Goal: Task Accomplishment & Management: Complete application form

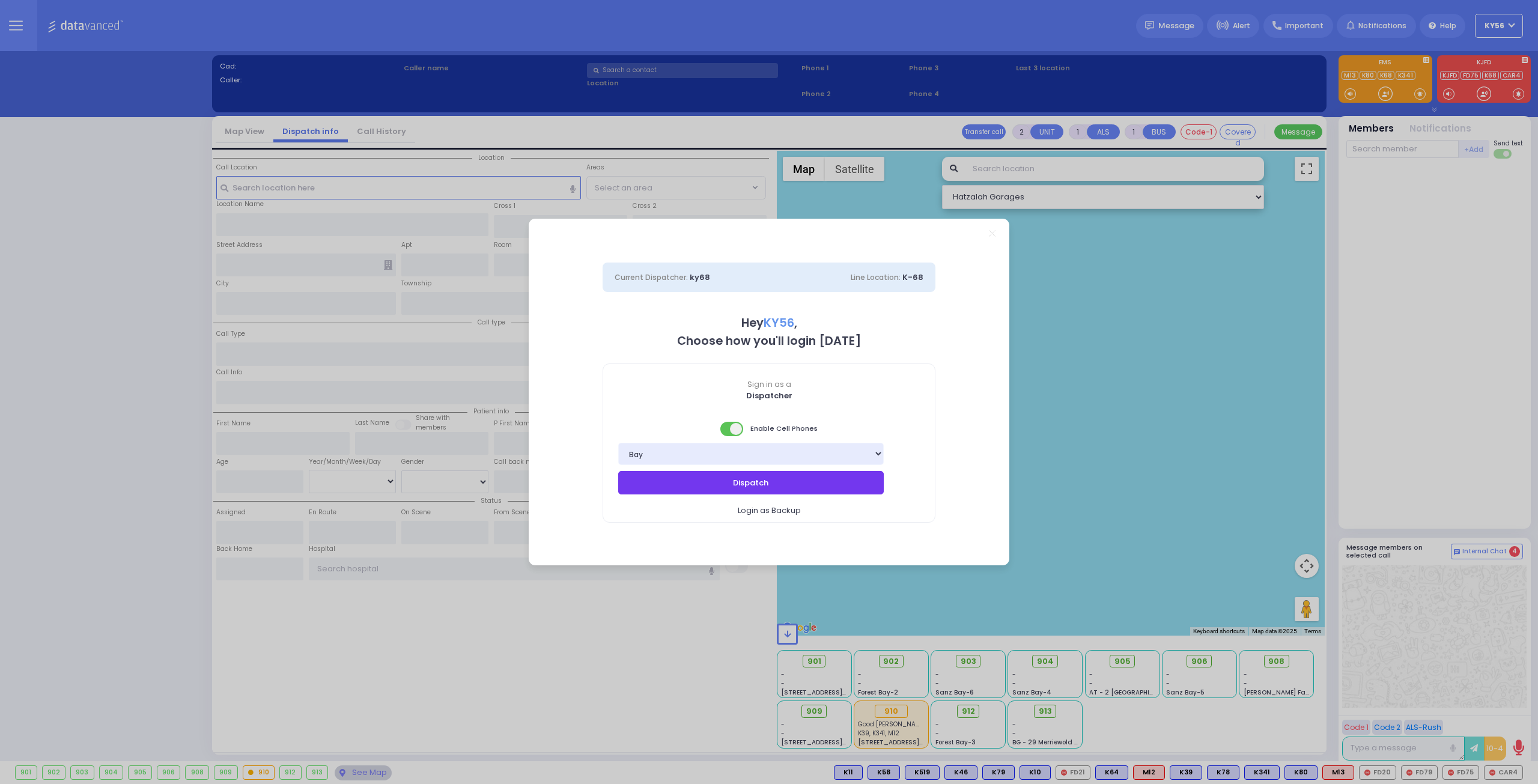
click at [743, 478] on button "Dispatch" at bounding box center [750, 482] width 266 height 23
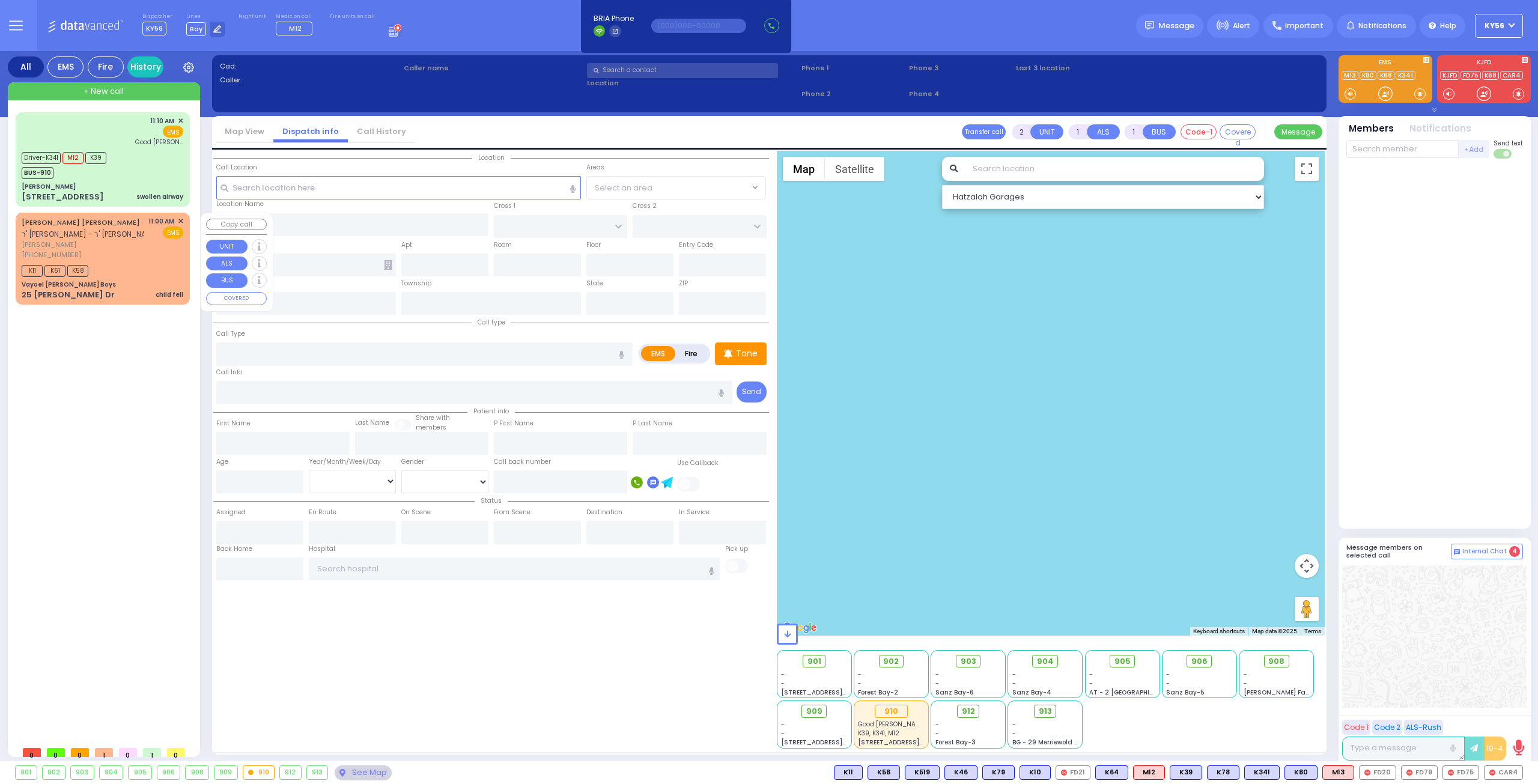
click at [138, 277] on div "[PERSON_NAME] [PERSON_NAME] ר' [PERSON_NAME] - ר' [PERSON_NAME] [PERSON_NAME] […" at bounding box center [103, 258] width 170 height 87
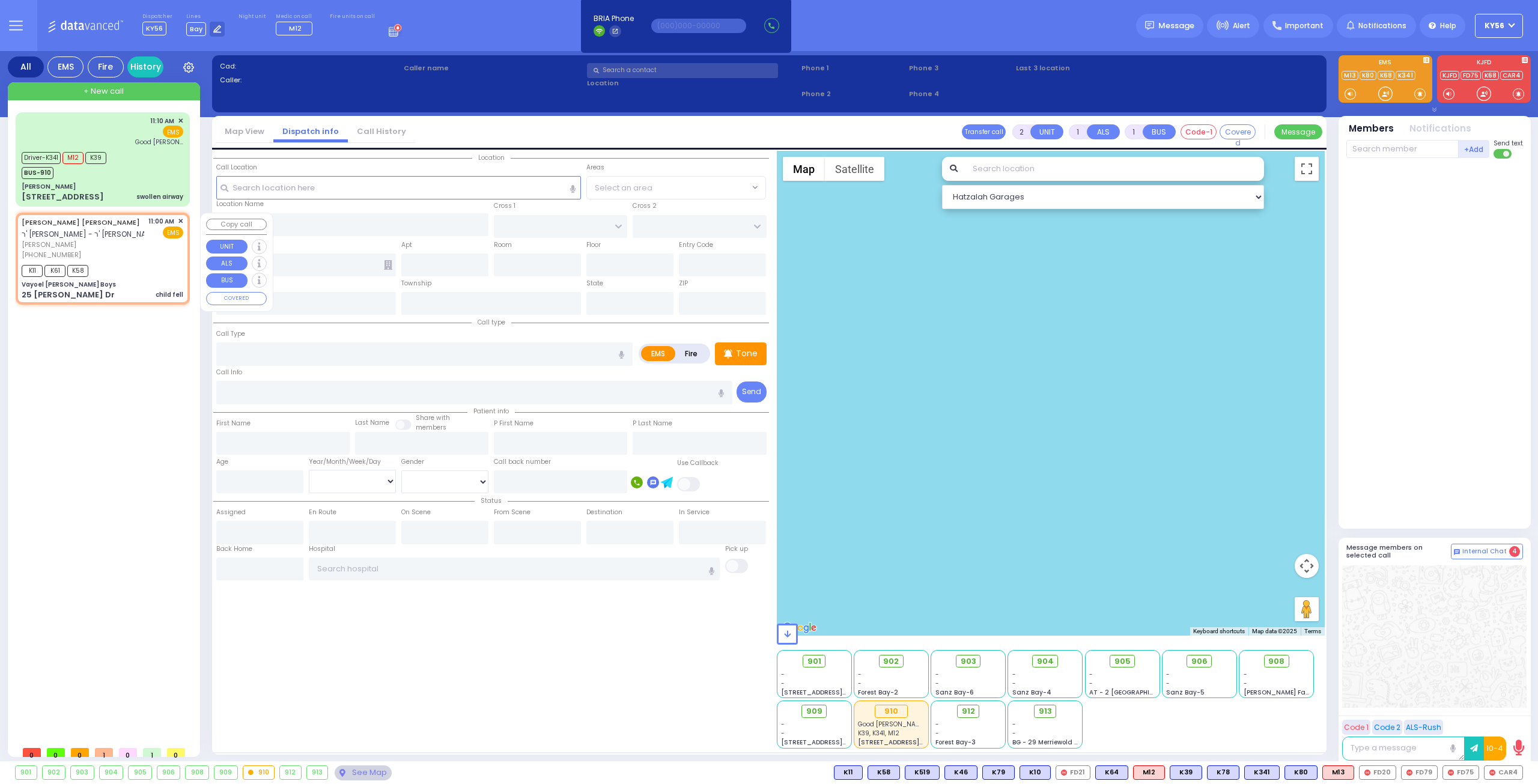
select select
type input "child fell"
radio input "true"
type input "[PERSON_NAME] [PERSON_NAME]"
type input "[PERSON_NAME]"
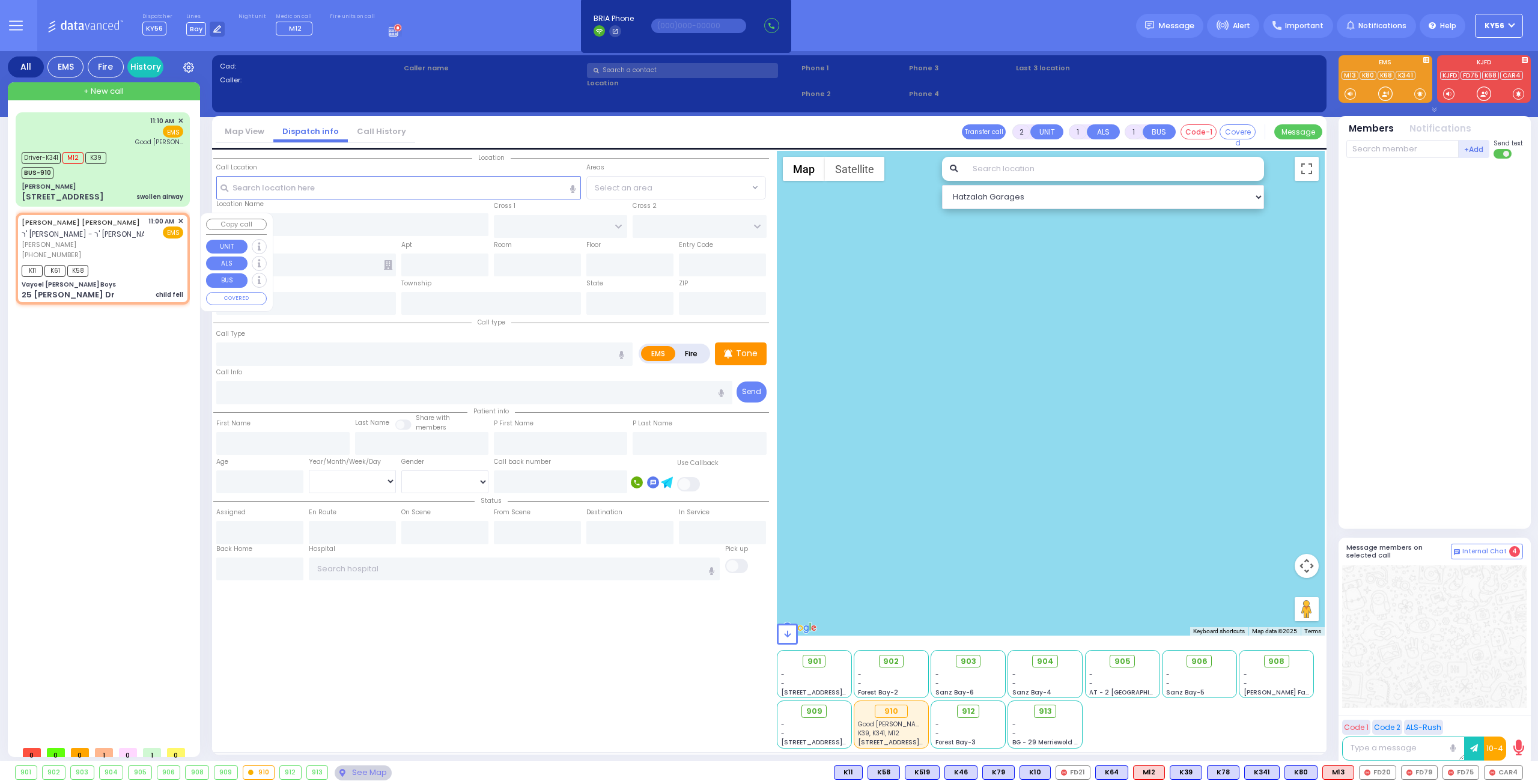
select select
type input "11:00"
type input "11:02"
type input "Vayoel [PERSON_NAME] Boys"
type input "OLD COUNTRY RD"
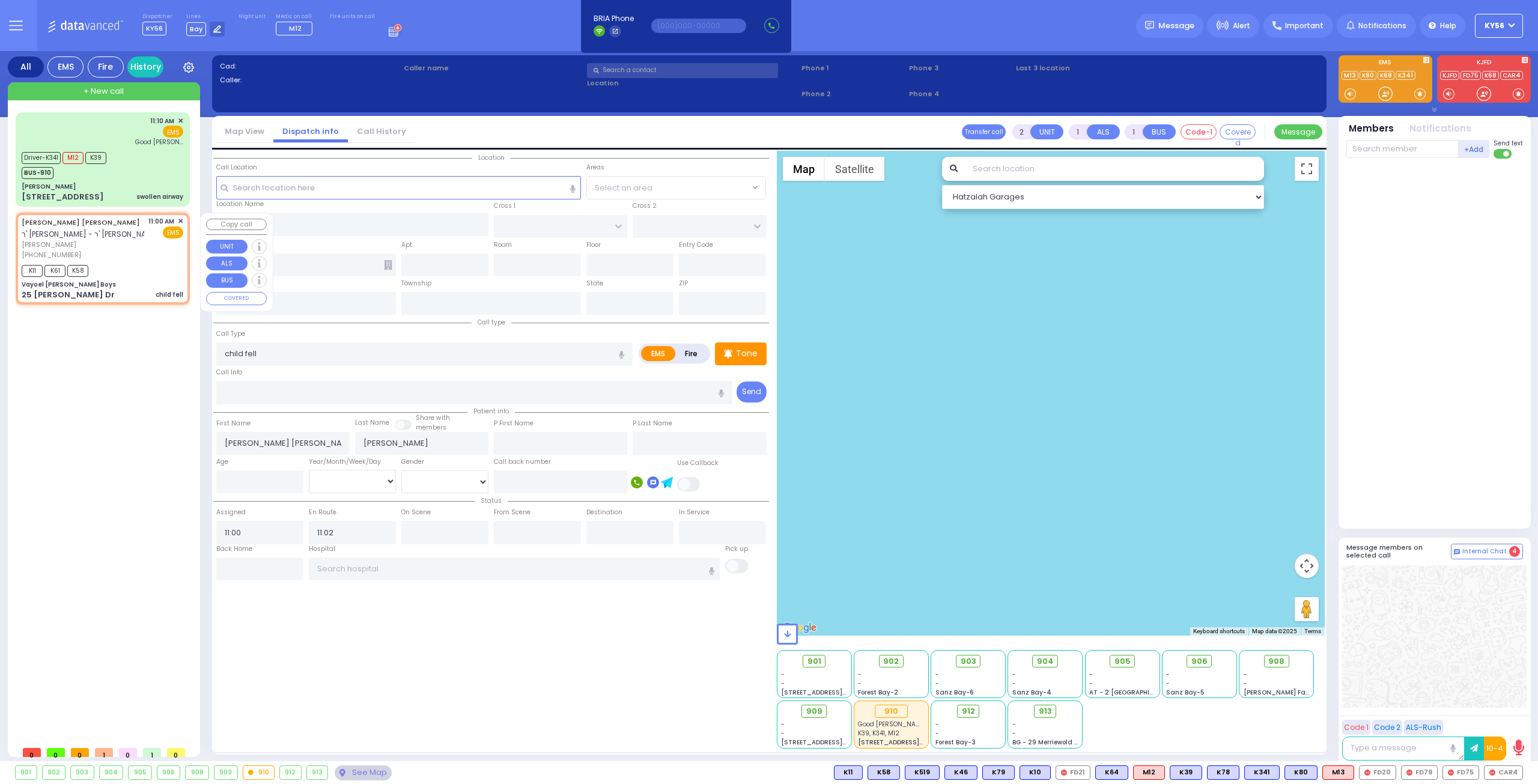
type input "25 [PERSON_NAME] Dr"
type input "Monroe"
type input "[US_STATE]"
type input "10950"
select select "MONROE"
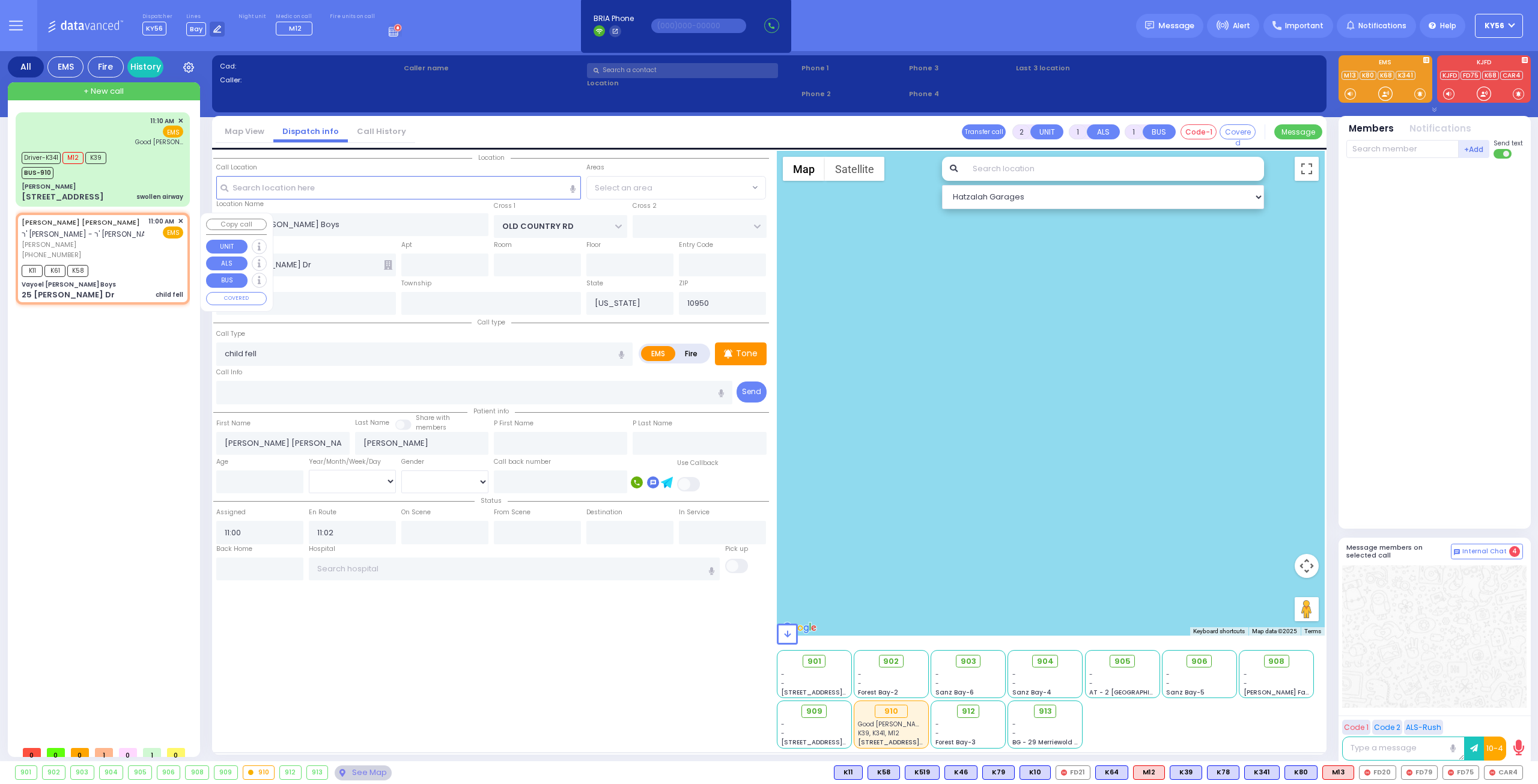
select select "Hatzalah Garages"
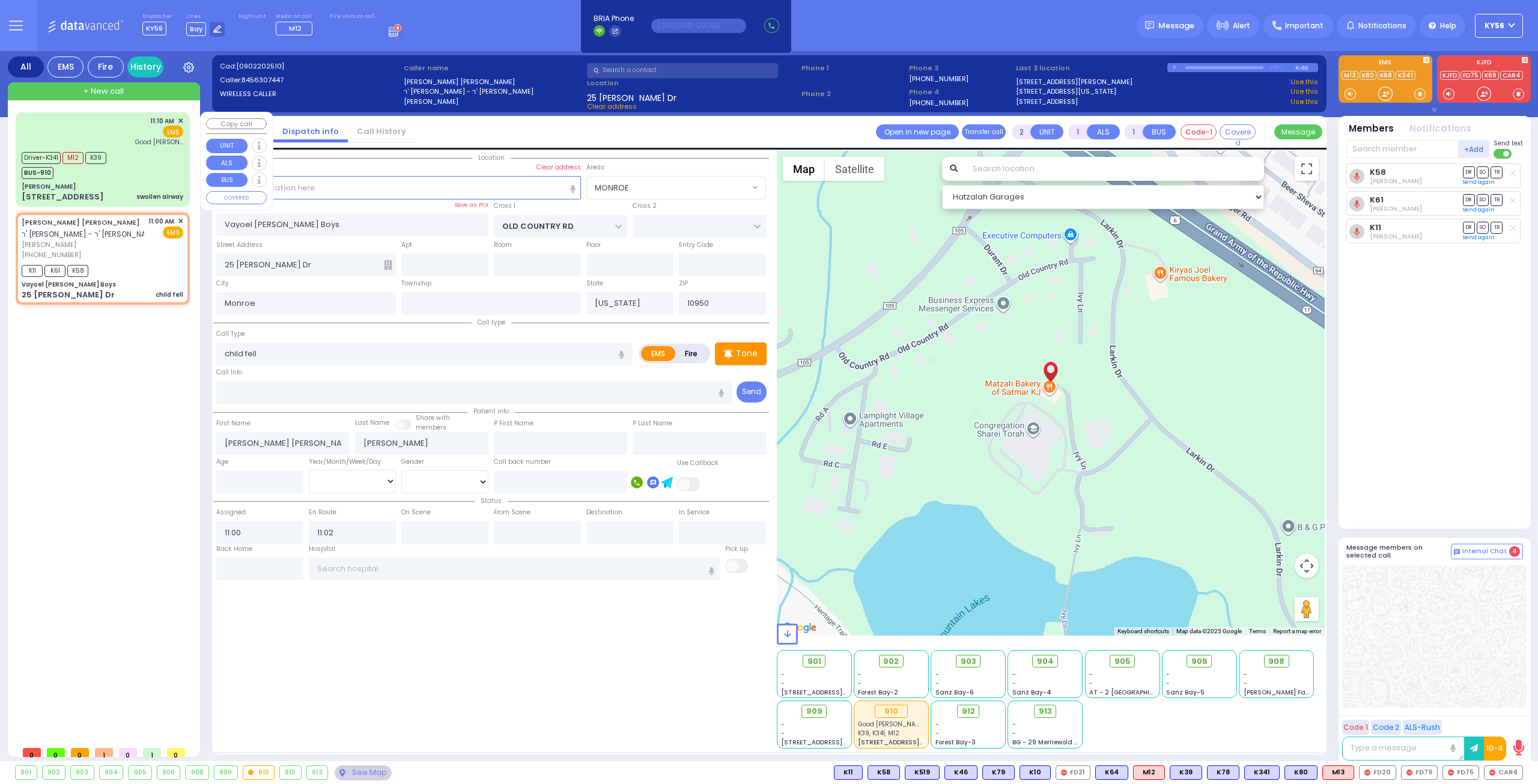
click at [111, 190] on div "[PERSON_NAME]" at bounding box center [103, 187] width 162 height 9
type input "6"
select select
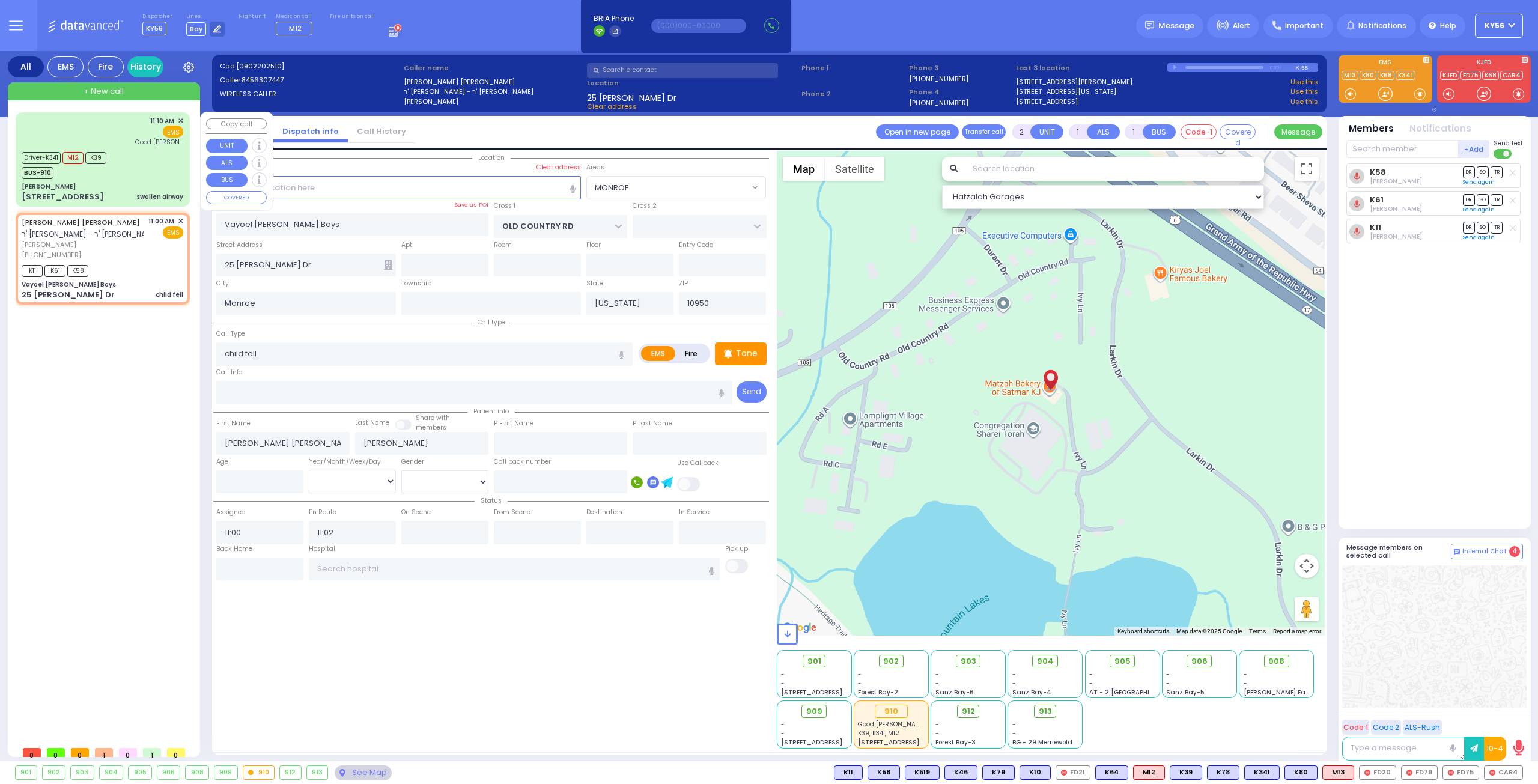
type input "swollen airway"
radio input "true"
type input "[PERSON_NAME]"
type input "37"
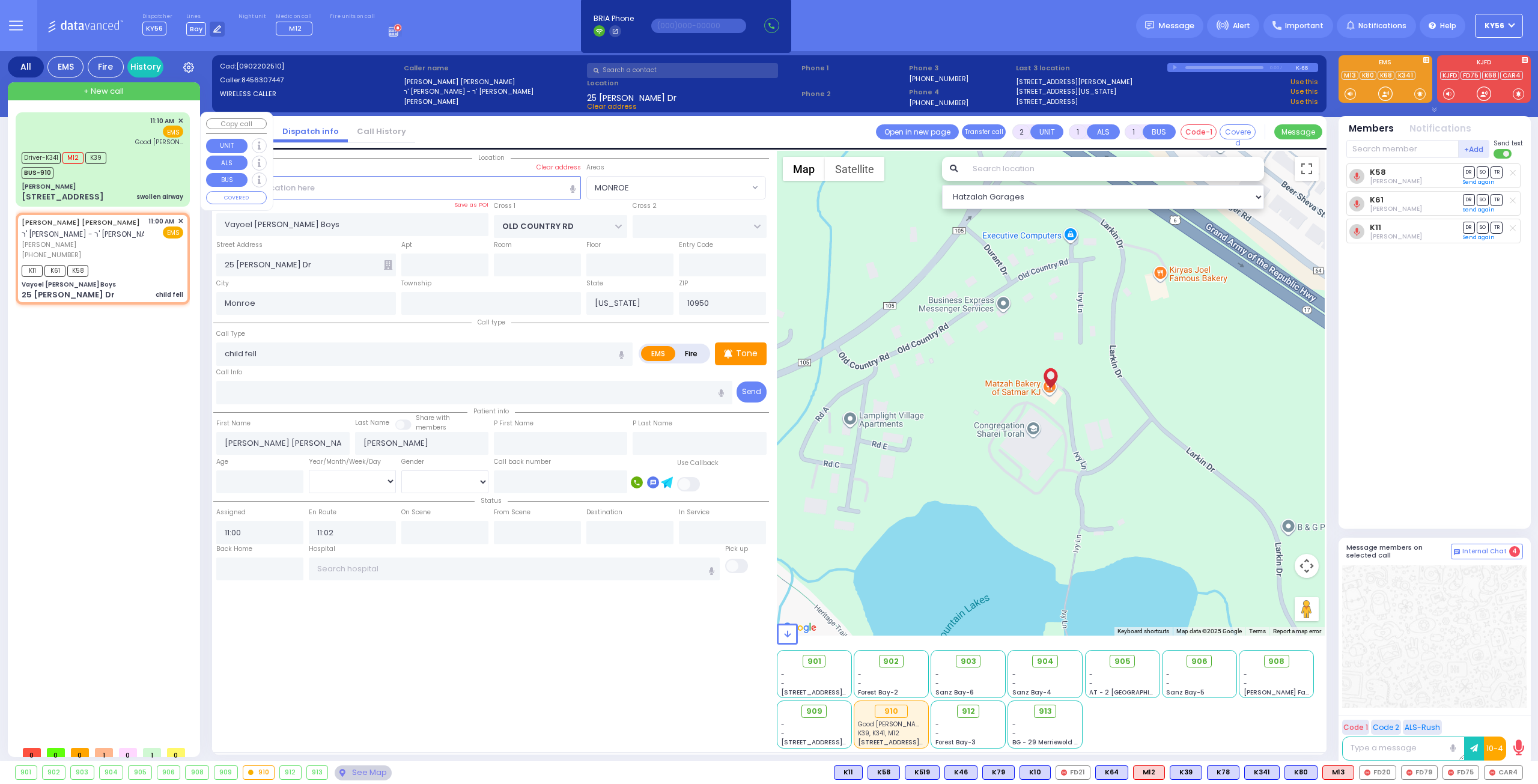
select select "Year"
select select "[DEMOGRAPHIC_DATA]"
type input "11:10"
type input "11:12"
type input "11:16"
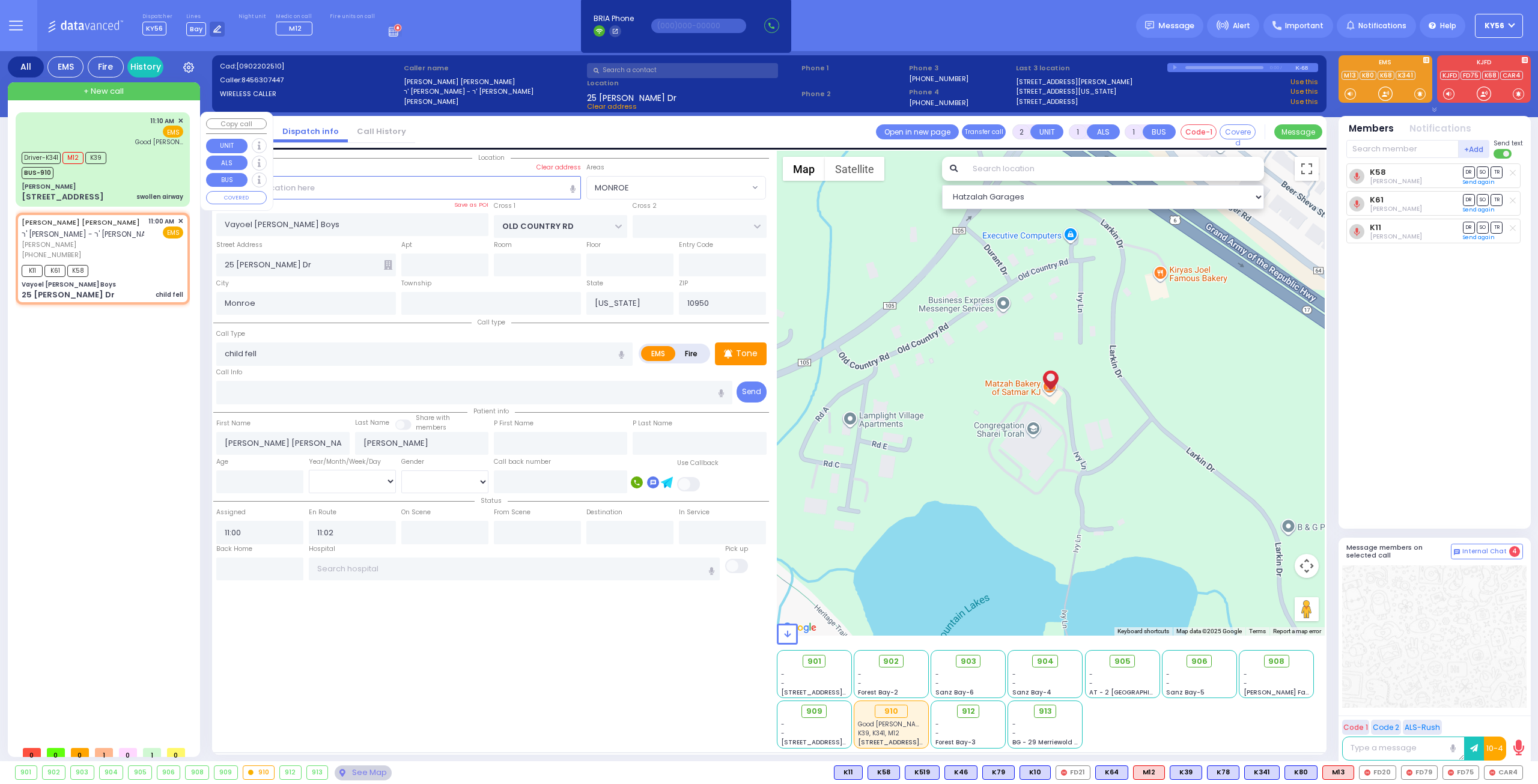
type input "11:35"
type input "11:56"
type input "[GEOGRAPHIC_DATA]"
select select "Hatzalah Garages"
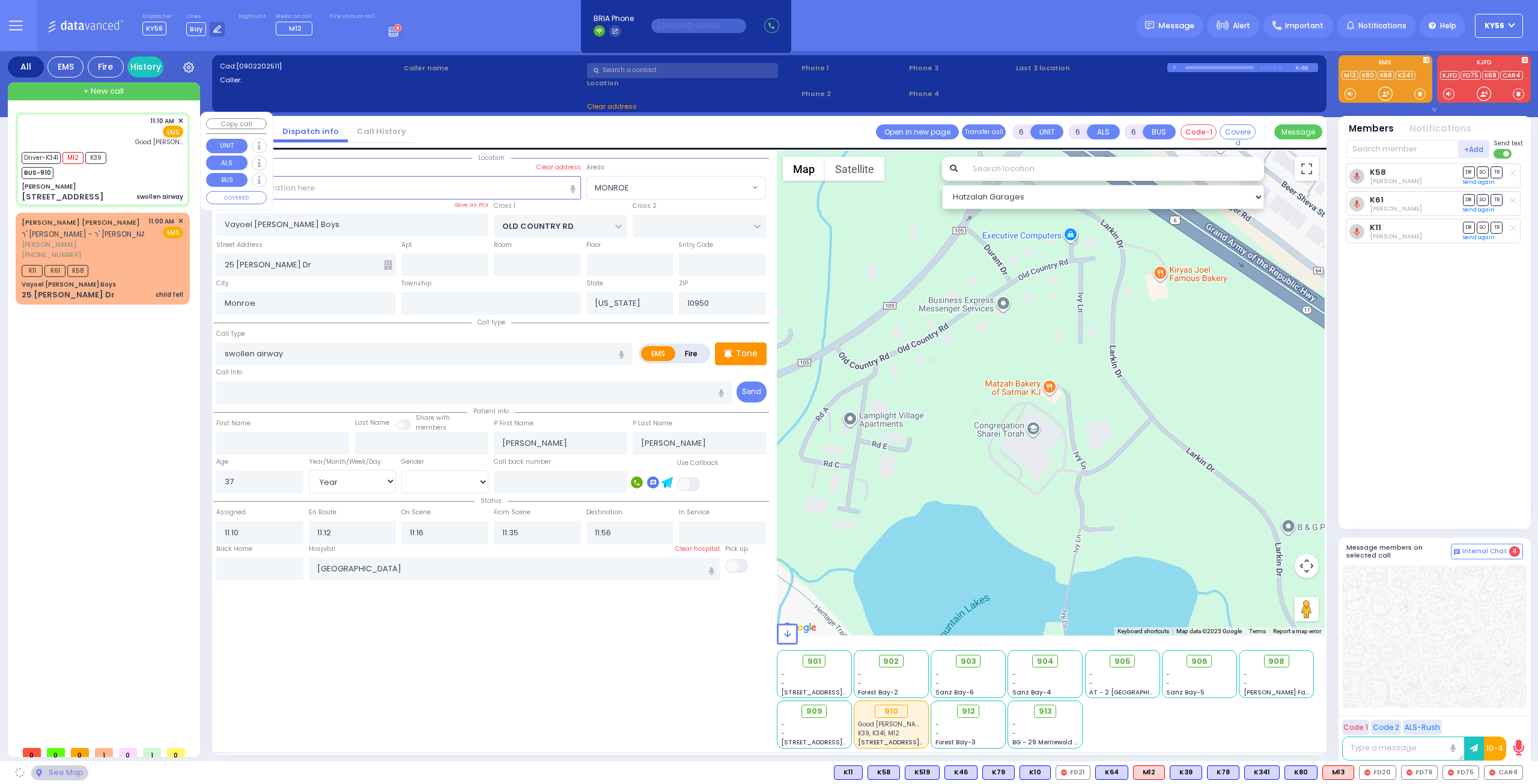
type input "[PERSON_NAME]"
type input "[GEOGRAPHIC_DATA]"
type input "[STREET_ADDRESS]"
type input "011"
type input "8"
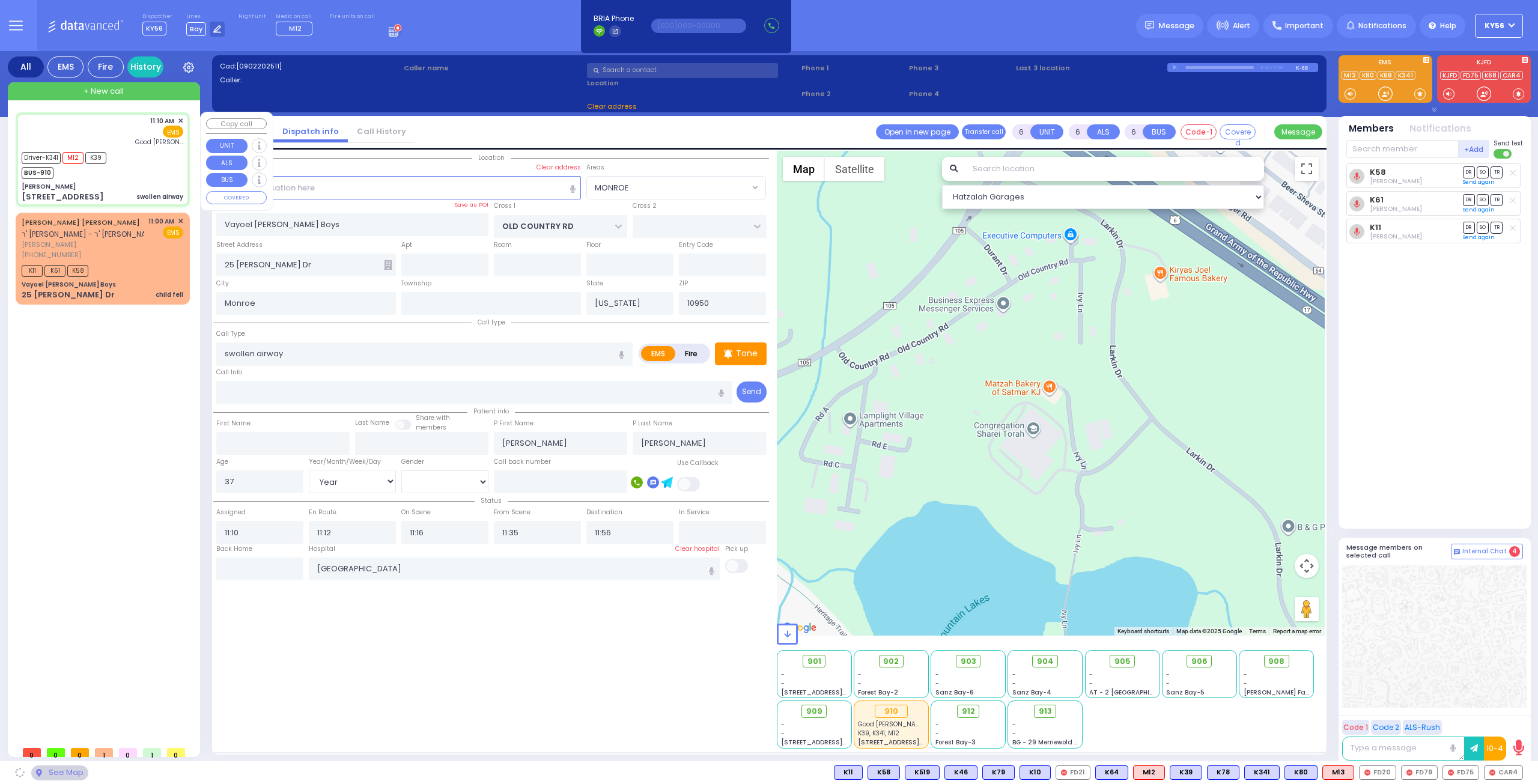
type input "[PERSON_NAME]"
select select "SECTION 4"
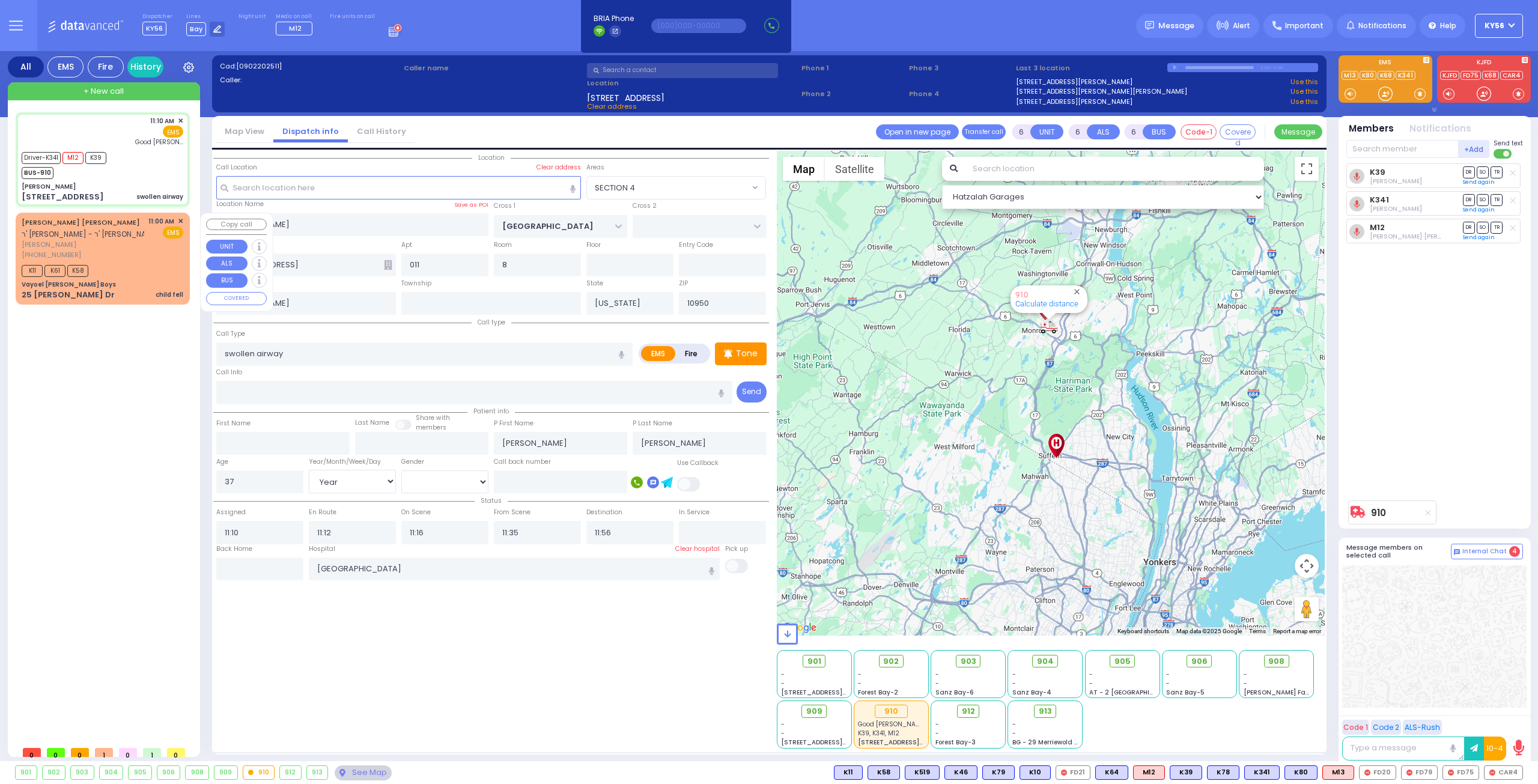
click at [140, 258] on div "[PHONE_NUMBER]" at bounding box center [83, 254] width 123 height 10
type input "2"
type input "1"
select select
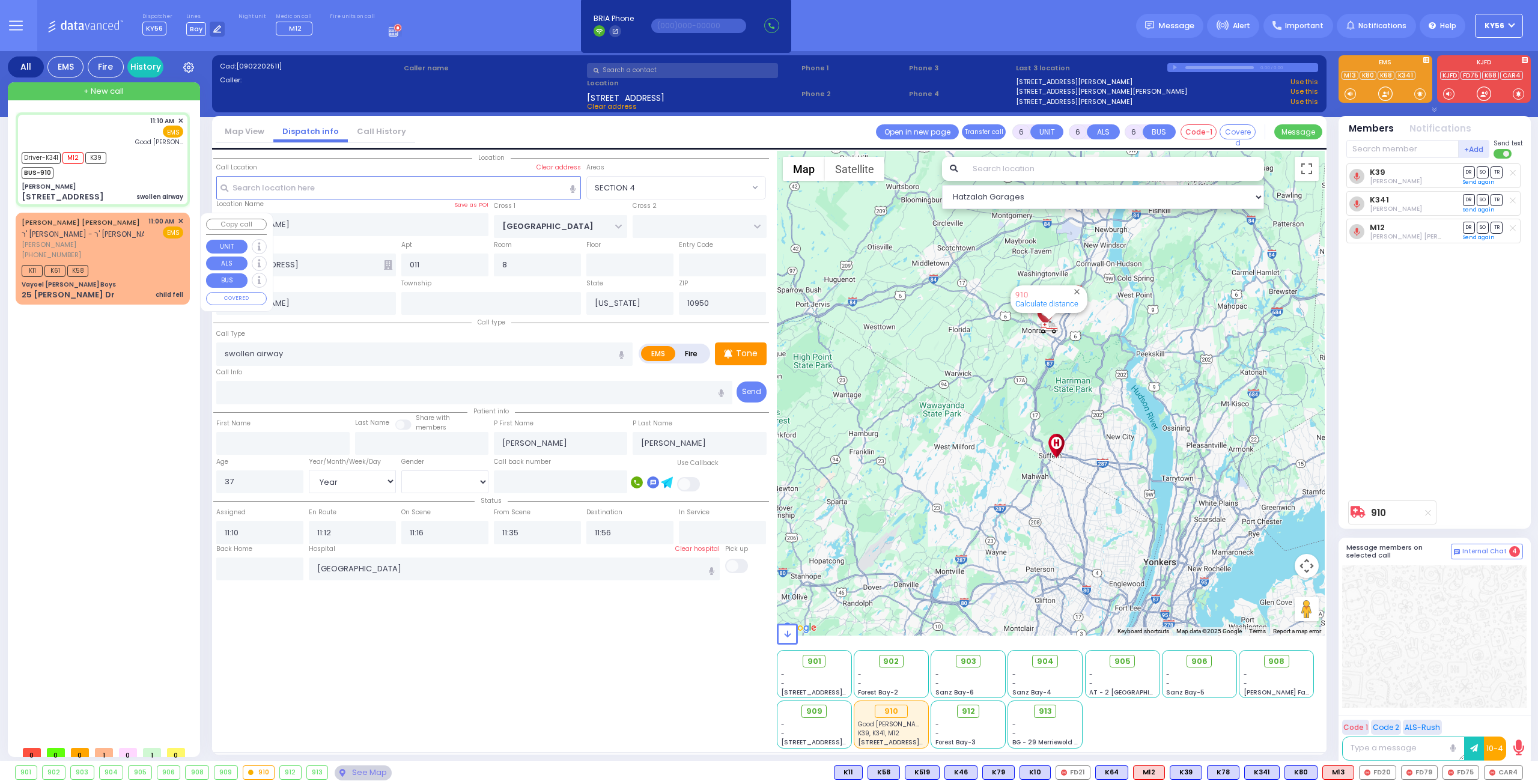
type input "child fell"
radio input "true"
type input "[PERSON_NAME] [PERSON_NAME]"
type input "[PERSON_NAME]"
select select
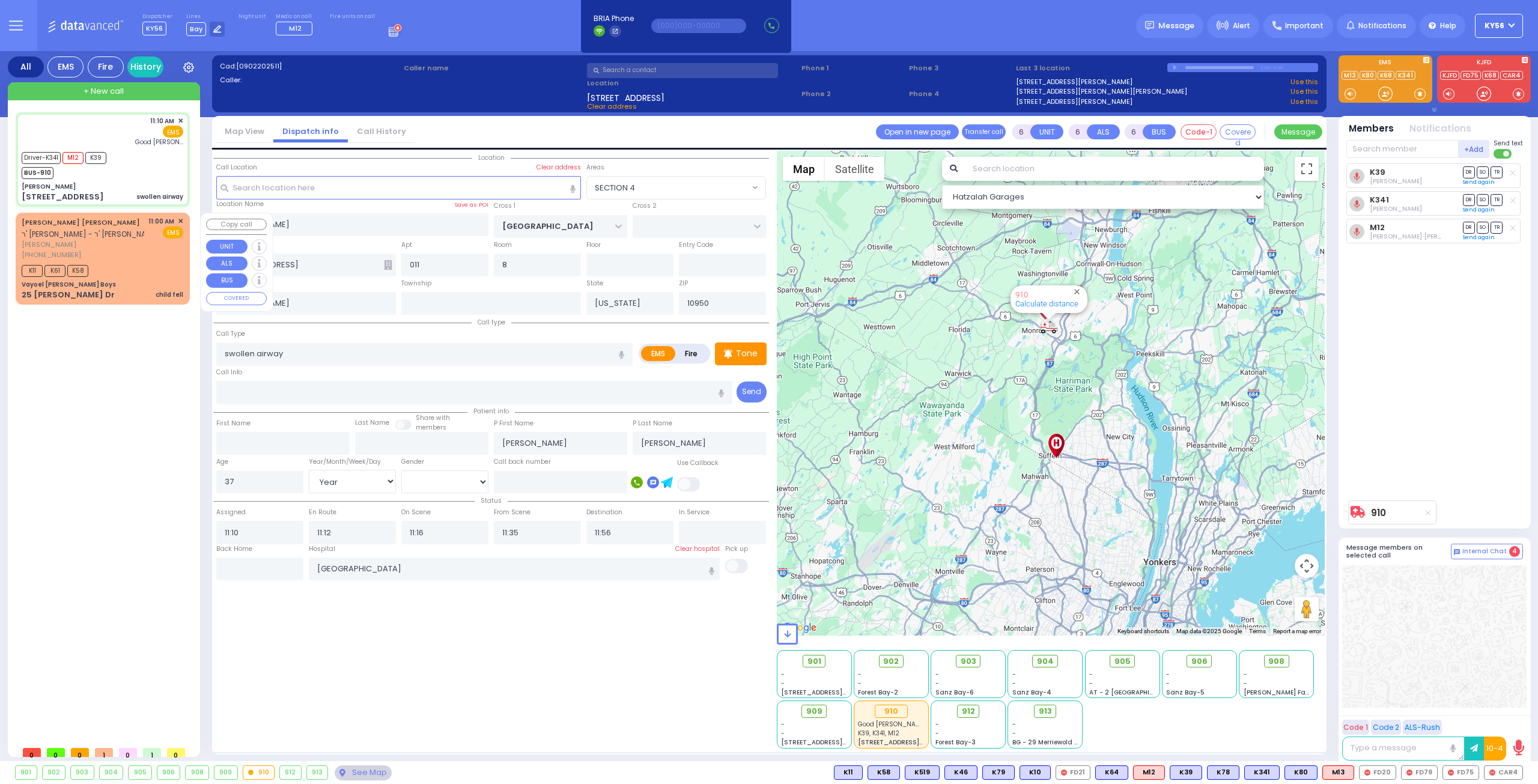
select select
type input "11:00"
type input "11:02"
type input "Vayoel [PERSON_NAME] Boys"
type input "OLD COUNTRY RD"
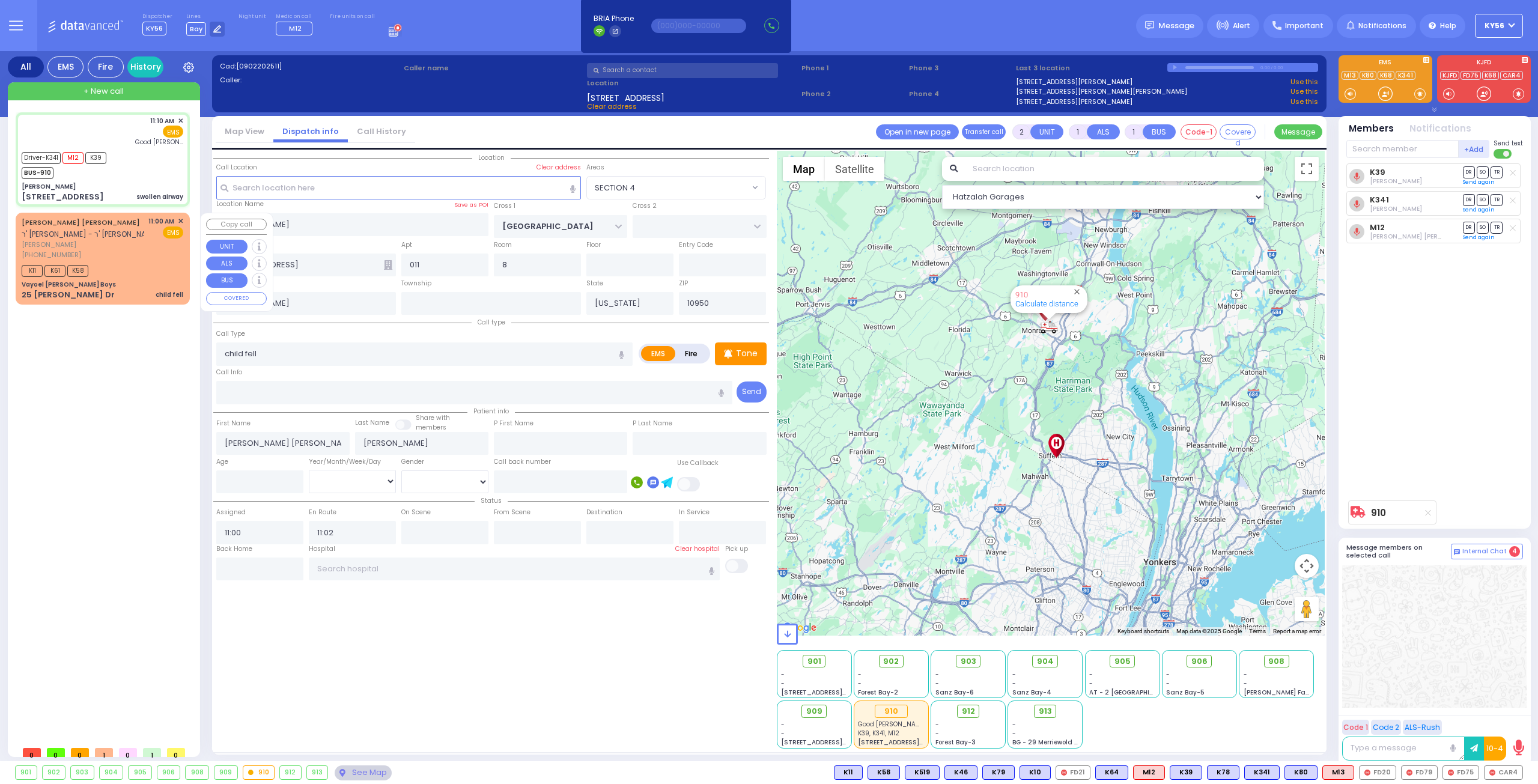
type input "25 [PERSON_NAME] Dr"
type input "Monroe"
select select "Hatzalah Garages"
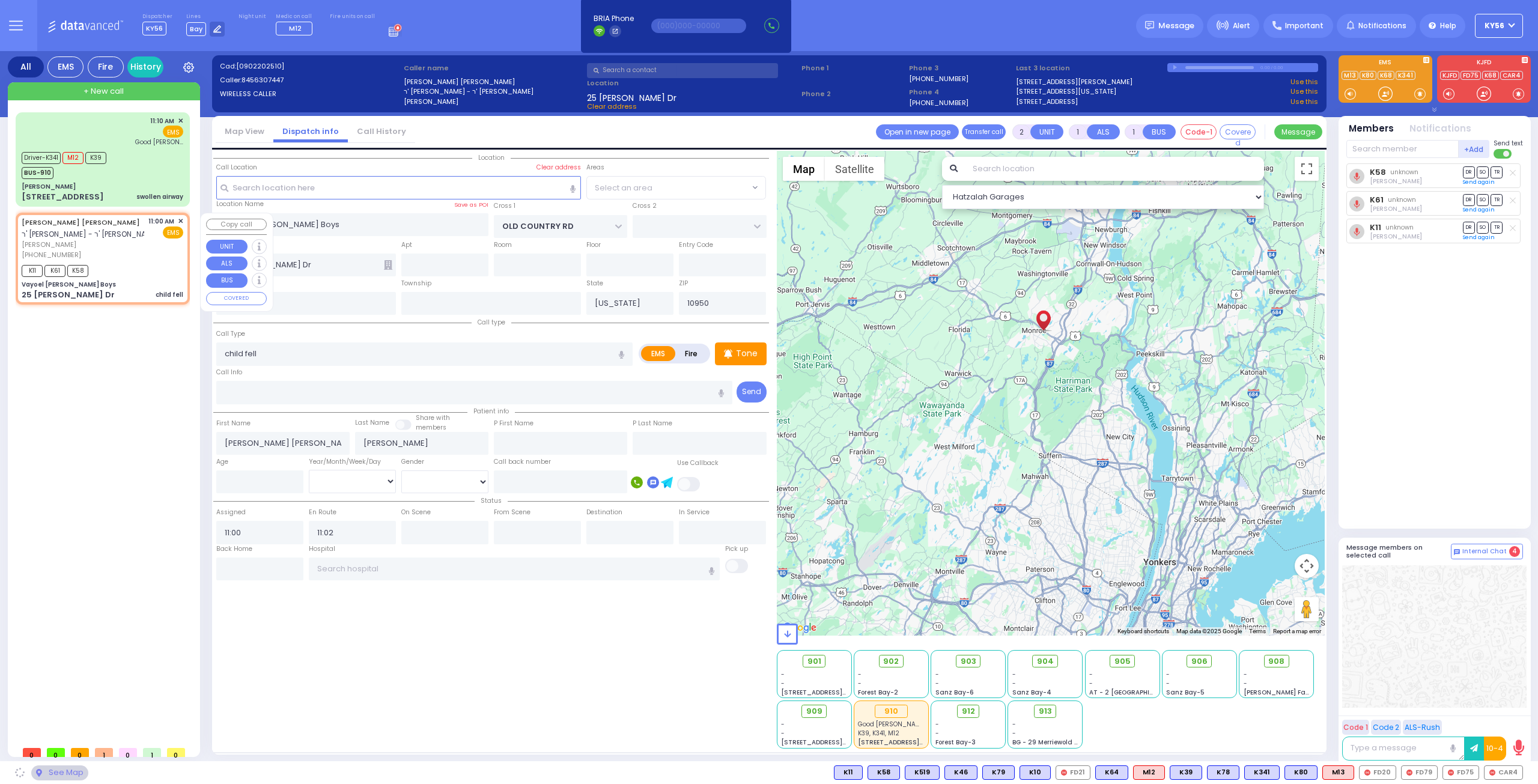
select select "MONROE"
click at [179, 219] on span "✕" at bounding box center [180, 221] width 5 height 10
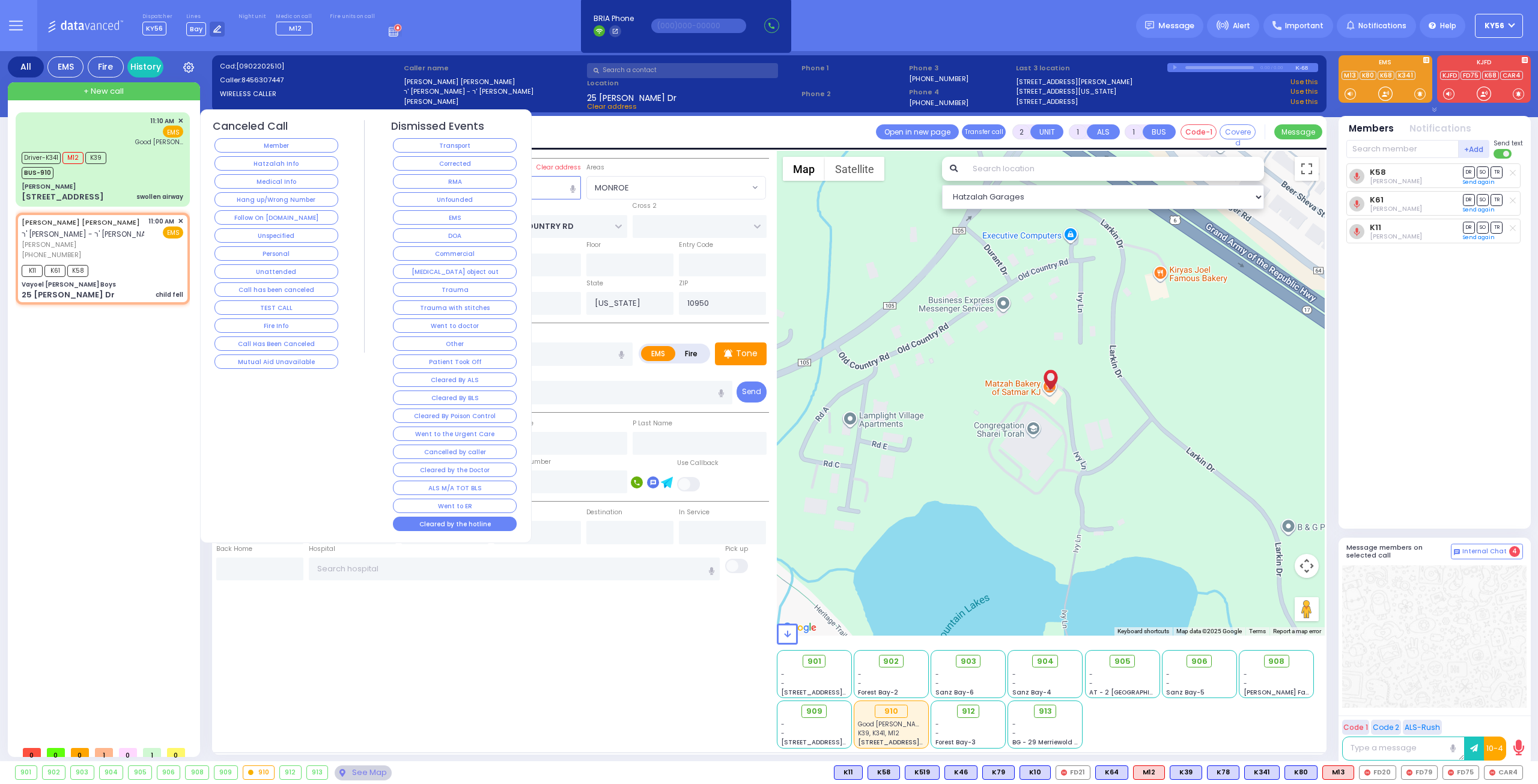
click at [472, 517] on button "Cleared by the hotline" at bounding box center [454, 524] width 124 height 15
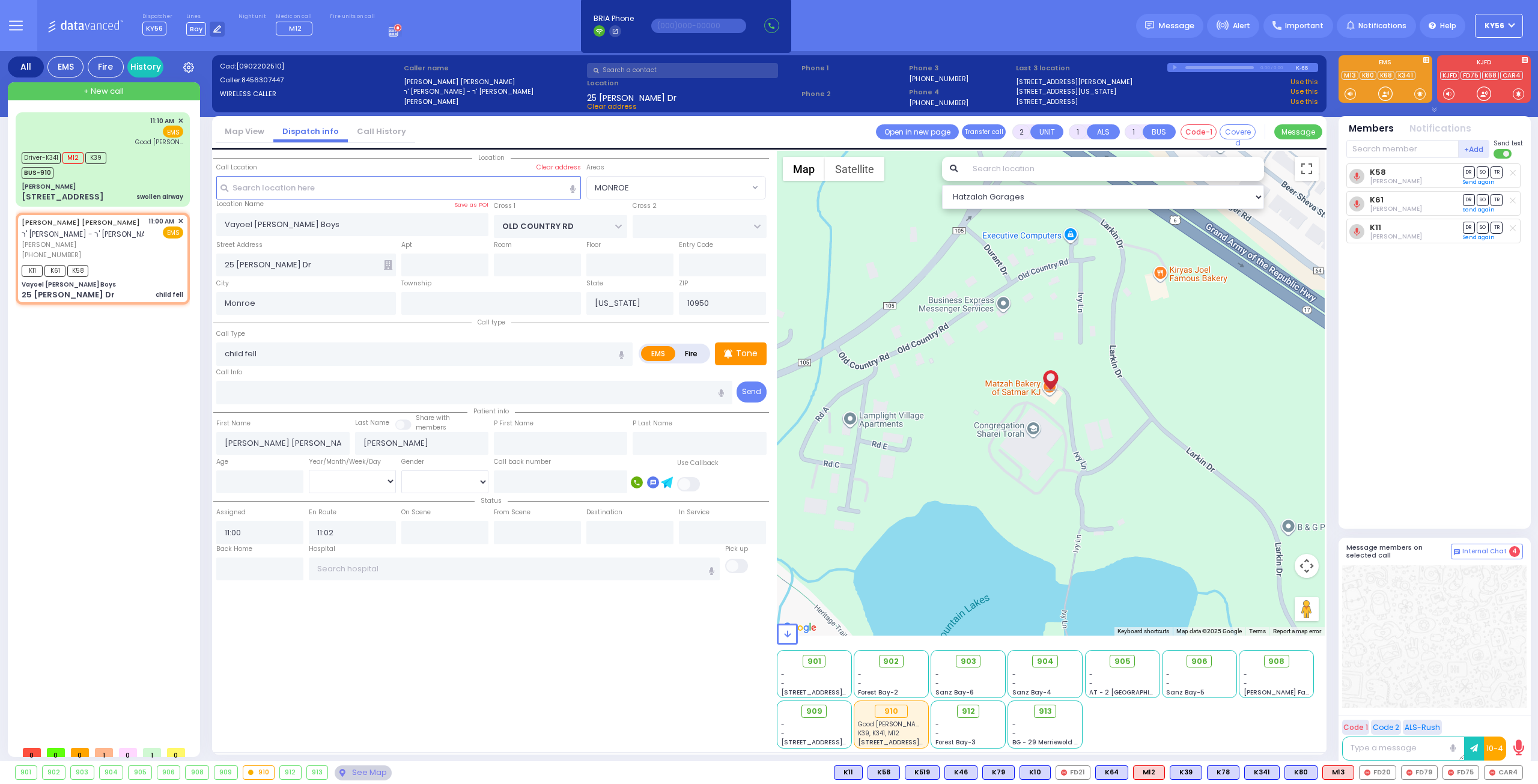
select select
radio input "true"
select select
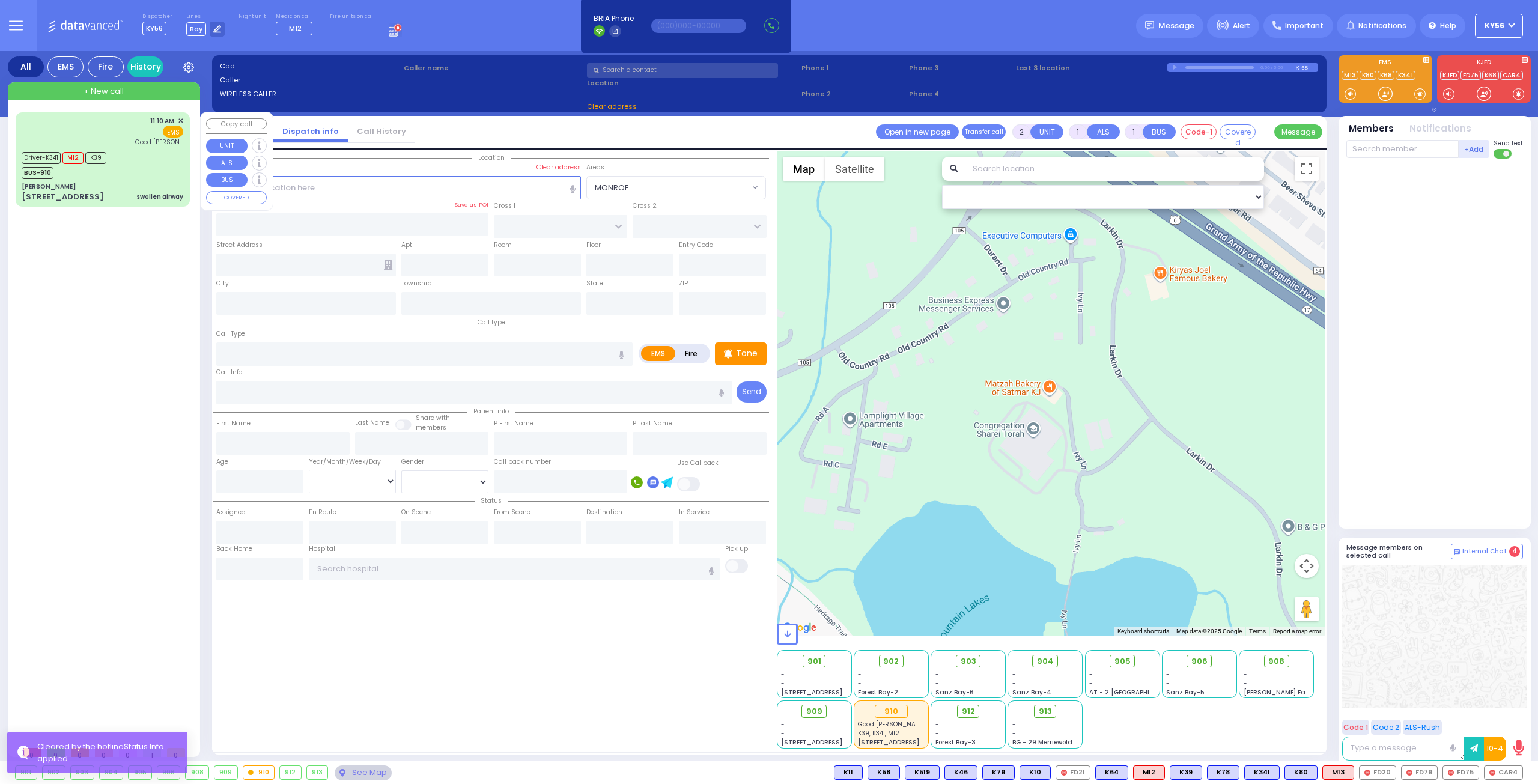
click at [136, 154] on div "Driver-K341 M12 K39 BUS-910" at bounding box center [103, 164] width 162 height 30
type input "6"
select select
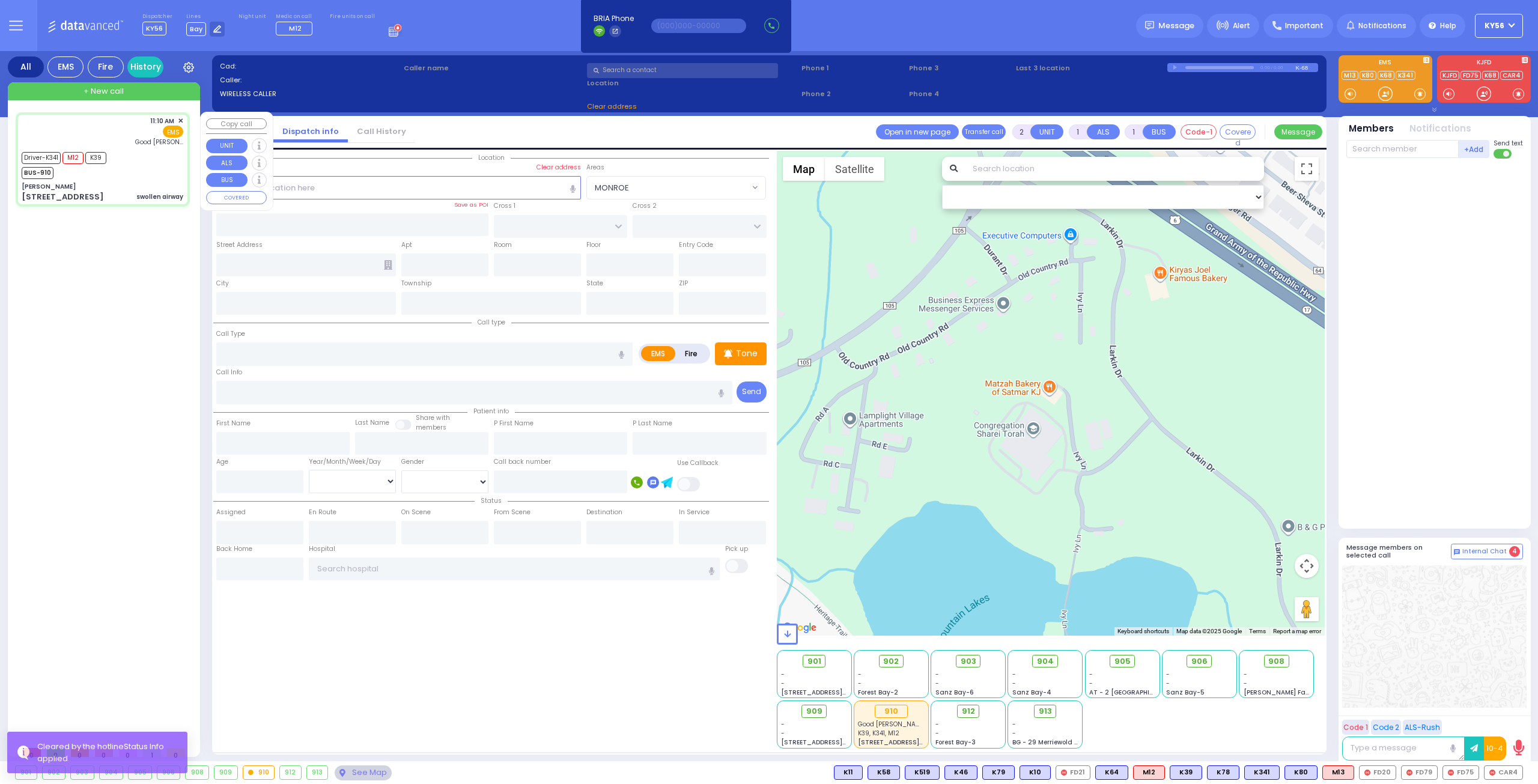
type input "swollen airway"
radio input "true"
type input "[PERSON_NAME]"
type input "37"
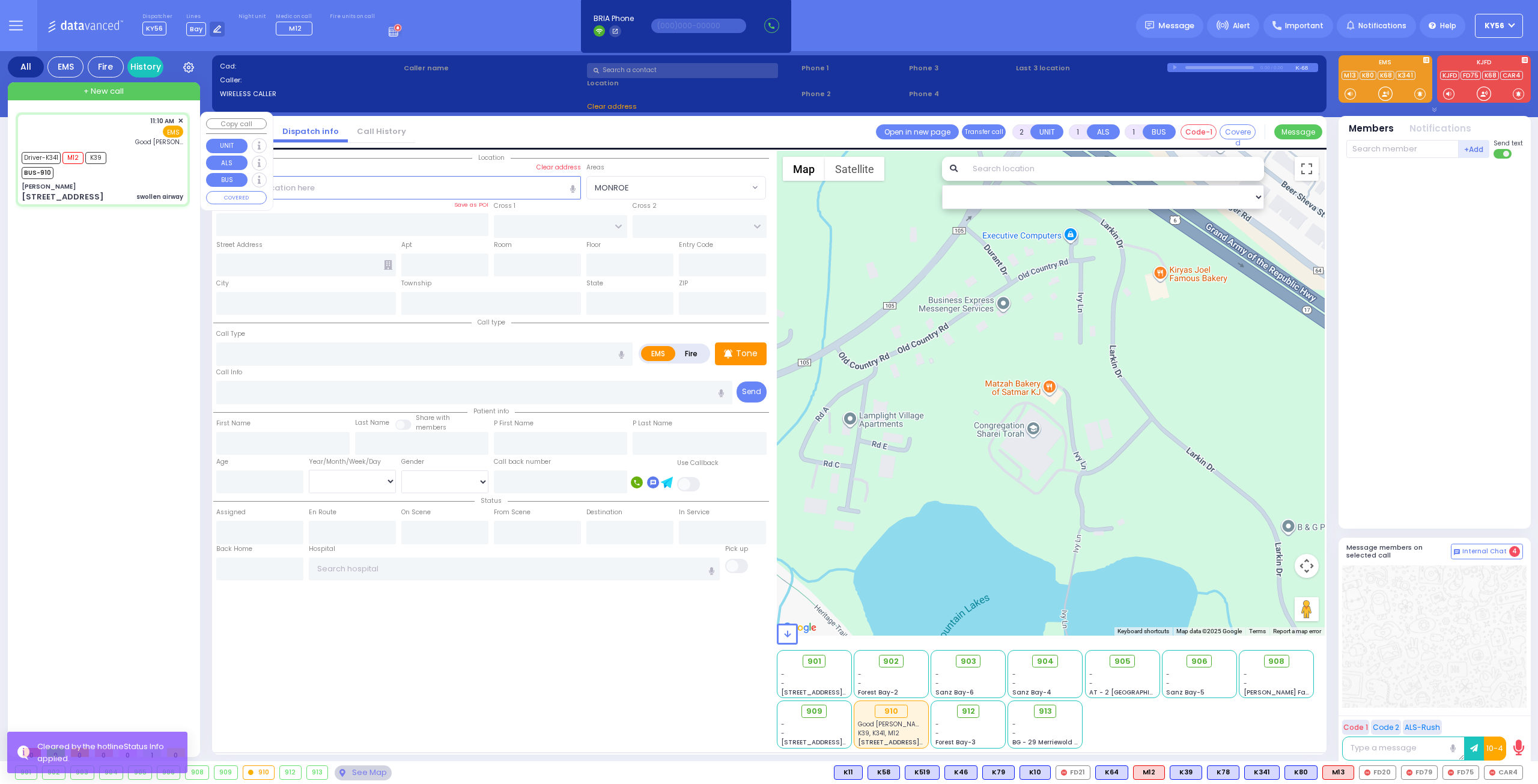
select select "Year"
select select "[DEMOGRAPHIC_DATA]"
type input "11:10"
type input "11:12"
type input "11:16"
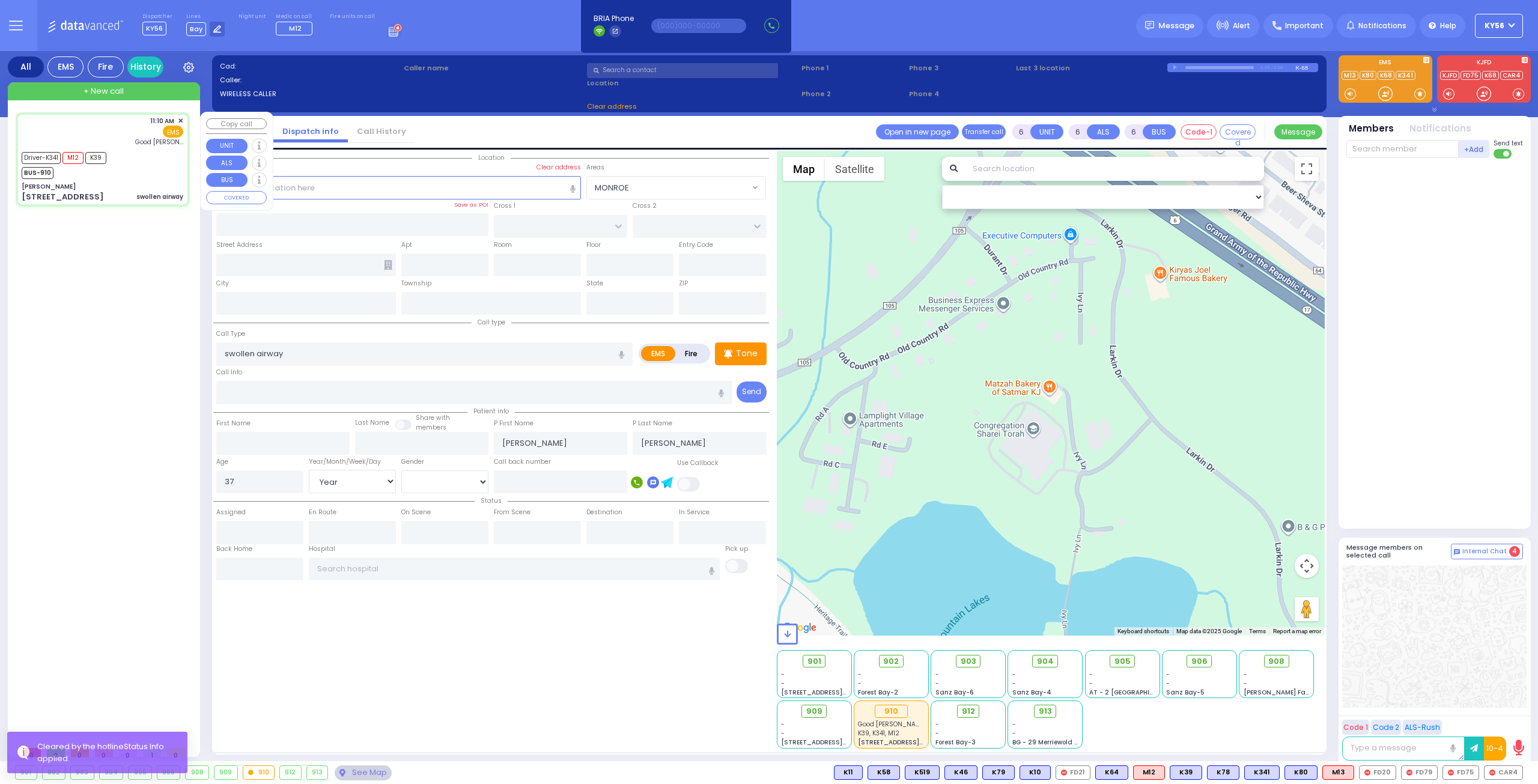
type input "11:35"
type input "11:56"
type input "[GEOGRAPHIC_DATA]"
select select "Hatzalah Garages"
type input "[PERSON_NAME]"
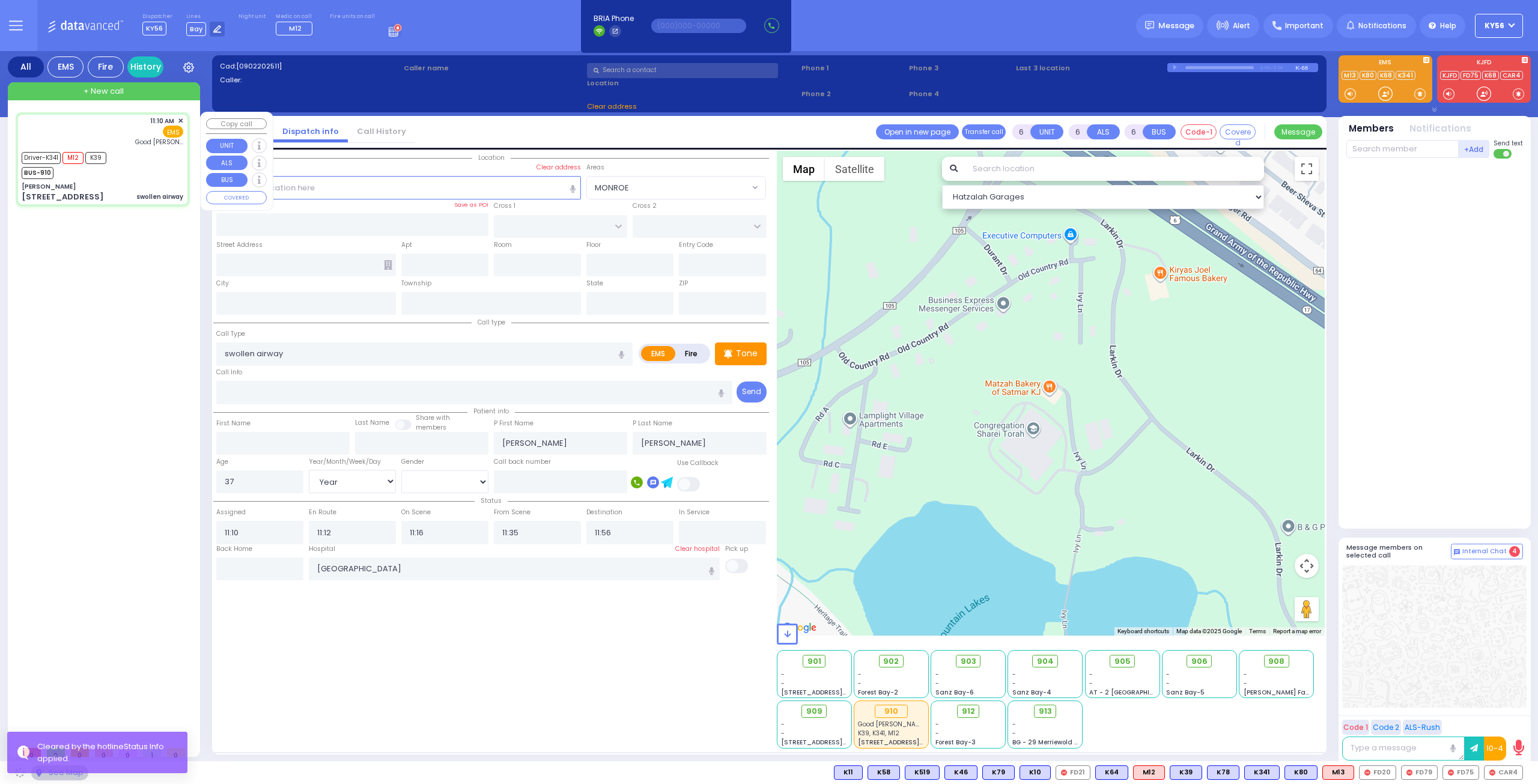
type input "[GEOGRAPHIC_DATA]"
type input "[STREET_ADDRESS]"
type input "011"
type input "8"
type input "[PERSON_NAME]"
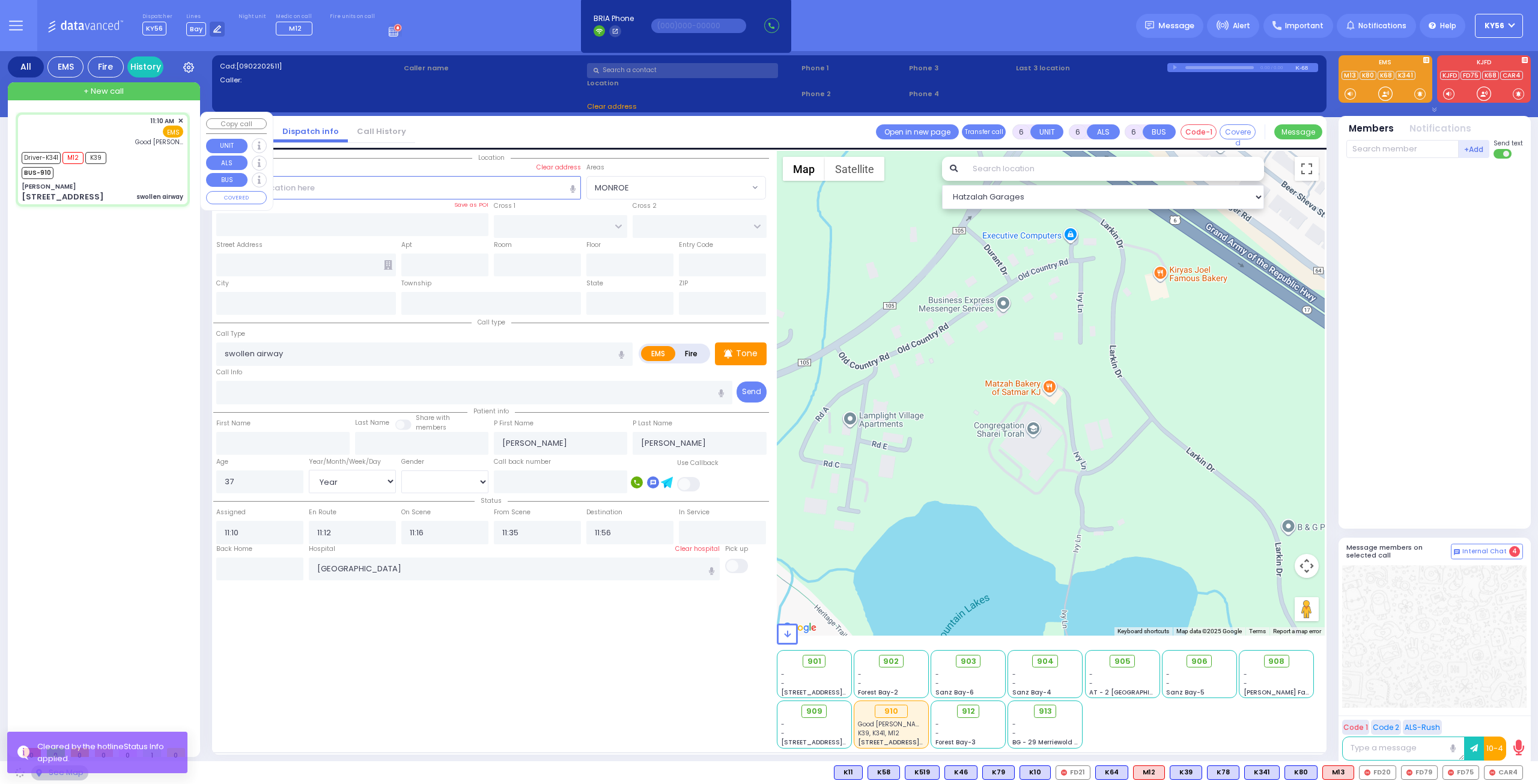
type input "[US_STATE]"
type input "10950"
select select "SECTION 4"
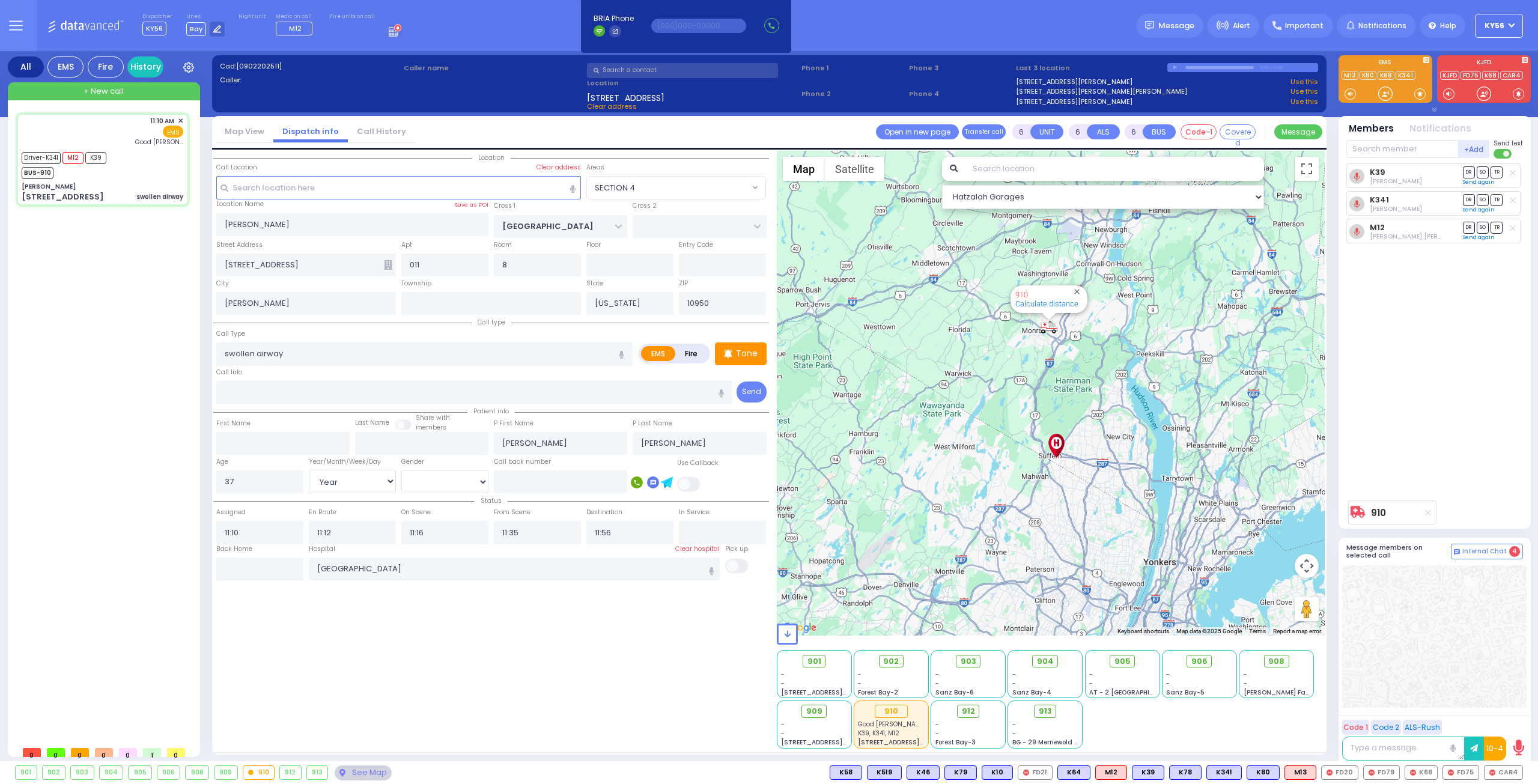
select select
radio input "true"
select select "Year"
select select "[DEMOGRAPHIC_DATA]"
select select "Hatzalah Garages"
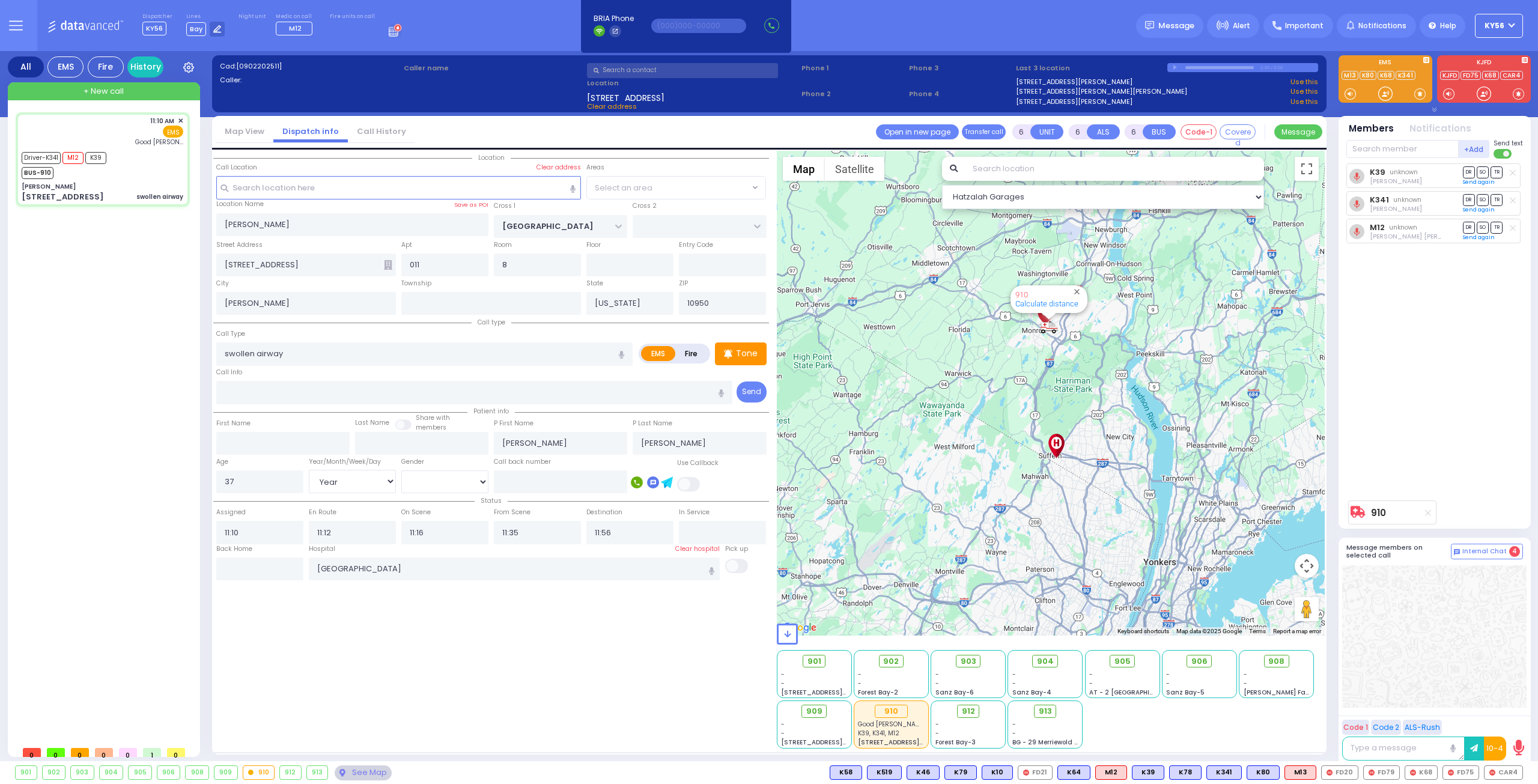
select select "SECTION 4"
select select
radio input "true"
select select "Year"
select select "[DEMOGRAPHIC_DATA]"
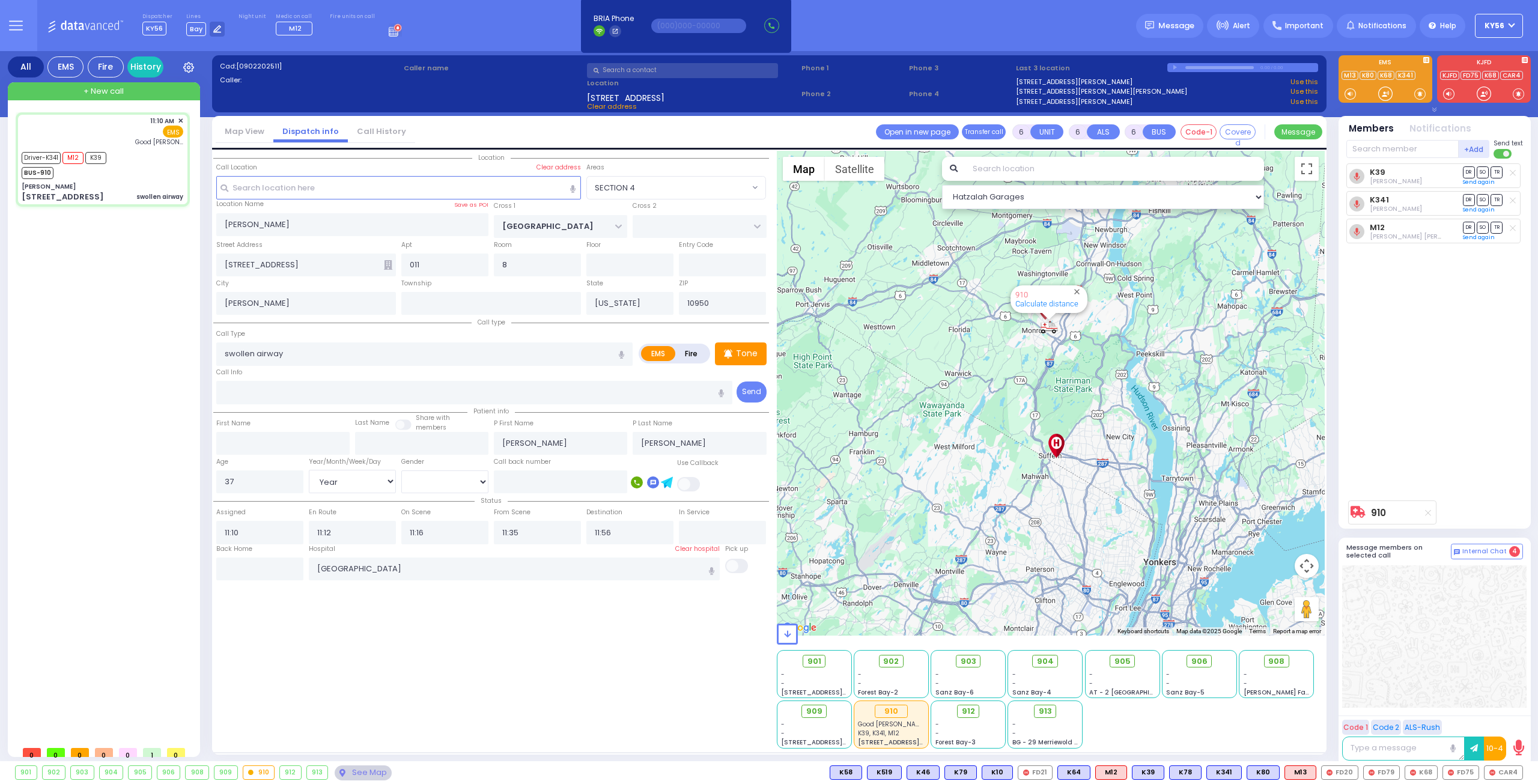
select select "Hatzalah Garages"
select select "SECTION 4"
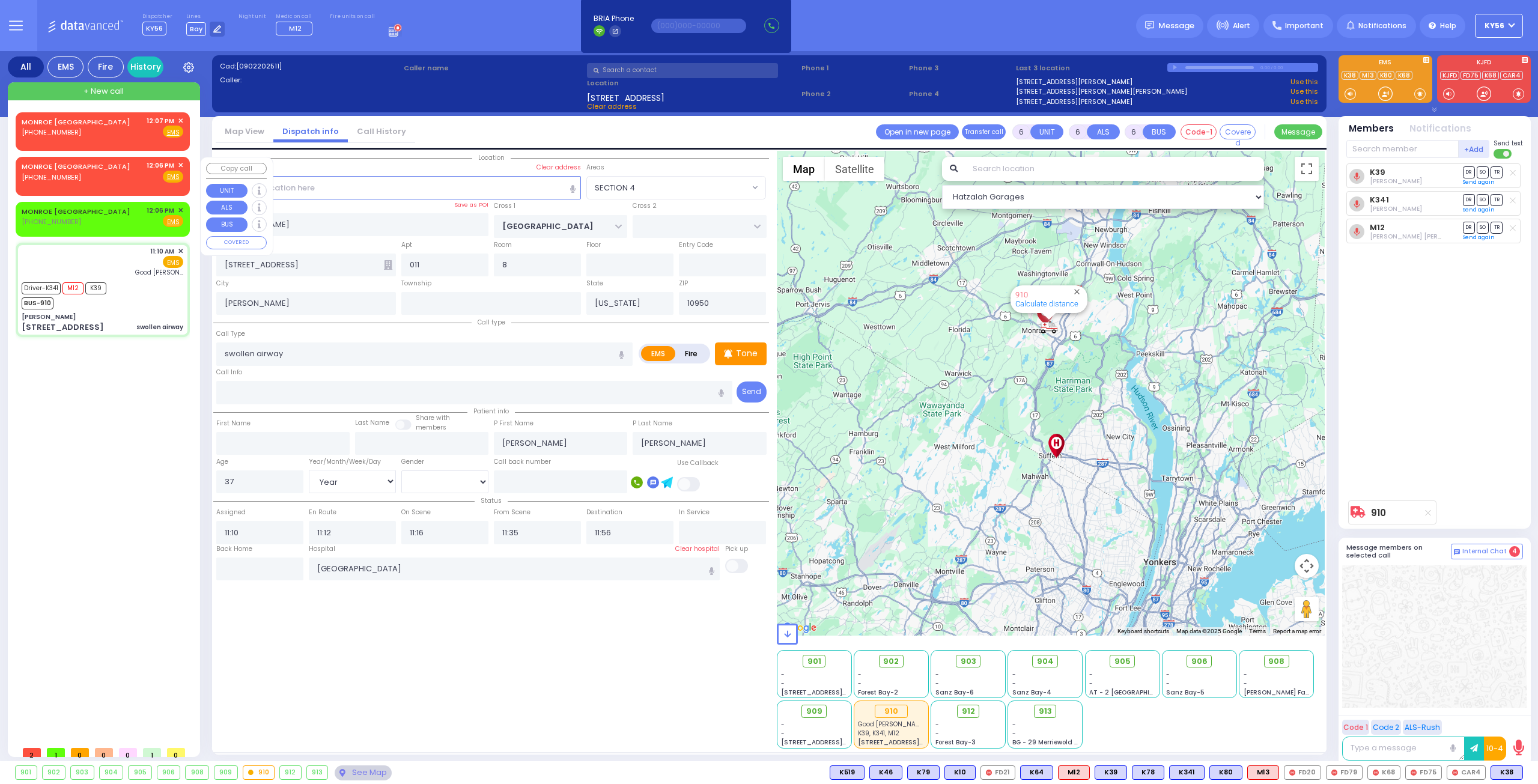
click at [93, 177] on div "MONROE [GEOGRAPHIC_DATA] [PHONE_NUMBER] 12:06 PM ✕ Fire EMS" at bounding box center [103, 172] width 162 height 23
type input "2"
type input "1"
select select
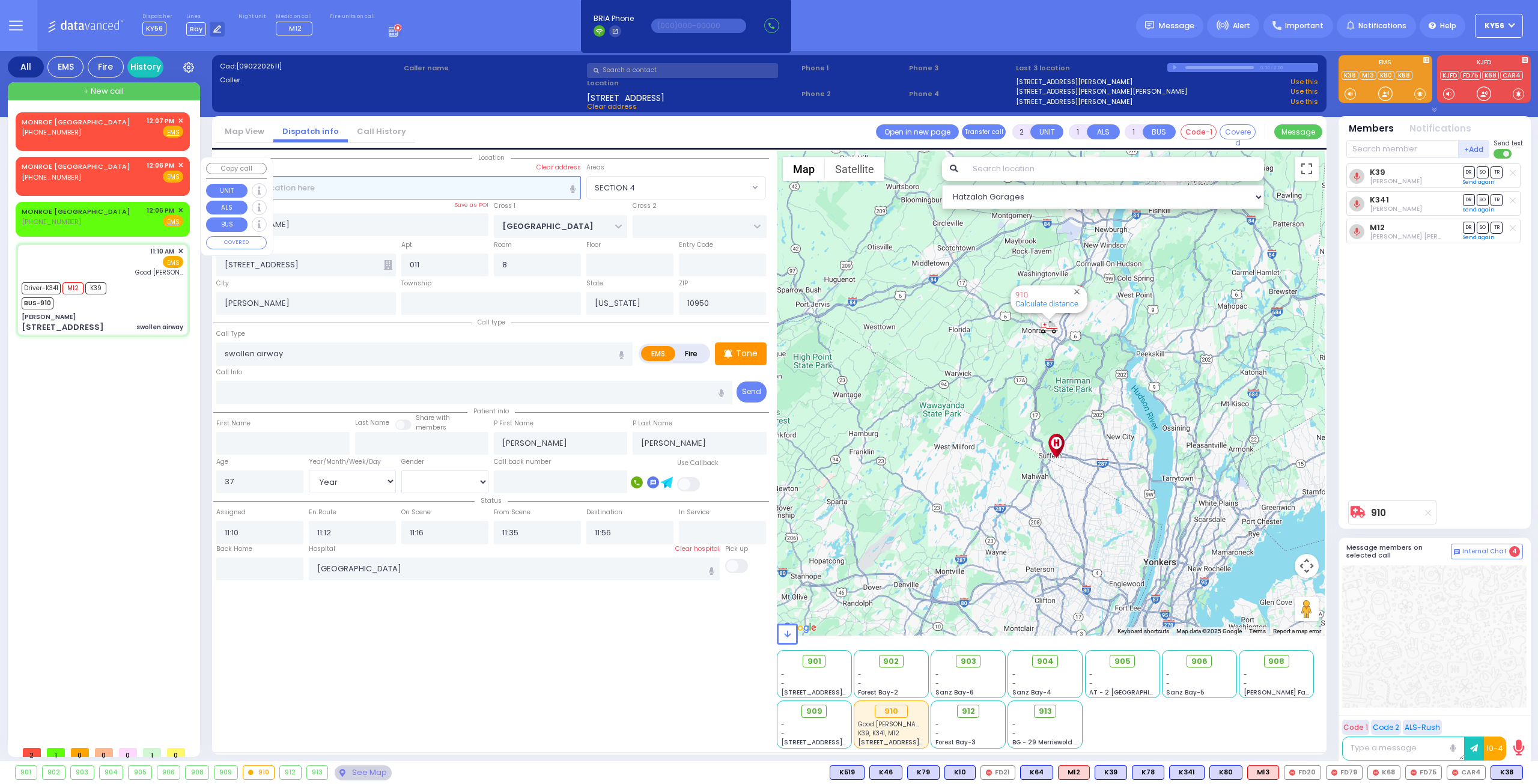
radio input "true"
select select
type input "12:06"
select select "Hatzalah Garages"
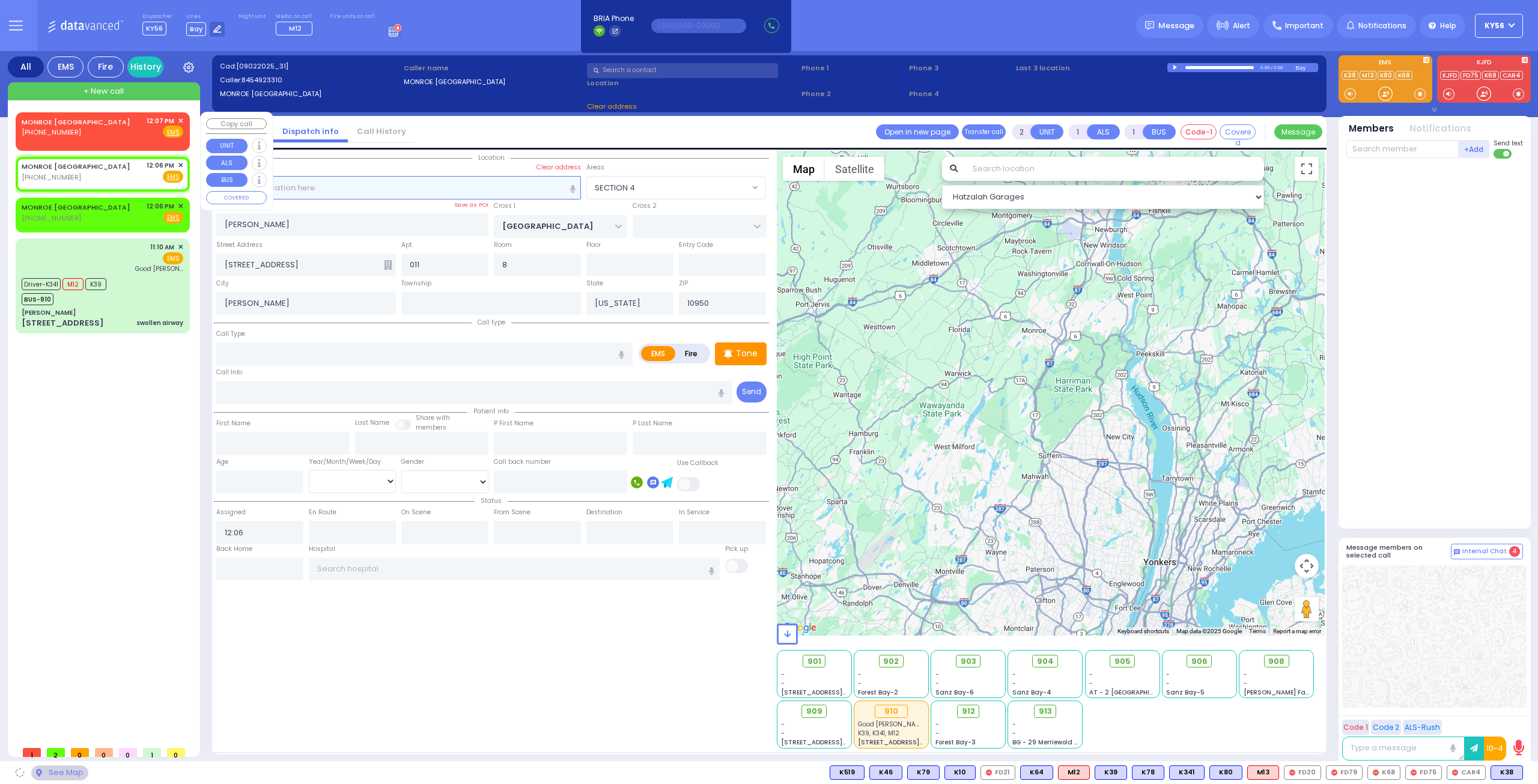
select select
radio input "true"
select select
select select "Hatzalah Garages"
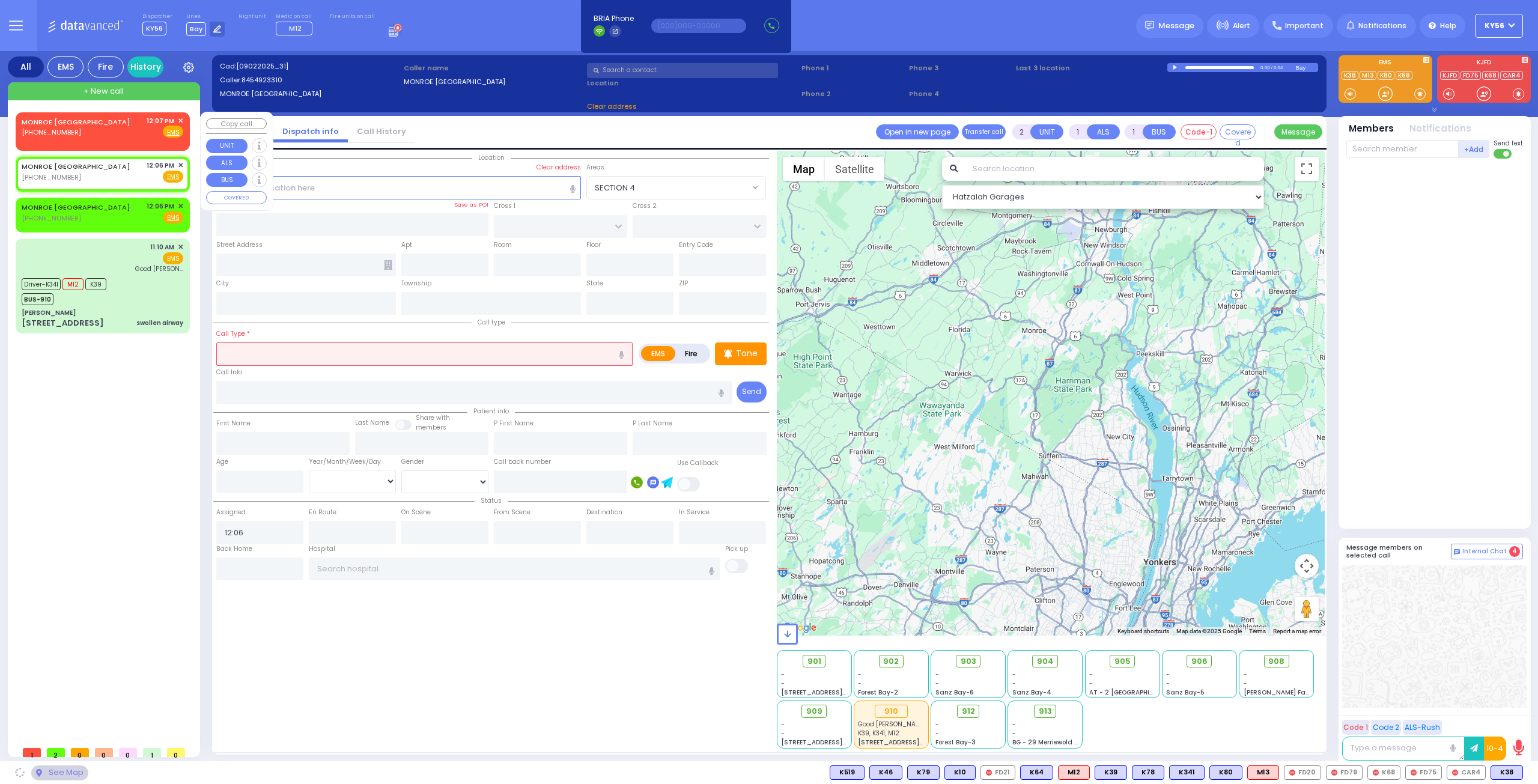
click at [93, 139] on div "MONROE [GEOGRAPHIC_DATA] [PHONE_NUMBER] 12:07 PM ✕ Fire EMS" at bounding box center [103, 129] width 170 height 30
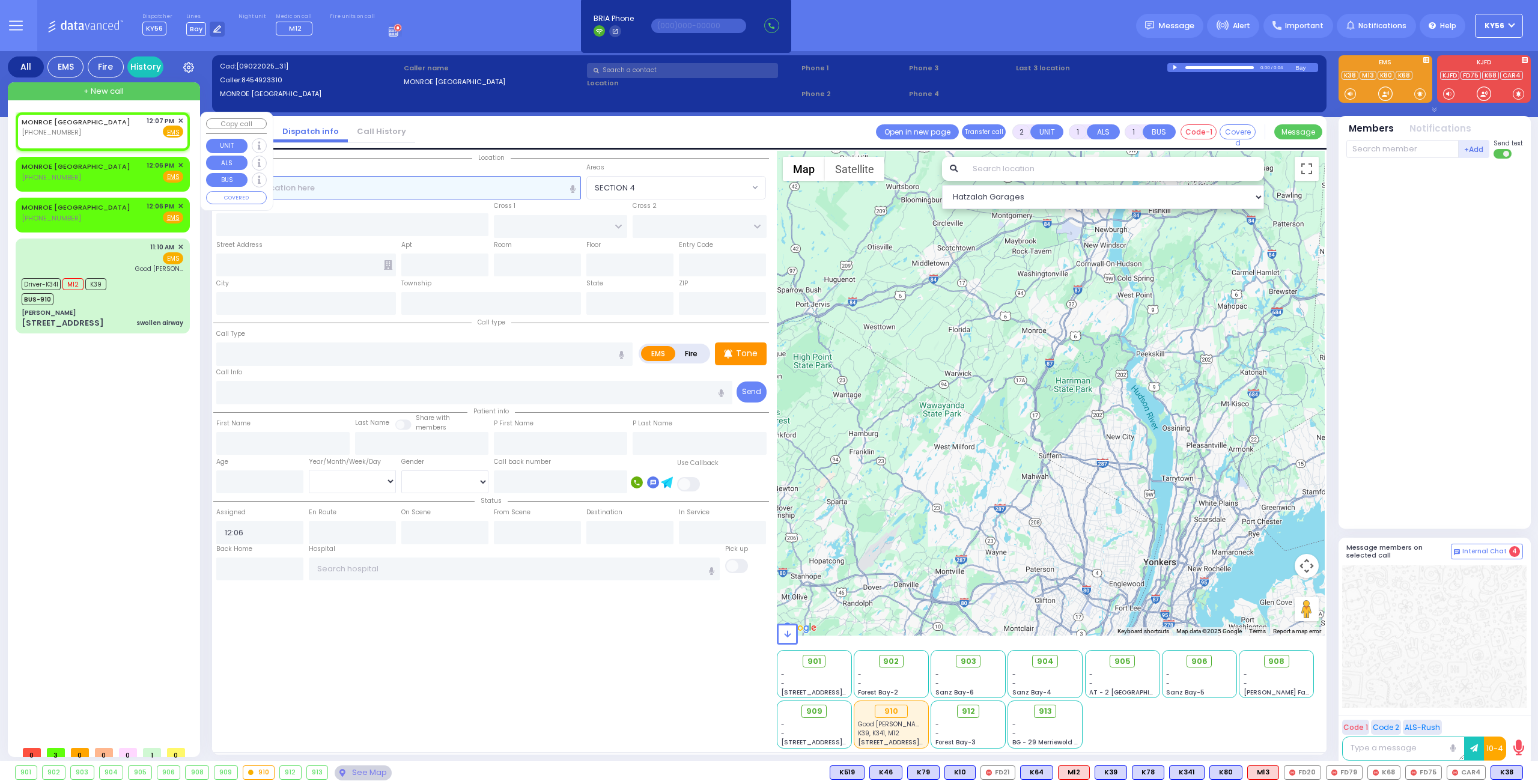
select select
radio input "true"
select select
type input "12:07"
select select "Hatzalah Garages"
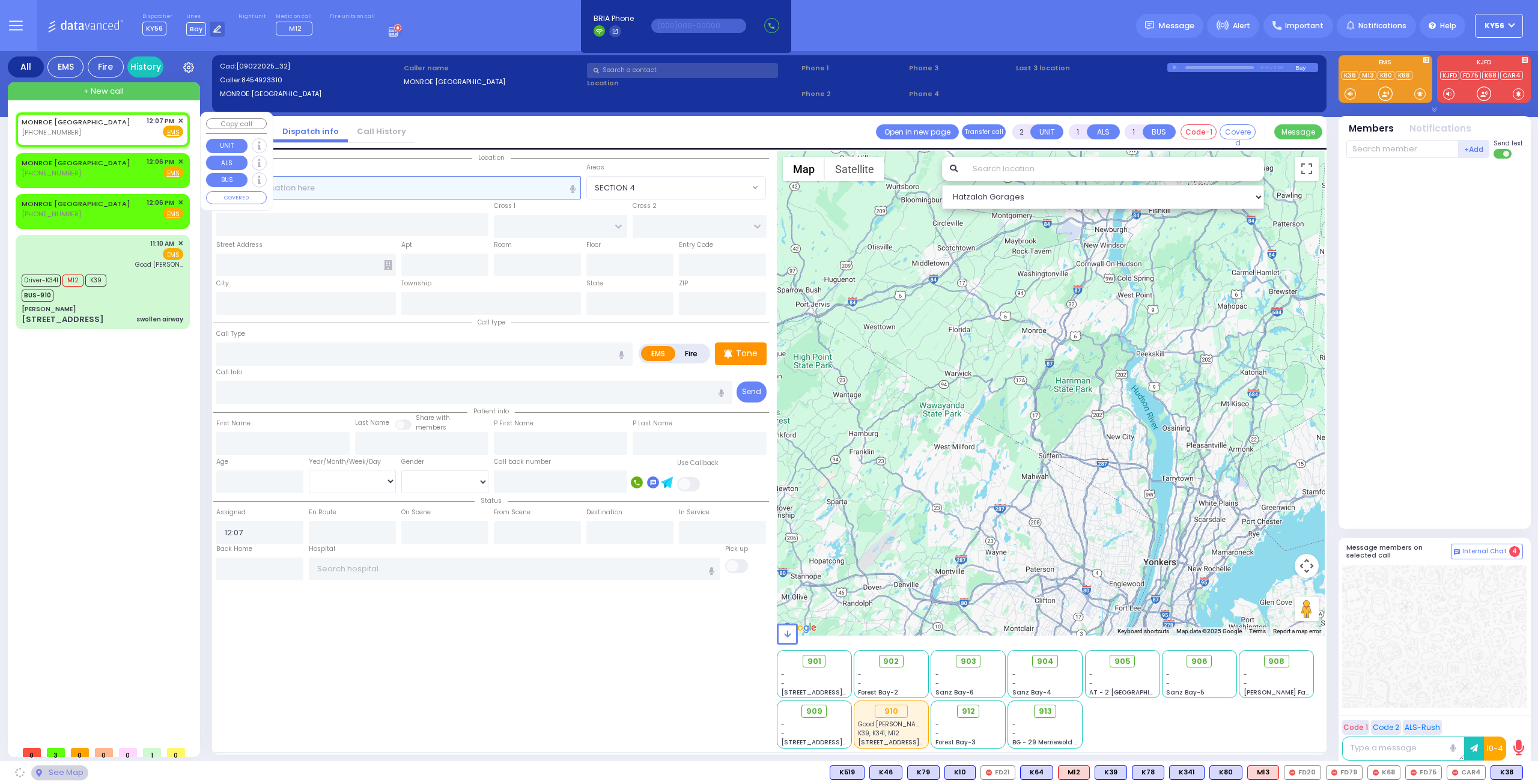
select select
radio input "true"
select select
select select "Hatzalah Garages"
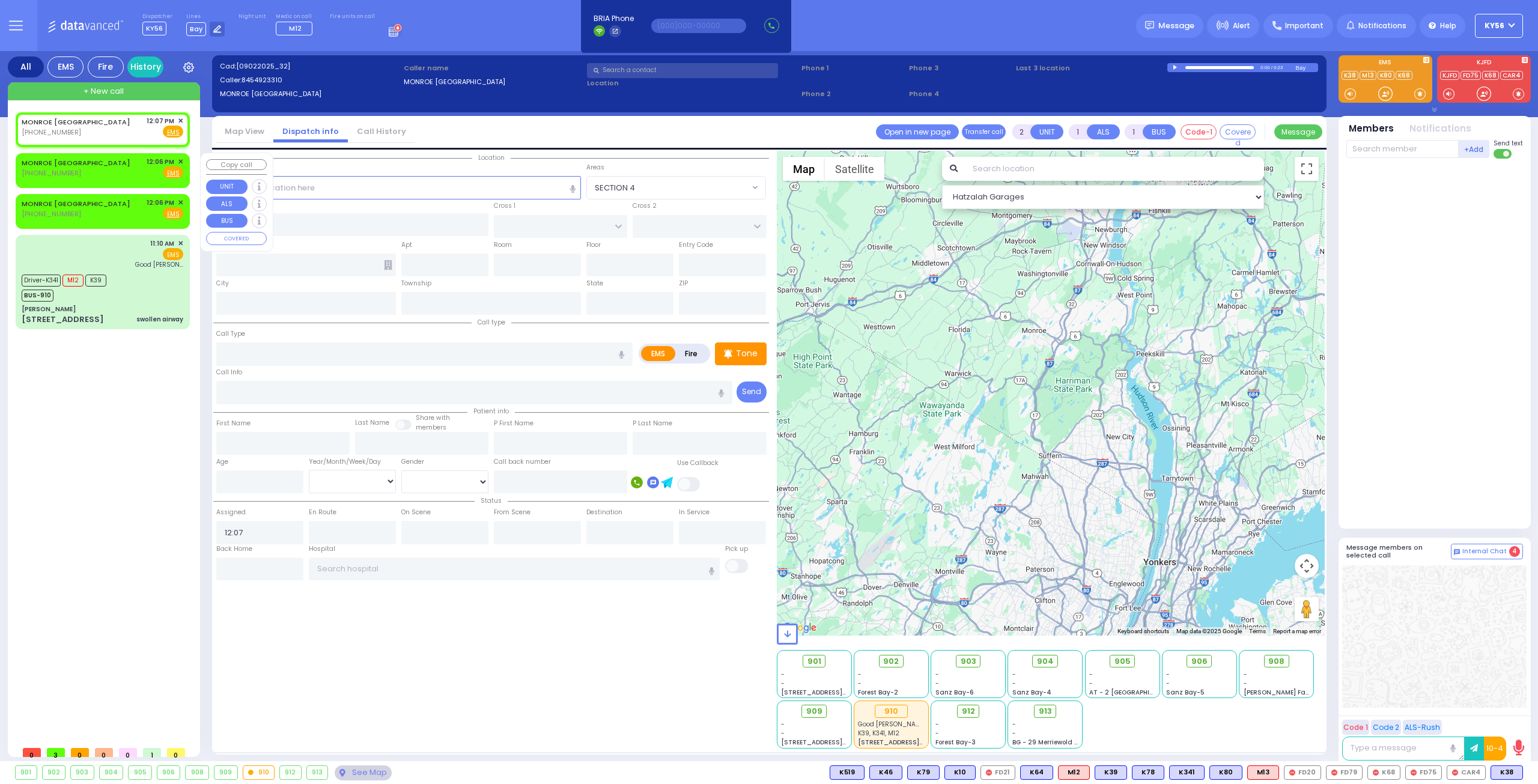
click at [102, 170] on div "MONROE [GEOGRAPHIC_DATA] [PHONE_NUMBER] 12:06 PM ✕ Fire EMS" at bounding box center [103, 168] width 162 height 23
select select
radio input "true"
select select
type input "12:06"
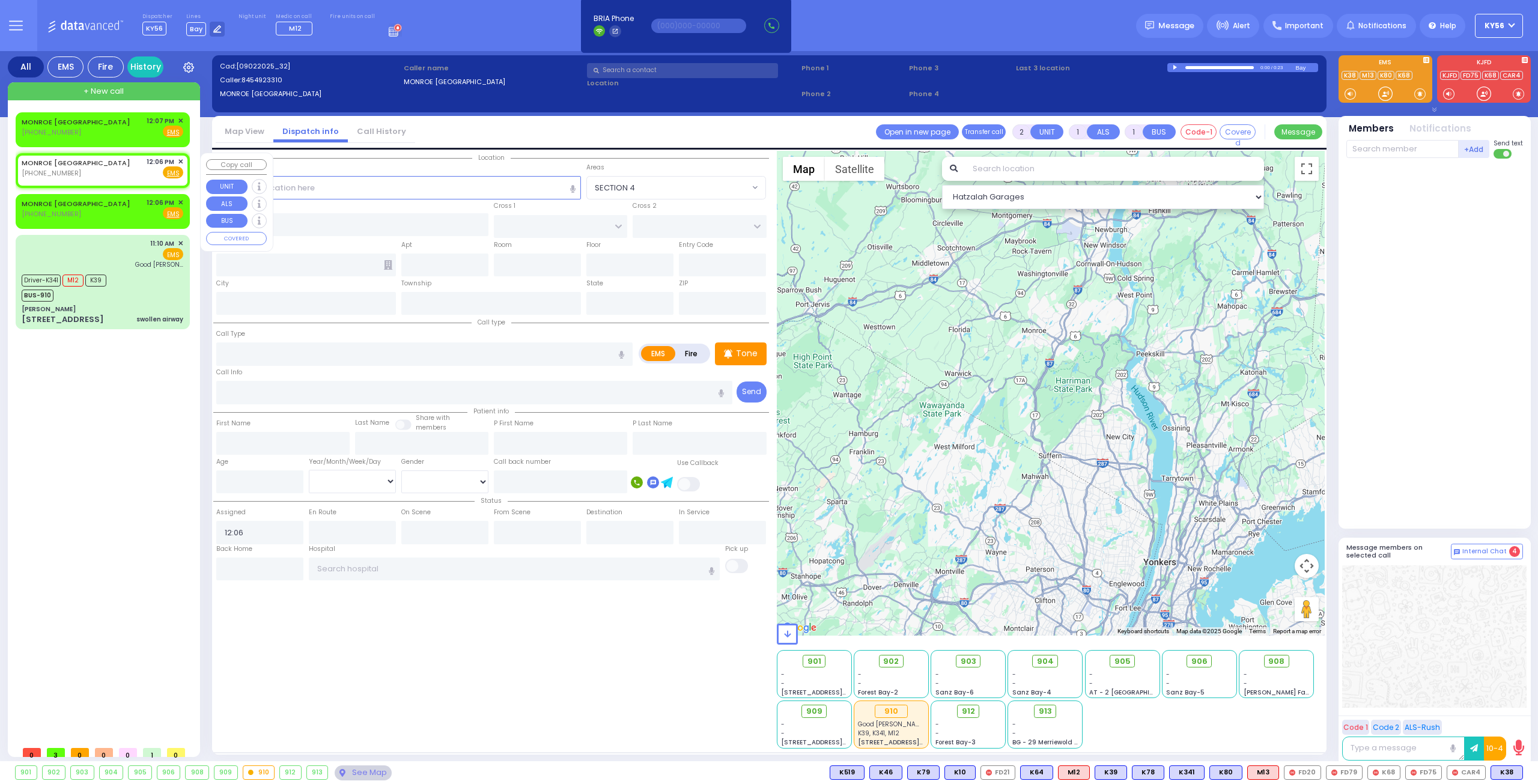
select select "Hatzalah Garages"
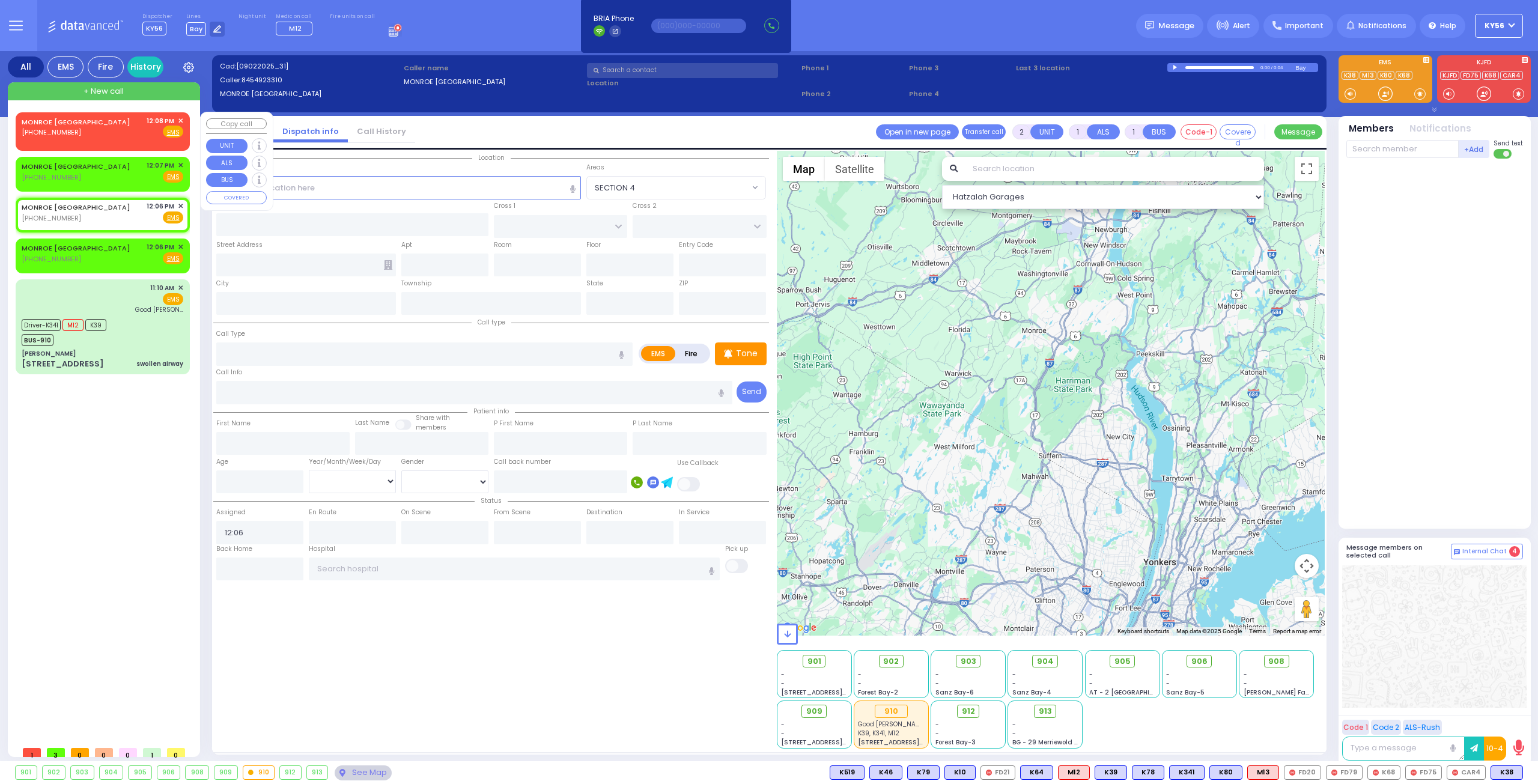
click at [103, 142] on div "MONROE [GEOGRAPHIC_DATA] [PHONE_NUMBER] 12:08 PM ✕ Fire EMS" at bounding box center [103, 129] width 170 height 30
select select
radio input "true"
select select
type input "12:08"
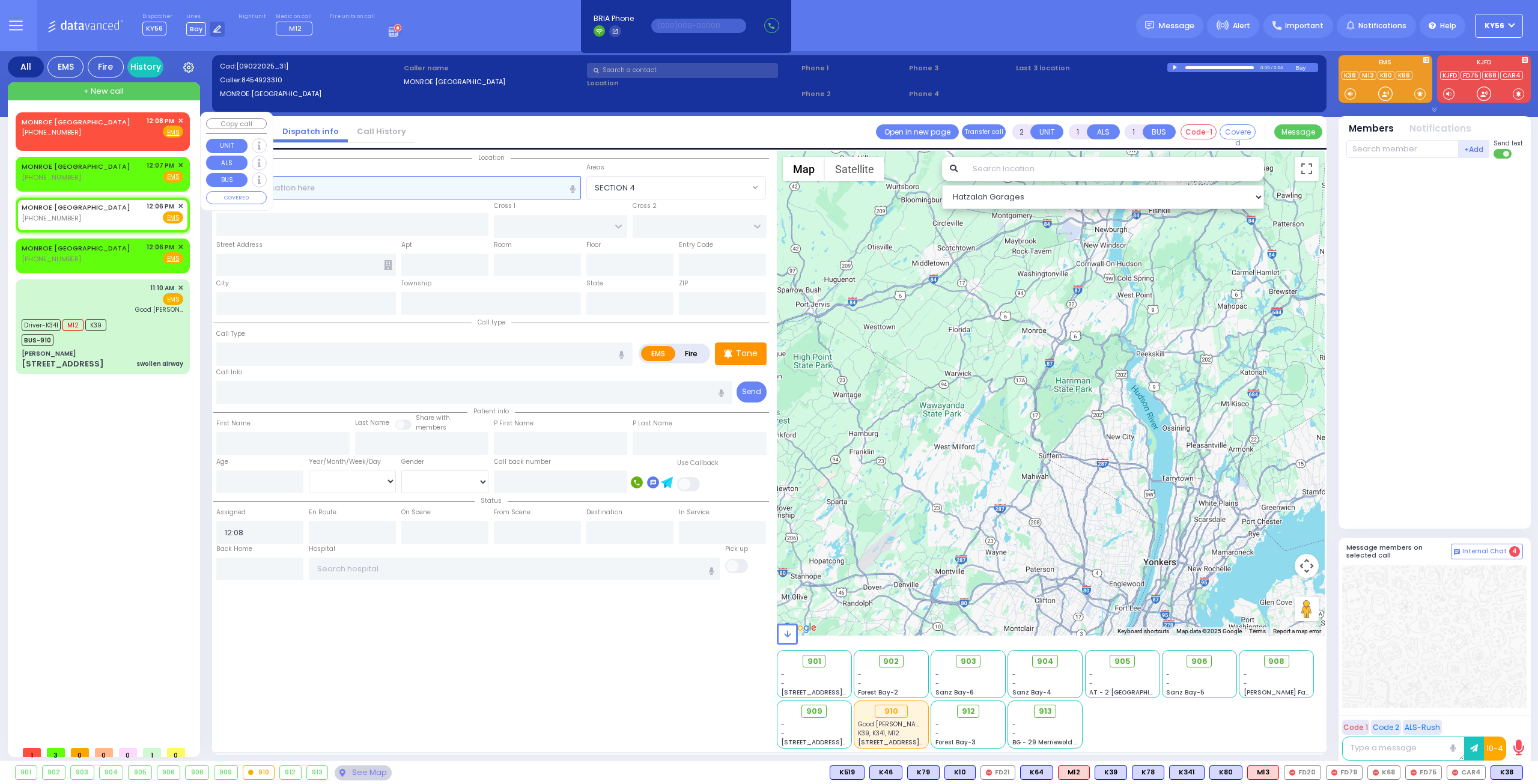
select select "Hatzalah Garages"
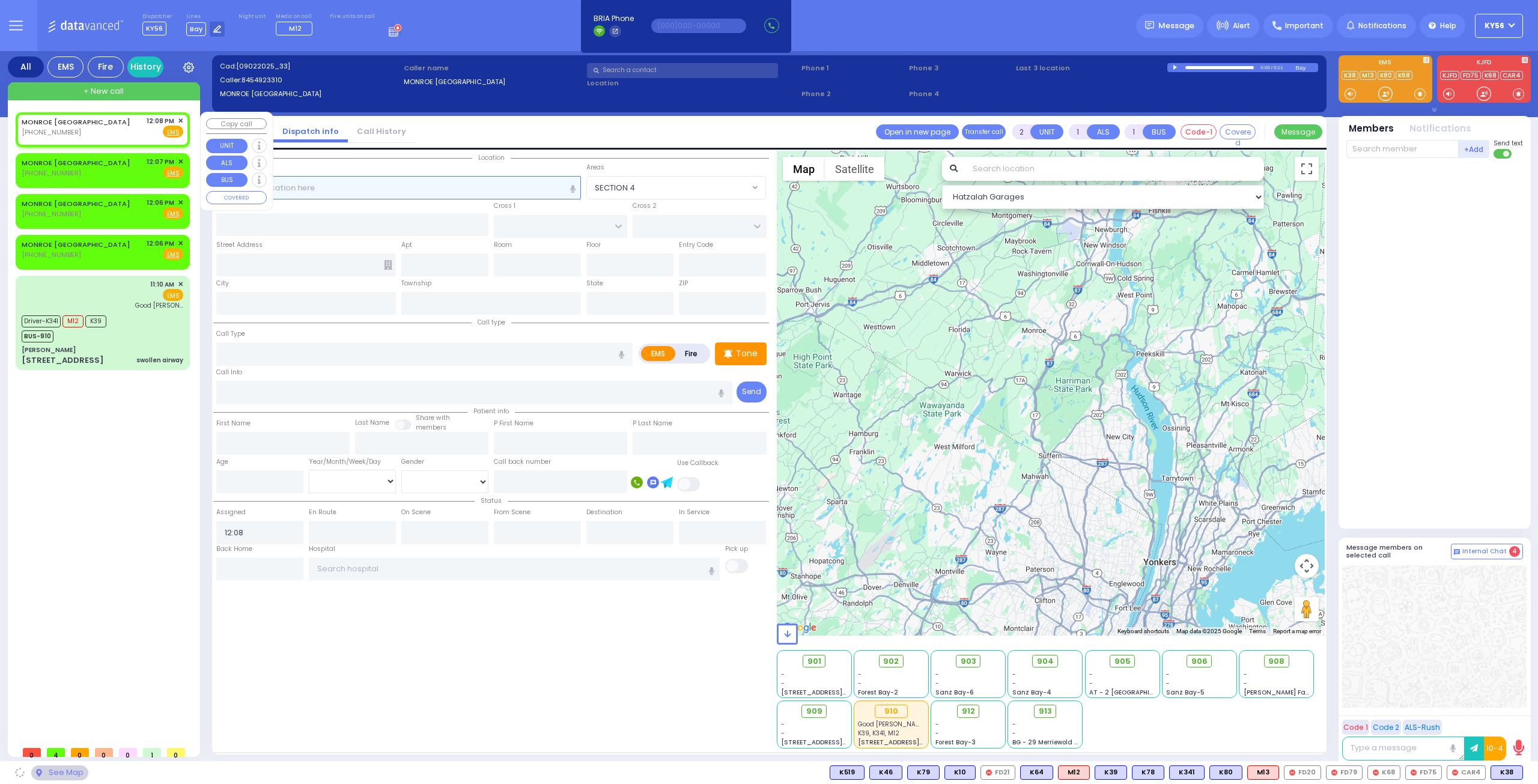
select select
radio input "true"
select select
select select "Hatzalah Garages"
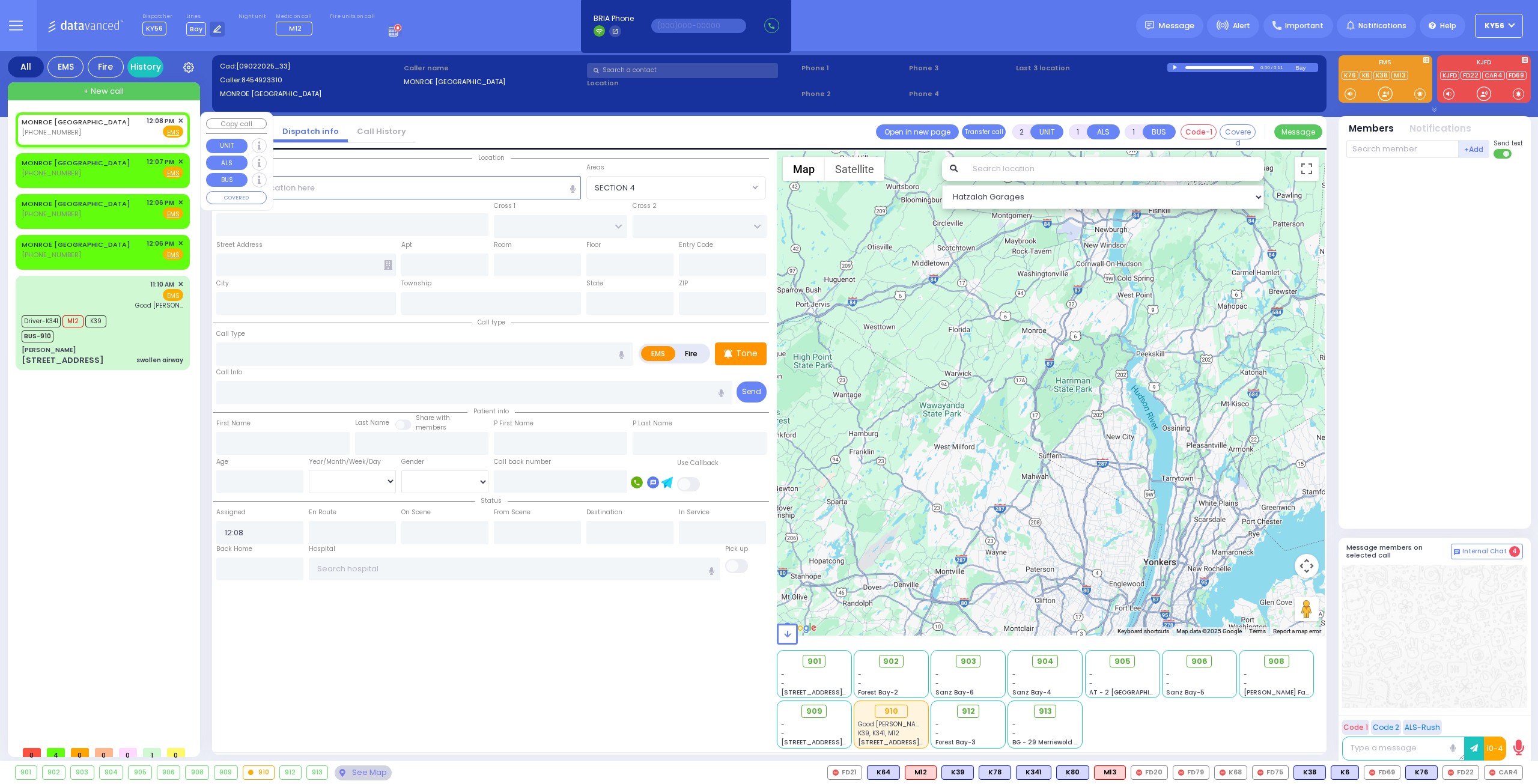
click at [181, 119] on span "✕" at bounding box center [180, 121] width 5 height 10
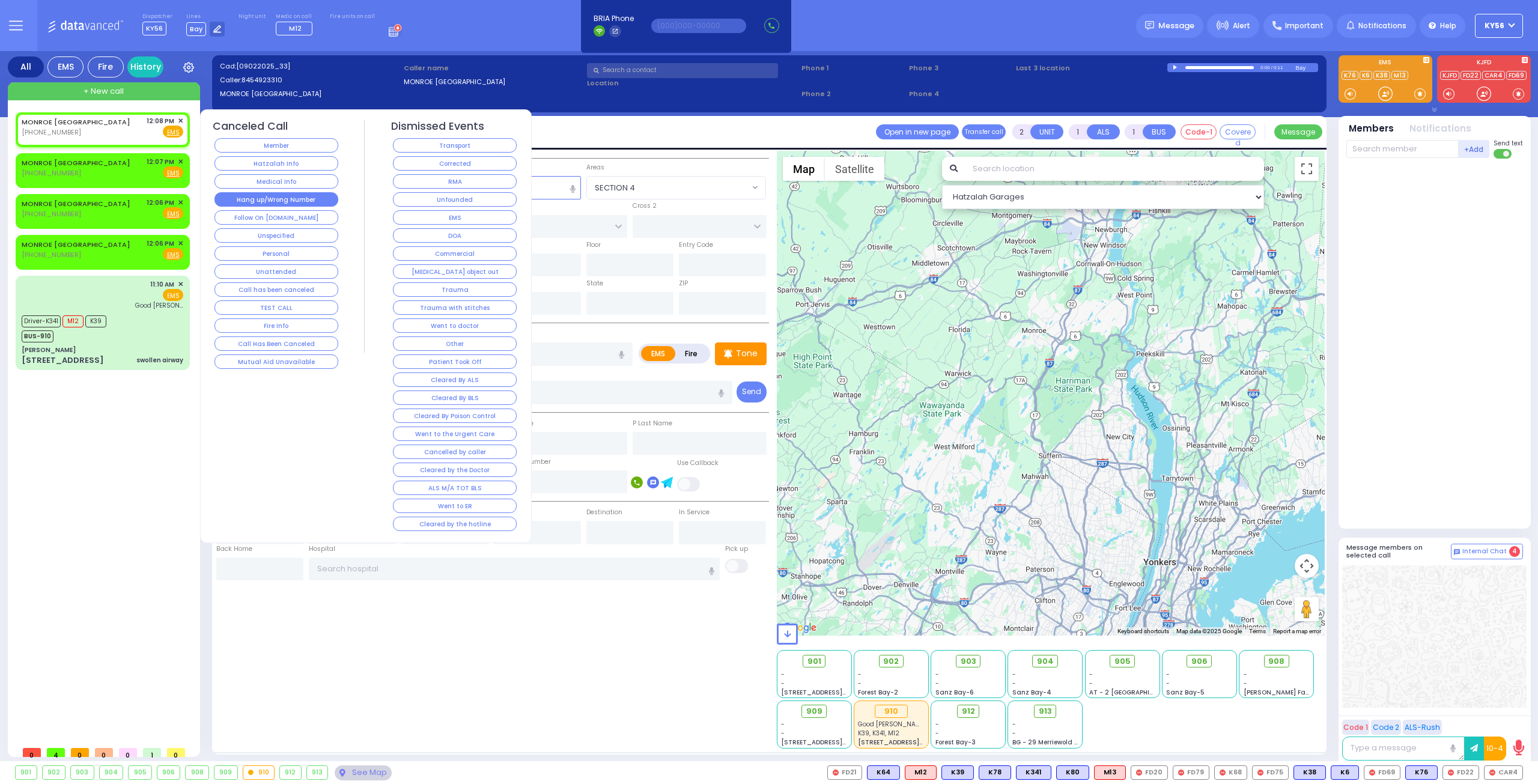
click at [242, 193] on button "Hang up/Wrong Number" at bounding box center [276, 199] width 124 height 15
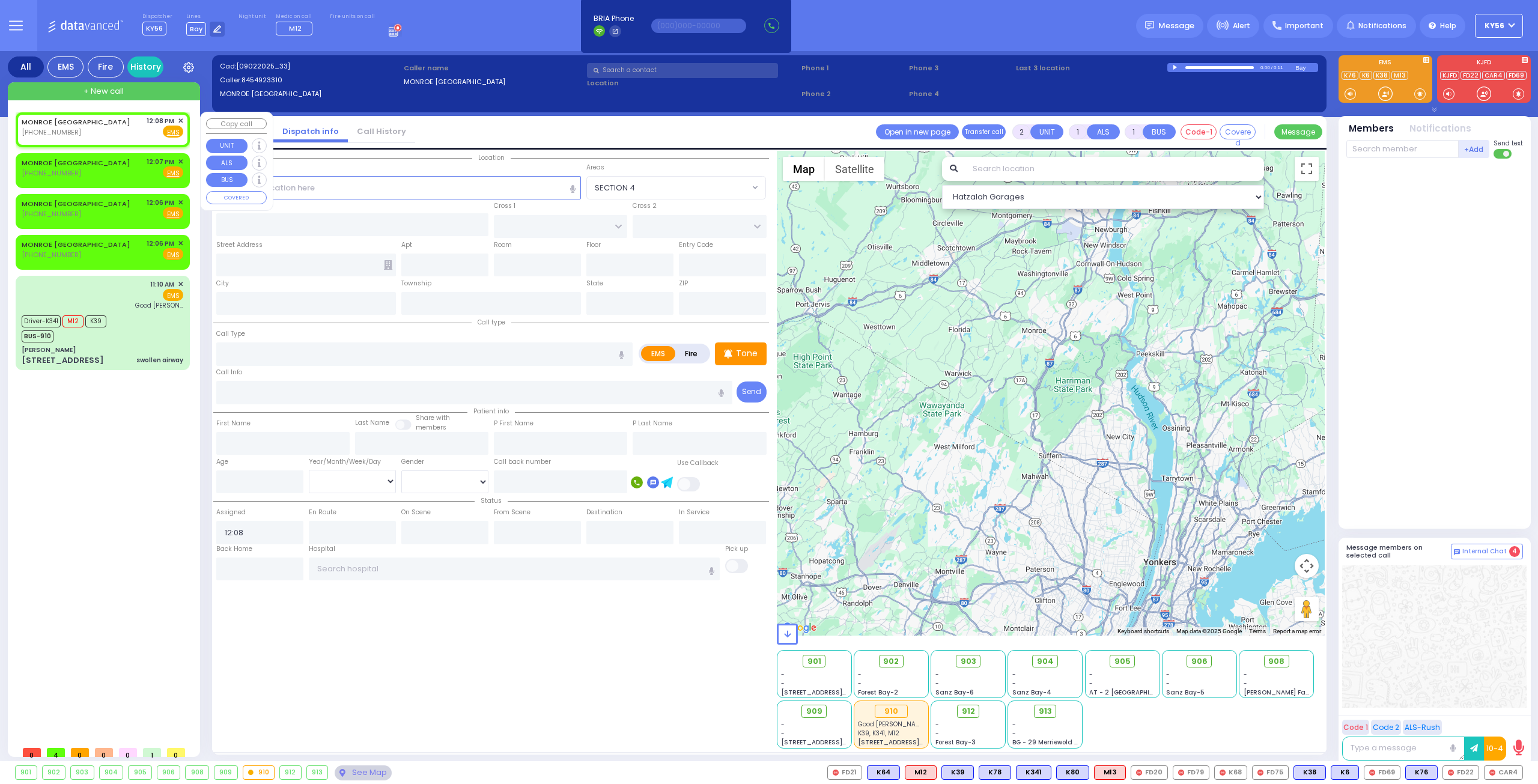
select select
radio input "true"
select select
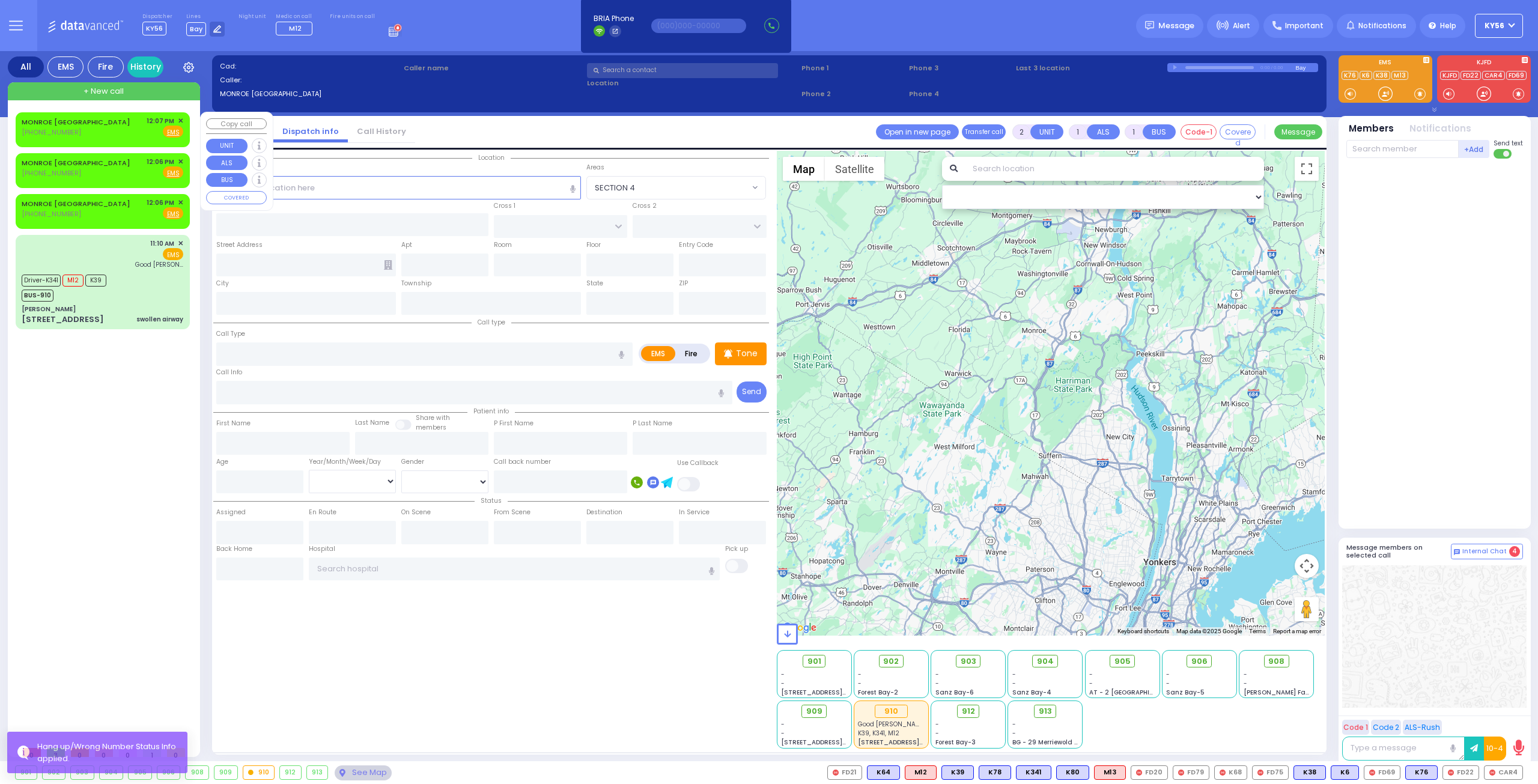
click at [178, 119] on div "12:07 PM ✕" at bounding box center [165, 121] width 37 height 10
select select
radio input "true"
select select
type input "12:07"
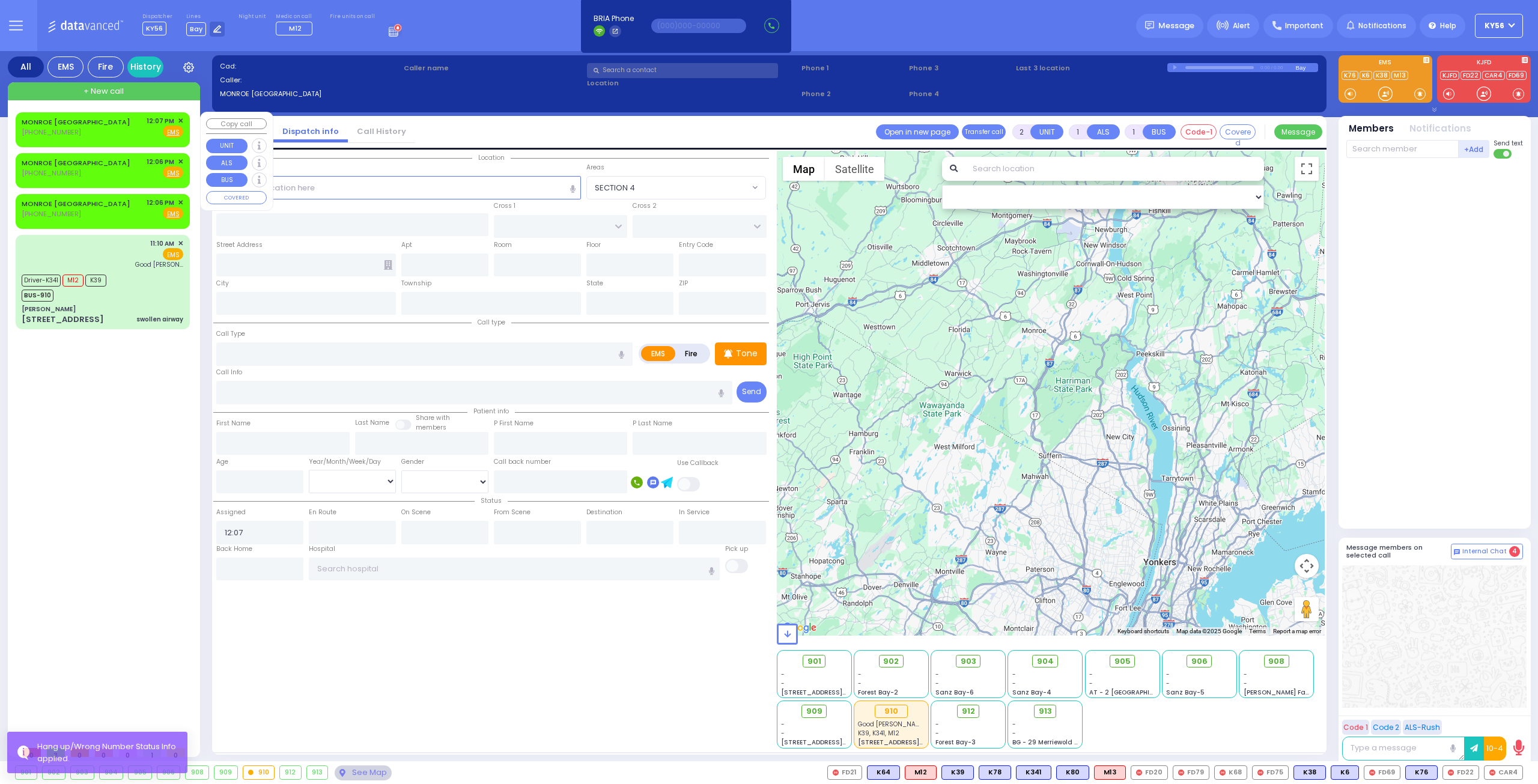
select select "Hatzalah Garages"
click at [181, 119] on span "✕" at bounding box center [180, 121] width 5 height 10
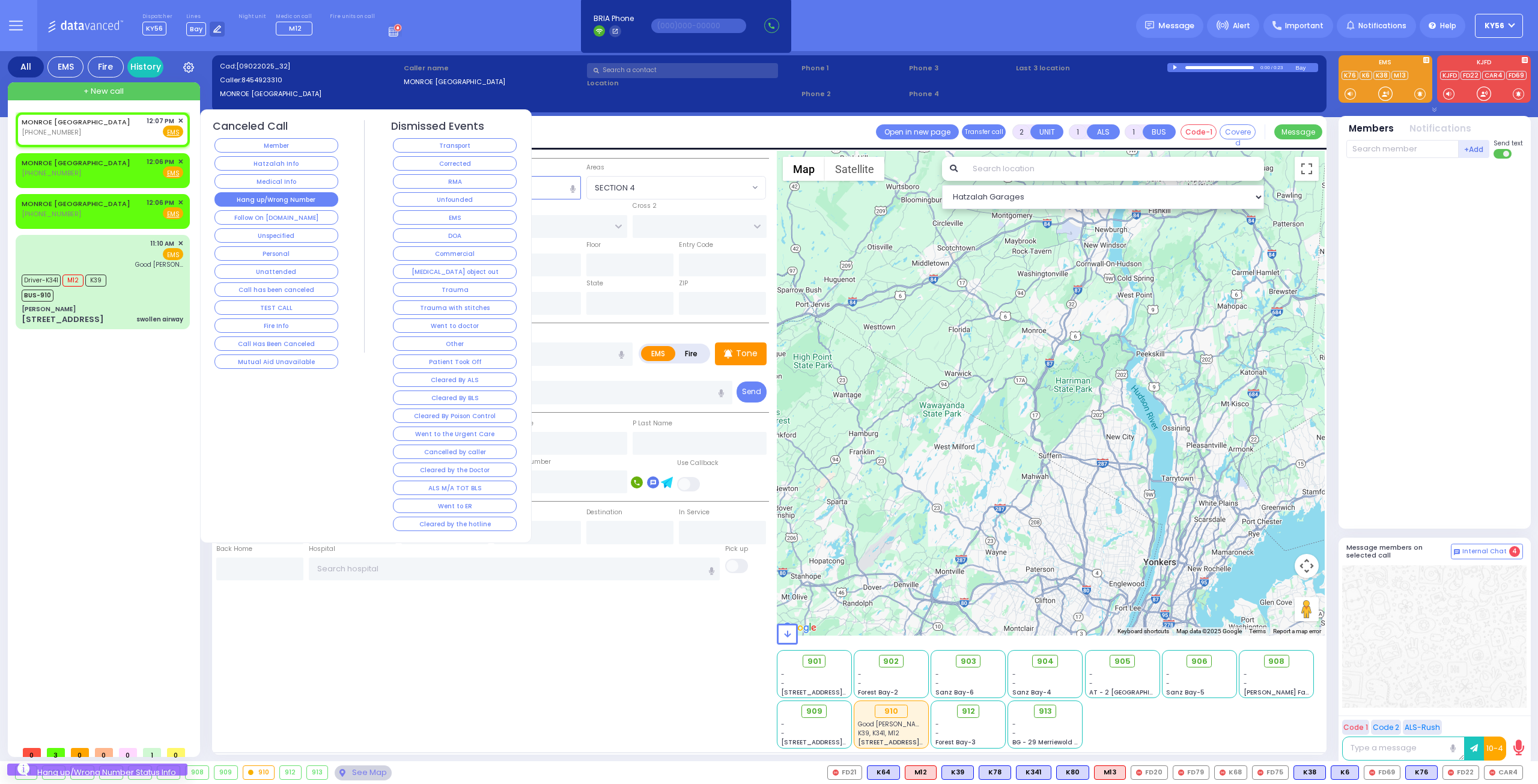
click at [263, 201] on button "Hang up/Wrong Number" at bounding box center [276, 199] width 124 height 15
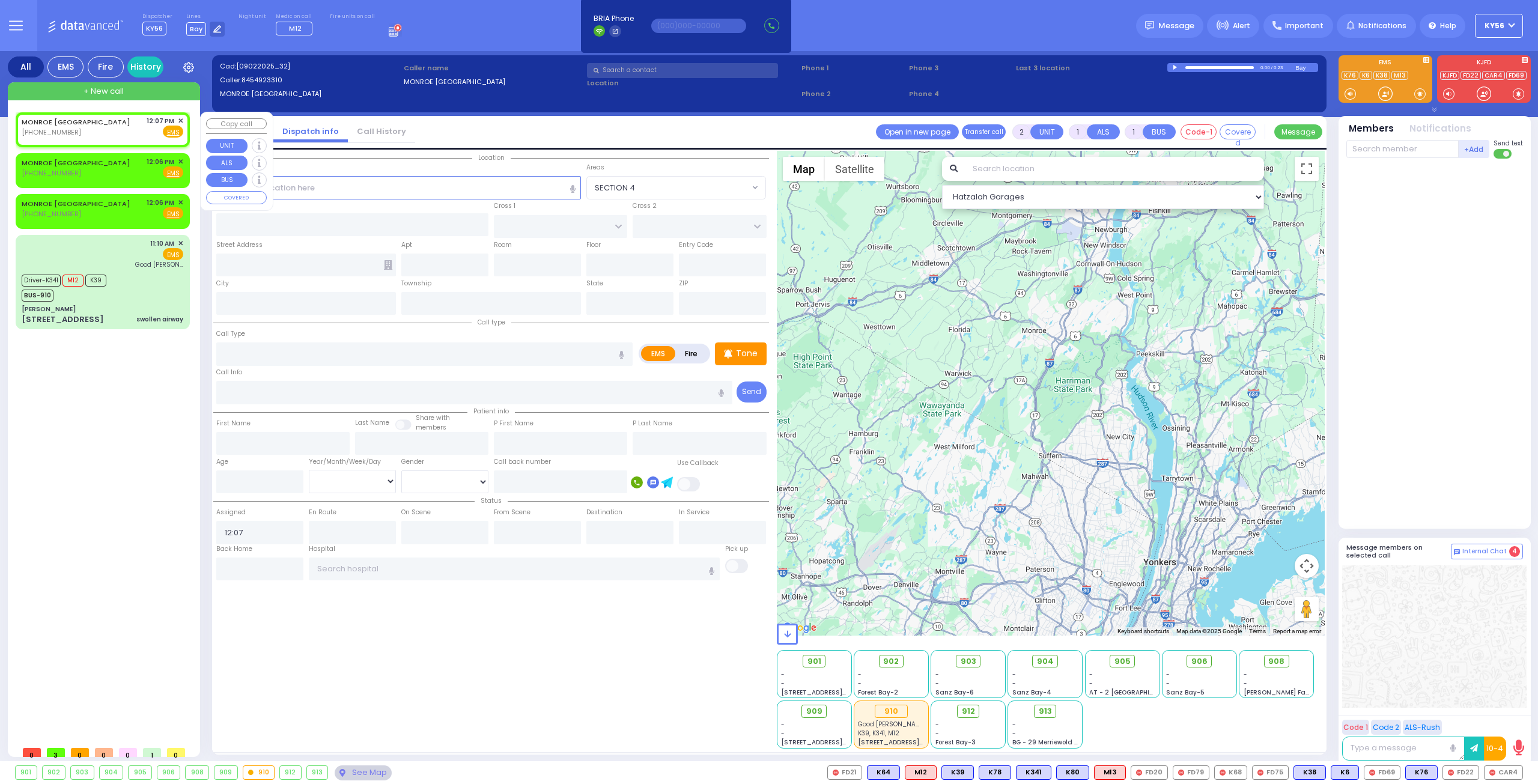
select select
radio input "true"
select select
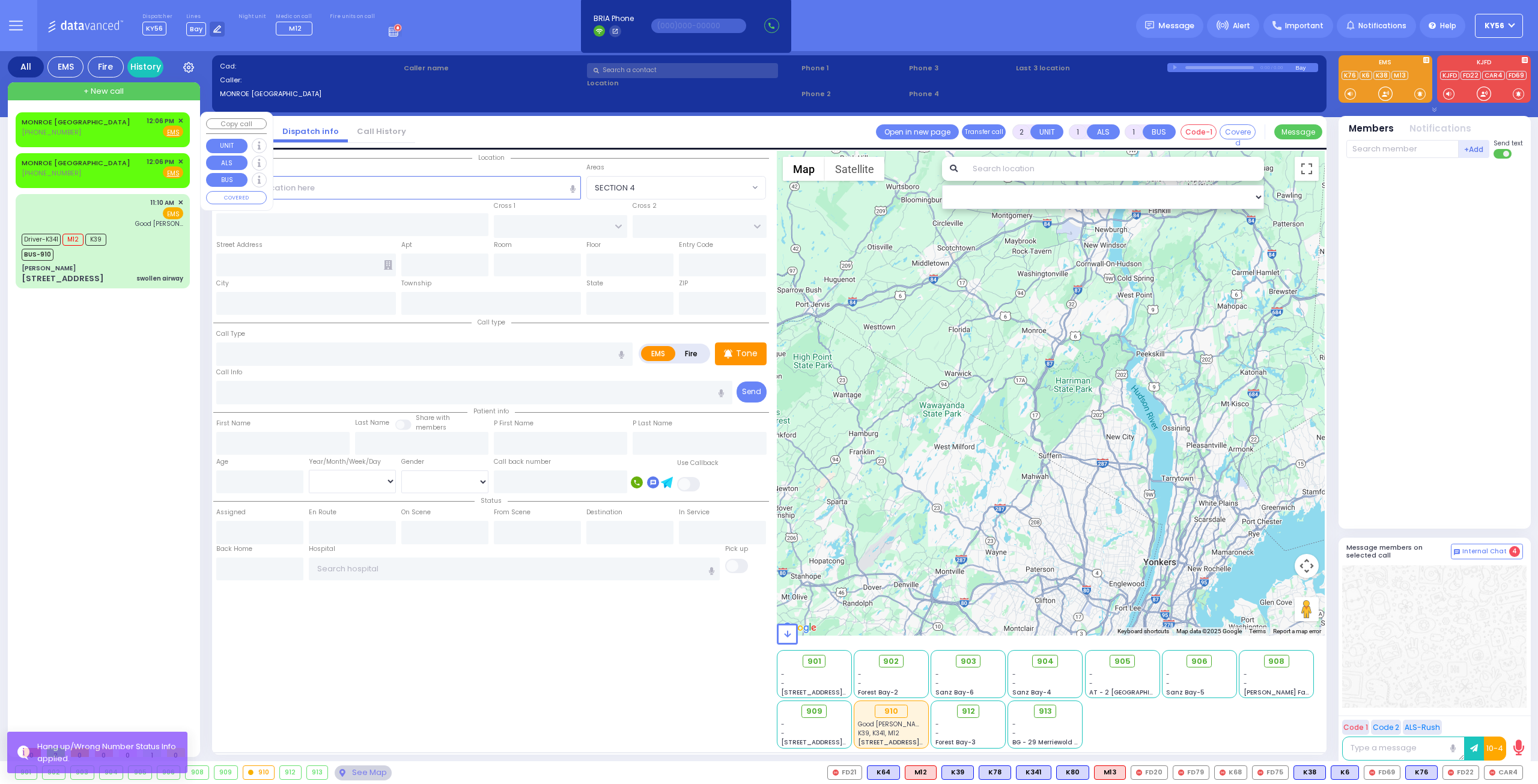
click at [180, 117] on span "✕" at bounding box center [180, 121] width 5 height 10
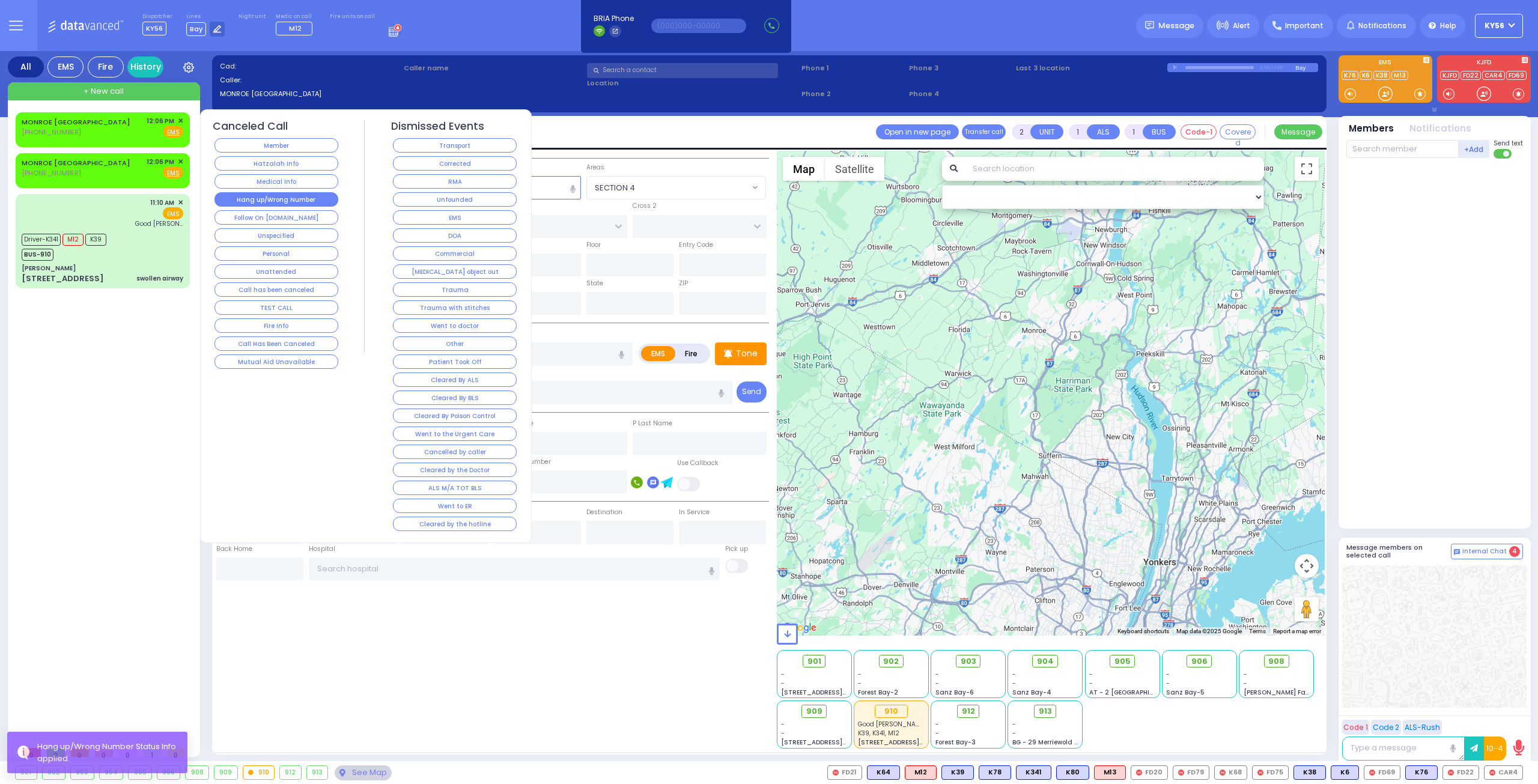
click at [248, 196] on button "Hang up/Wrong Number" at bounding box center [276, 199] width 124 height 15
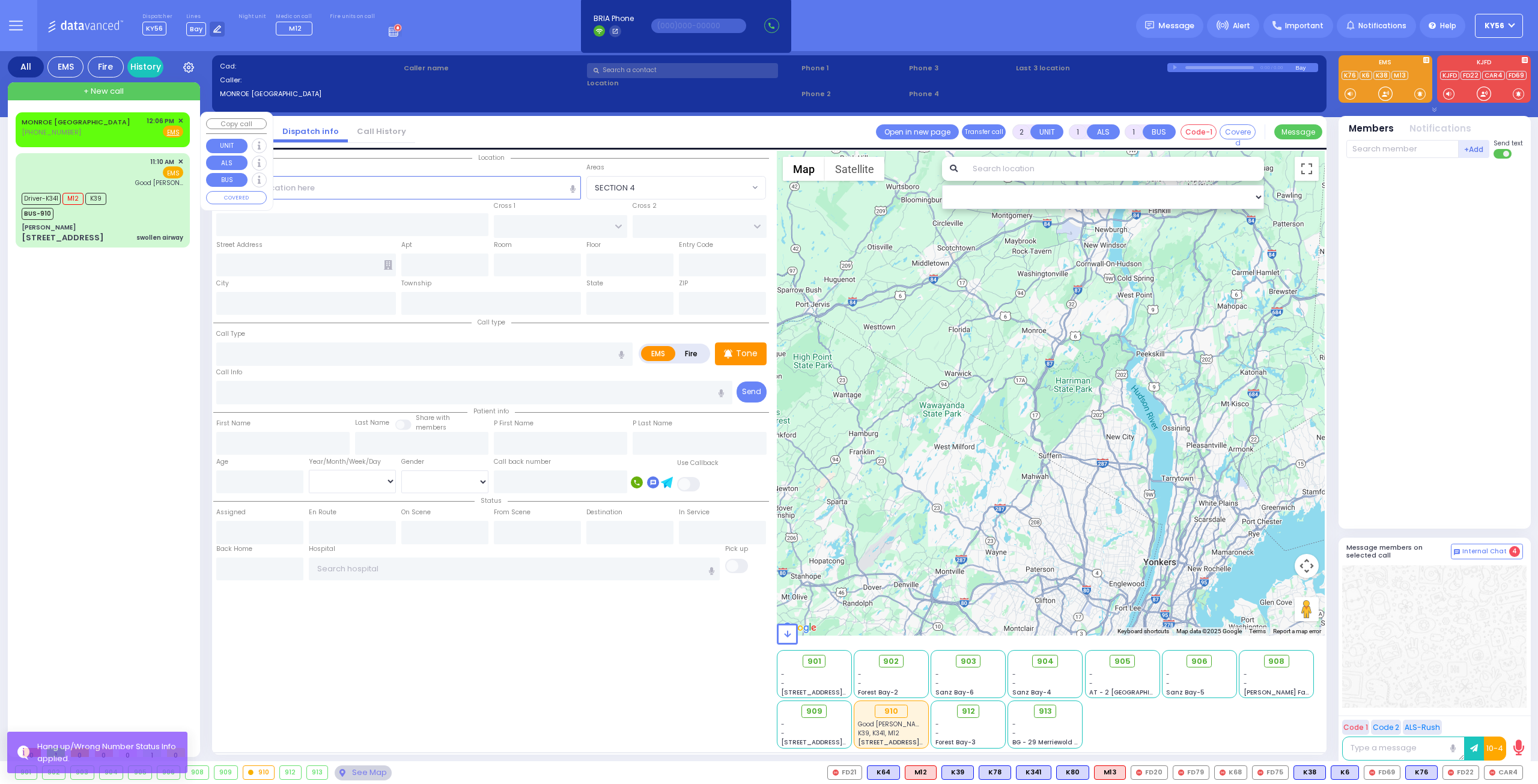
click at [91, 135] on div "MONROE [GEOGRAPHIC_DATA] [PHONE_NUMBER] 12:06 PM ✕ Fire EMS" at bounding box center [103, 127] width 162 height 23
select select
radio input "true"
select select
type input "12:06"
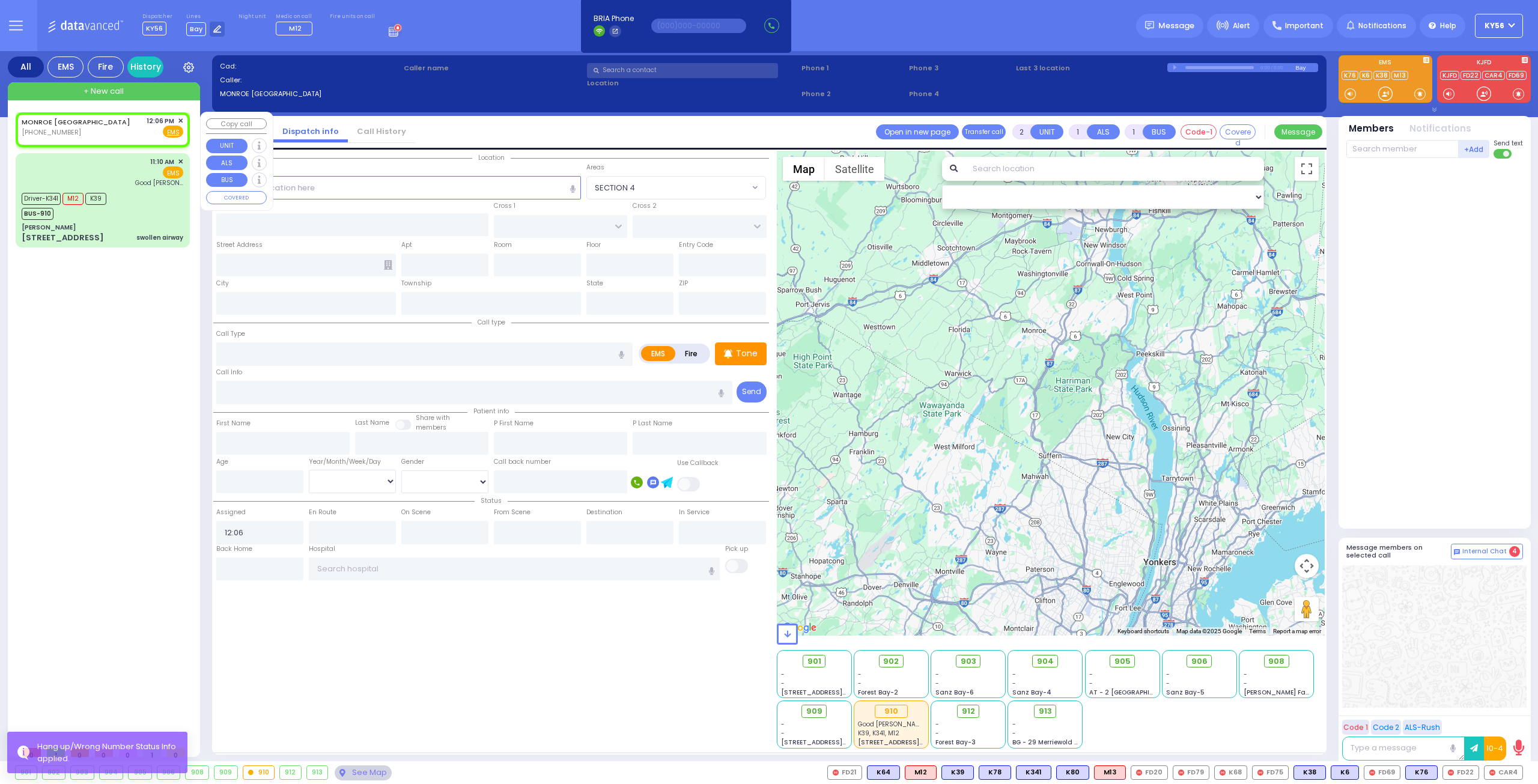
select select "Hatzalah Garages"
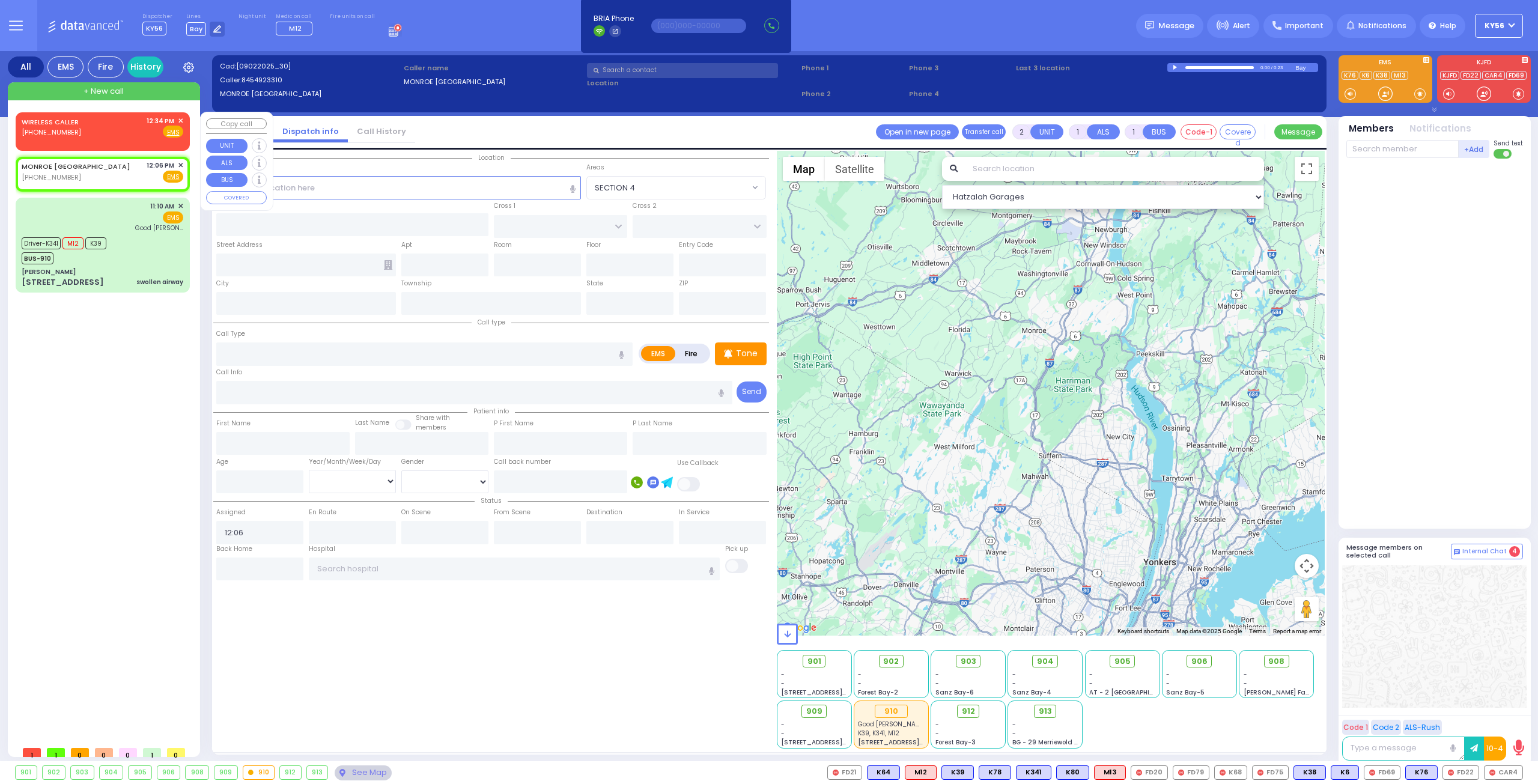
click at [181, 120] on span "✕" at bounding box center [180, 121] width 5 height 10
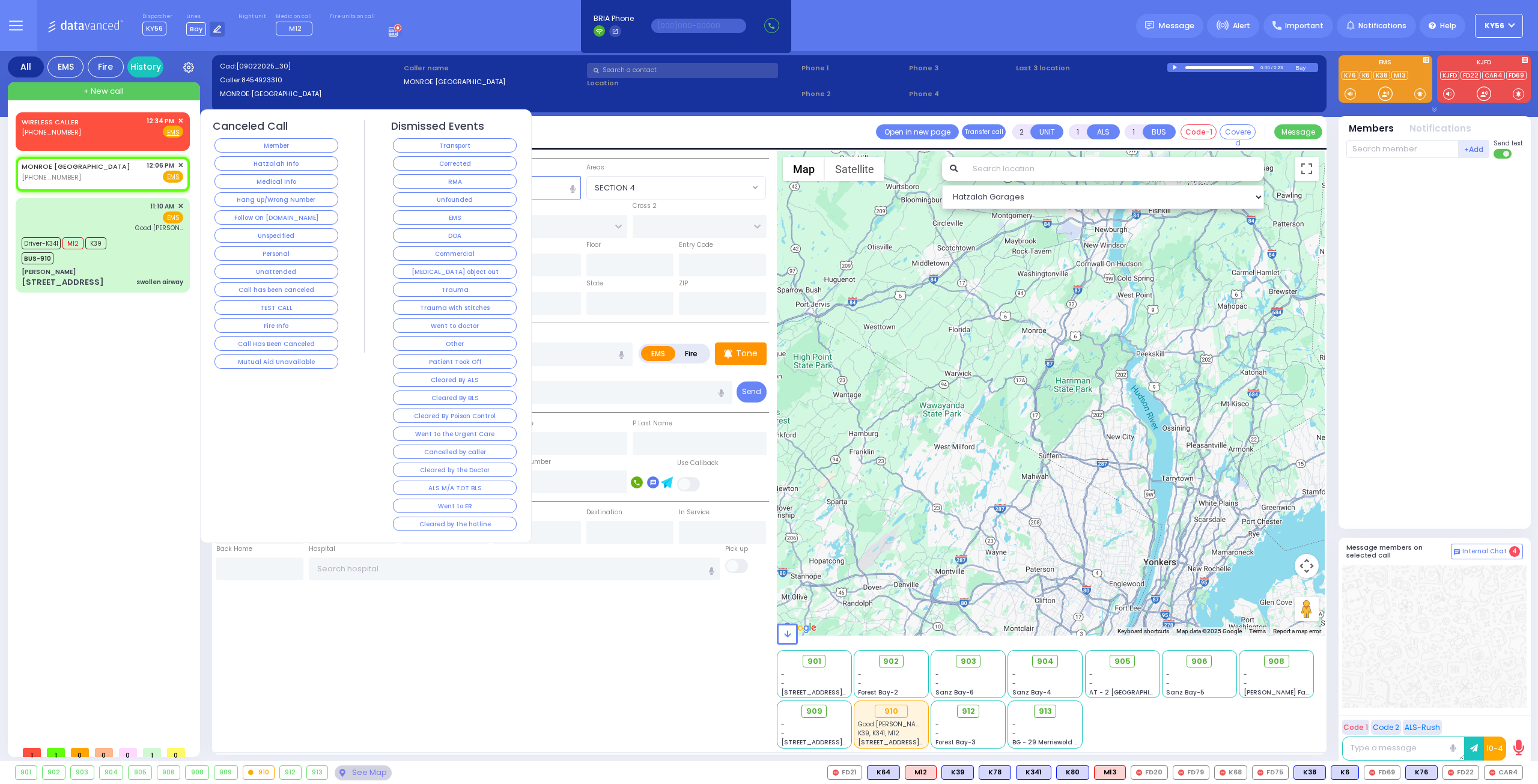
click at [260, 196] on button "Hang up/Wrong Number" at bounding box center [276, 199] width 124 height 15
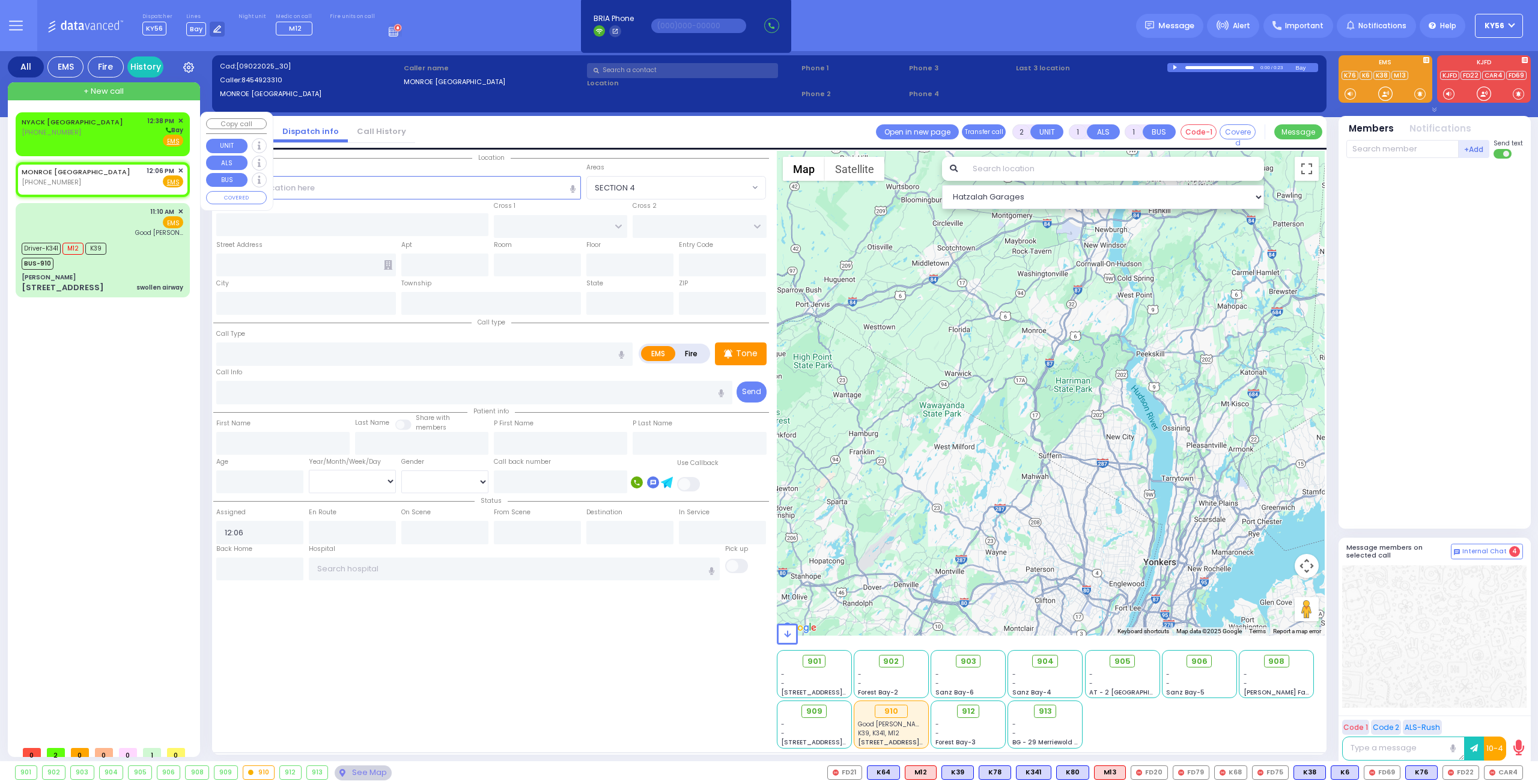
click at [105, 136] on div "NYACK [GEOGRAPHIC_DATA] [PHONE_NUMBER] 12:38 PM ✕ [GEOGRAPHIC_DATA]" at bounding box center [103, 131] width 162 height 31
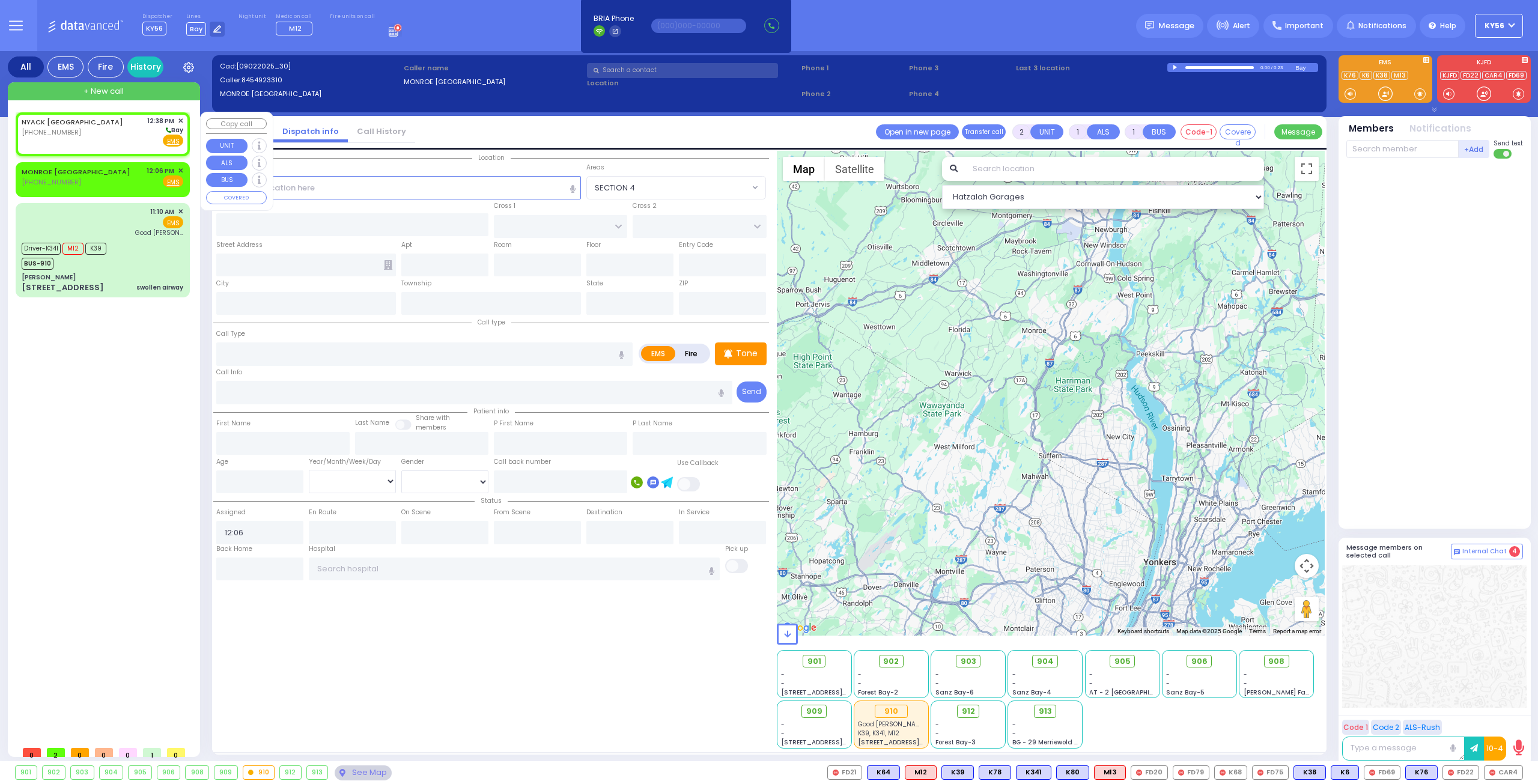
select select
radio input "true"
select select
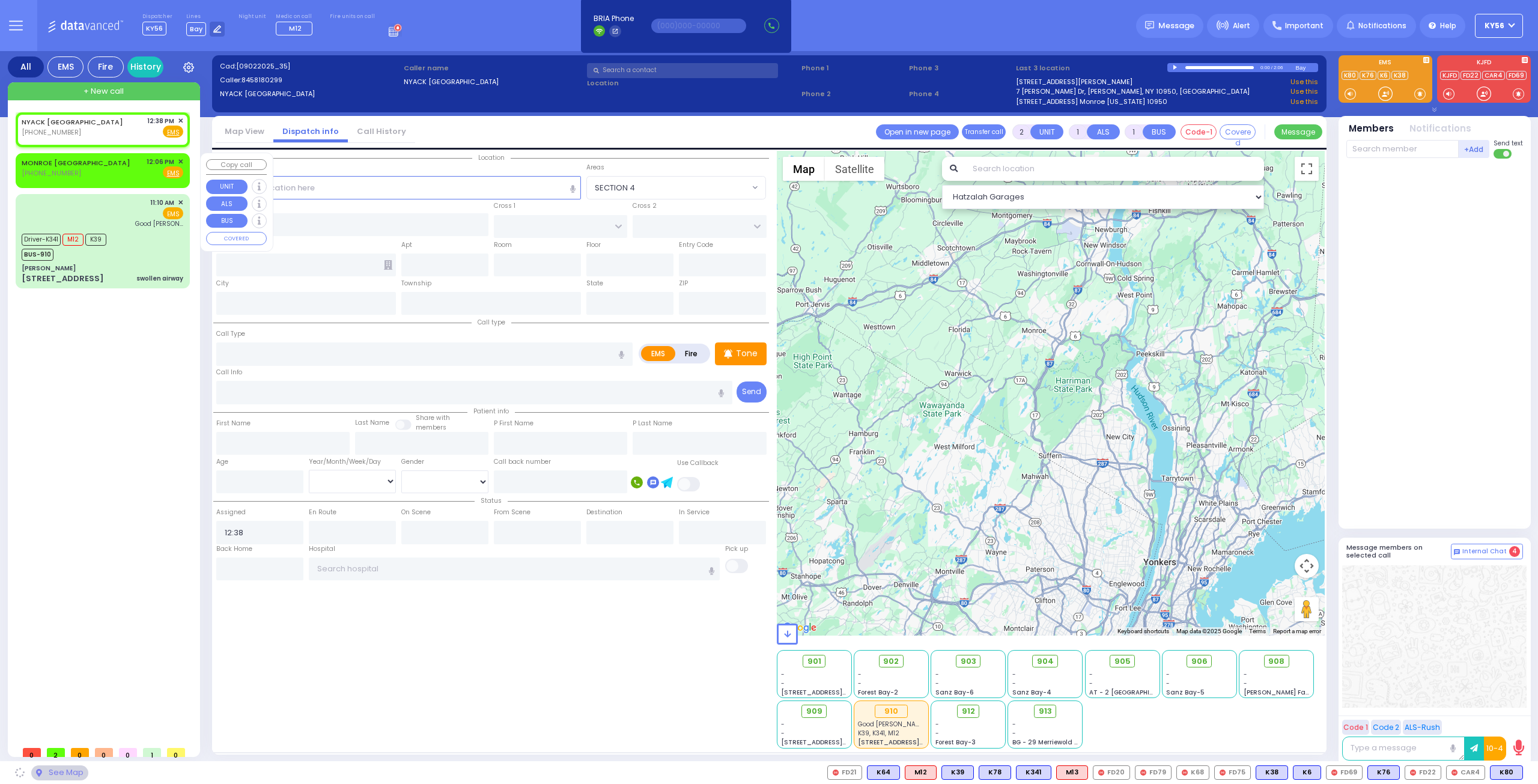
click at [103, 177] on div "MONROE [GEOGRAPHIC_DATA] [PHONE_NUMBER] 12:06 PM ✕ Fire EMS" at bounding box center [103, 168] width 162 height 23
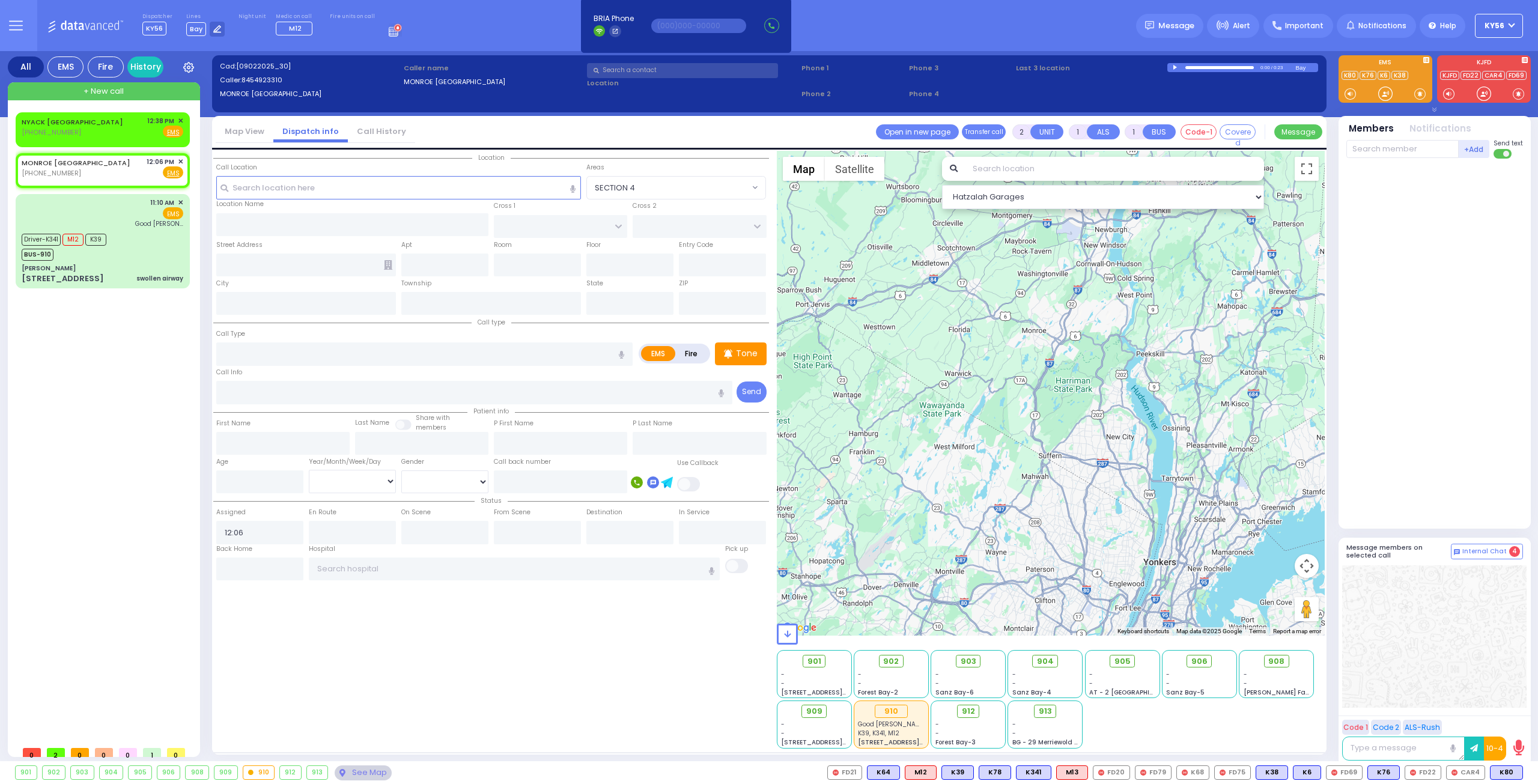
click at [389, 33] on icon at bounding box center [395, 30] width 13 height 13
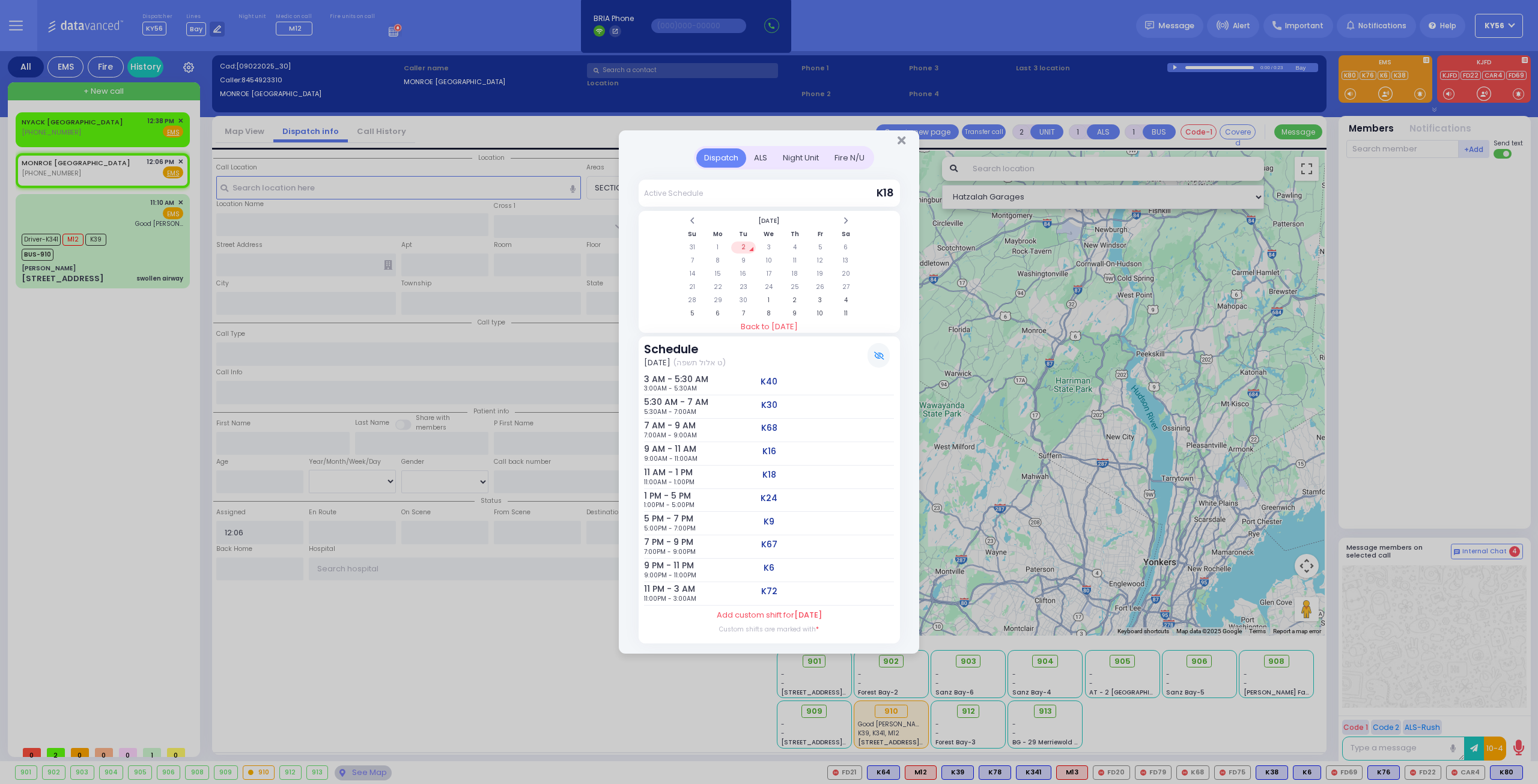
click at [377, 24] on div "Dispatch ALS Night Unit Active Schedule Su" at bounding box center [769, 392] width 1538 height 784
click at [425, 23] on div "Dispatch ALS Night Unit Active Schedule Su" at bounding box center [769, 392] width 1538 height 784
click at [900, 135] on icon "Close" at bounding box center [901, 140] width 8 height 12
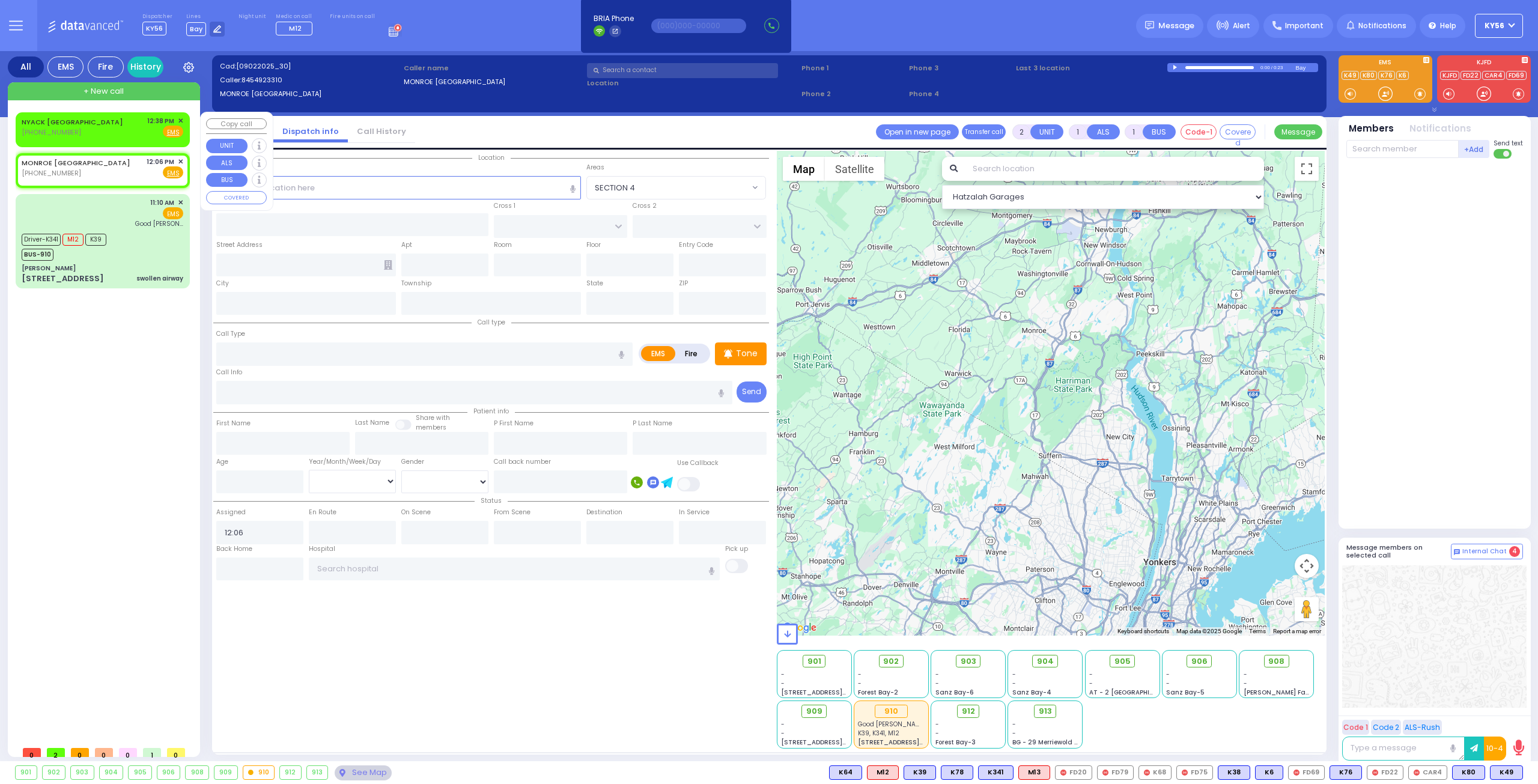
click at [181, 117] on span "✕" at bounding box center [180, 121] width 5 height 10
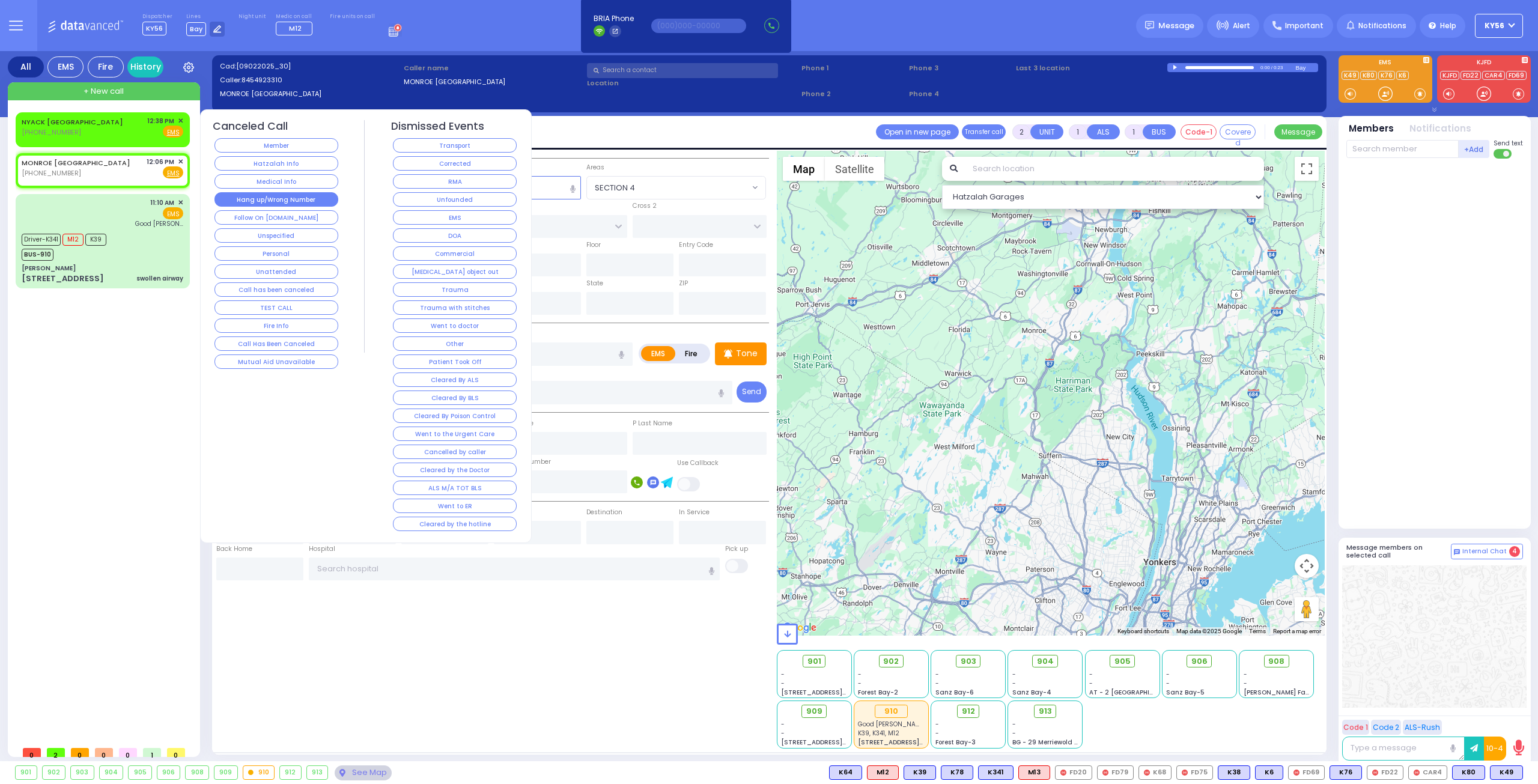
click at [287, 194] on button "Hang up/Wrong Number" at bounding box center [276, 199] width 124 height 15
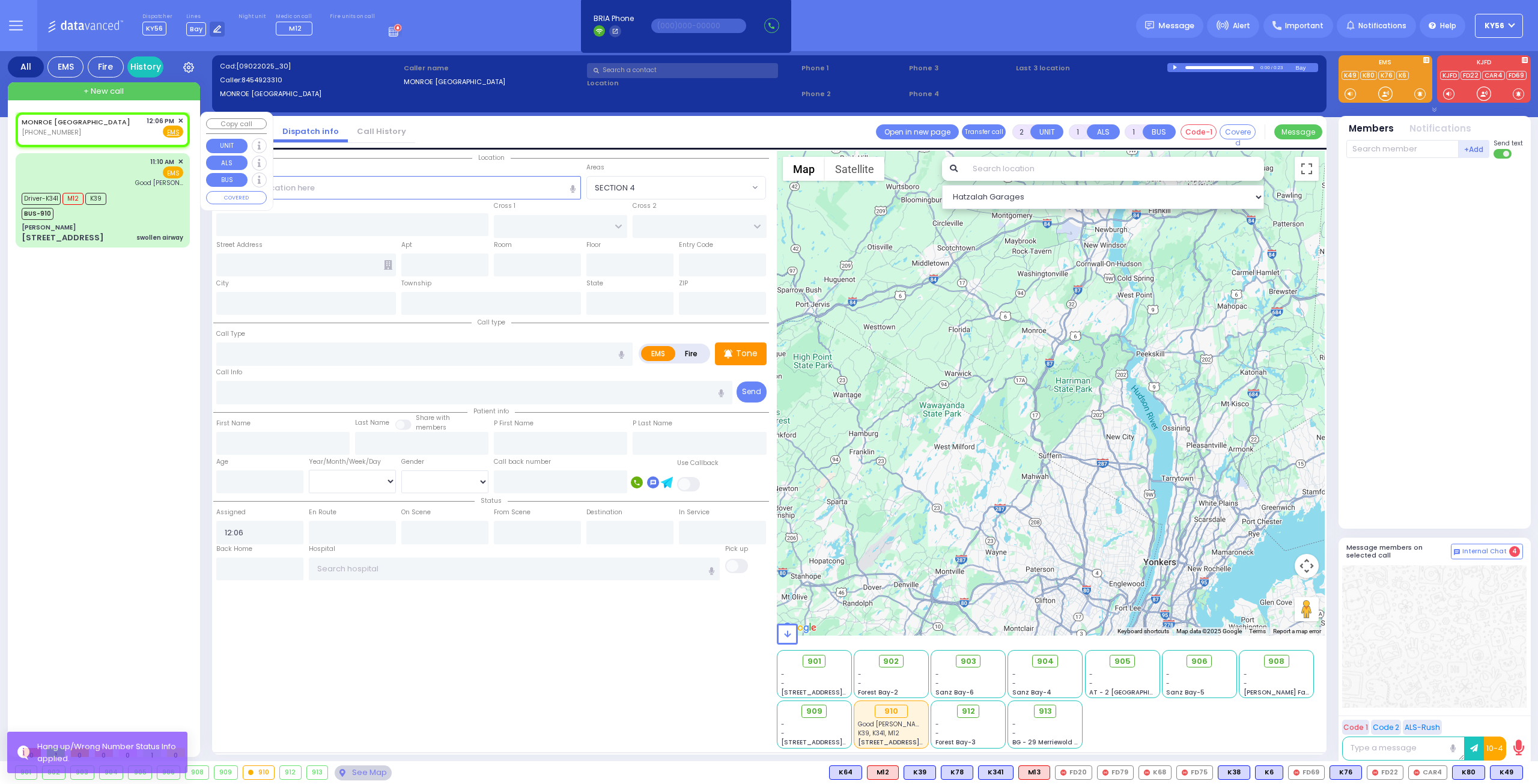
click at [110, 125] on div "MONROE [GEOGRAPHIC_DATA] [PHONE_NUMBER] 12:06 PM ✕ Fire EMS" at bounding box center [103, 127] width 162 height 23
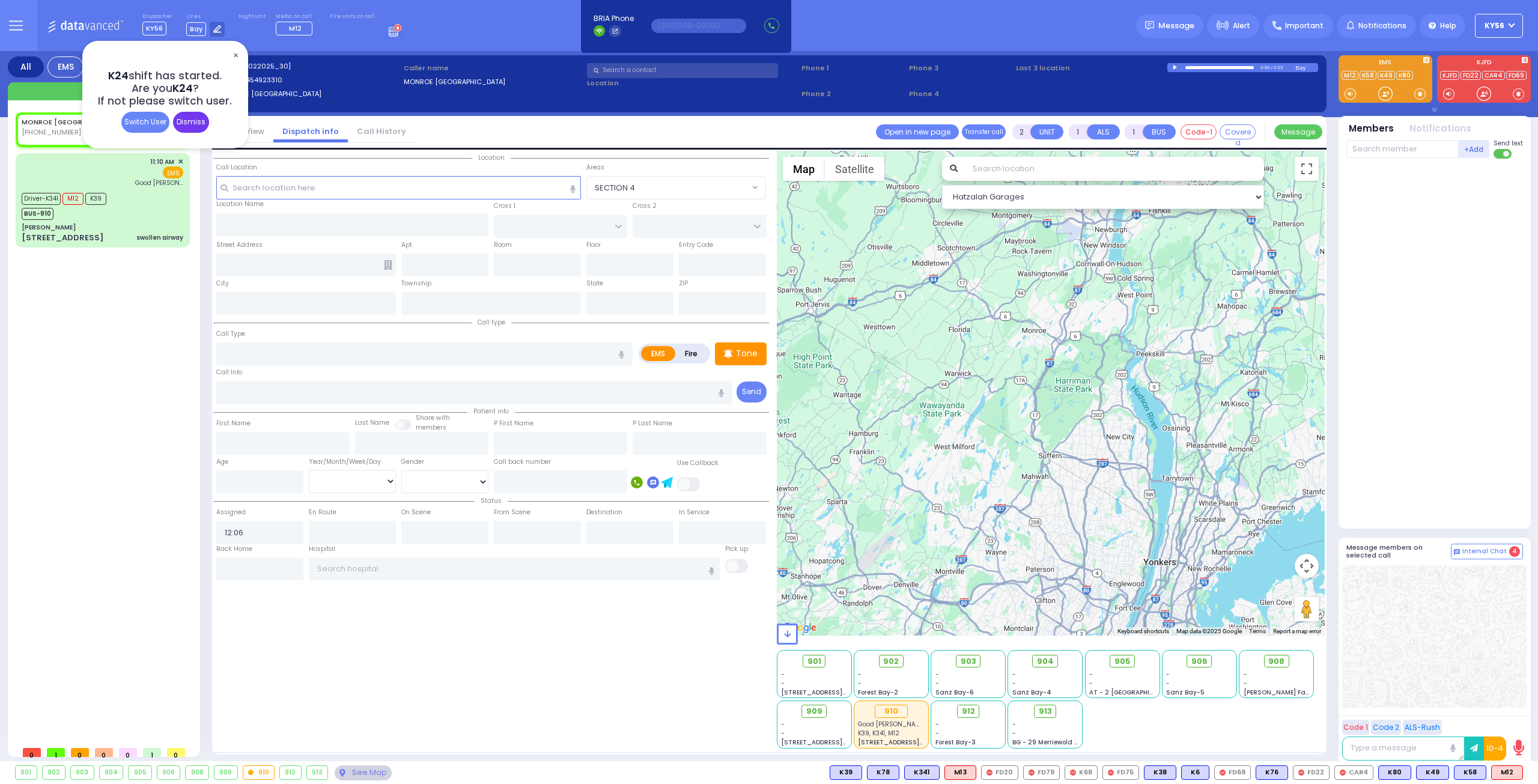
click at [193, 124] on div "Dismiss" at bounding box center [191, 122] width 36 height 21
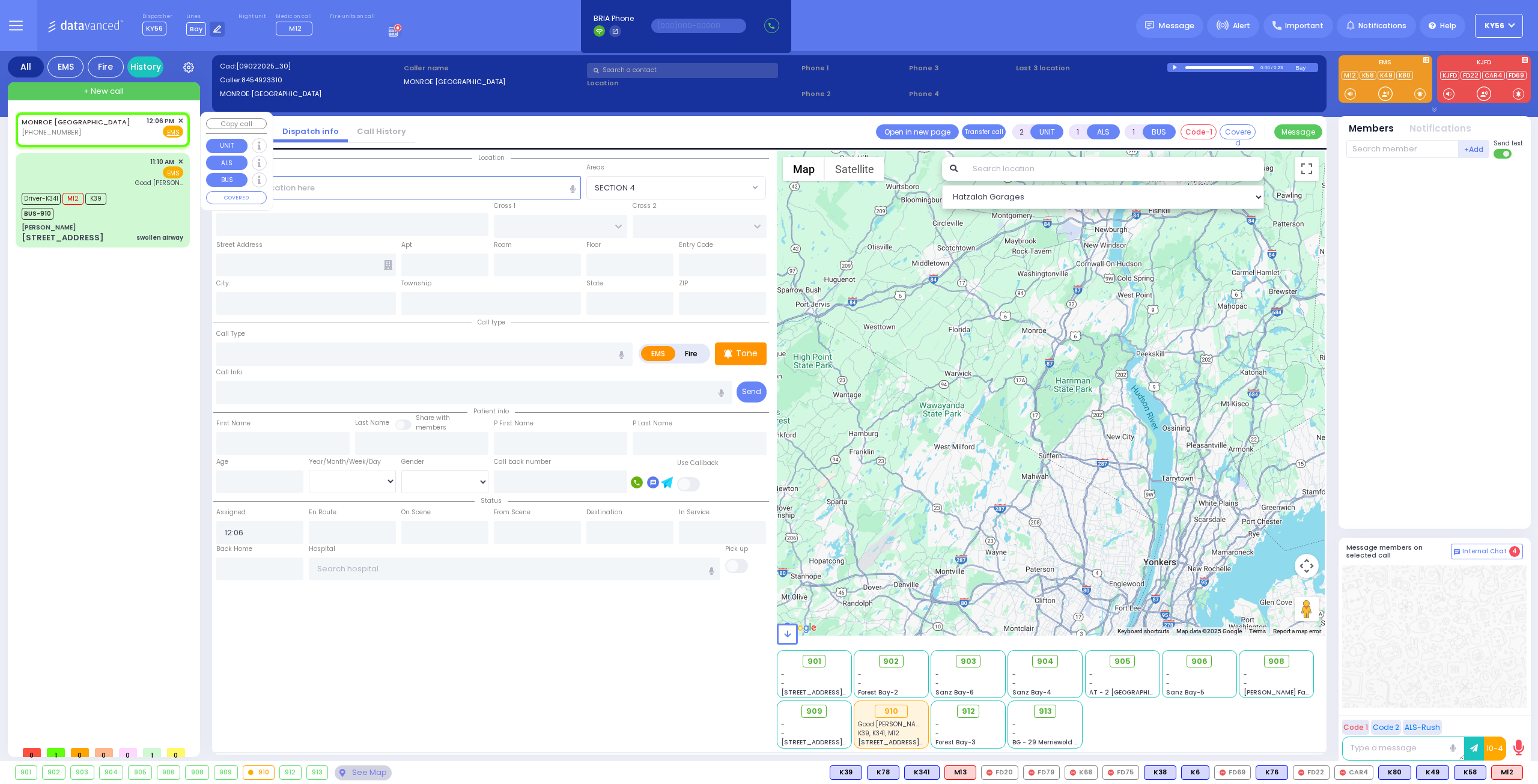
click at [181, 119] on span "✕" at bounding box center [180, 121] width 5 height 10
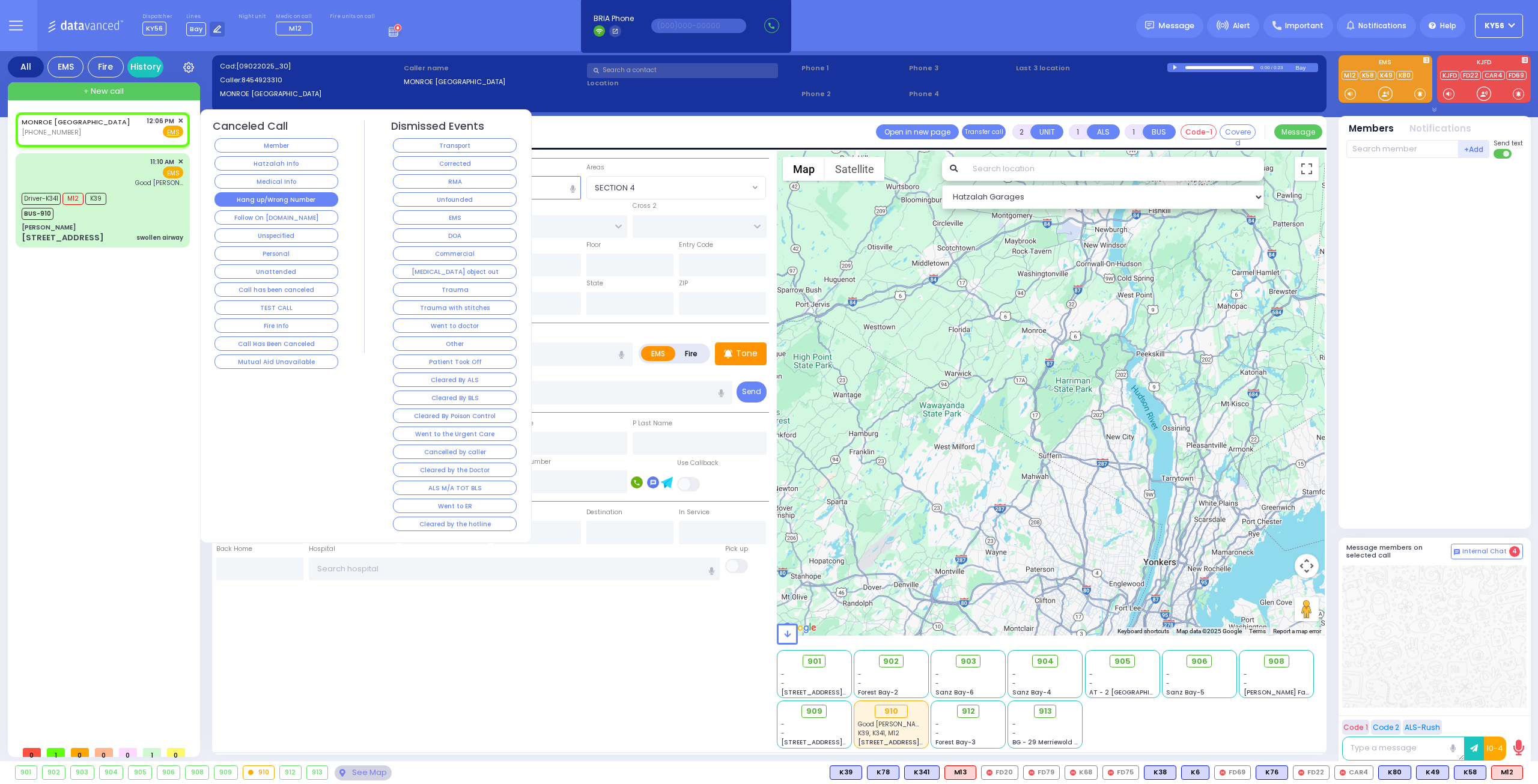
click at [293, 197] on button "Hang up/Wrong Number" at bounding box center [276, 199] width 124 height 15
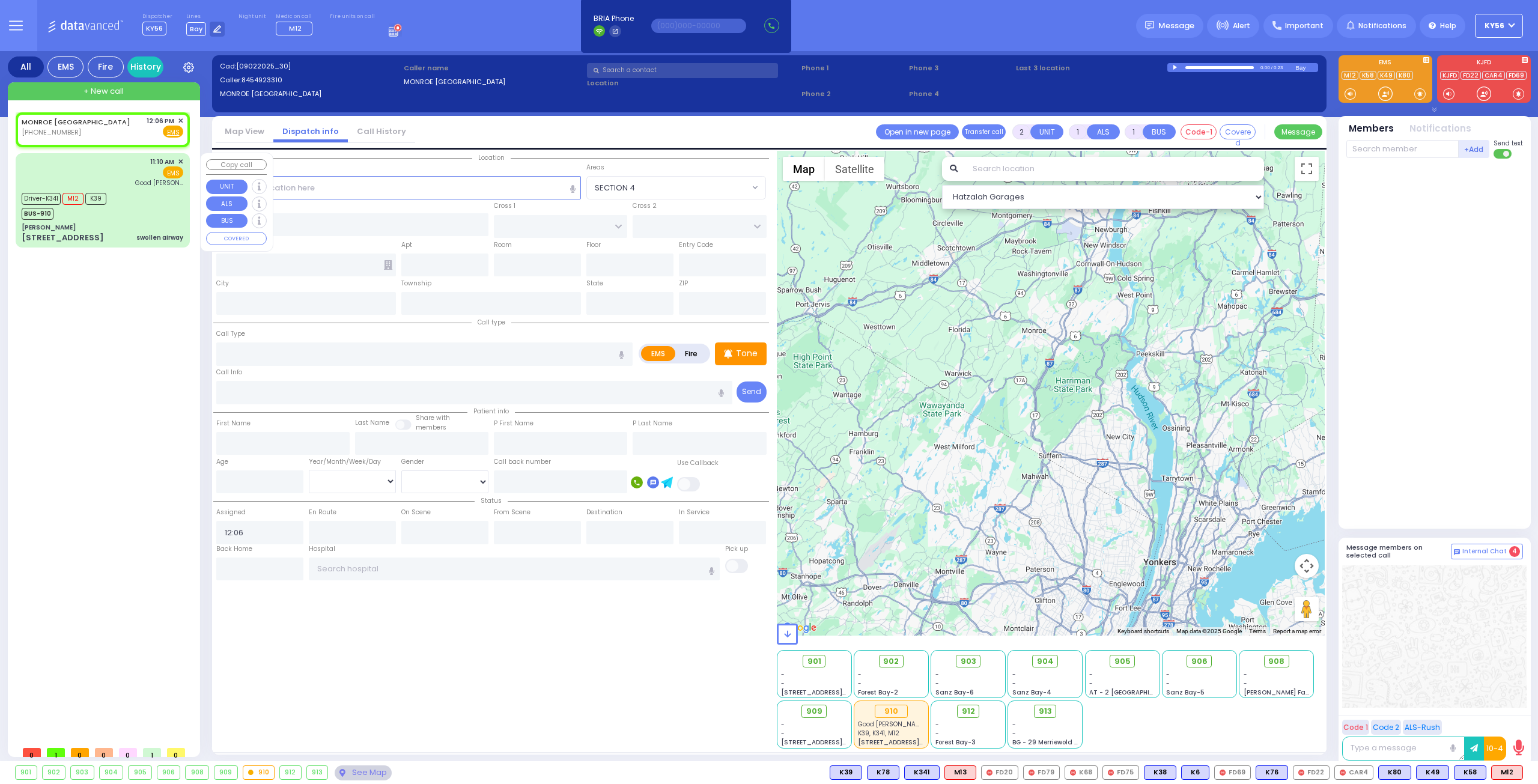
click at [144, 196] on div "Driver-K341 M12 K39 BUS-910" at bounding box center [103, 205] width 162 height 30
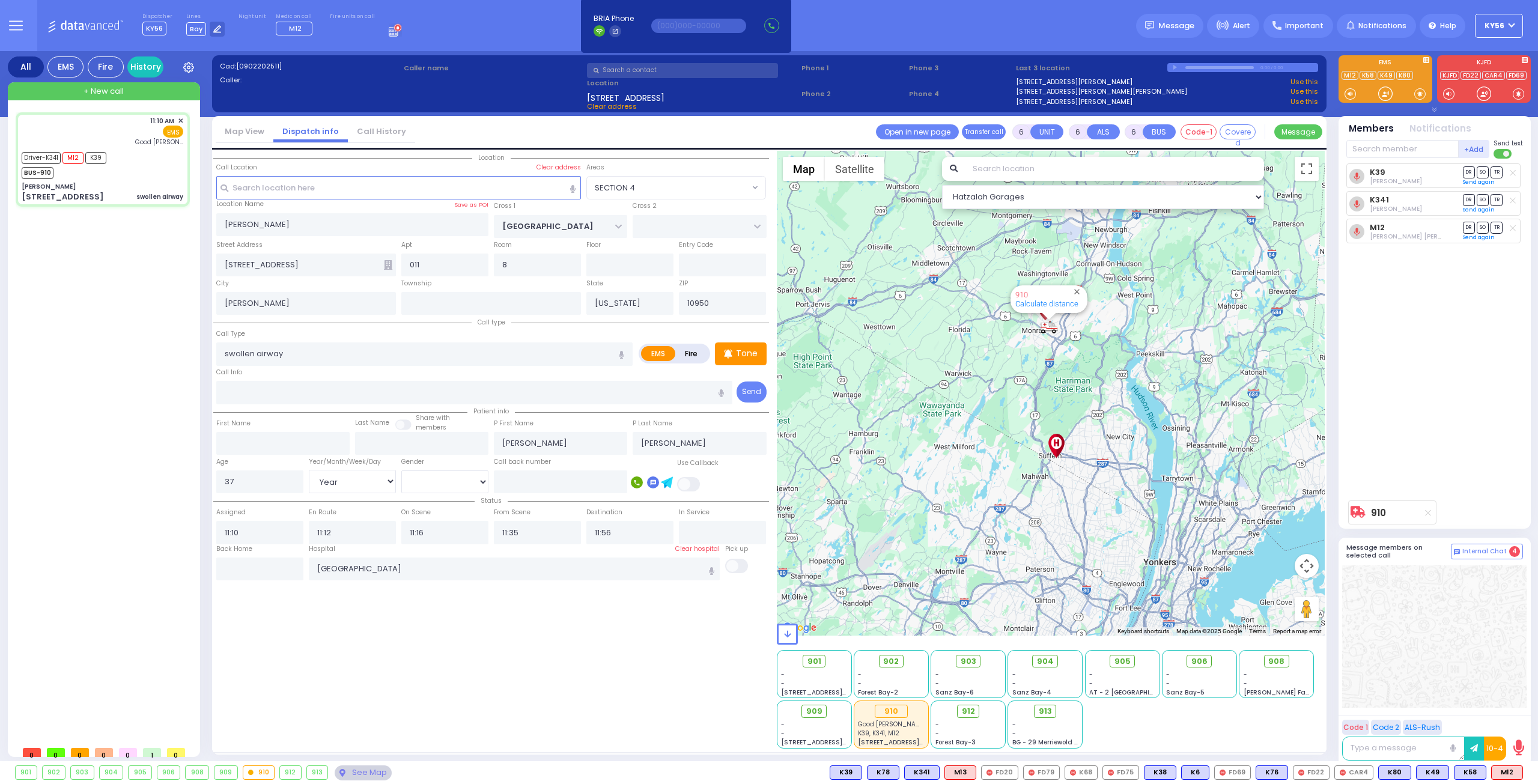
click at [226, 553] on div "Back Home" at bounding box center [260, 551] width 87 height 13
click at [229, 558] on input "text" at bounding box center [260, 569] width 87 height 23
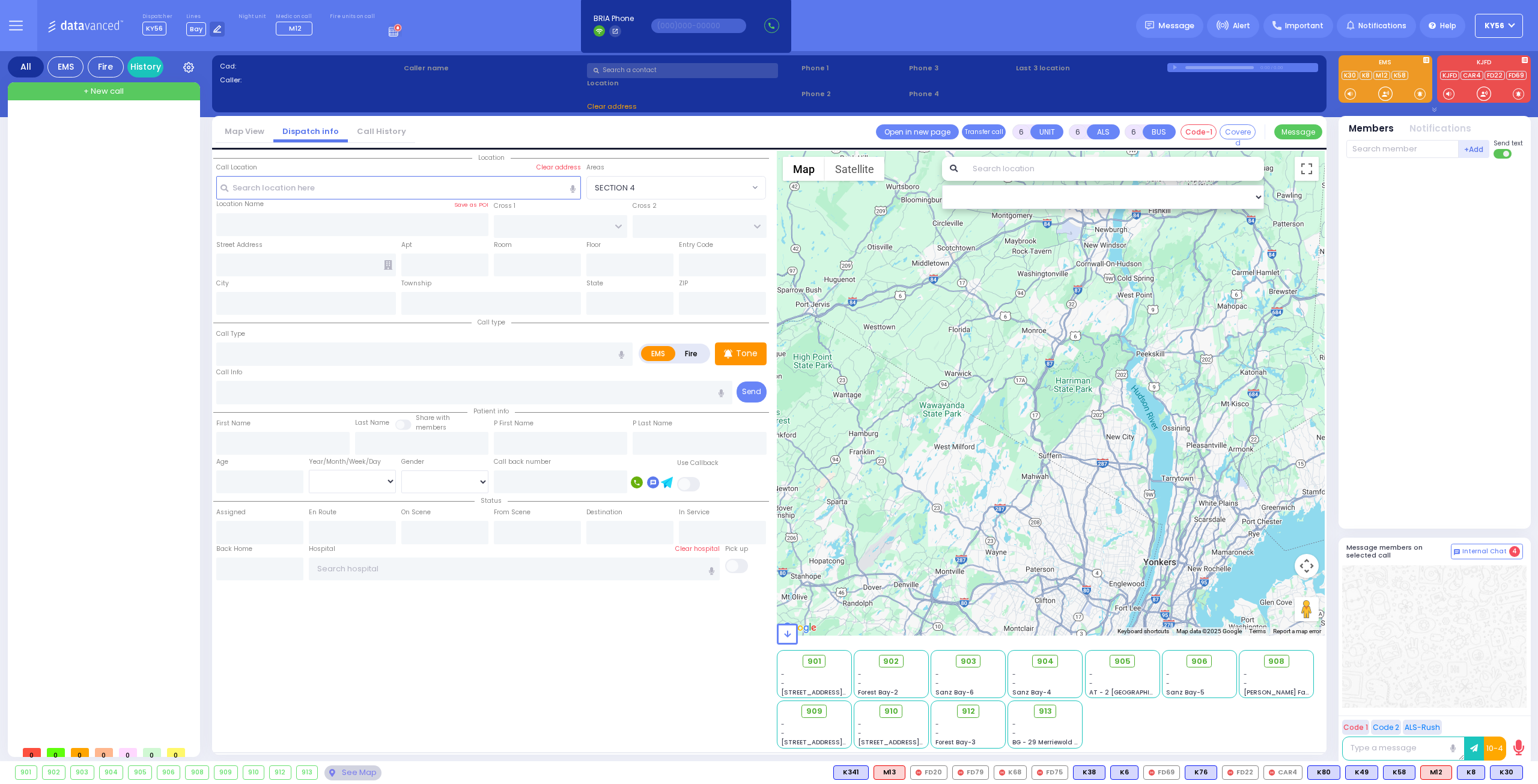
select select
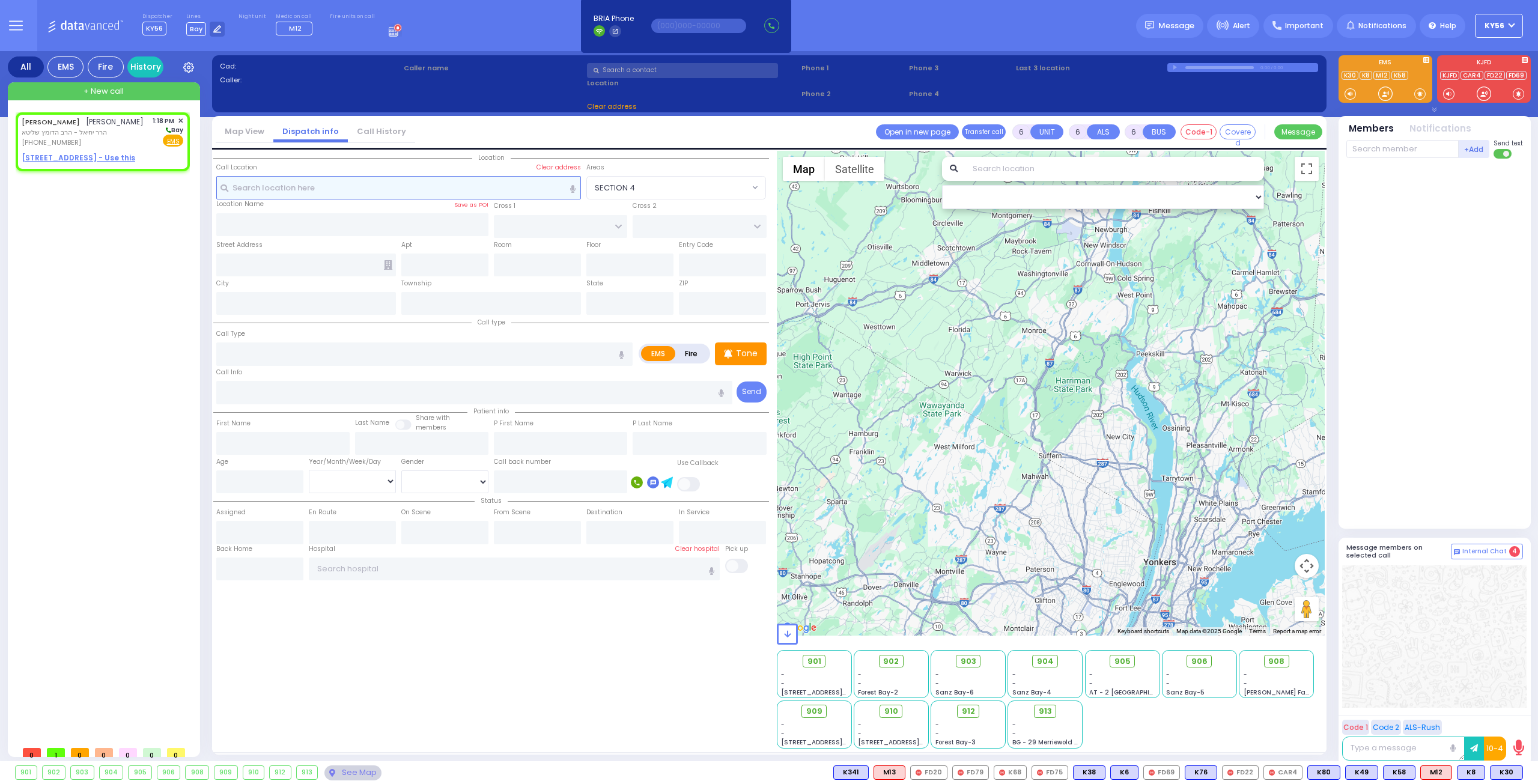
type input "2"
type input "1"
select select
radio input "true"
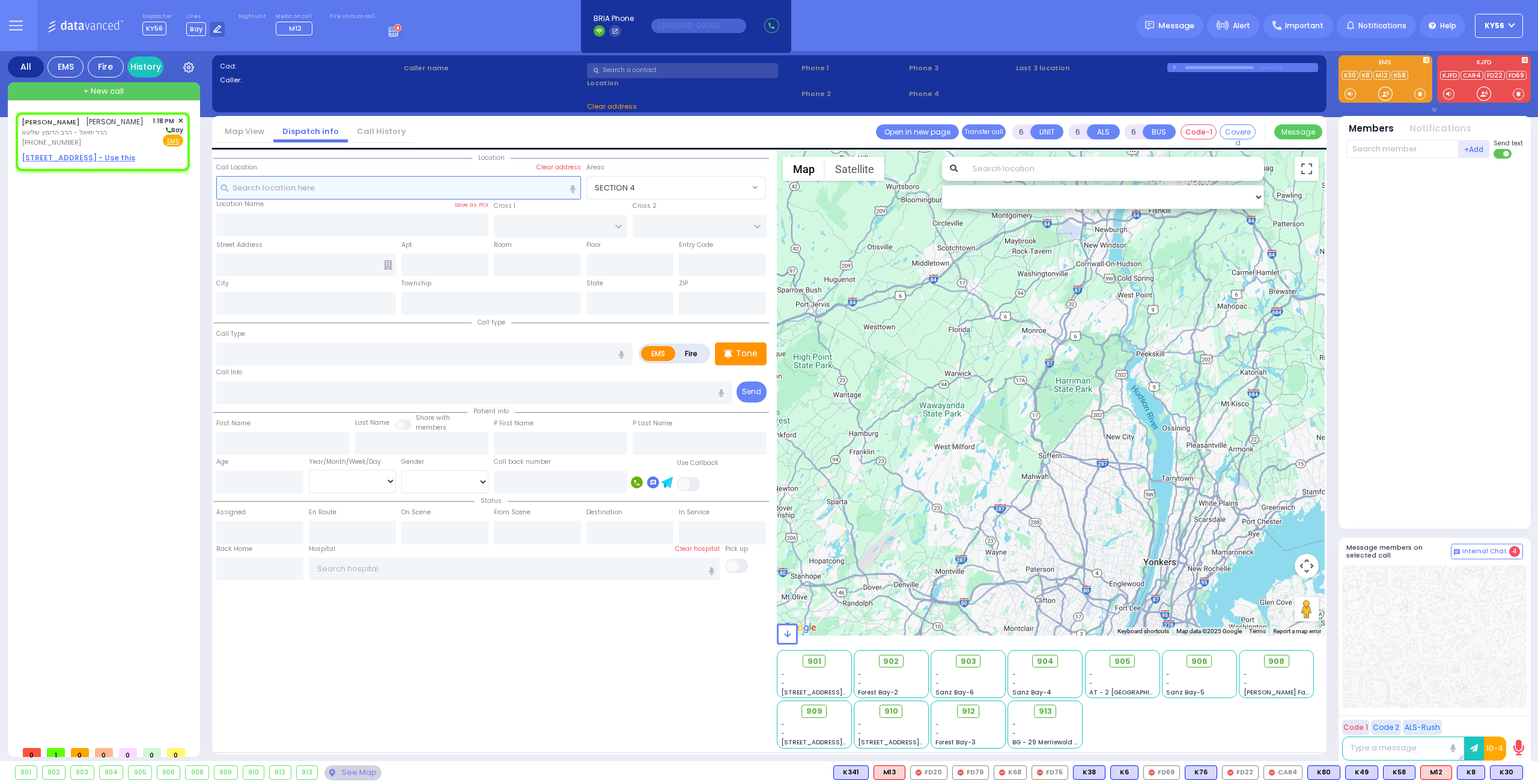
type input "JOSEPH MORDCHE"
type input "WAGSHAL"
select select
type input "13:18"
select select "Hatzalah Garages"
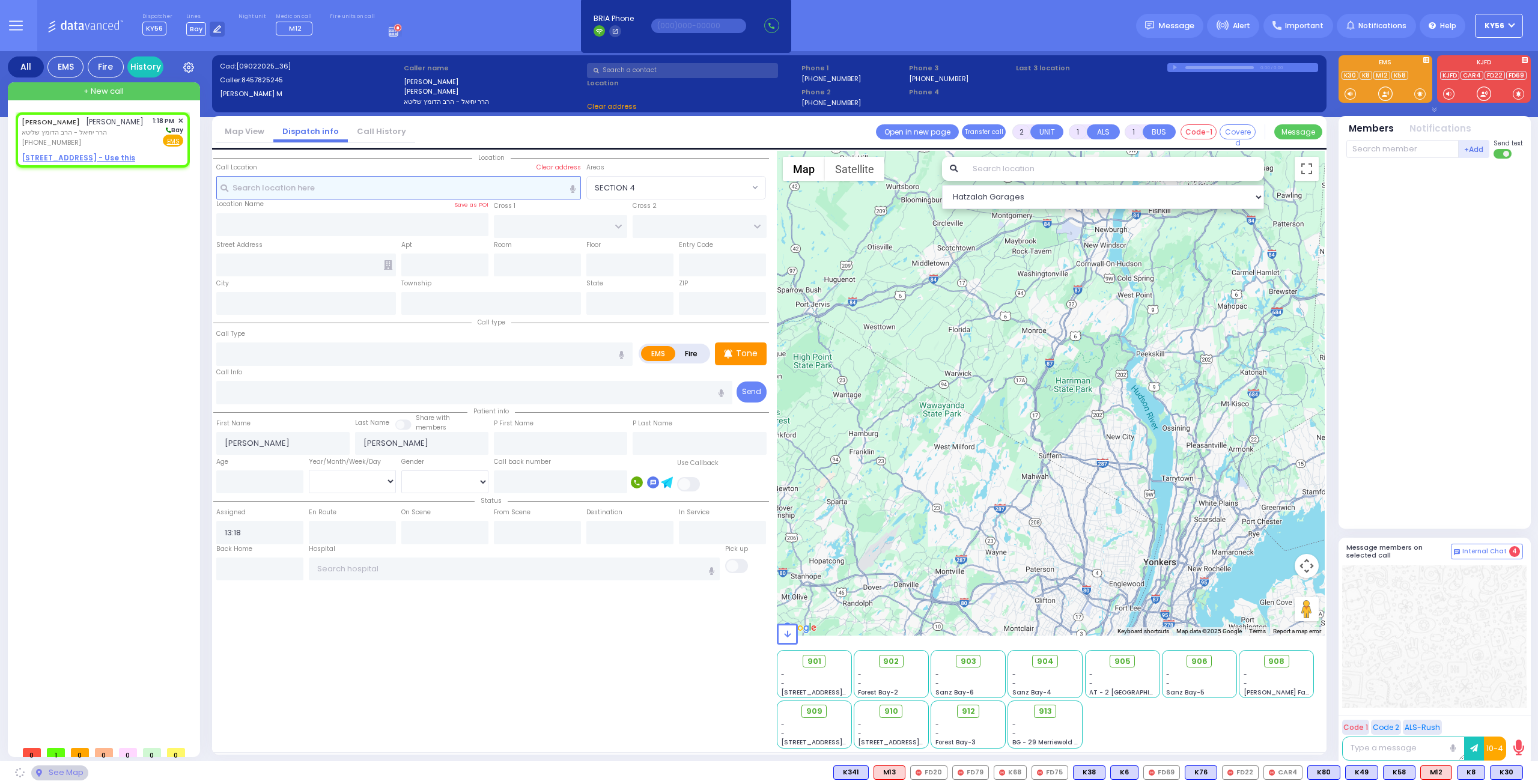
select select
radio input "true"
select select
select select "Hatzalah Garages"
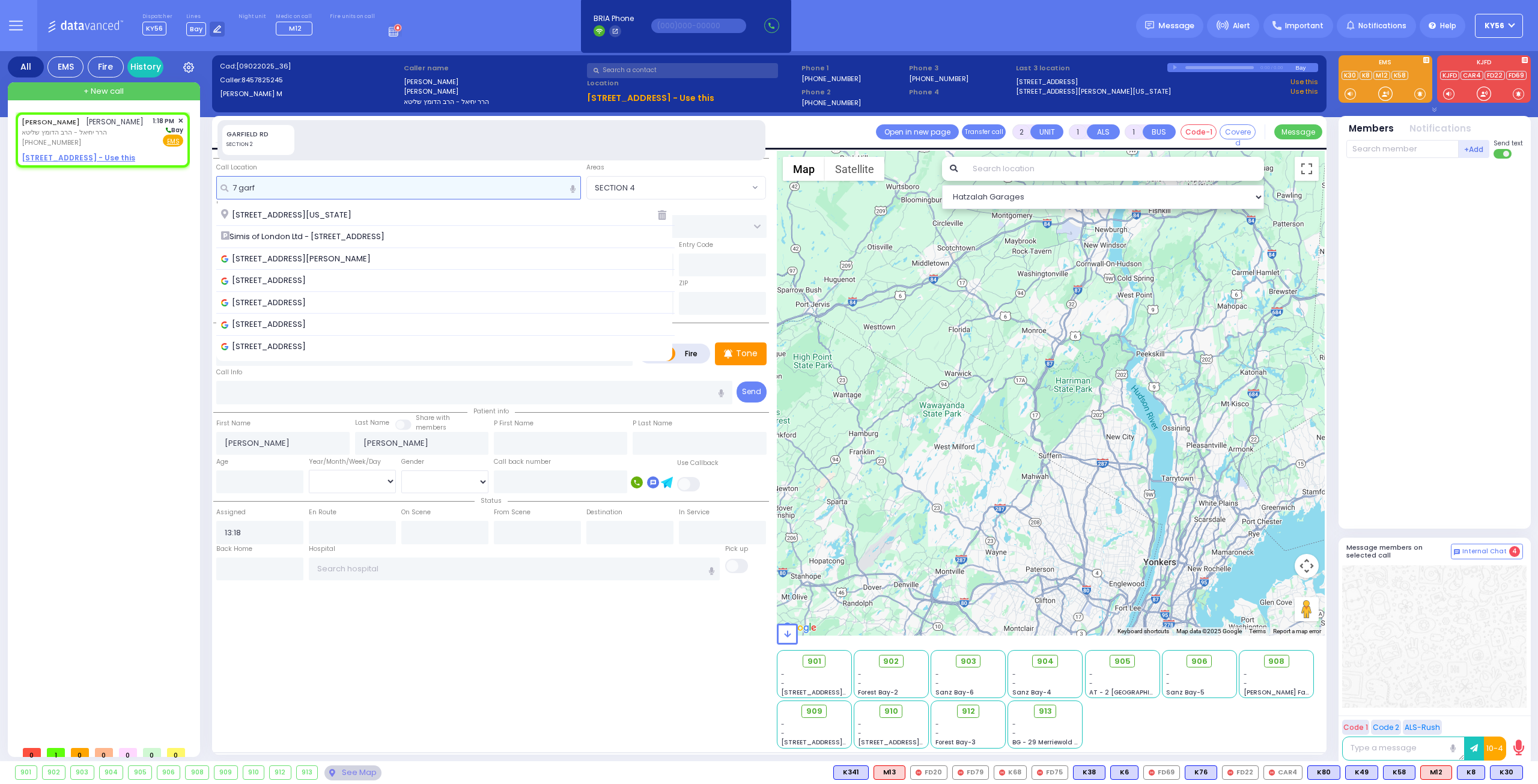
type input "7 garf"
click at [617, 64] on input "text" at bounding box center [682, 70] width 191 height 15
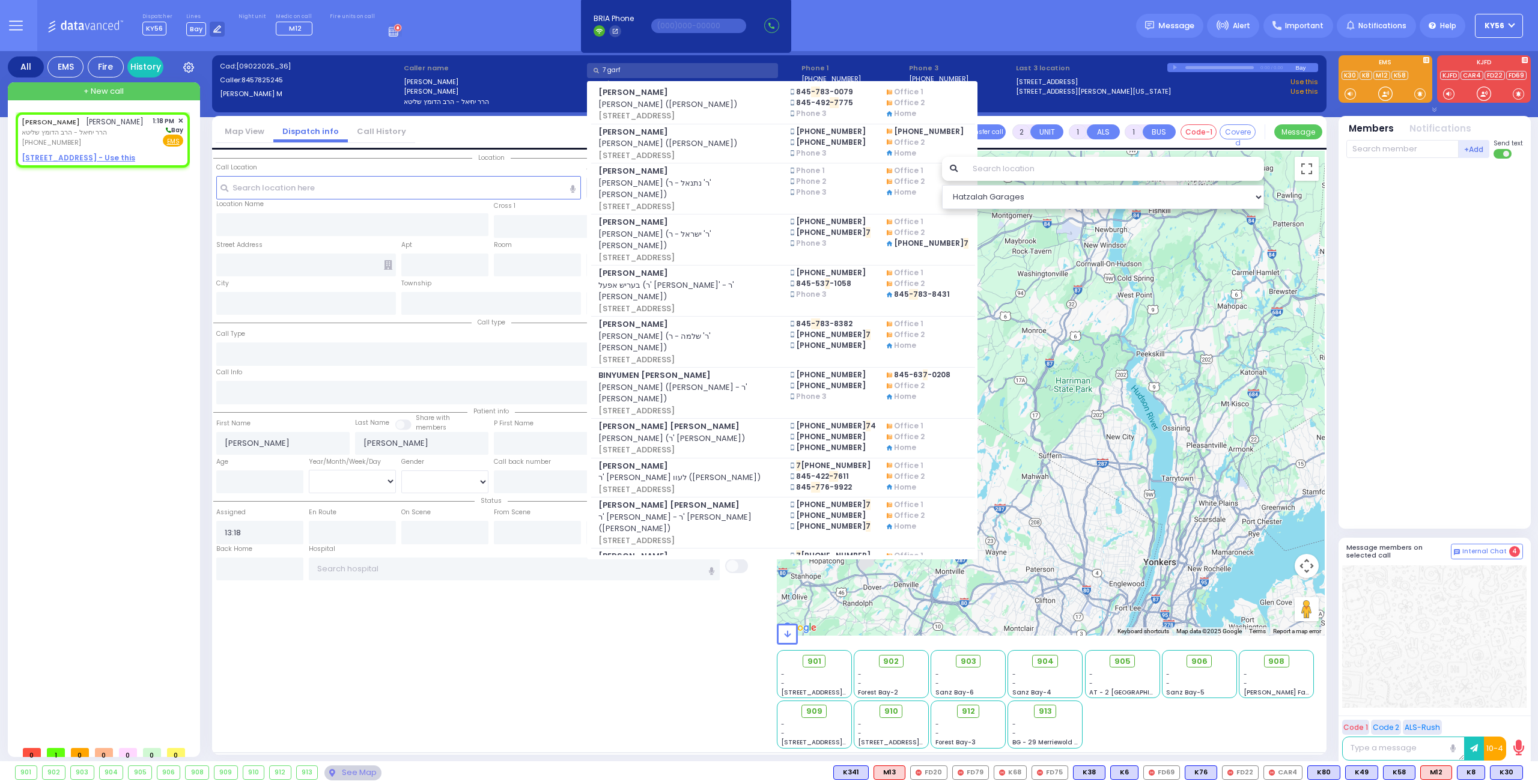
type input "7 garf"
click at [376, 186] on input "text" at bounding box center [399, 187] width 365 height 23
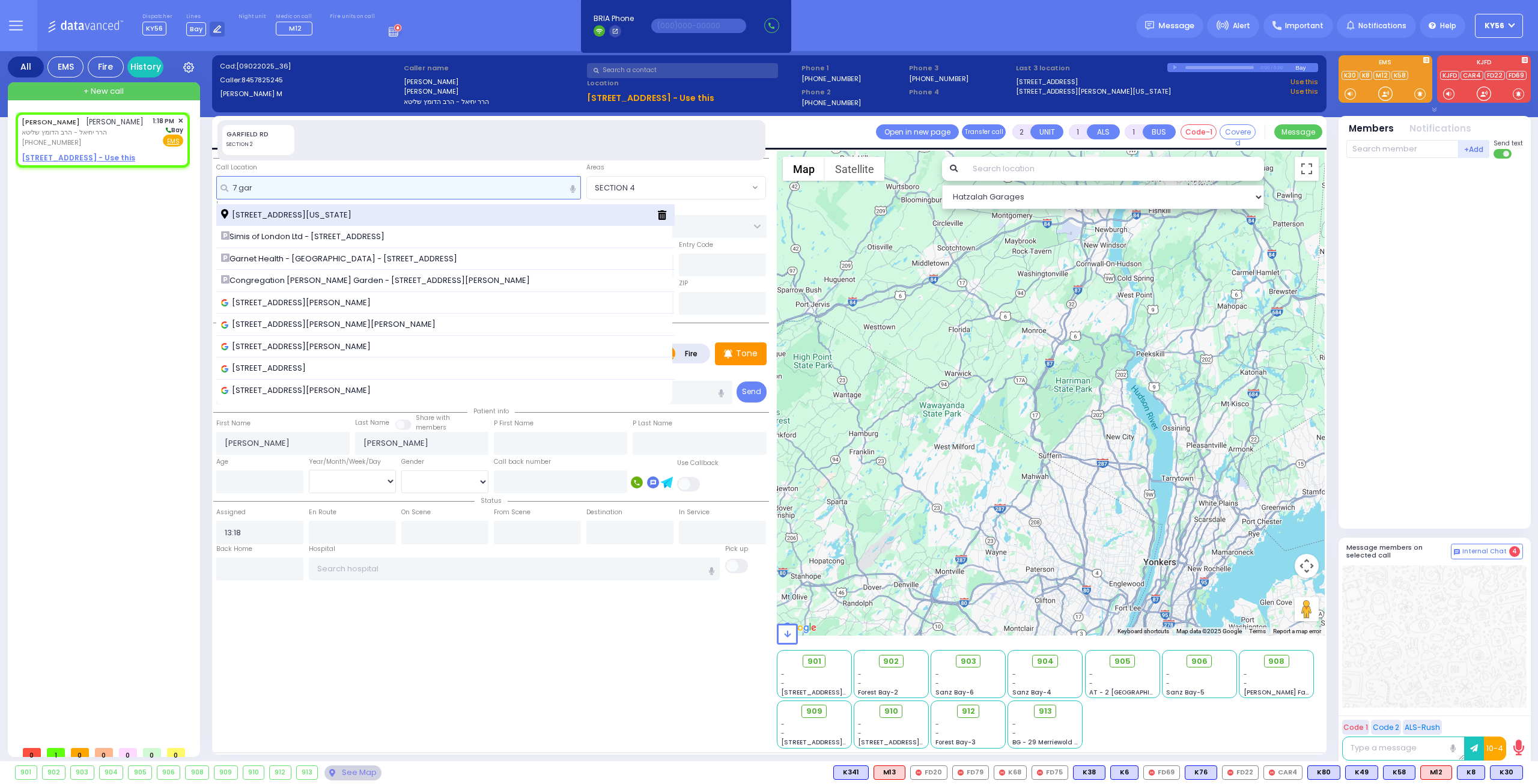
type input "7 gar"
click at [356, 210] on span "7 Garfield Road Monroe New York 10950" at bounding box center [288, 215] width 134 height 12
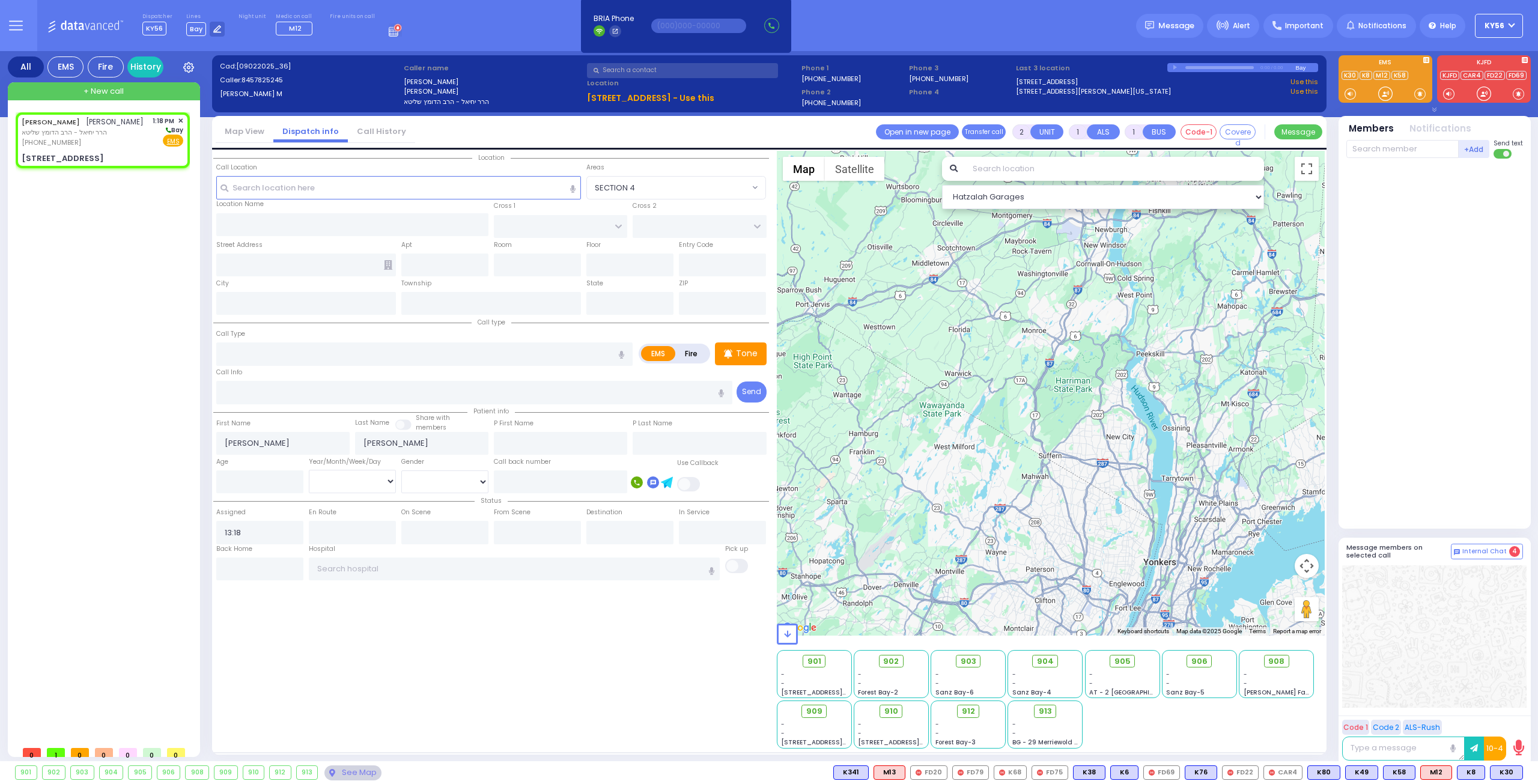
select select
radio input "true"
select select
select select "Hatzalah Garages"
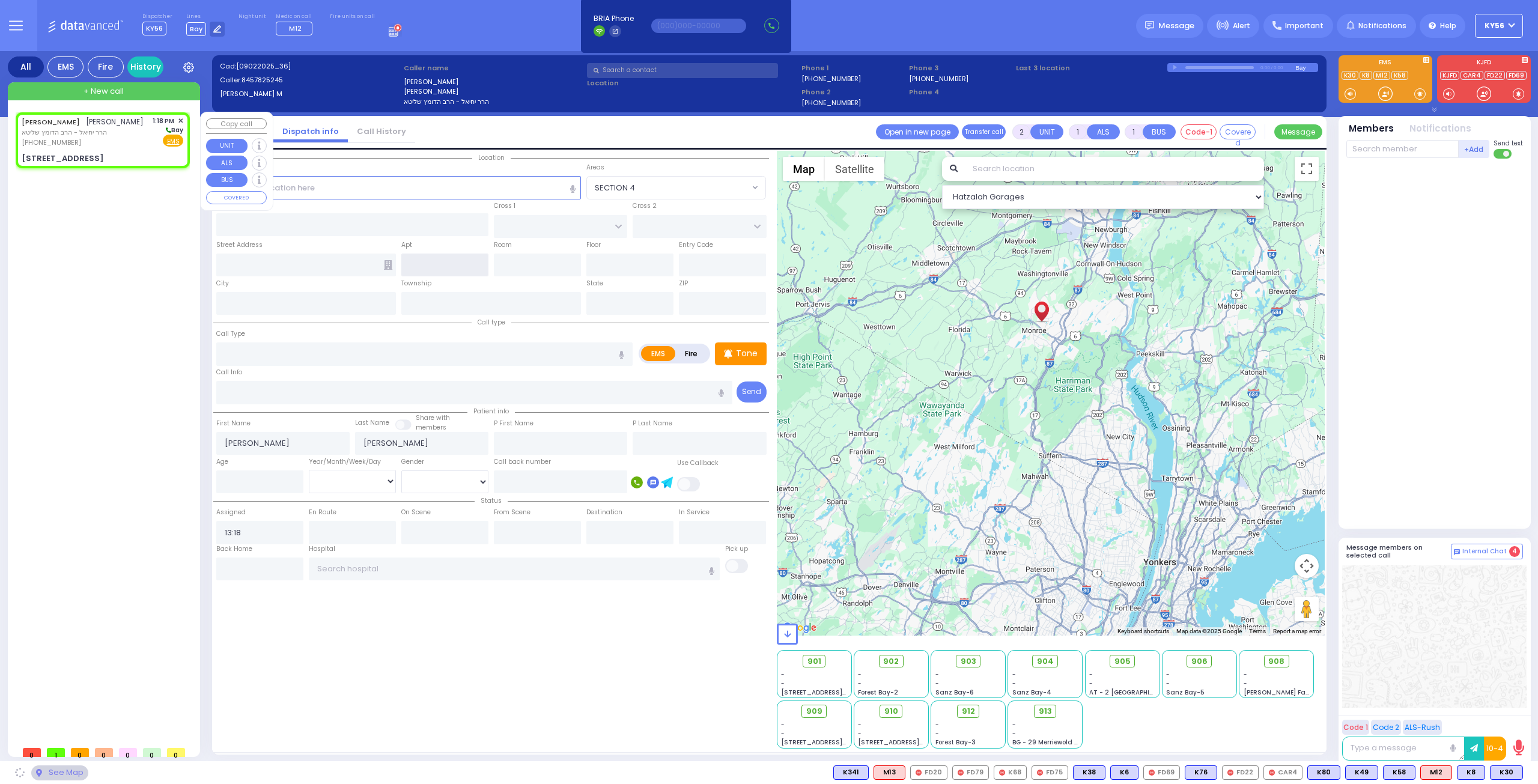
type input "EAHAL COURT"
type input "VAN BUREN DR"
type input "7 Garfield Road"
type input "Monroe"
type input "[US_STATE]"
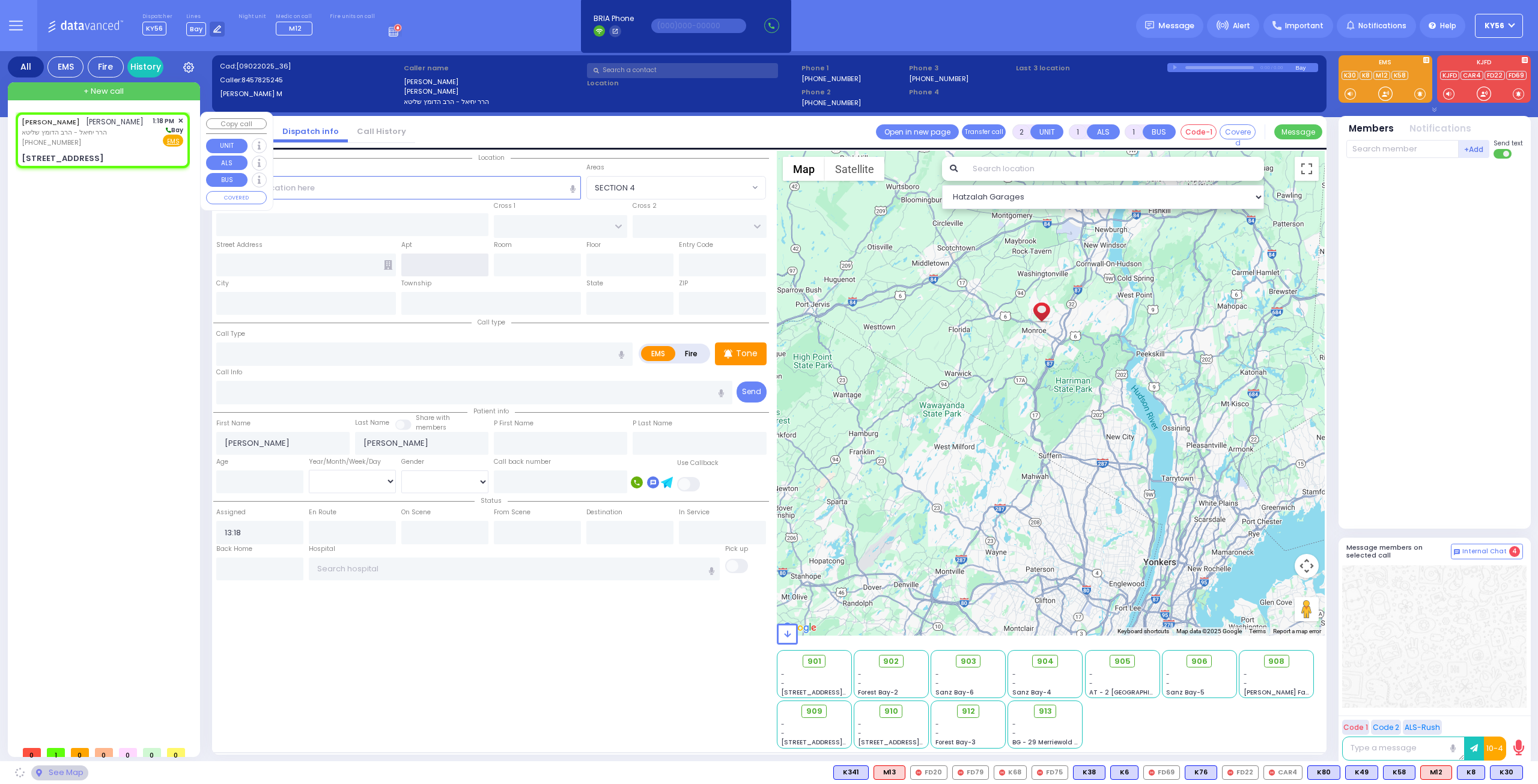
type input "10950"
select select "SECTION 1"
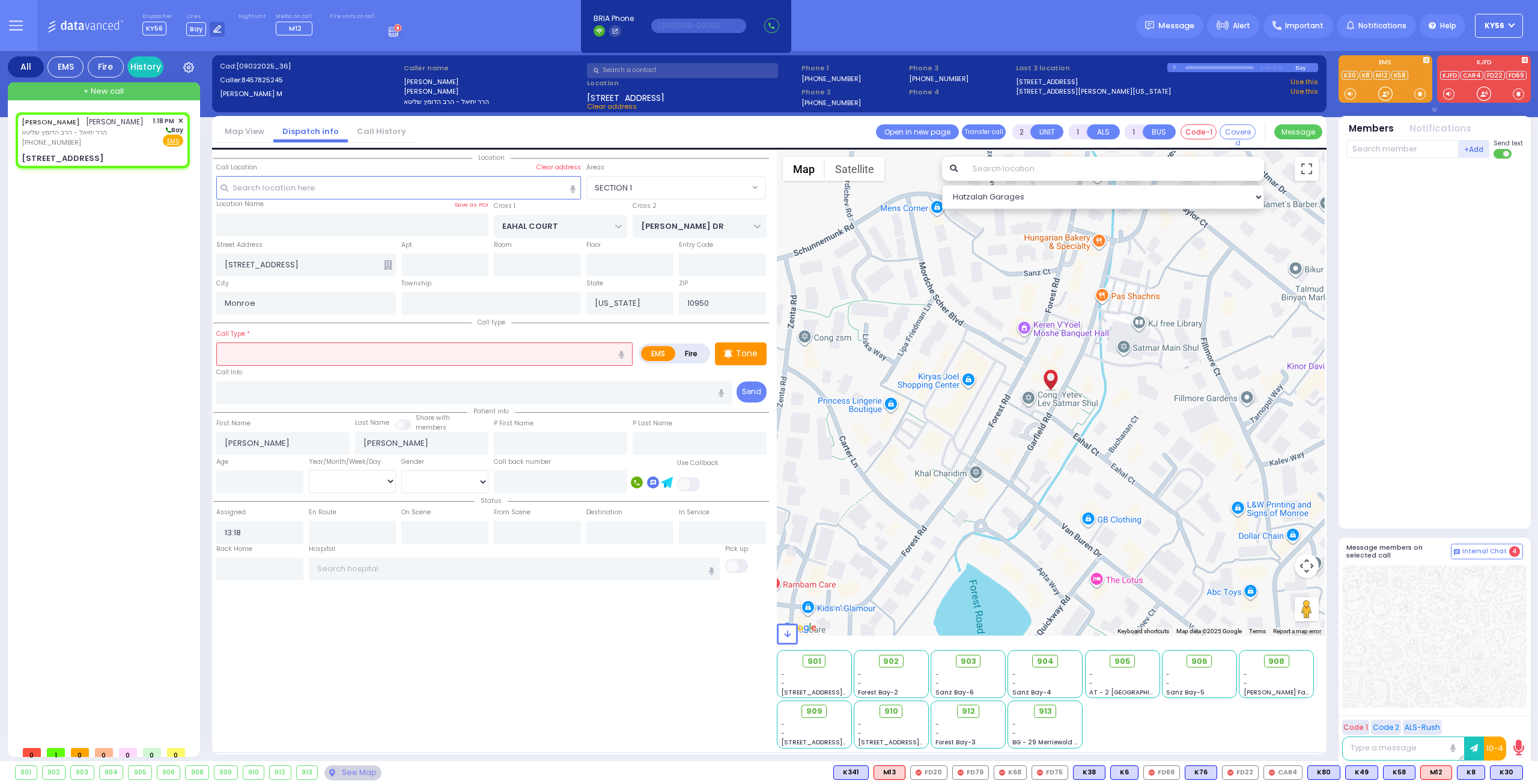
click at [317, 349] on input "text" at bounding box center [425, 354] width 417 height 23
type input "pt"
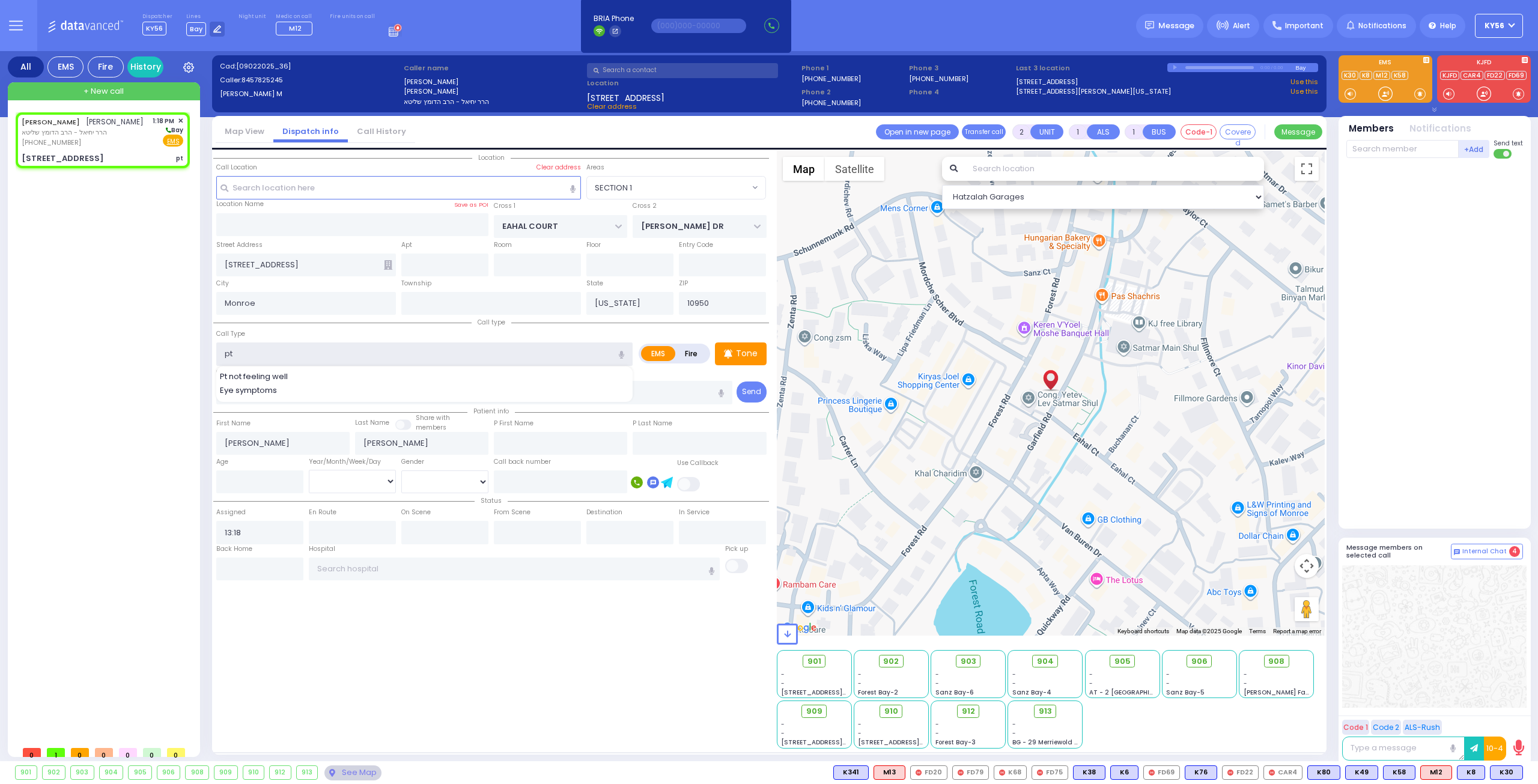
select select
radio input "true"
select select
select select "SECTION 1"
select select "Hatzalah Garages"
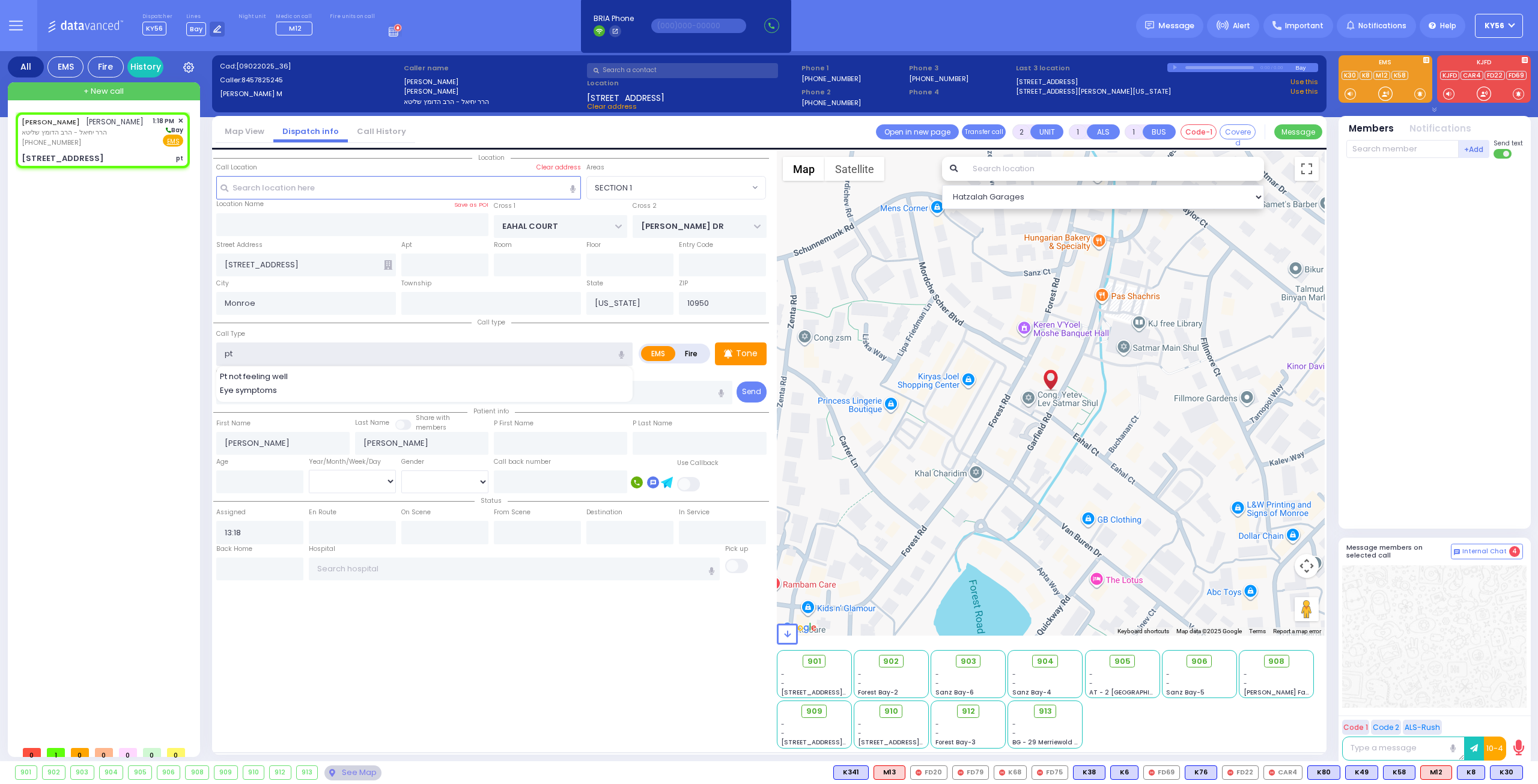
type input "pt"
click at [456, 273] on div "Location ZIP" at bounding box center [491, 450] width 556 height 597
click at [456, 264] on input "text" at bounding box center [445, 265] width 87 height 23
select select
radio input "true"
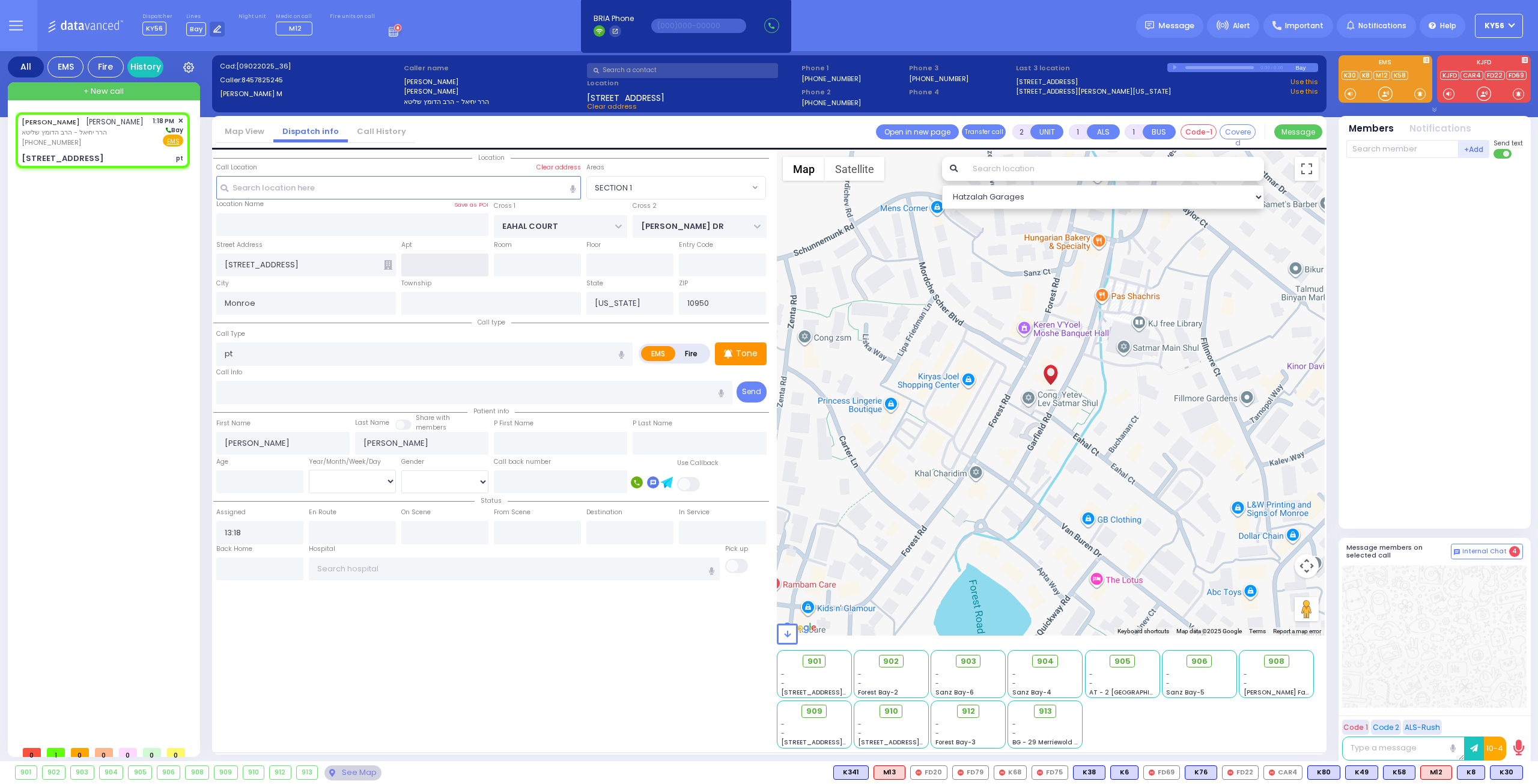
select select
select select "Hatzalah Garages"
select select "SECTION 1"
type input "303"
click at [299, 346] on input "pt" at bounding box center [425, 354] width 417 height 23
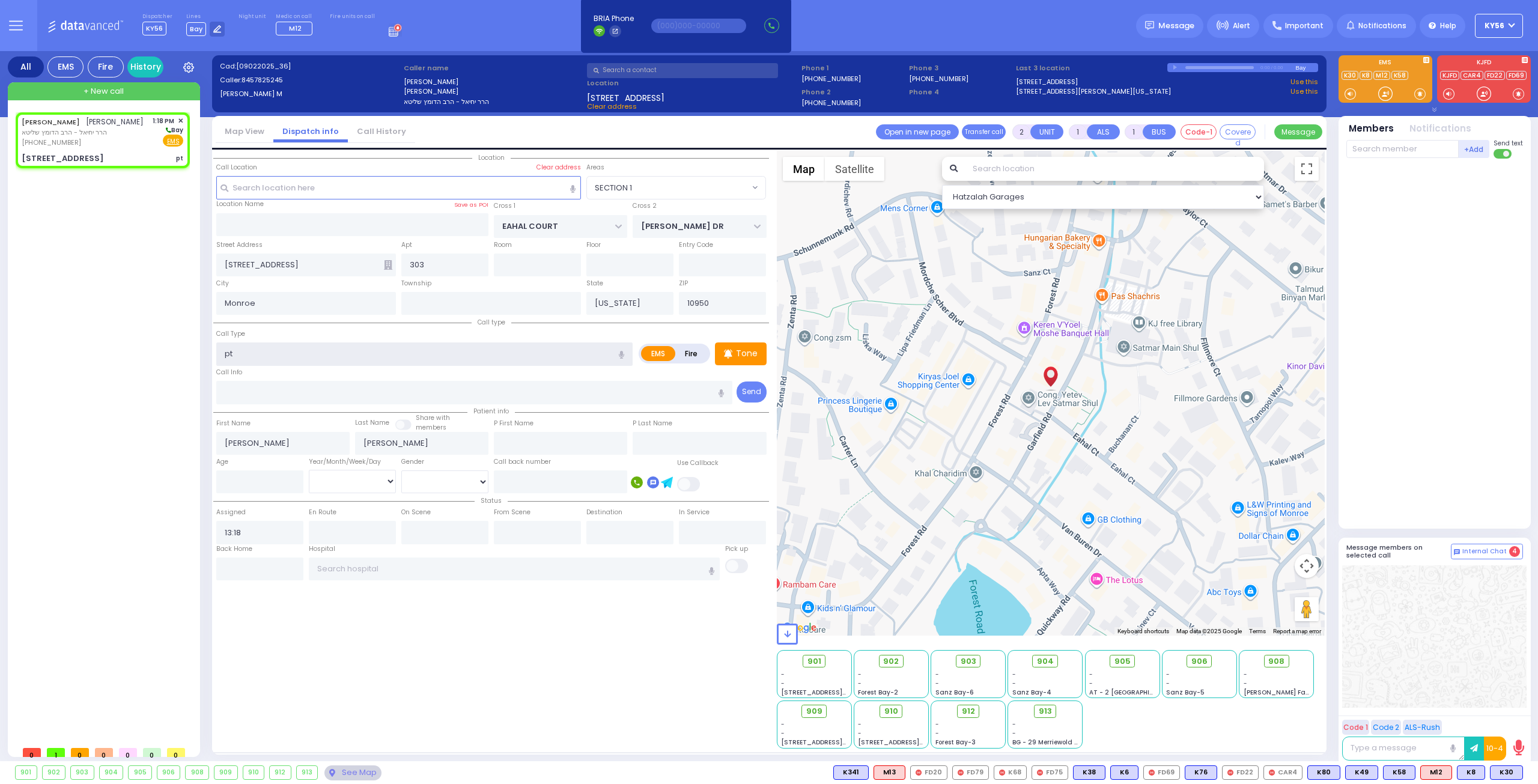
select select
radio input "true"
select select
select select "Hatzalah Garages"
select select "SECTION 1"
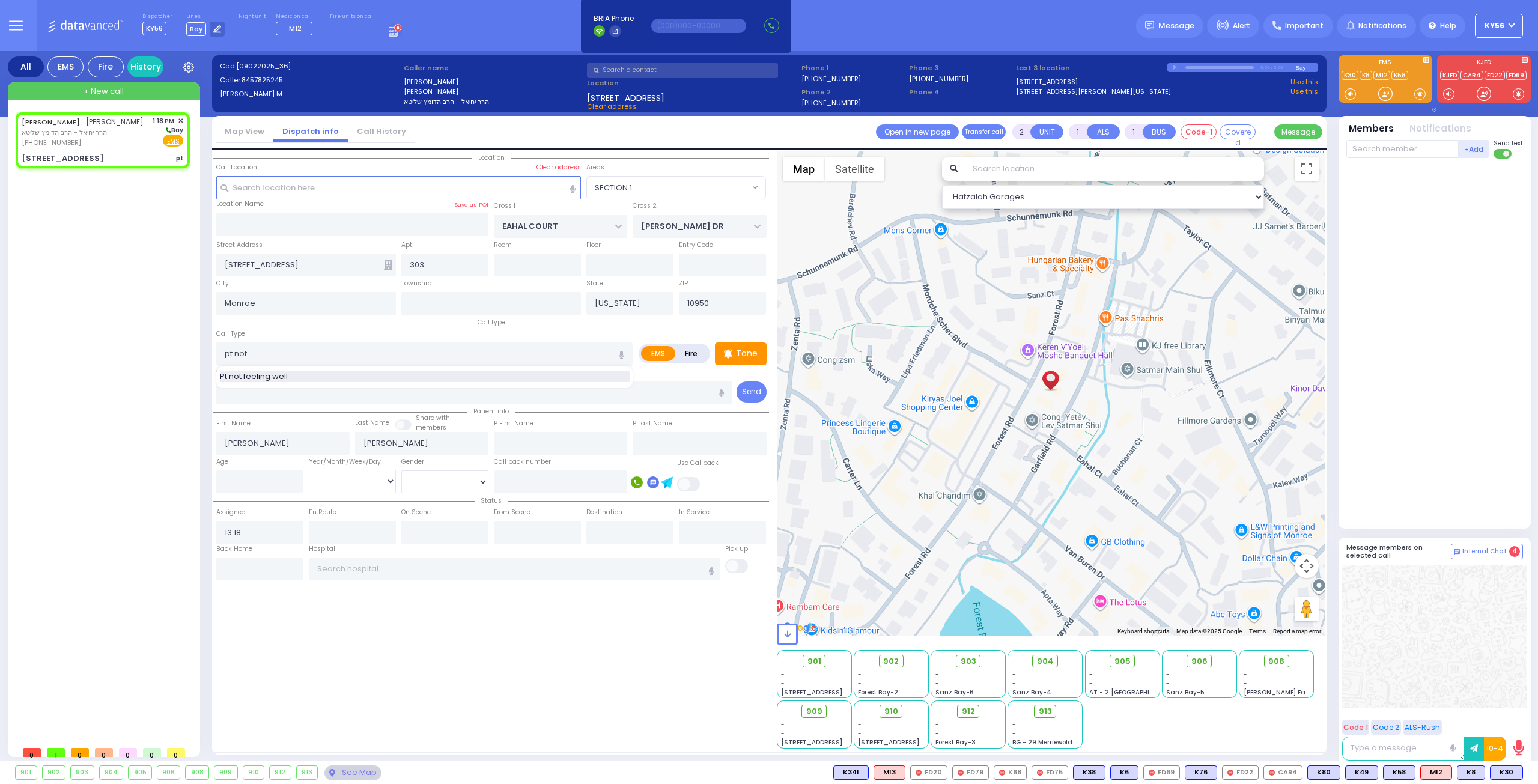
click at [291, 371] on span "Pt not feeling well" at bounding box center [256, 377] width 72 height 12
type input "Pt not feeling well"
select select
radio input "true"
select select
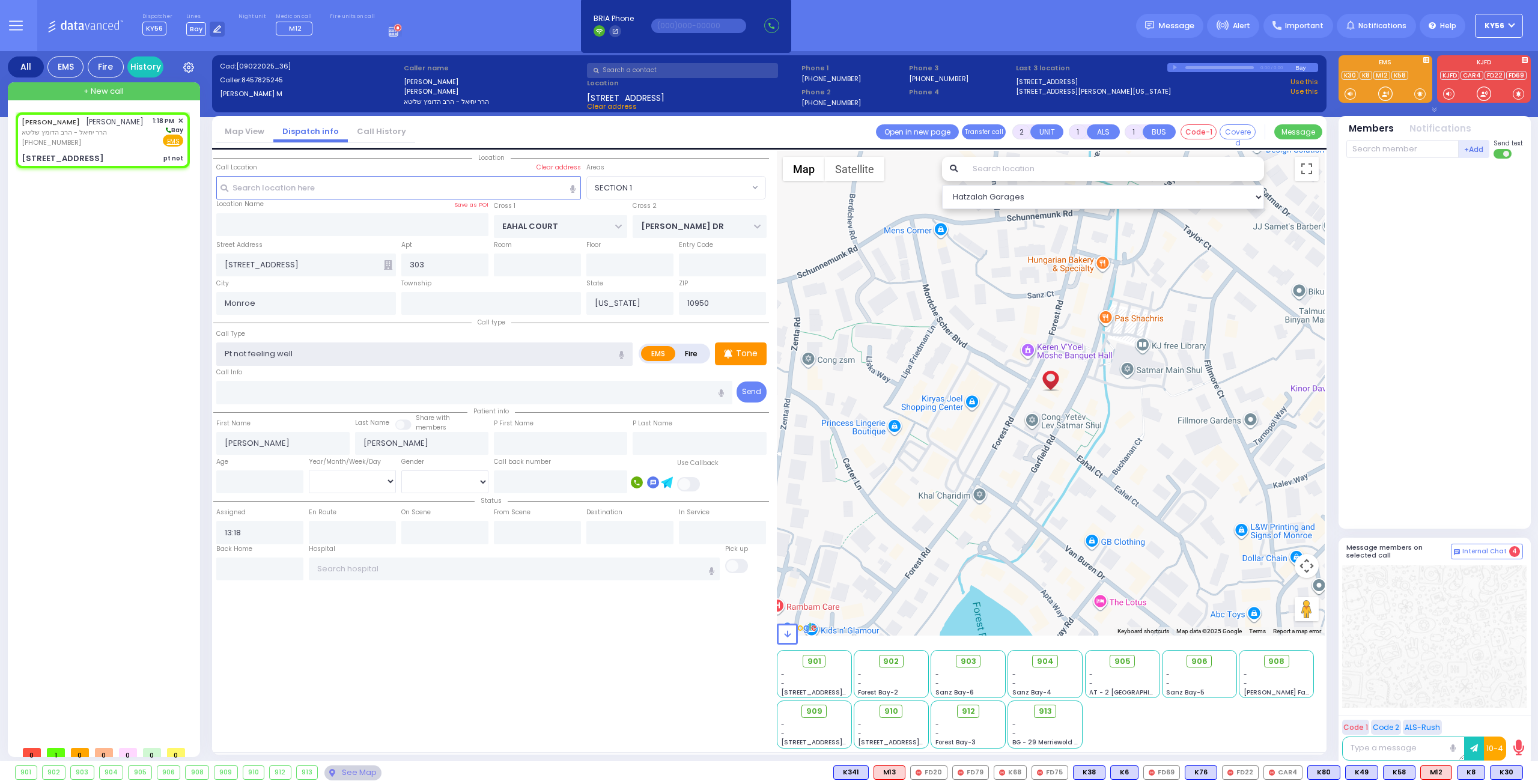
type input "1"
type input "0"
select select "Hatzalah Garages"
select select "SECTION 1"
select select
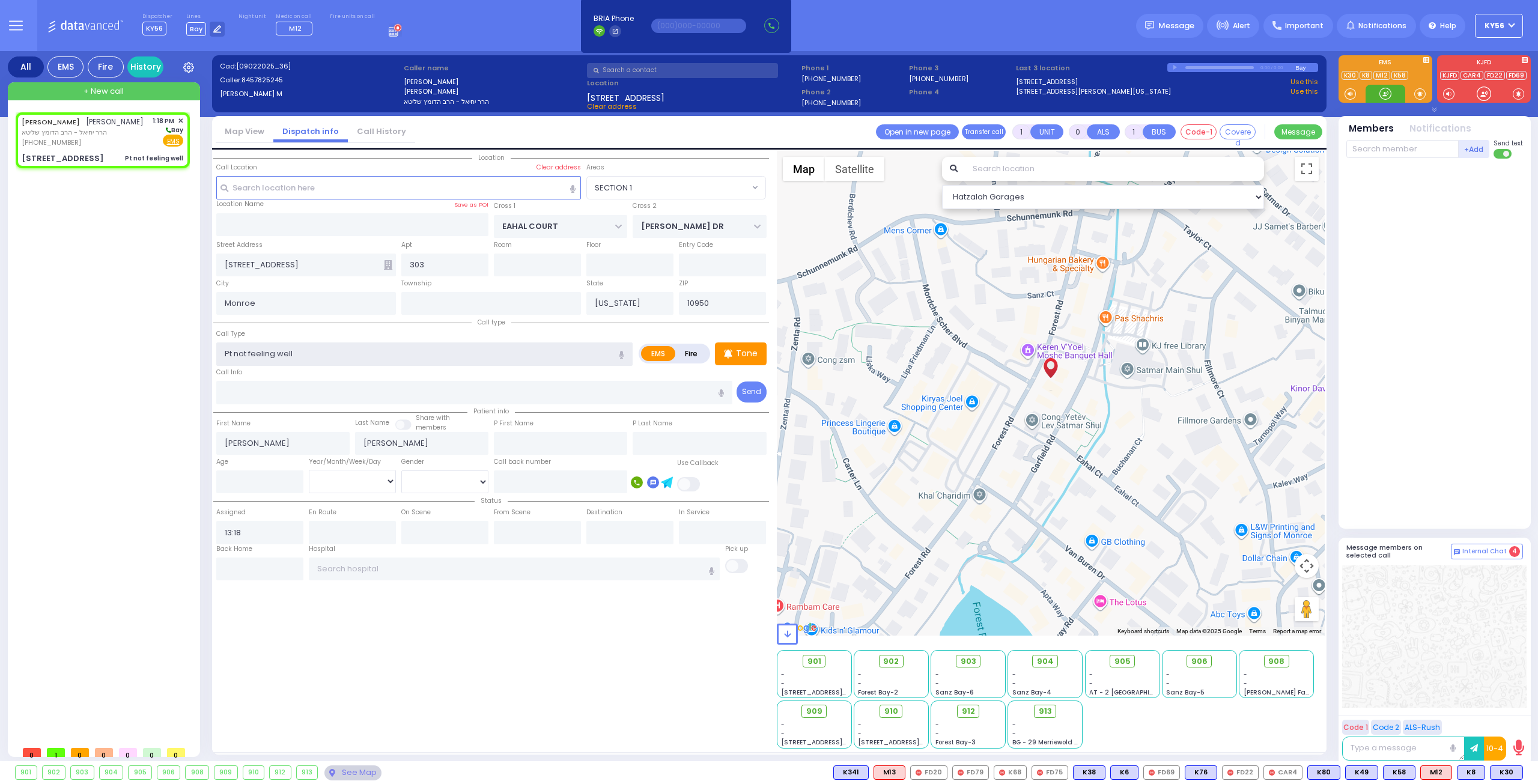
radio input "true"
select select
select select "Hatzalah Garages"
select select "SECTION 1"
select select
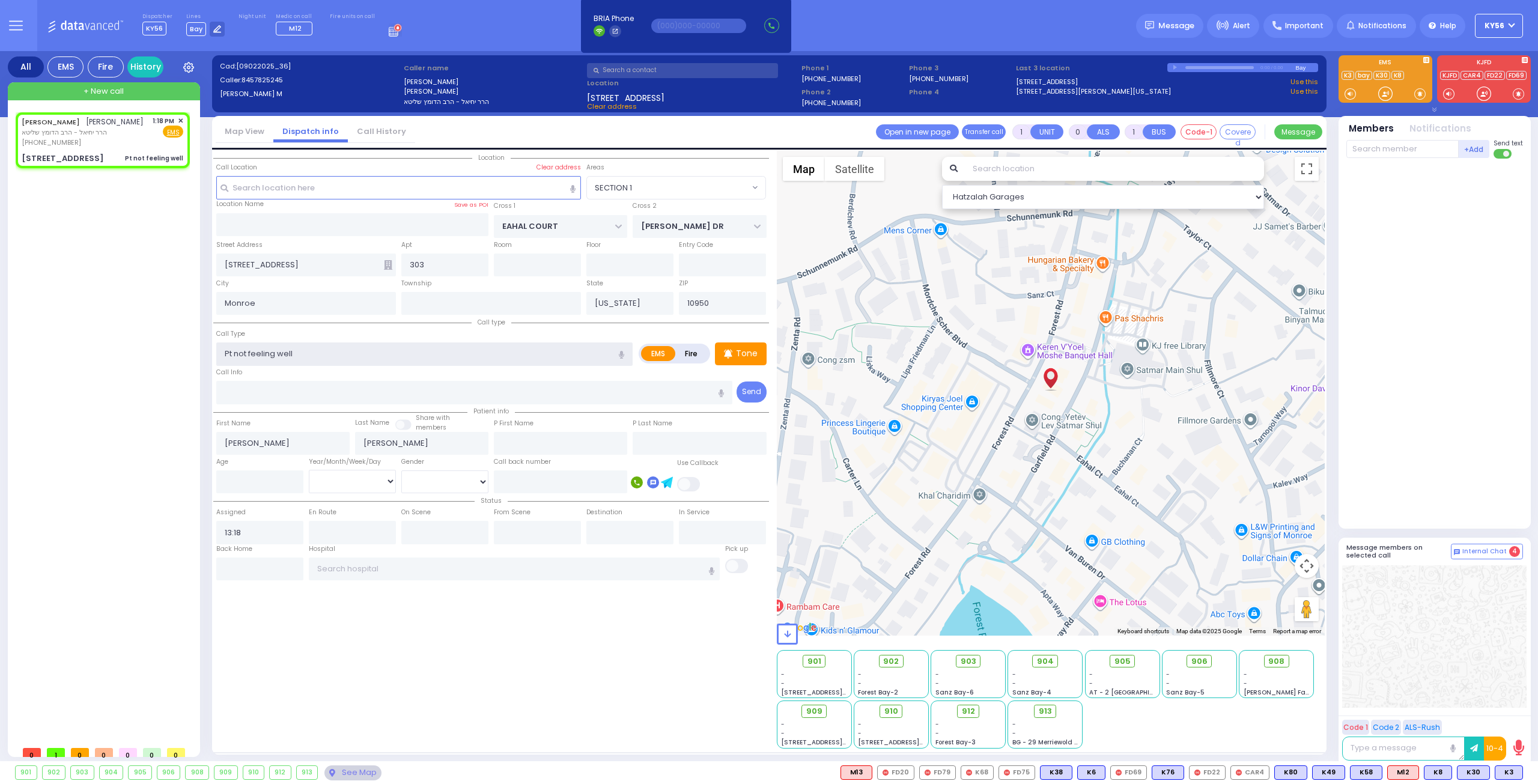
radio input "true"
select select
select select "Hatzalah Garages"
select select "SECTION 1"
click at [1382, 148] on input "text" at bounding box center [1403, 148] width 113 height 18
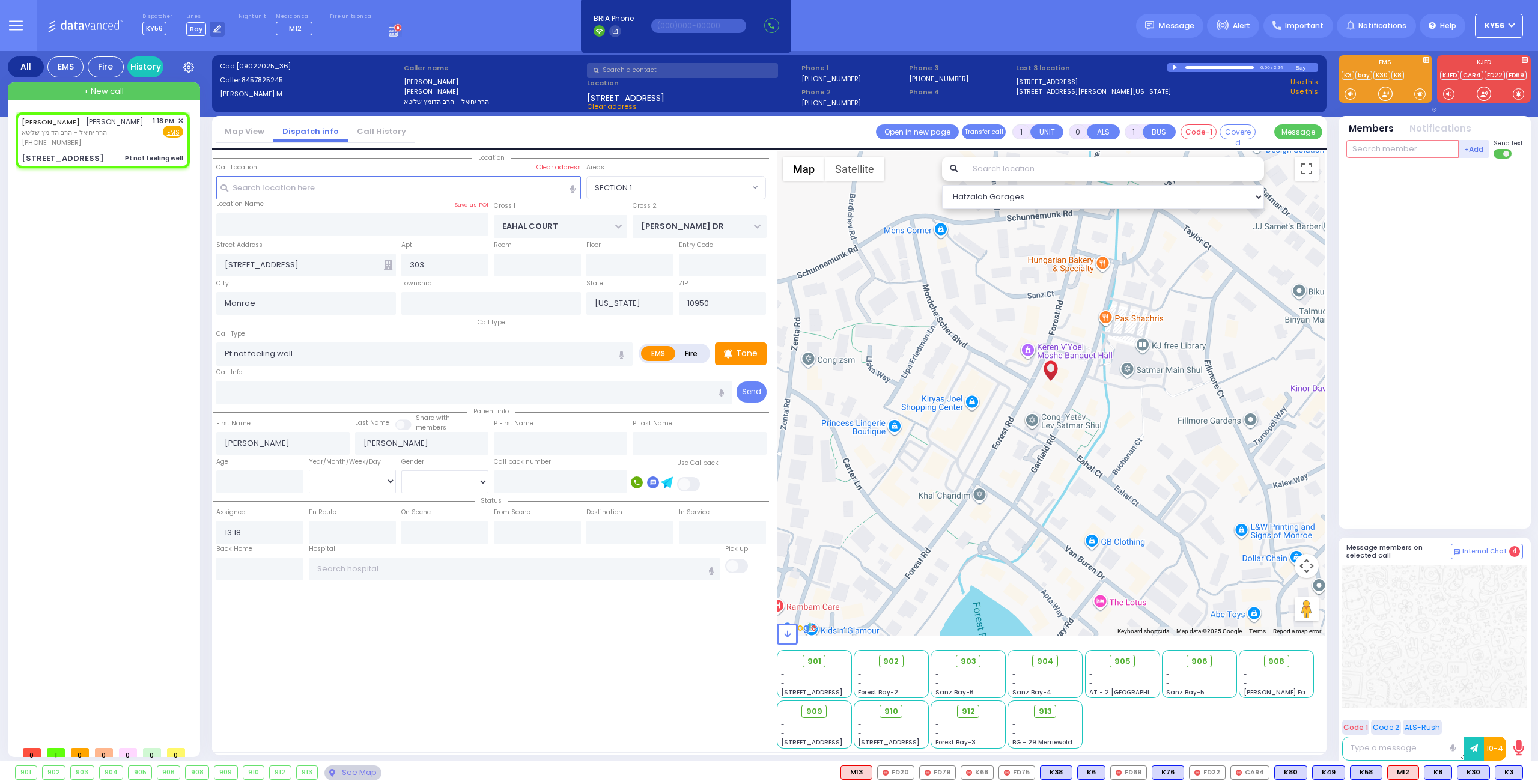
select select
radio input "true"
select select
select select "Hatzalah Garages"
type input "3"
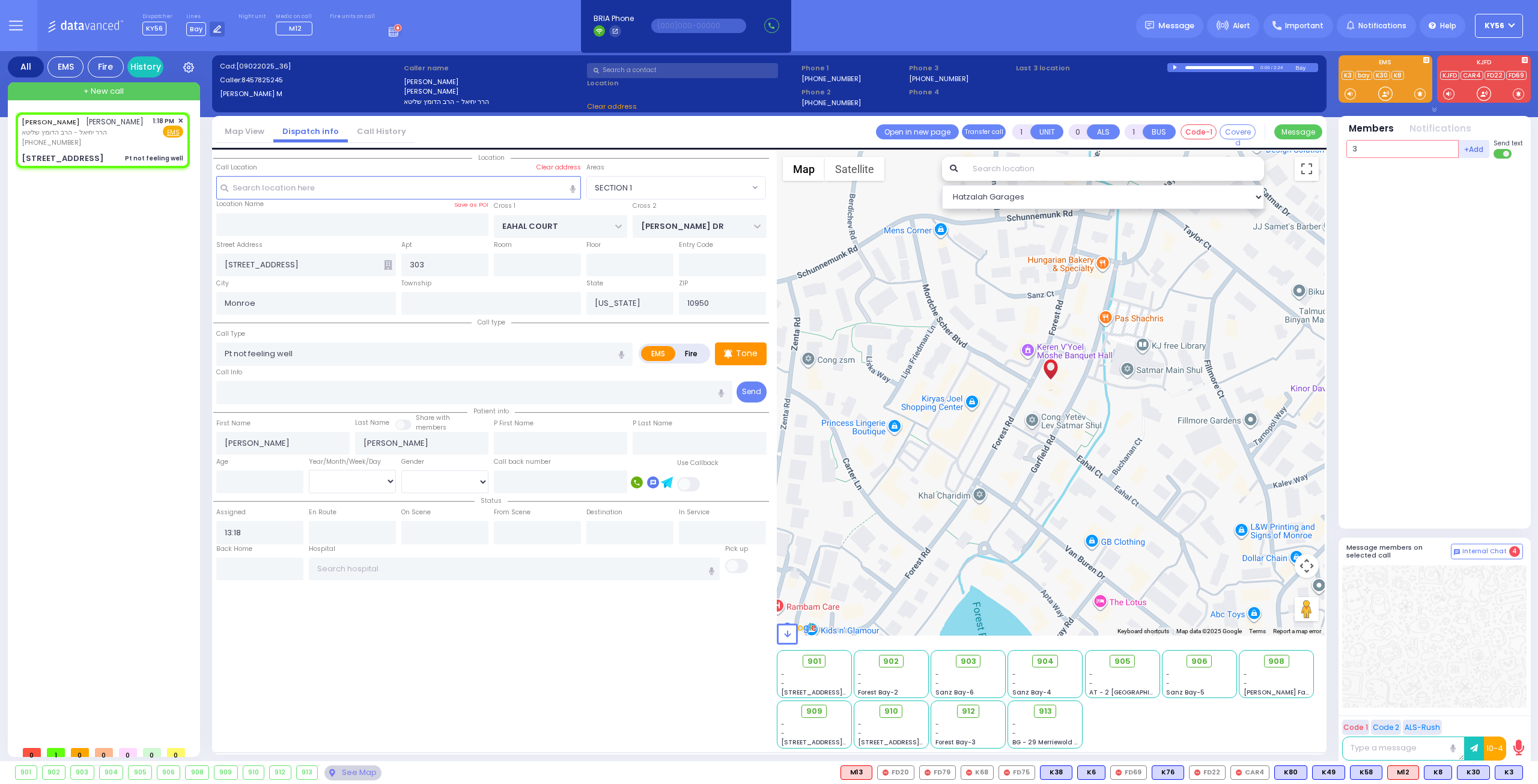
select select "SECTION 1"
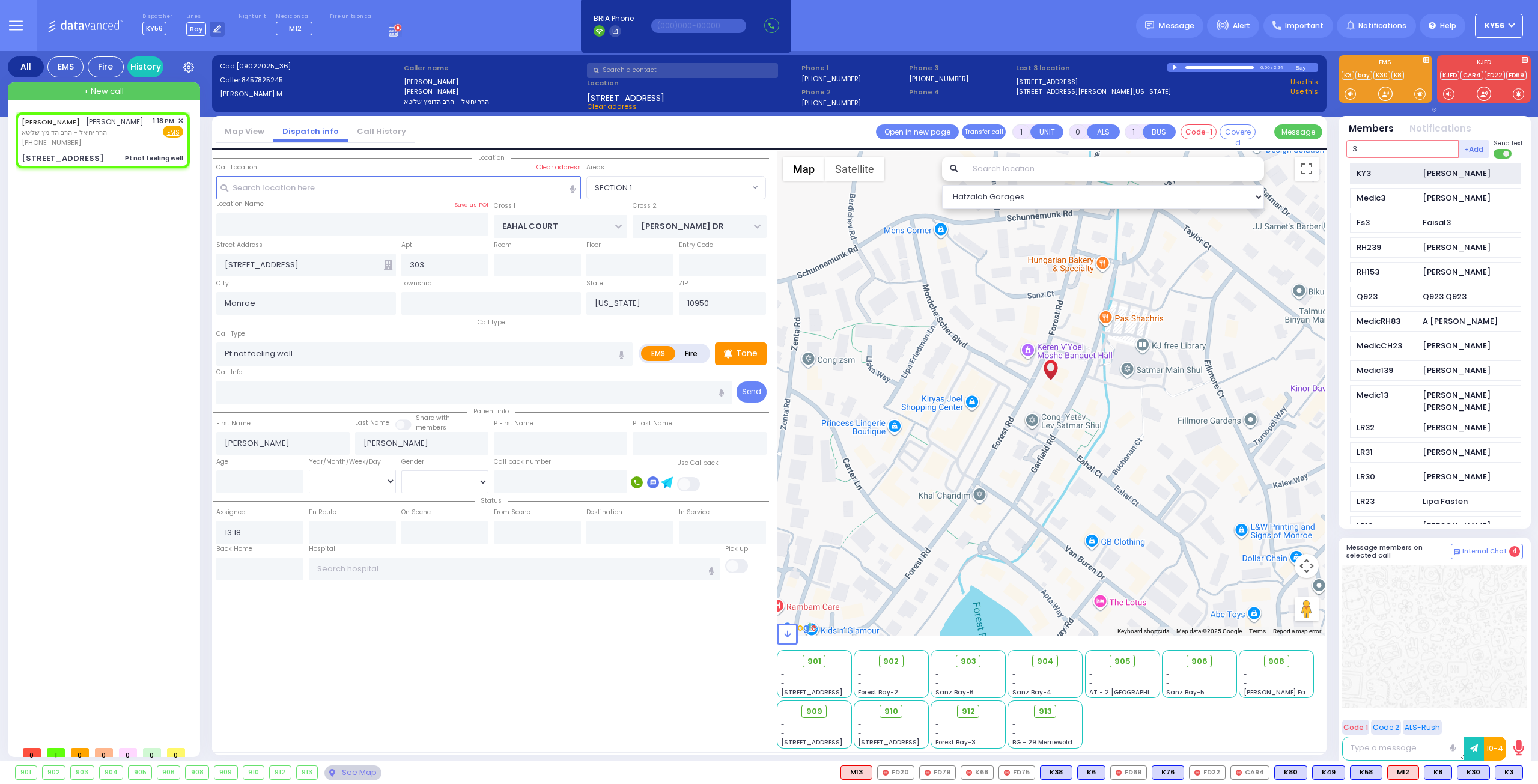
type input "3"
click at [1390, 170] on div "KY3" at bounding box center [1386, 173] width 60 height 12
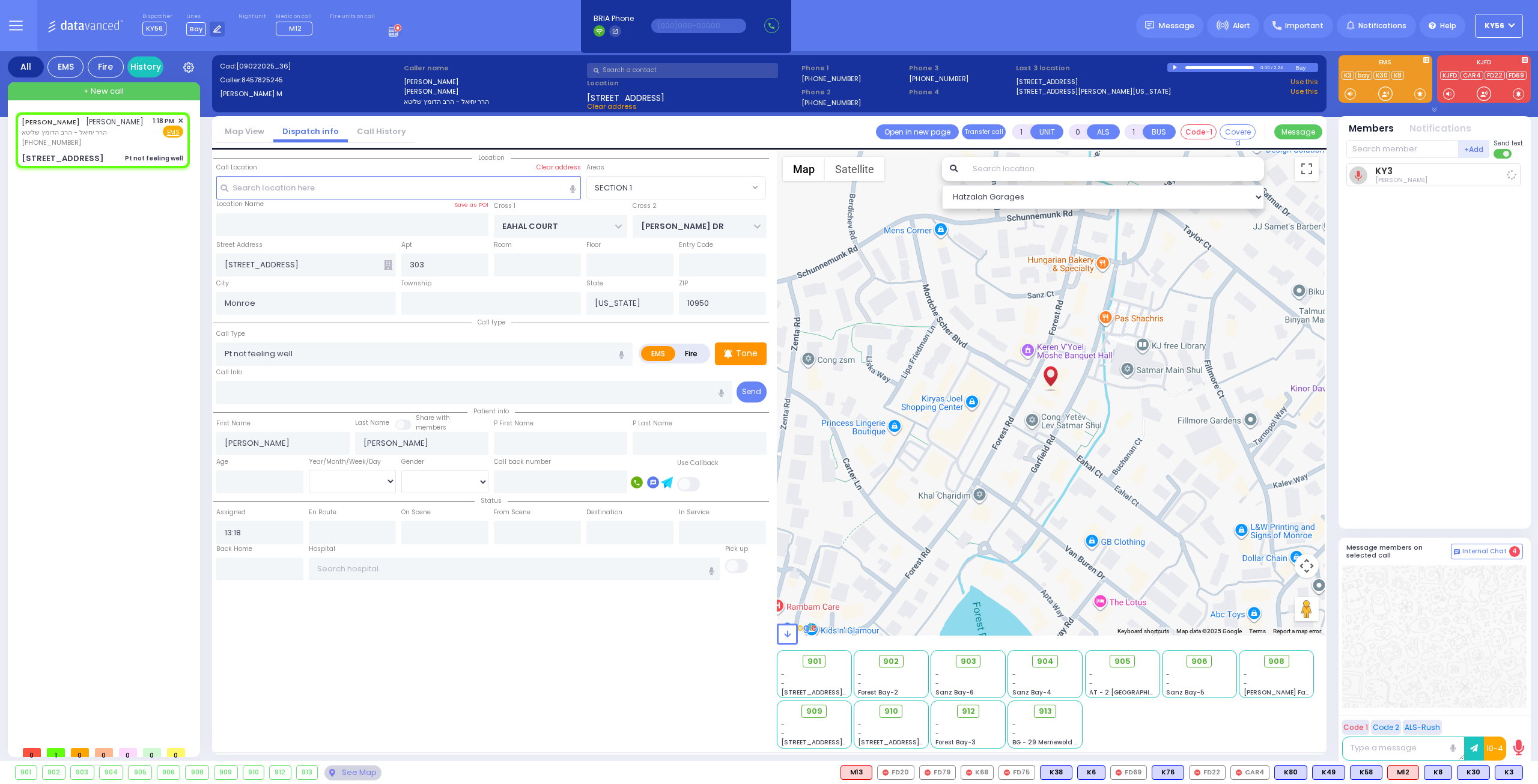
select select
radio input "true"
select select
type input "13:20"
select select "SECTION 1"
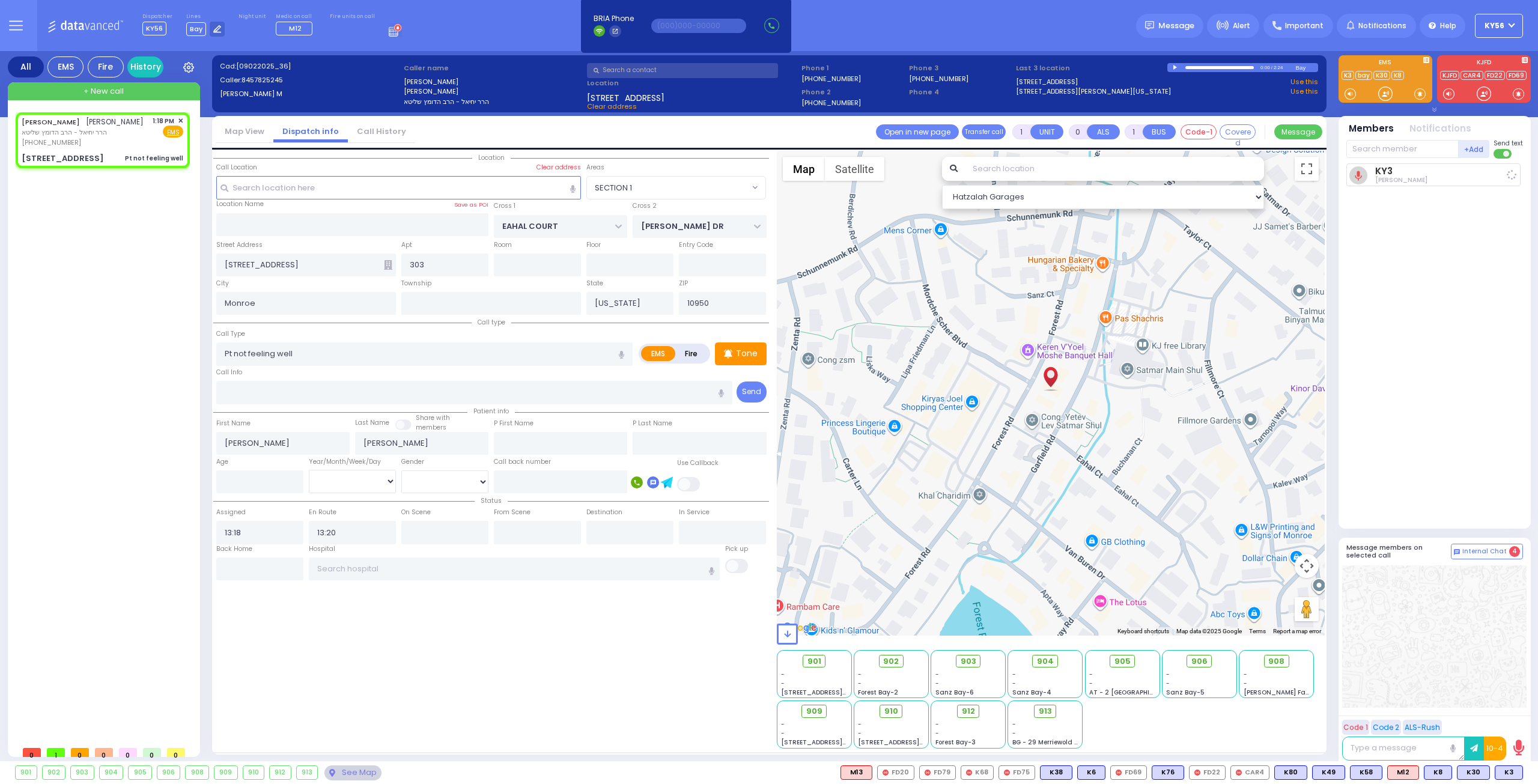
select select "Hatzalah Garages"
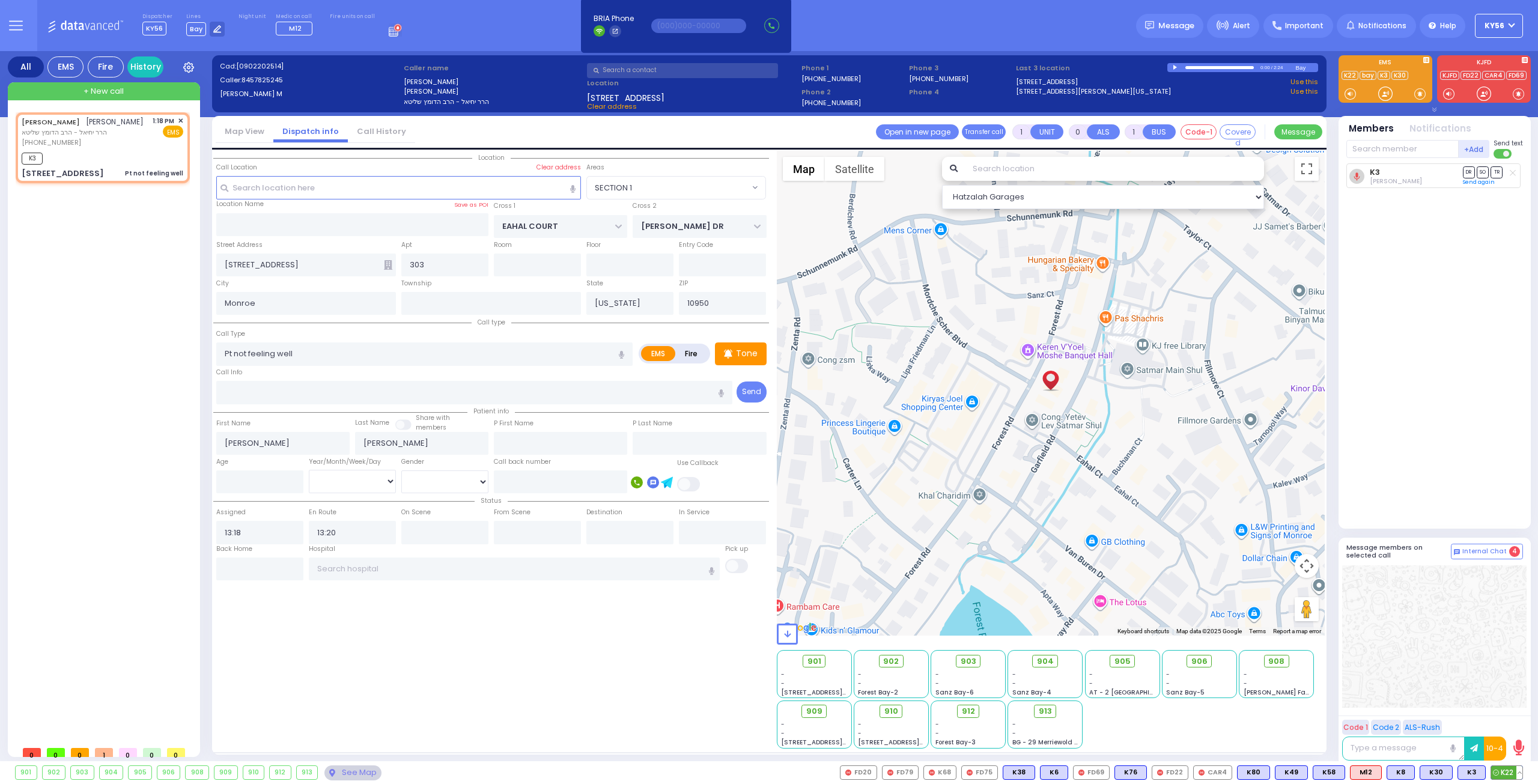
click at [1509, 777] on span "K22" at bounding box center [1506, 772] width 31 height 13
select select
radio input "true"
select select
select select "Hatzalah Garages"
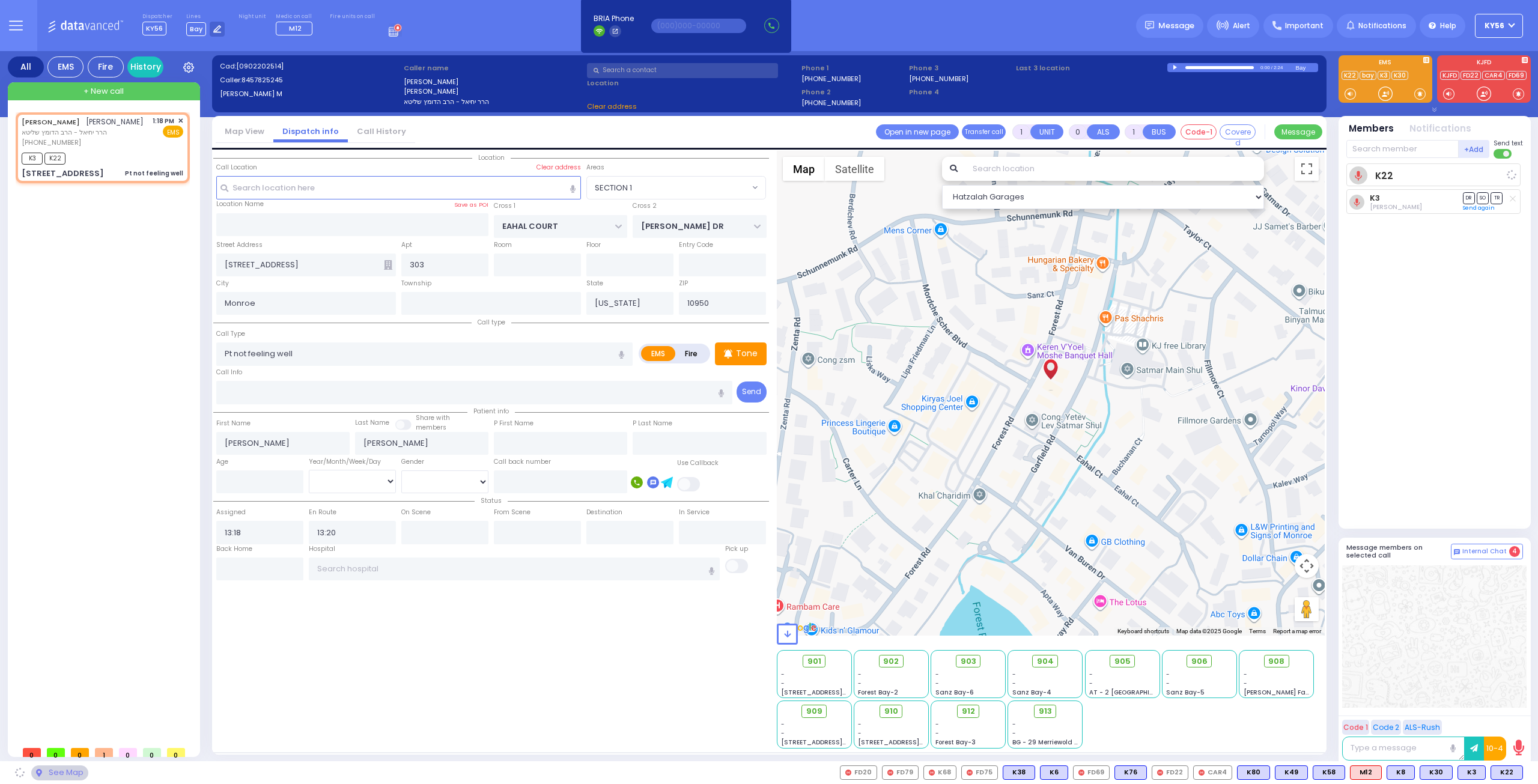
select select "SECTION 1"
click at [119, 85] on div "+ New call" at bounding box center [104, 91] width 192 height 18
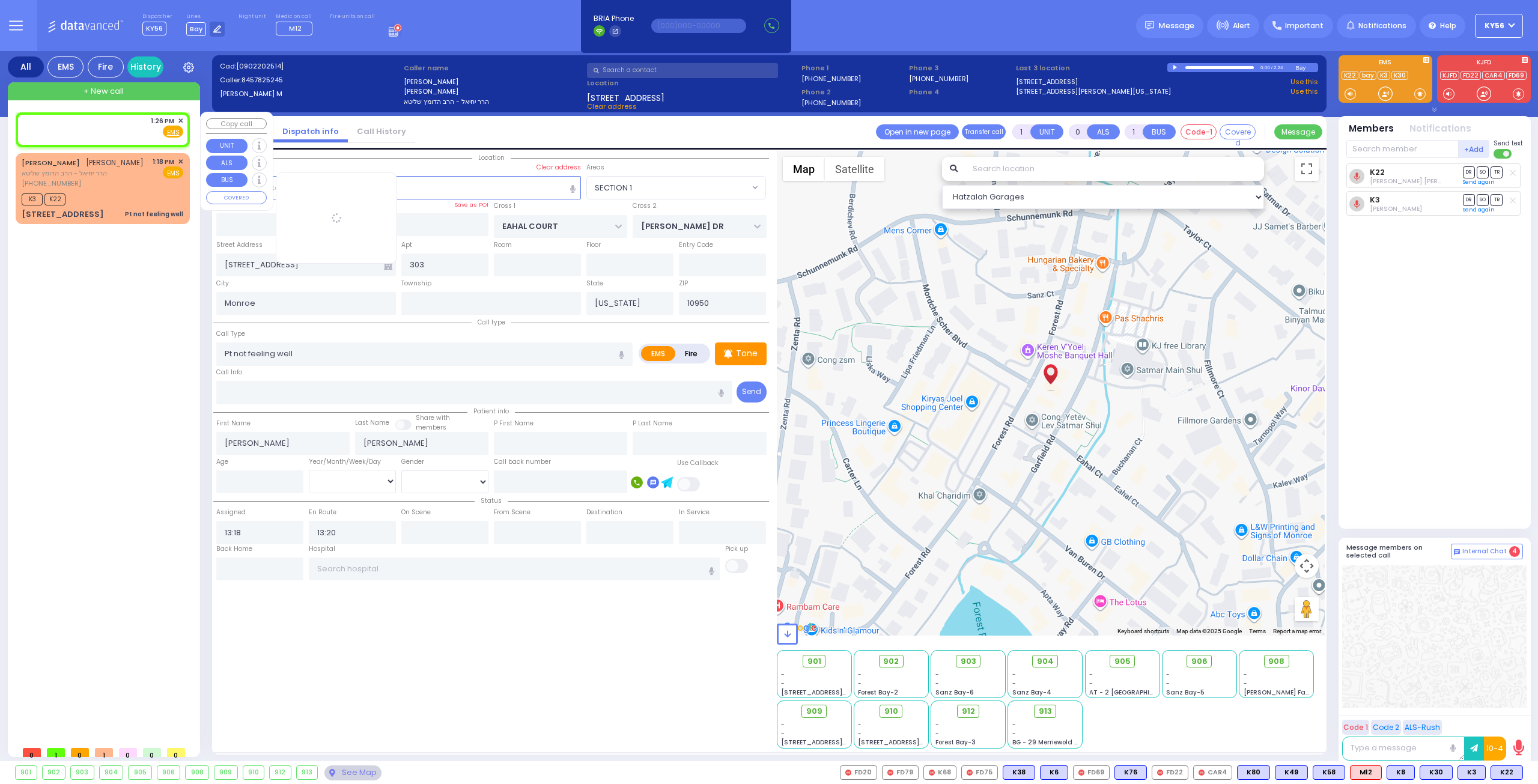
type input "2"
type input "1"
select select
radio input "true"
select select
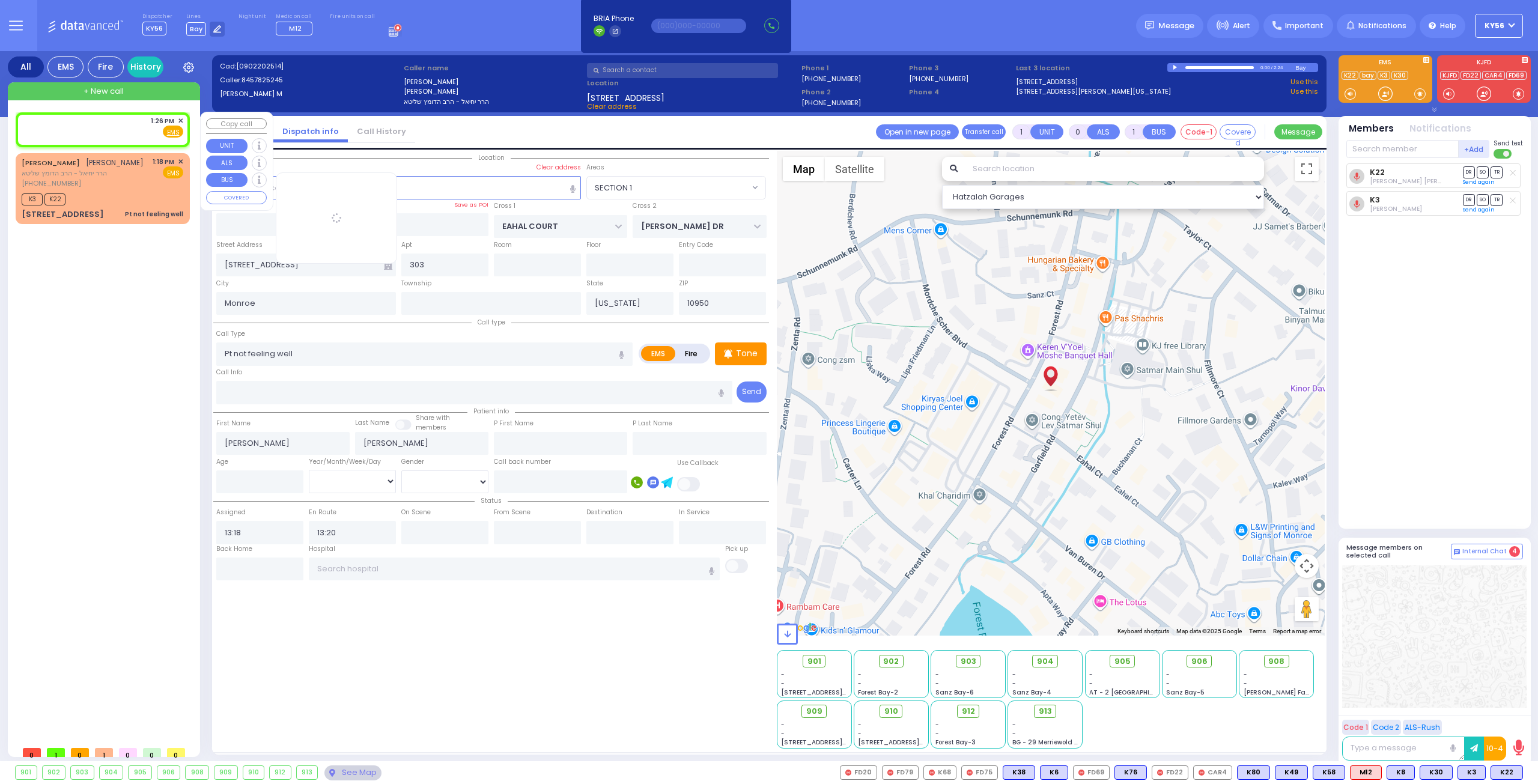
type input "13:26"
select select "Hatzalah Garages"
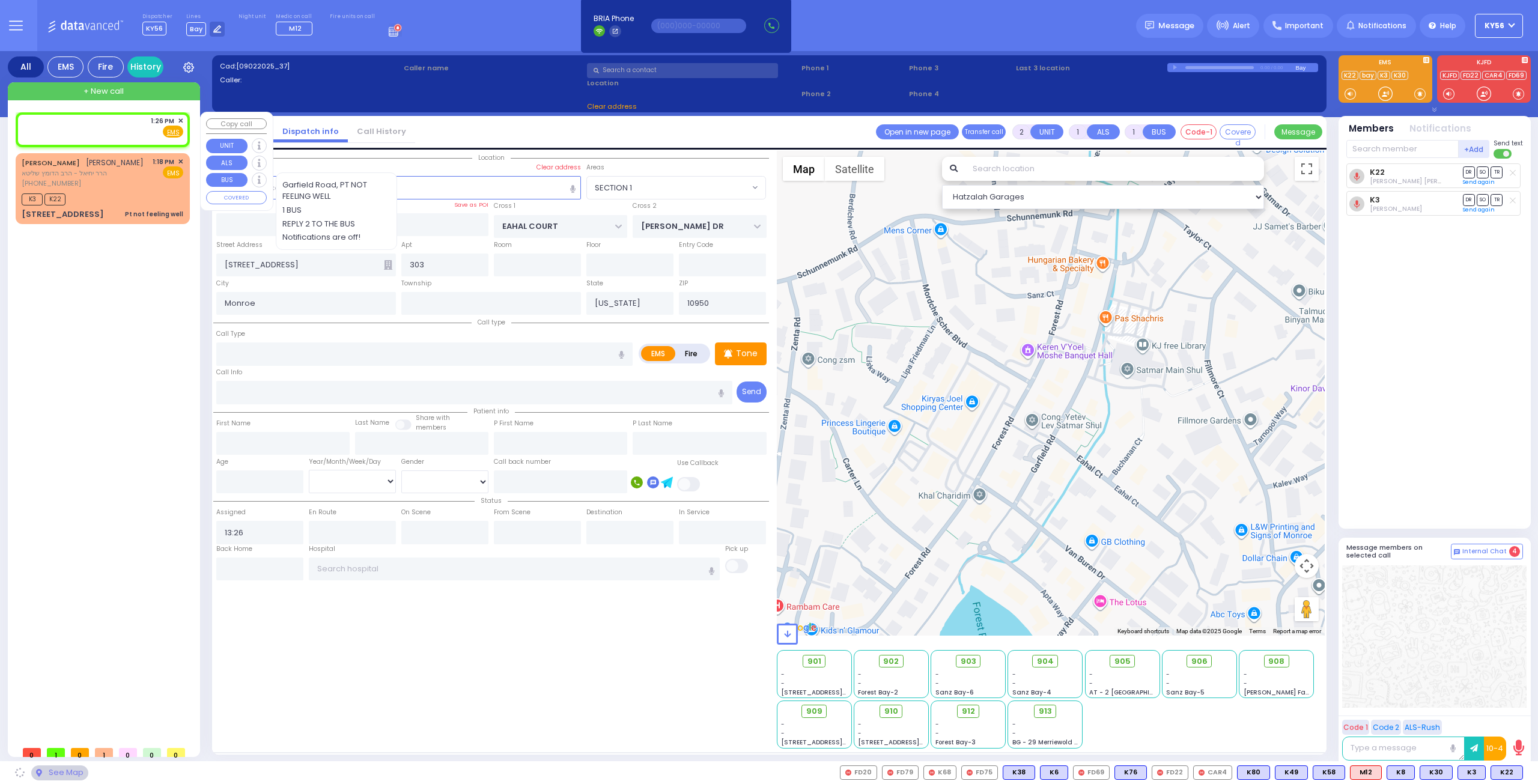
select select
radio input "true"
select select
select select "Hatzalah Garages"
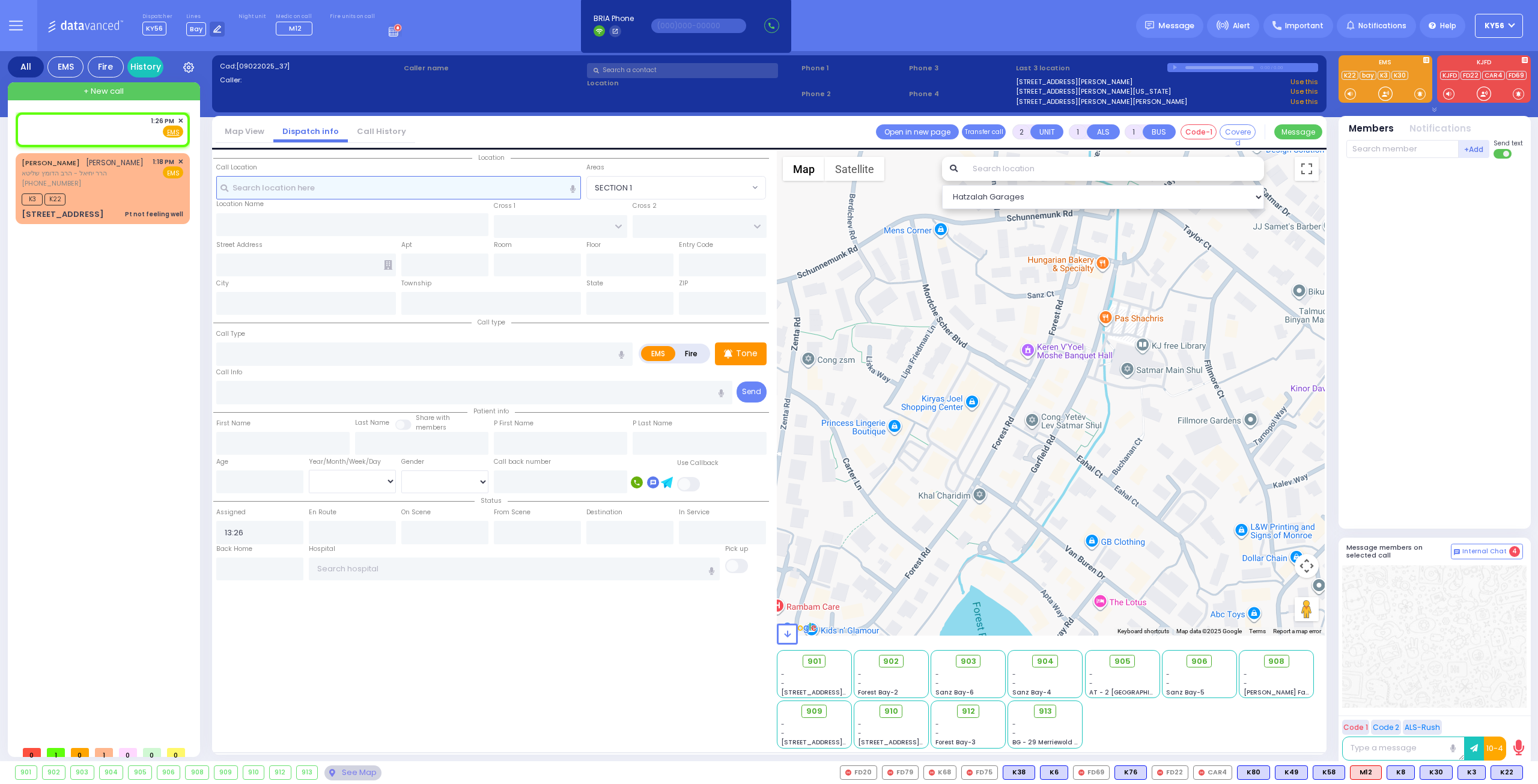
click at [399, 181] on input "text" at bounding box center [399, 187] width 365 height 23
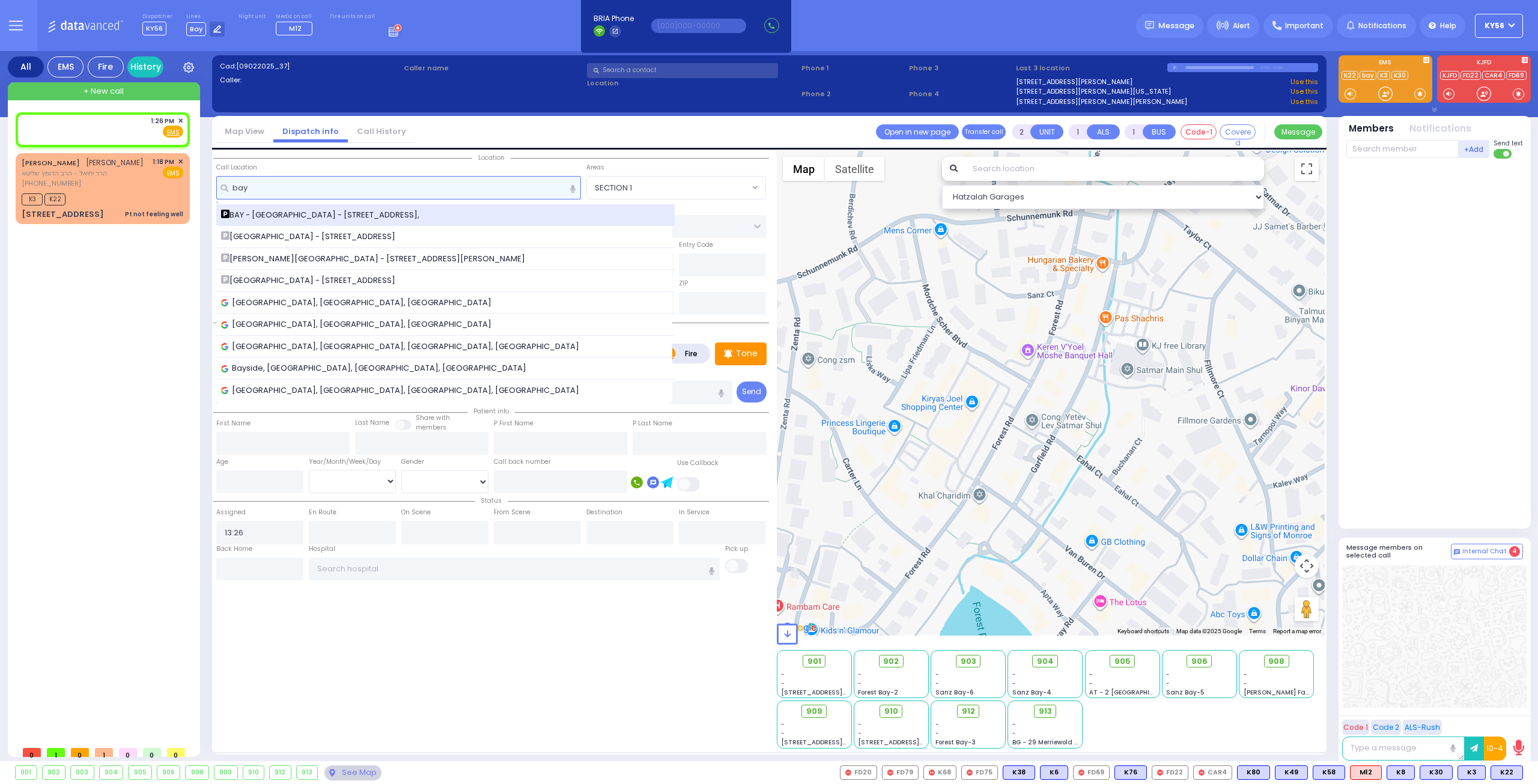
type input "bay"
click at [369, 220] on div "BAY - Forest Garage - 63 Forest Rd," at bounding box center [446, 215] width 459 height 23
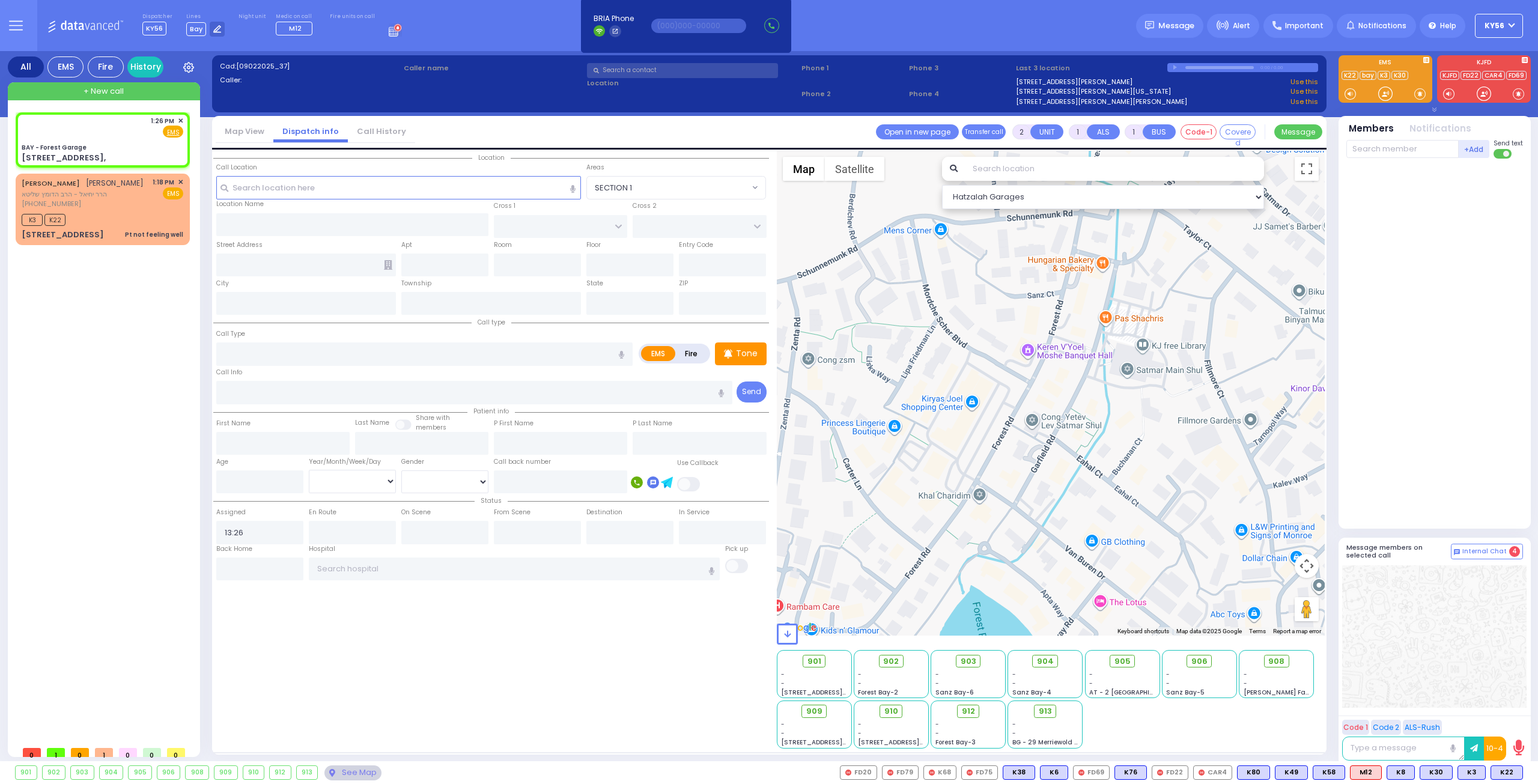
select select
radio input "true"
select select
select select "Hatzalah Garages"
type input "BAY - Forest Garage"
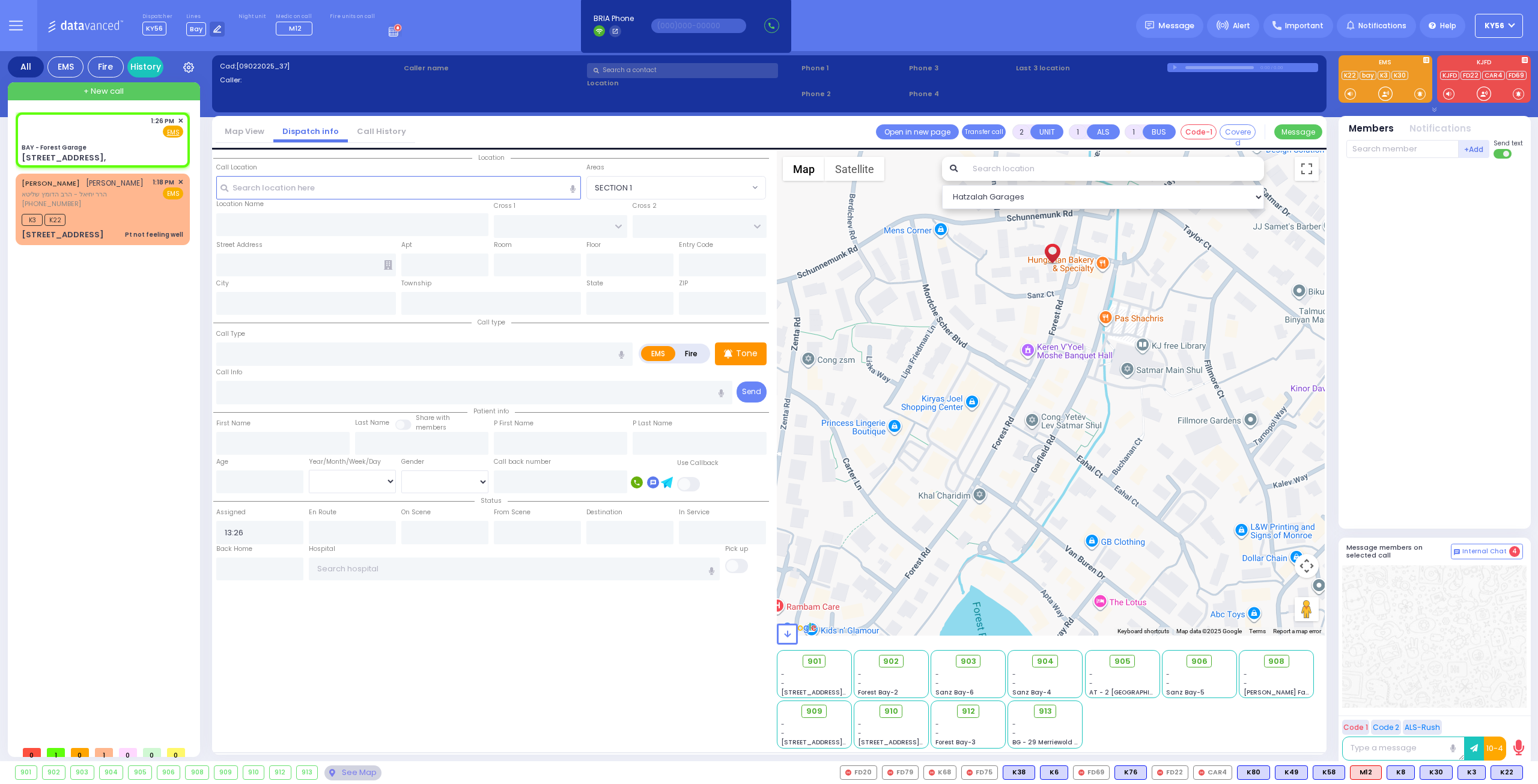
type input "SANZ COURT"
type input "HAYES COURT"
type input "63 Forest Rd,"
type input "Monroe"
type input "[US_STATE]"
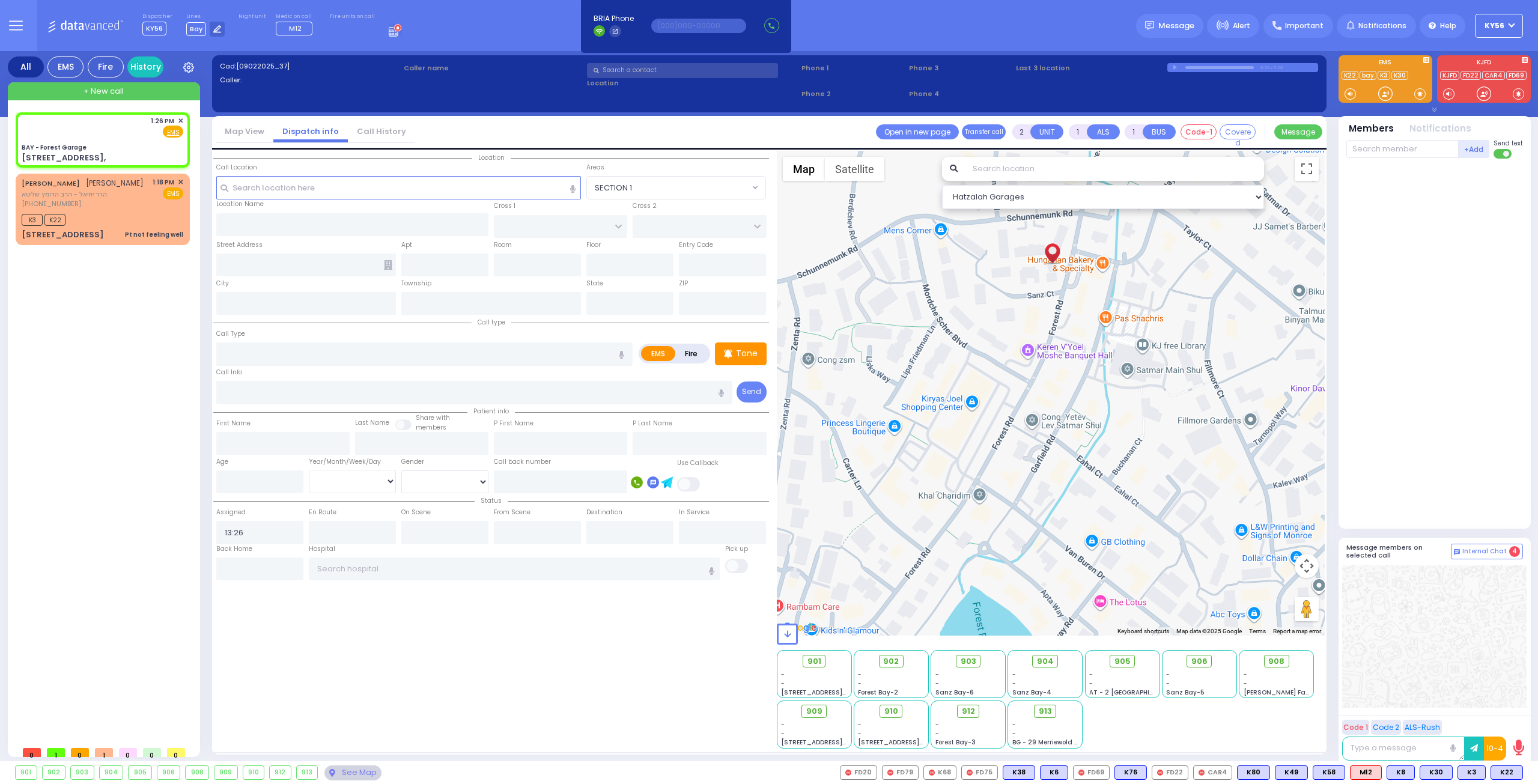
type input "10950"
select select "SECTION 2"
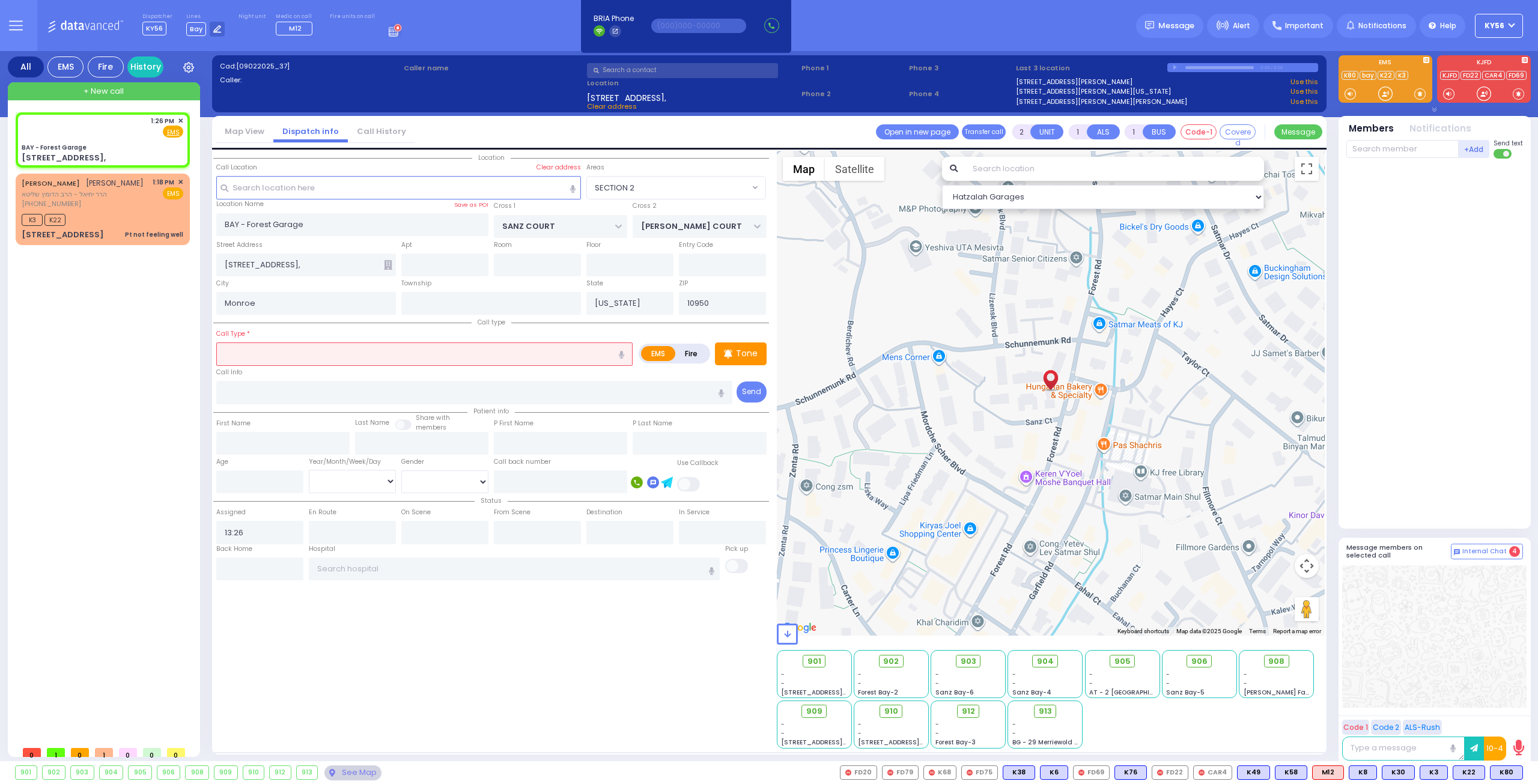
click at [333, 348] on input "text" at bounding box center [425, 354] width 417 height 23
type input "ch"
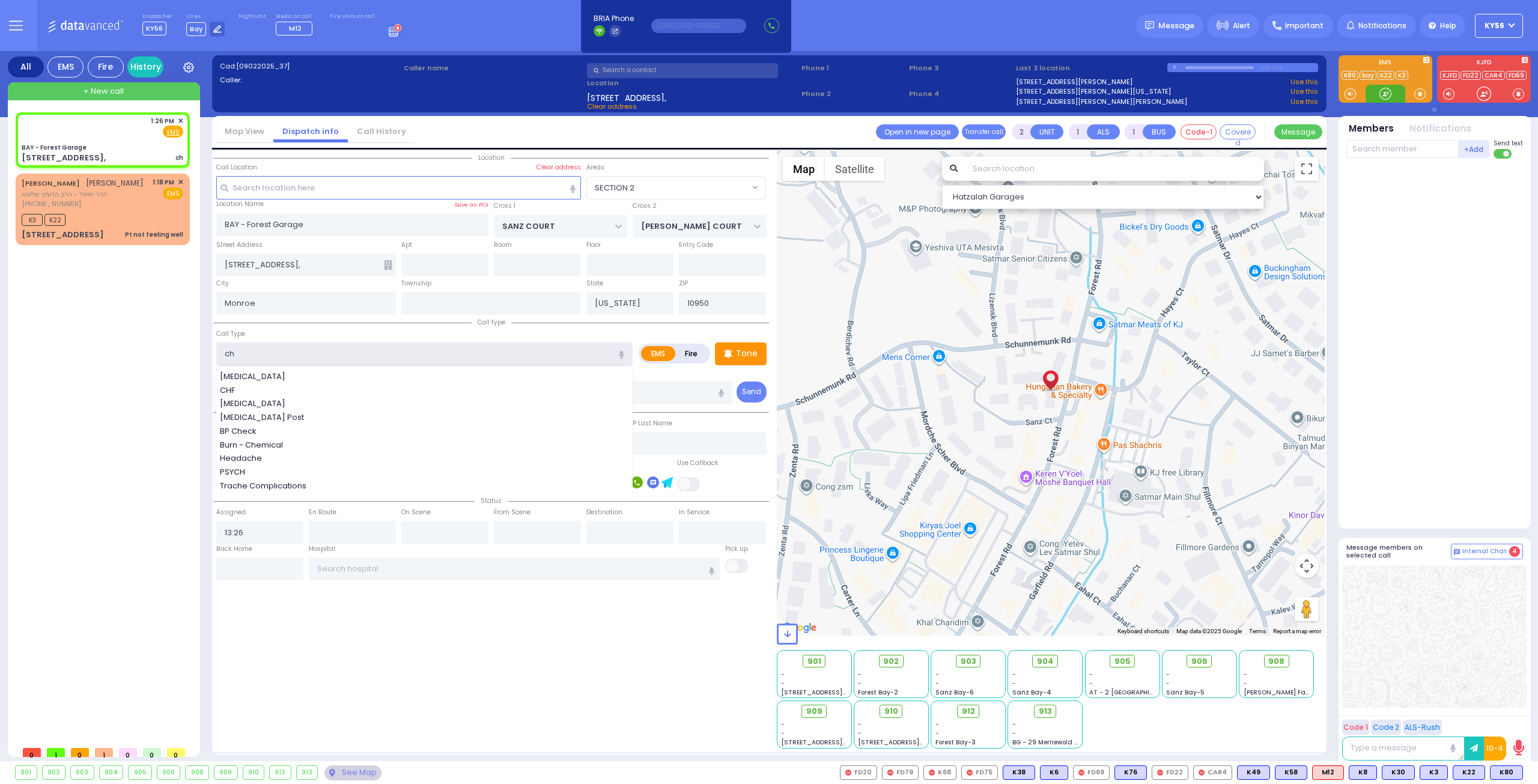
select select
radio input "true"
select select
select select "Hatzalah Garages"
select select "SECTION 2"
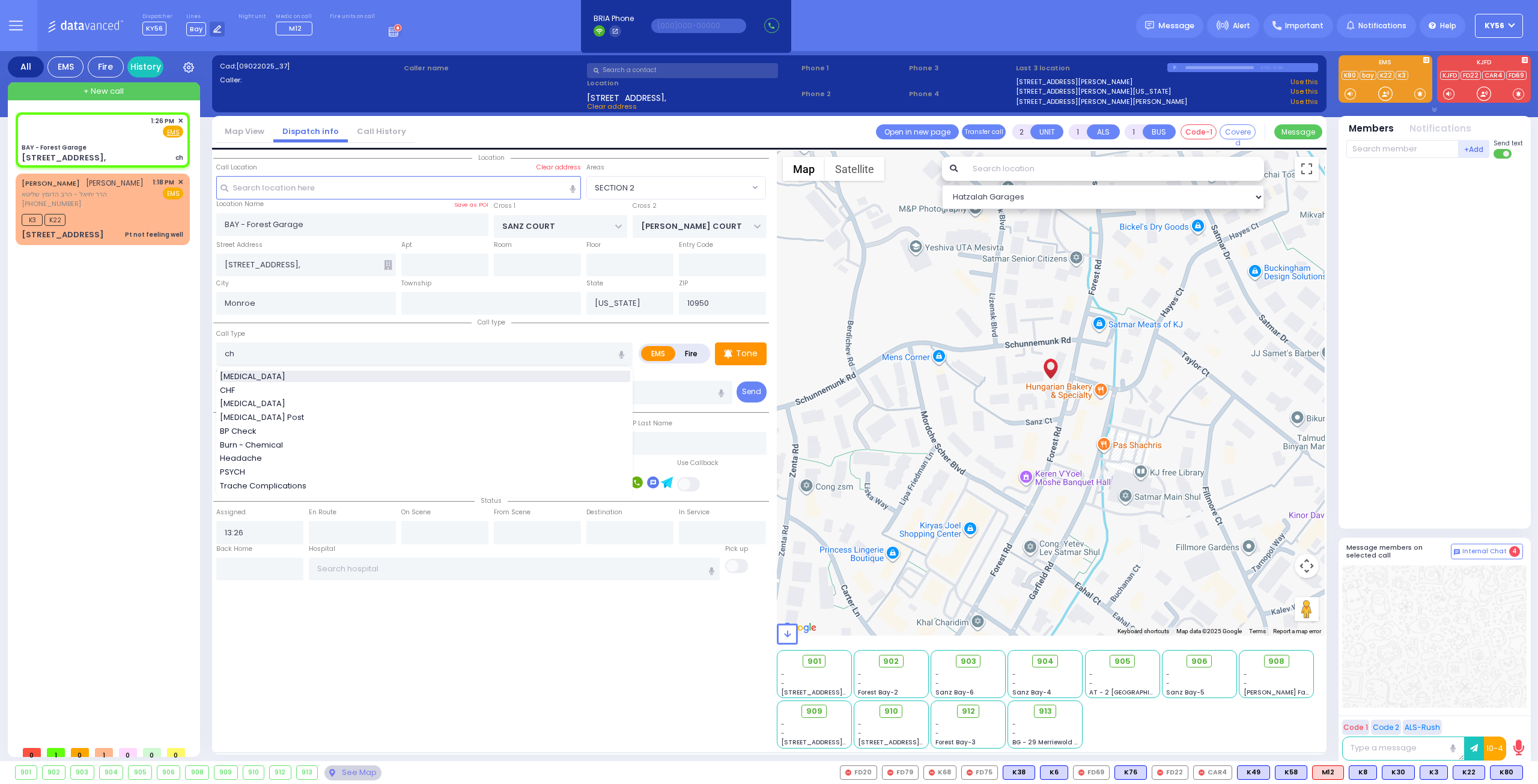
click at [291, 371] on div "Chest Pain" at bounding box center [425, 377] width 410 height 12
type input "Chest Pain"
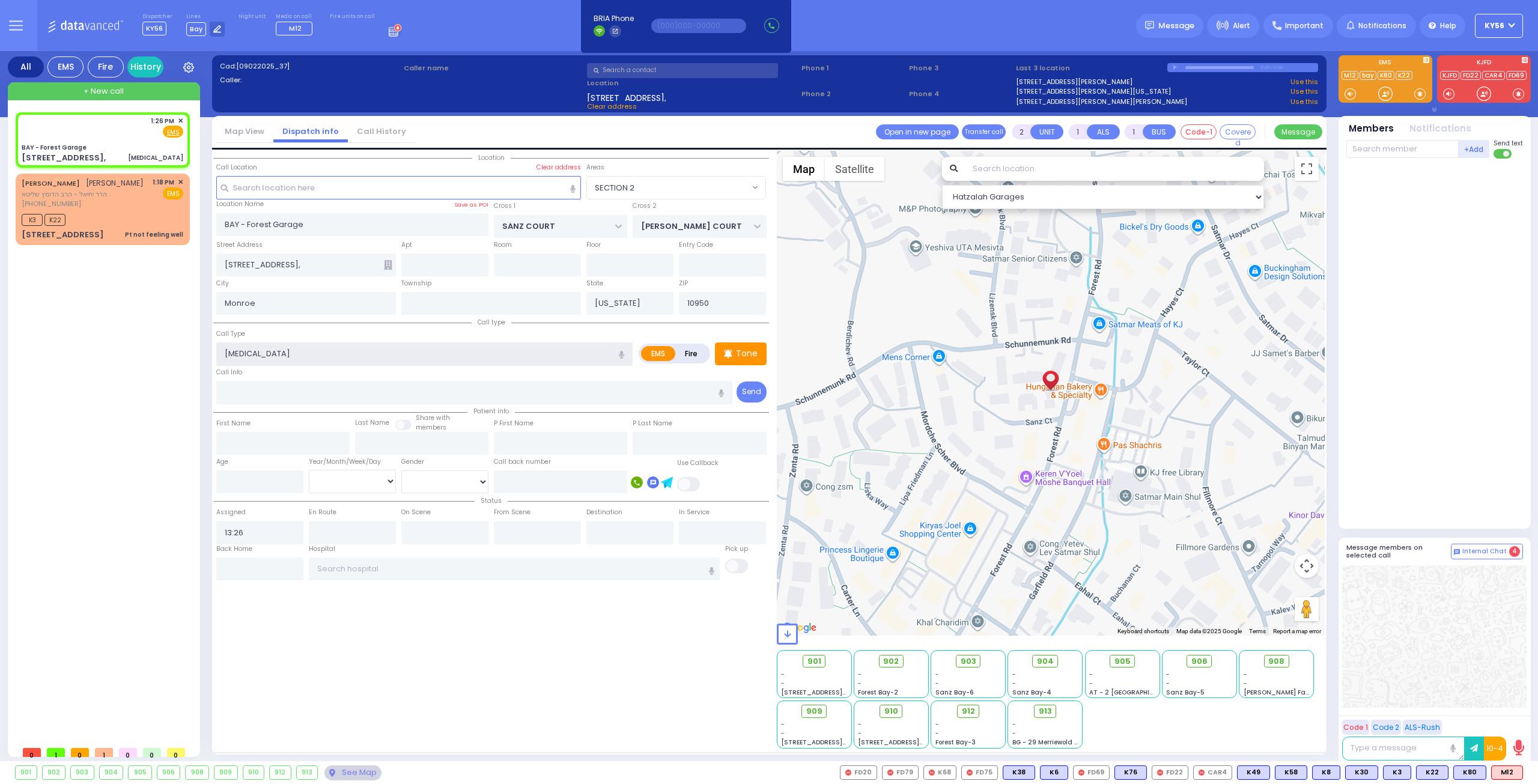
select select
radio input "true"
select select
select select "Hatzalah Garages"
select select "SECTION 2"
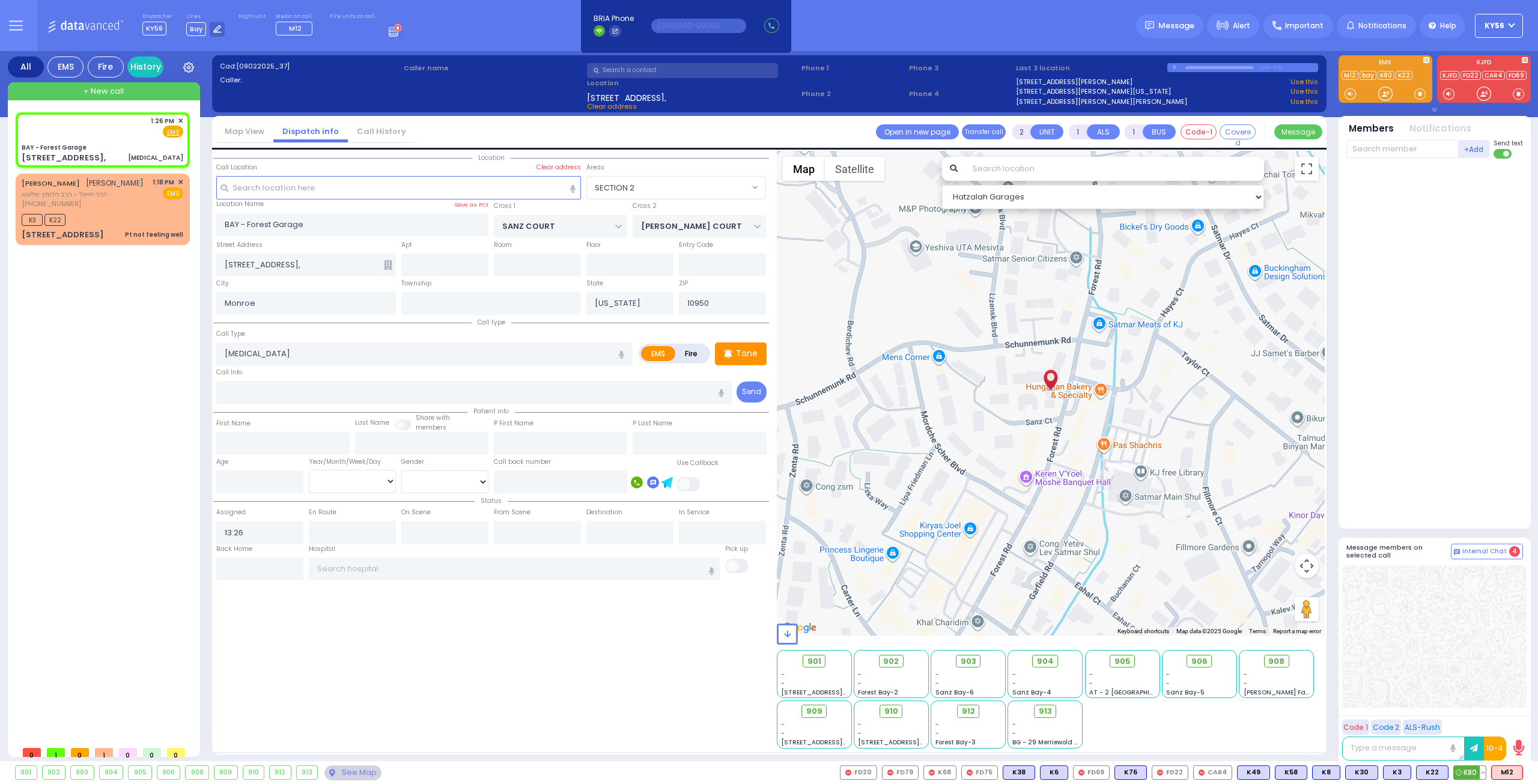
click at [1464, 778] on span "K80" at bounding box center [1470, 772] width 32 height 13
click at [1510, 773] on span "M12" at bounding box center [1507, 772] width 30 height 13
select select
radio input "true"
select select
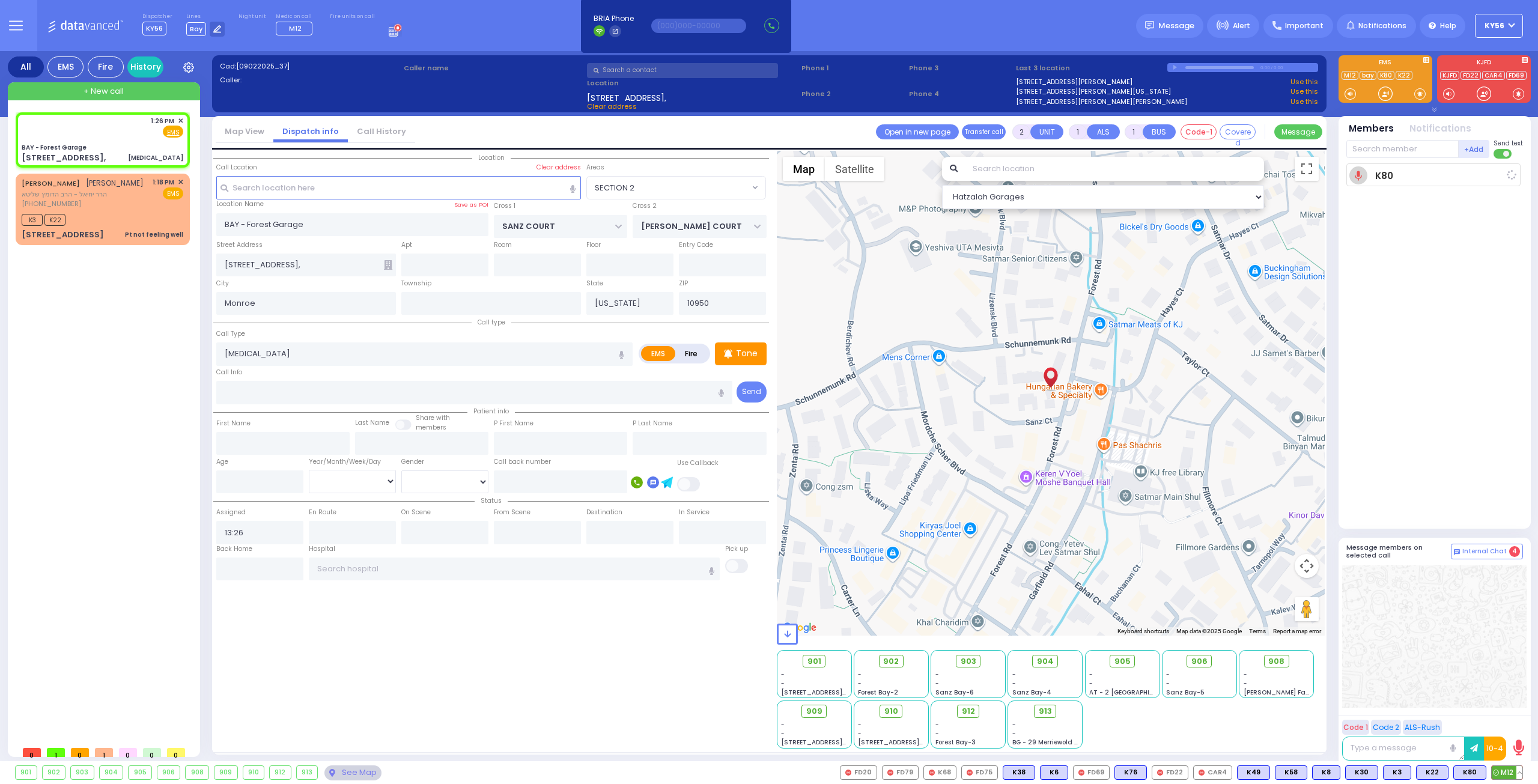
type input "13:27"
select select "Hatzalah Garages"
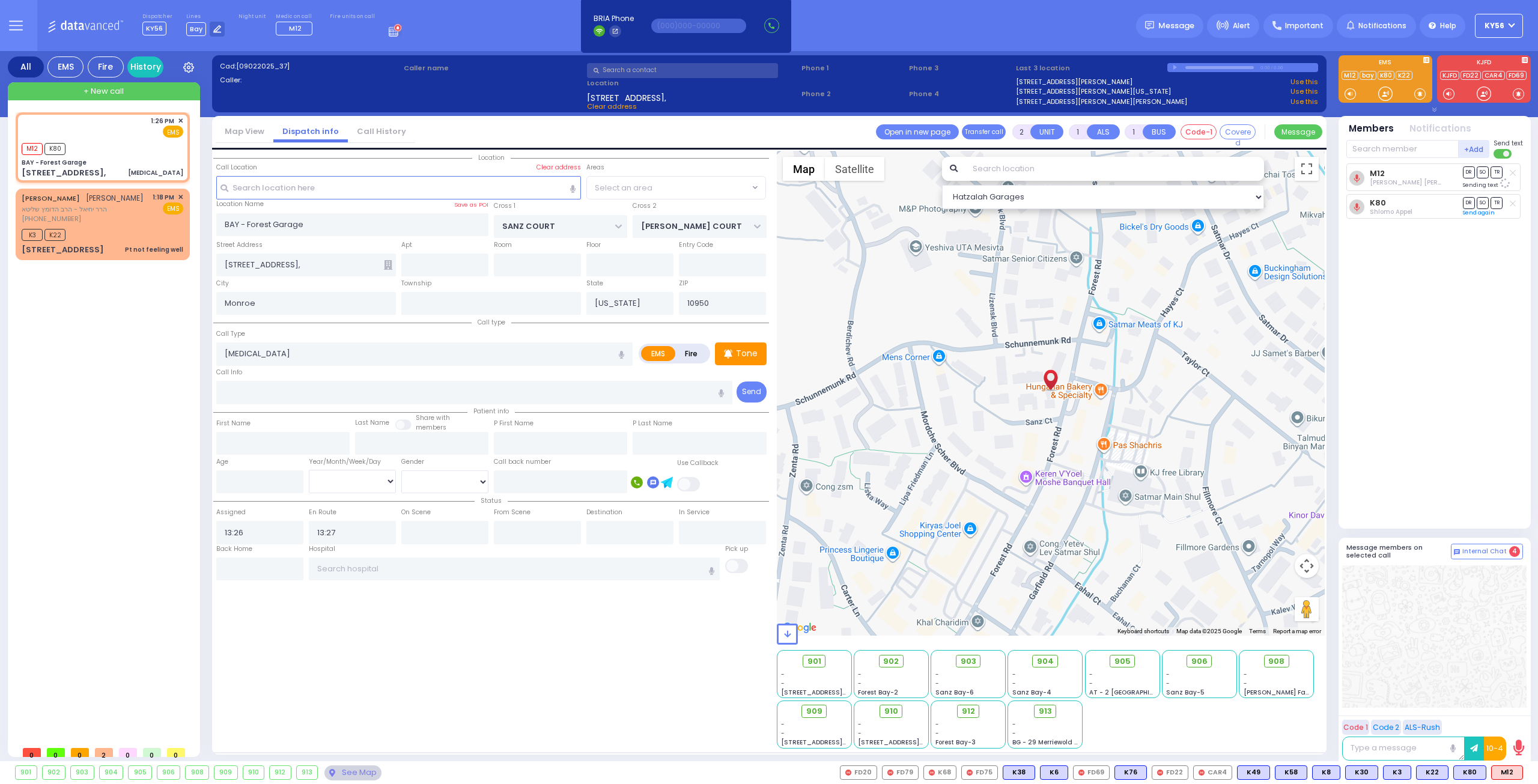
select select
radio input "true"
select select
select select "SECTION 2"
select select "Hatzalah Garages"
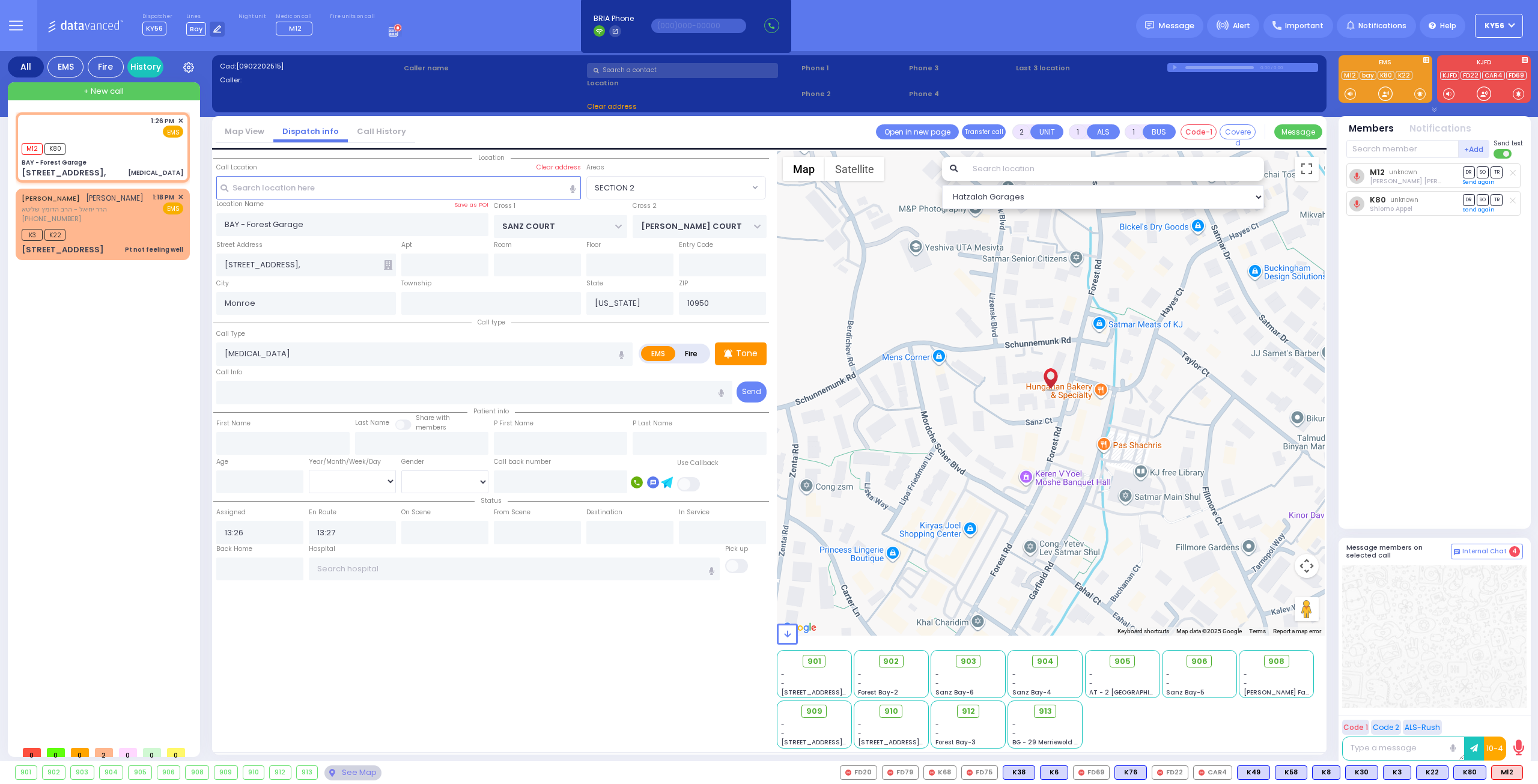
select select
radio input "true"
select select
select select "Hatzalah Garages"
select select "SECTION 2"
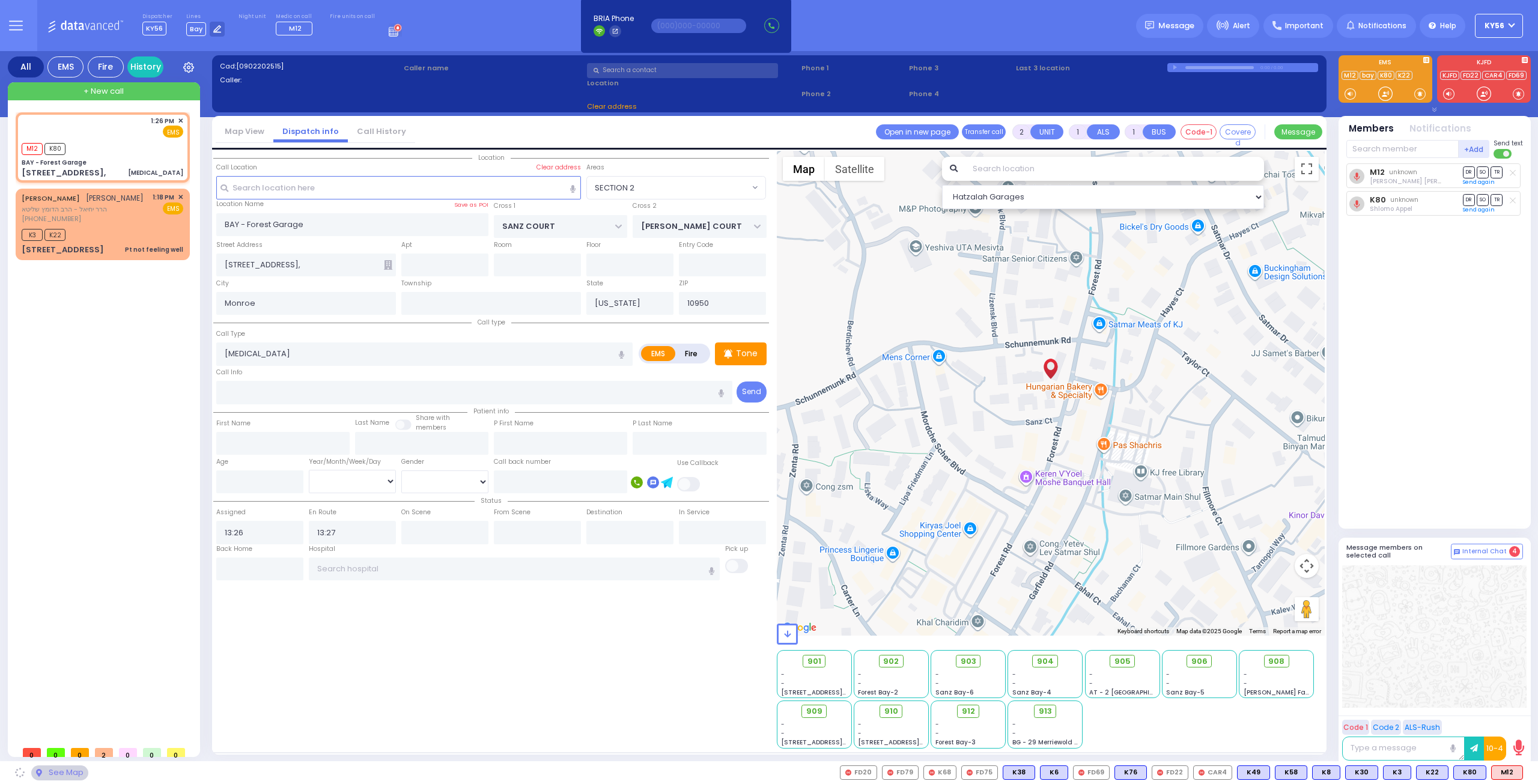
select select
radio input "true"
select select
select select "SECTION 2"
select select "Hatzalah Garages"
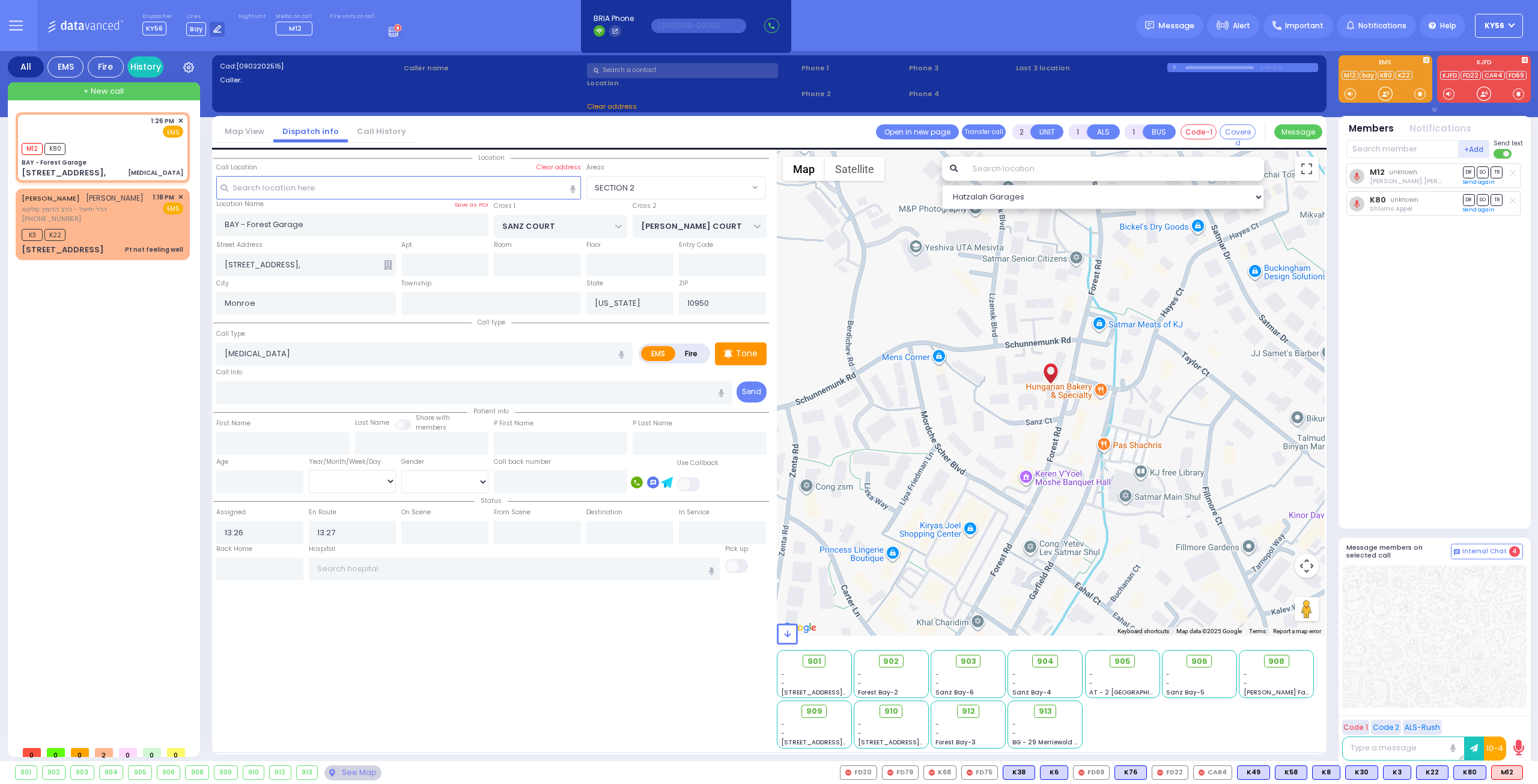
select select "SECTION 2"
click at [180, 197] on span "✕" at bounding box center [180, 197] width 5 height 10
click at [183, 195] on span "✕" at bounding box center [180, 197] width 5 height 10
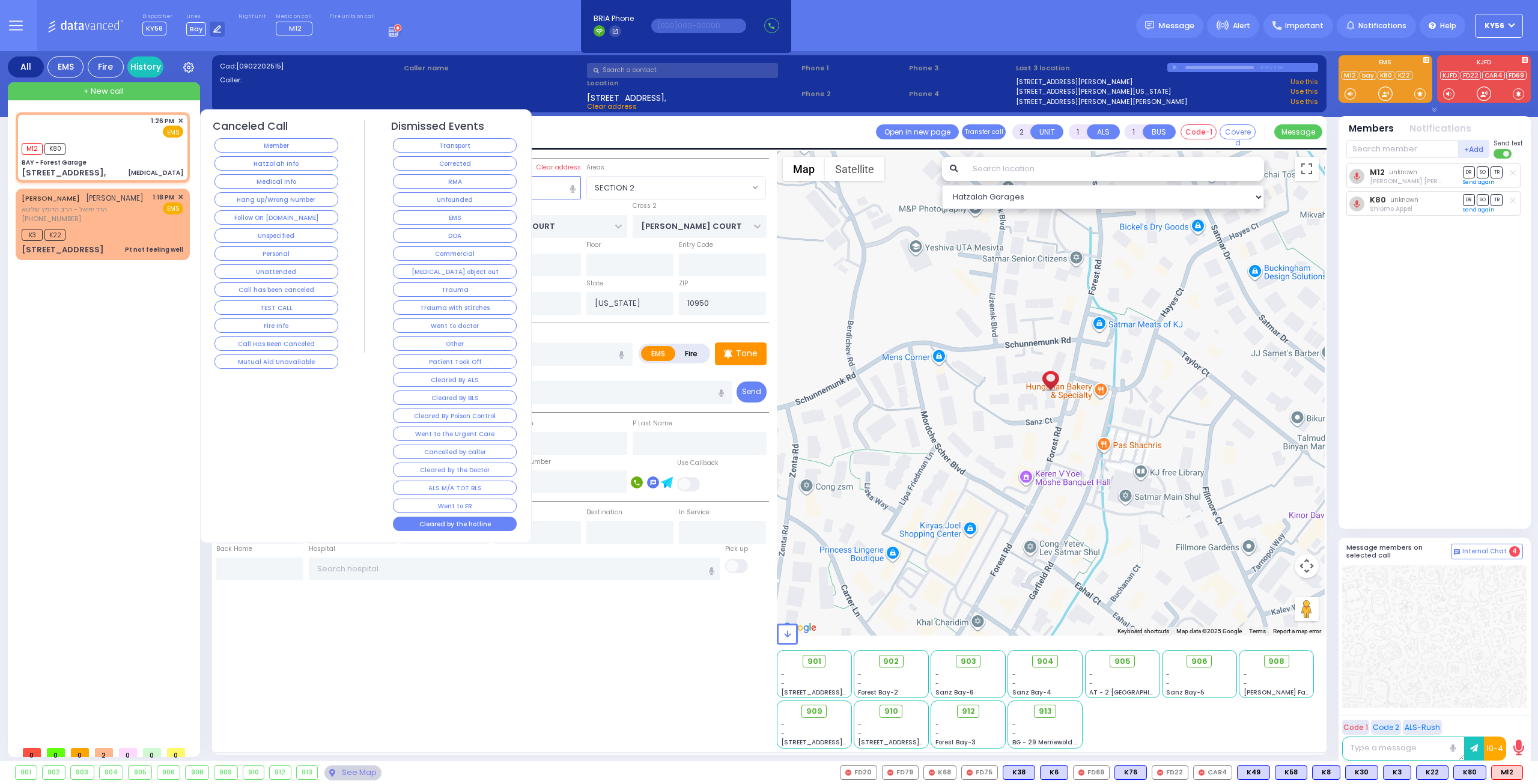
click at [472, 516] on button "Cleared by the hotline" at bounding box center [454, 524] width 124 height 15
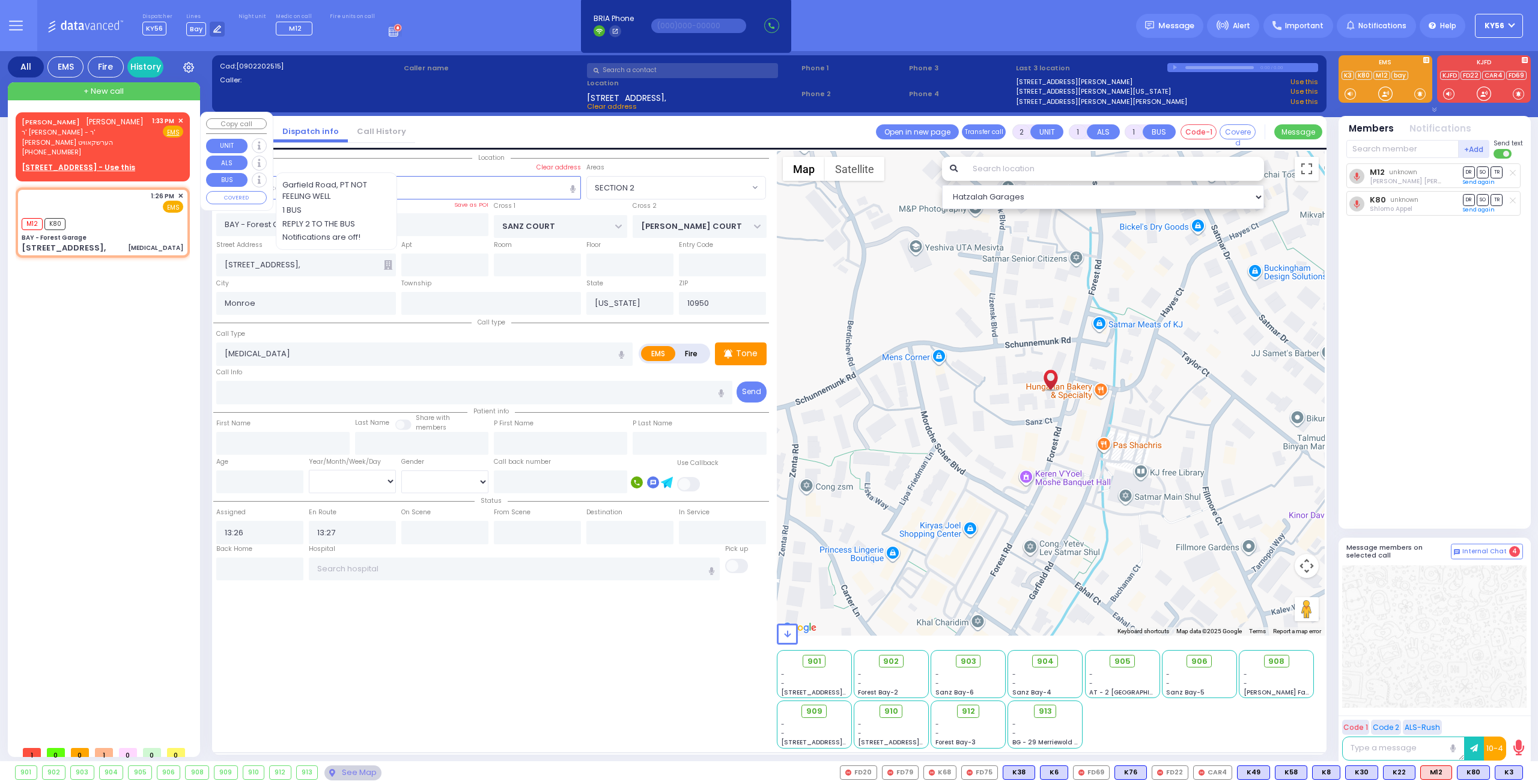
click at [184, 119] on div "SHMIEL ELIEZER BRULL שמואל אליעזר ברילל ר' מיכאל משה - ר' אברהם ישראל הערשקאווי…" at bounding box center [103, 144] width 170 height 62
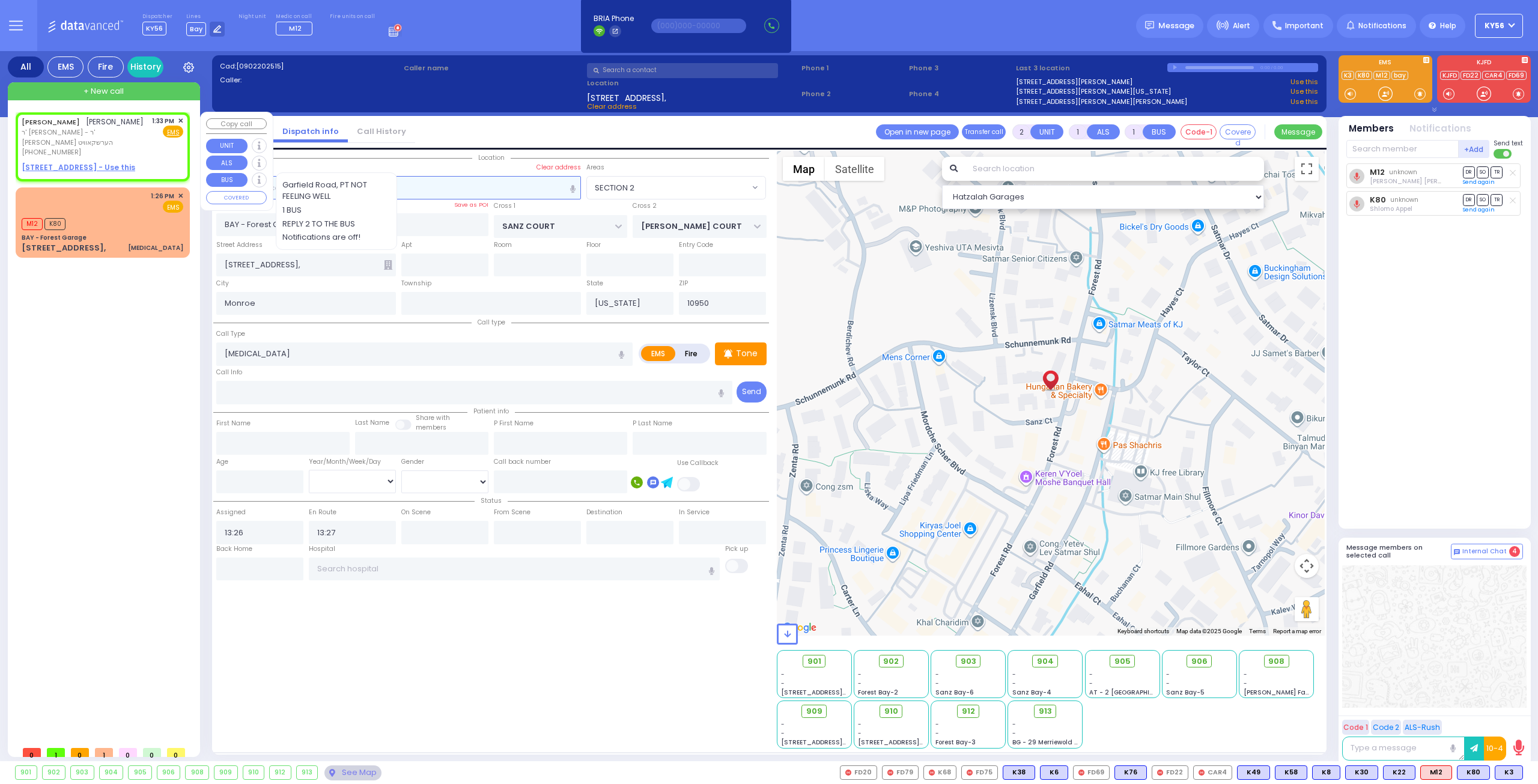
select select
radio input "true"
type input "SHMIEL ELIEZER"
type input "BRULL"
select select
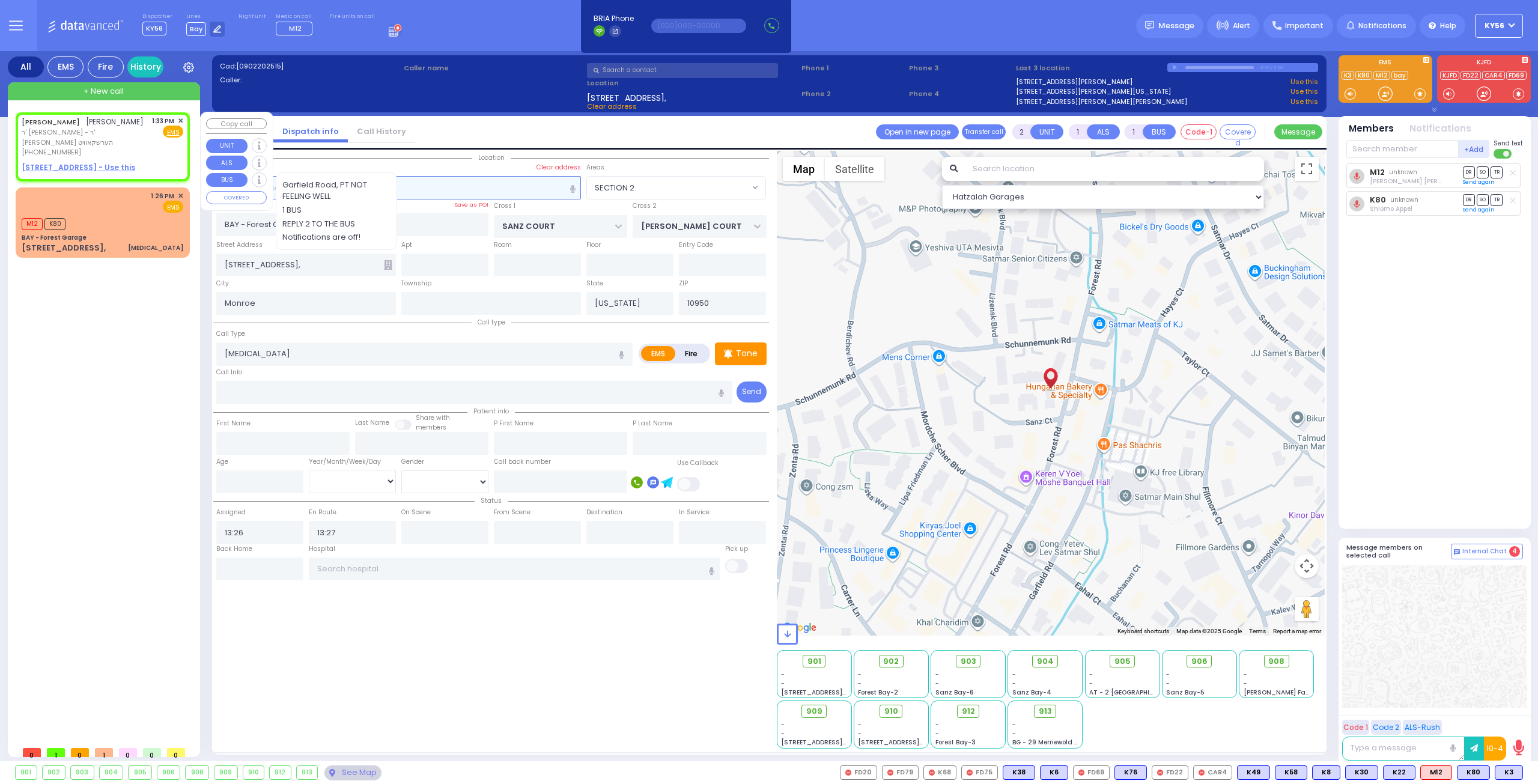
type input "13:33"
select select "Hatzalah Garages"
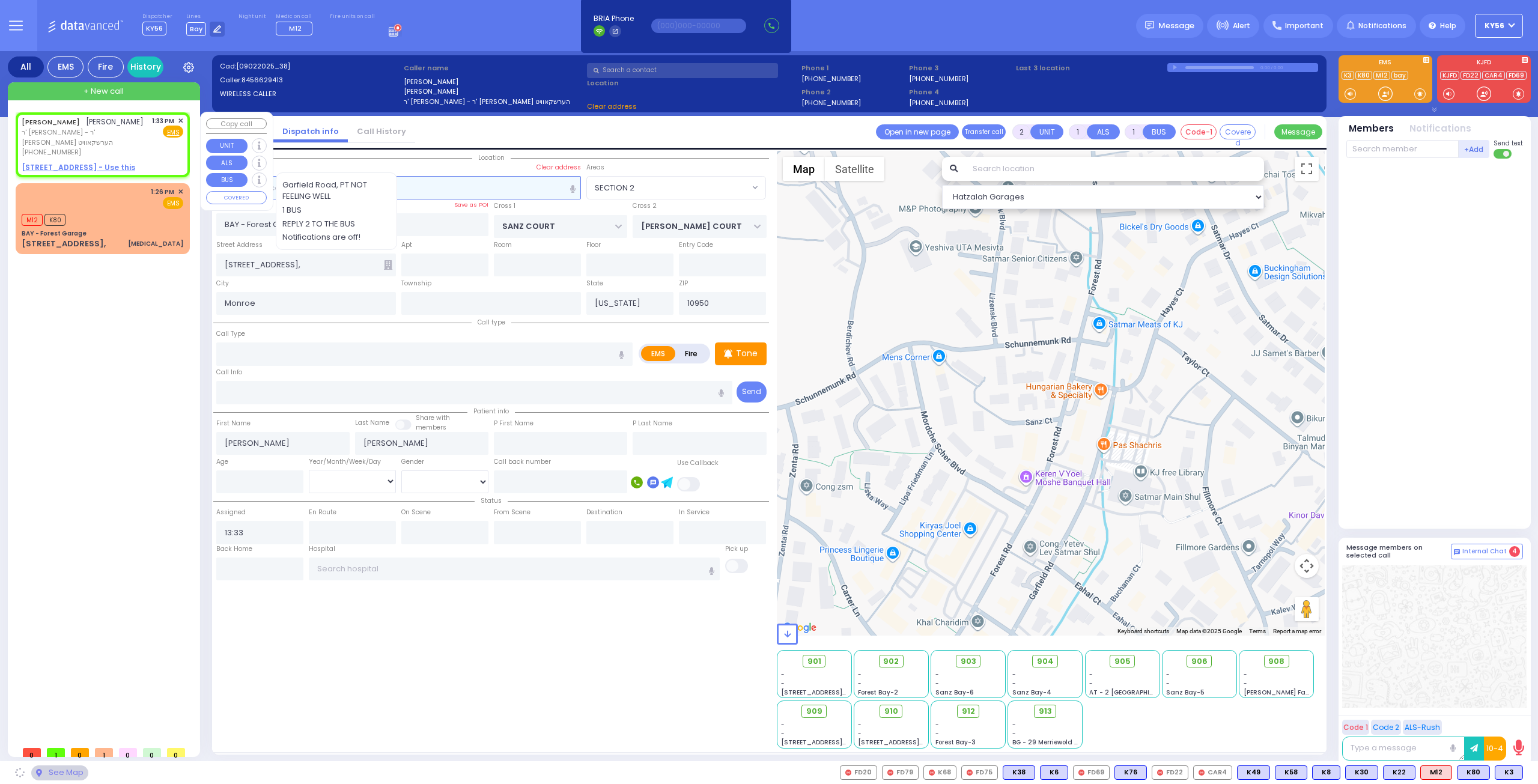
select select
radio input "true"
select select
select select "Hatzalah Garages"
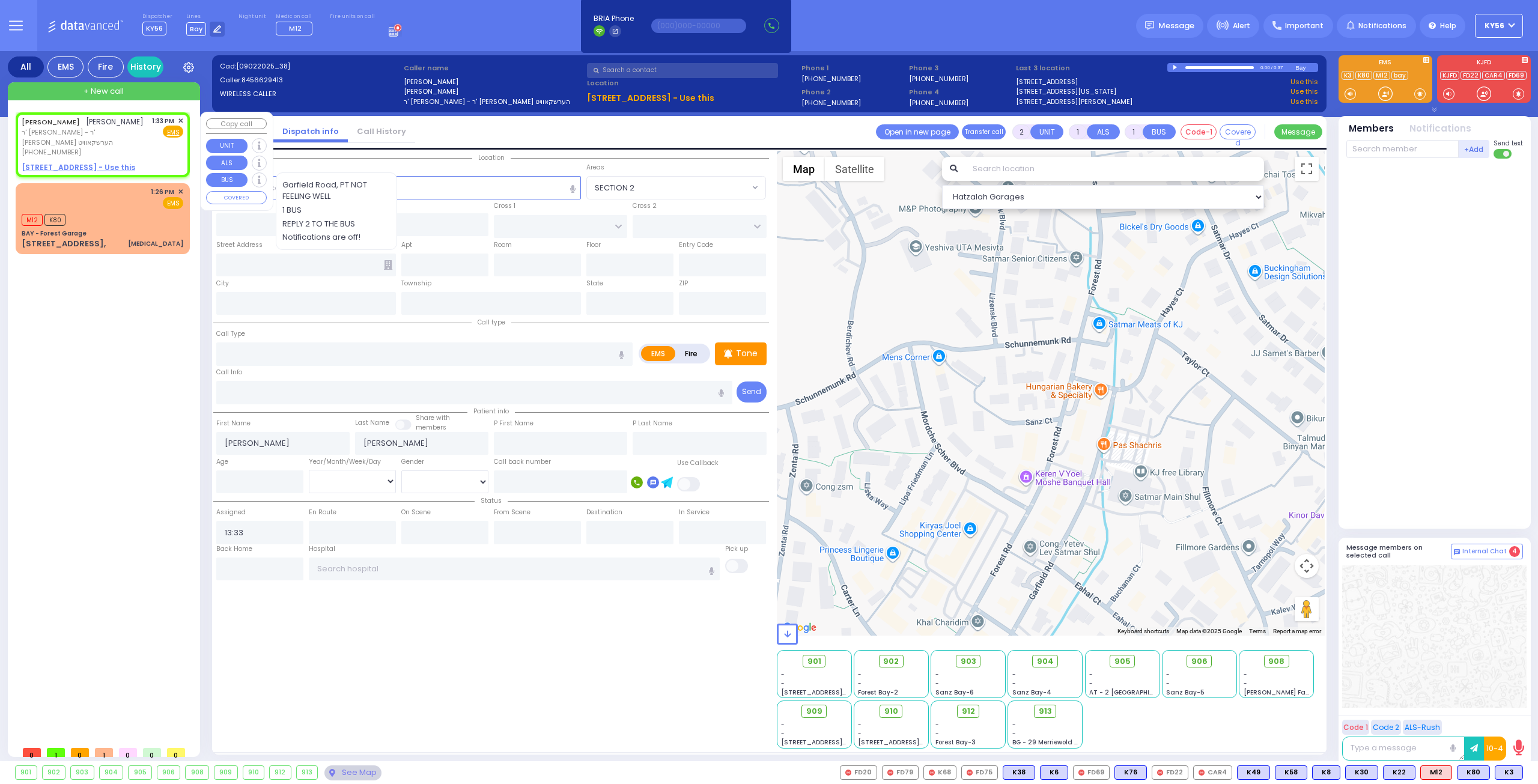
click at [182, 116] on span "✕" at bounding box center [180, 121] width 5 height 10
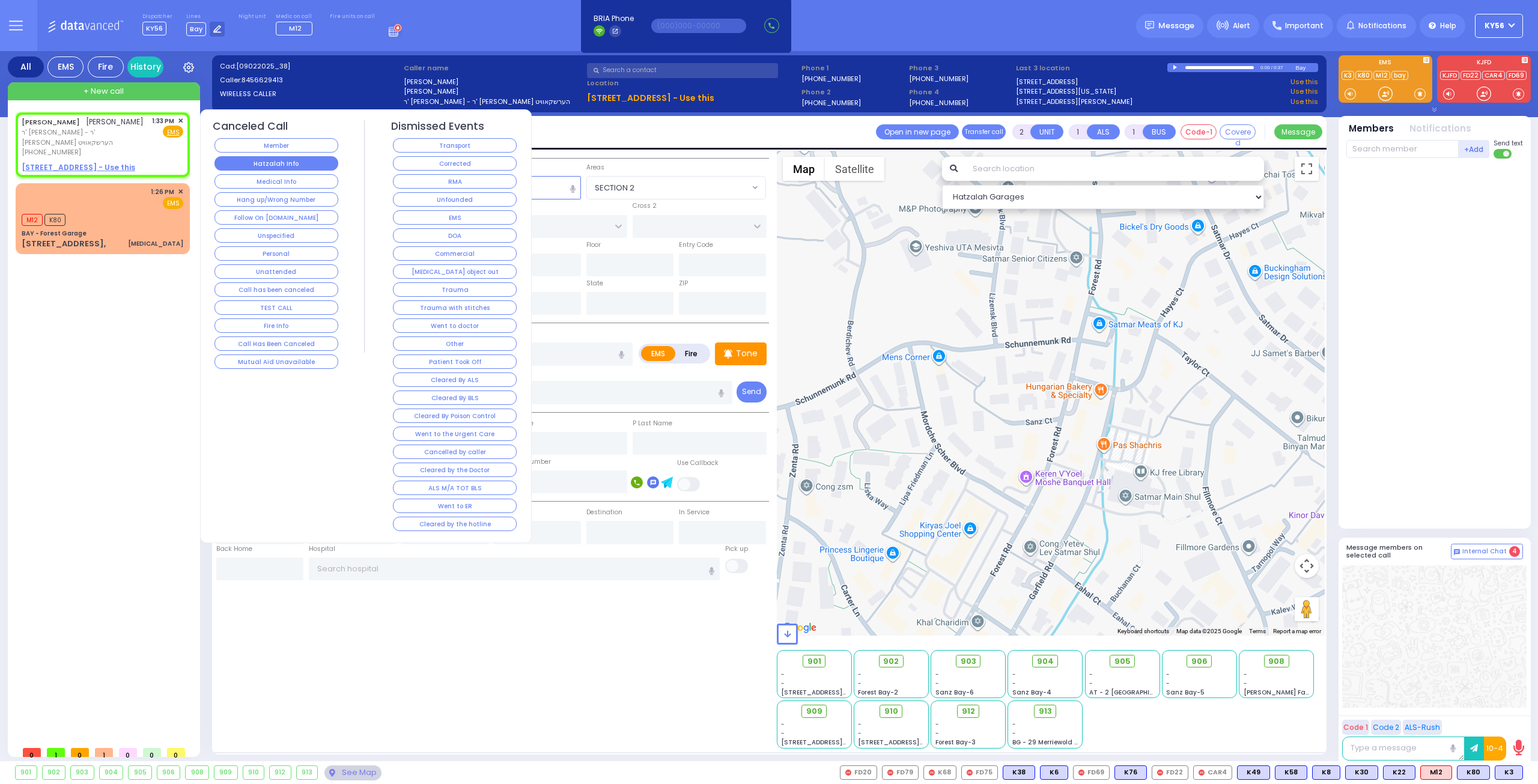
click at [297, 164] on button "Hatzalah Info" at bounding box center [276, 164] width 124 height 15
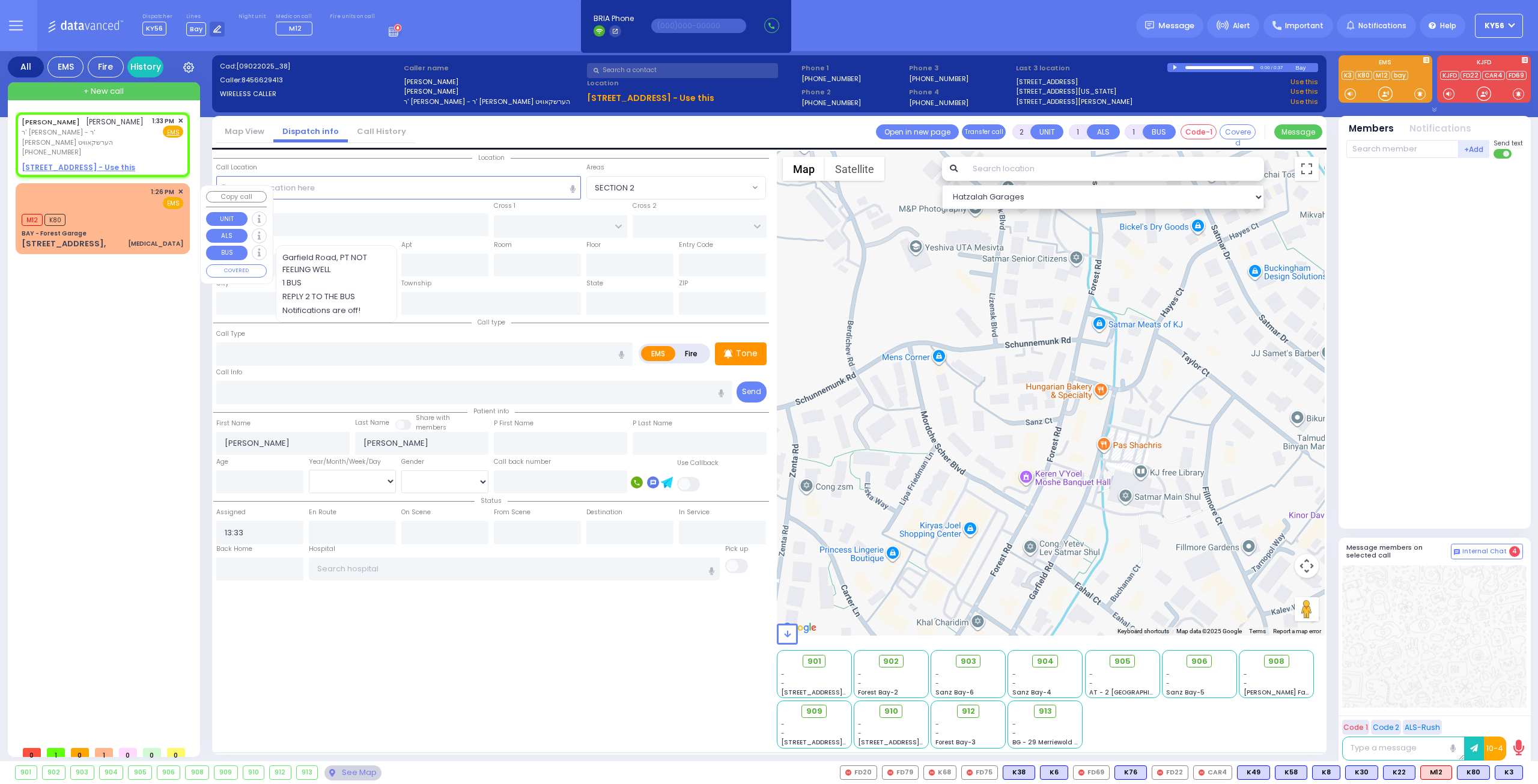
select select
radio input "true"
select select
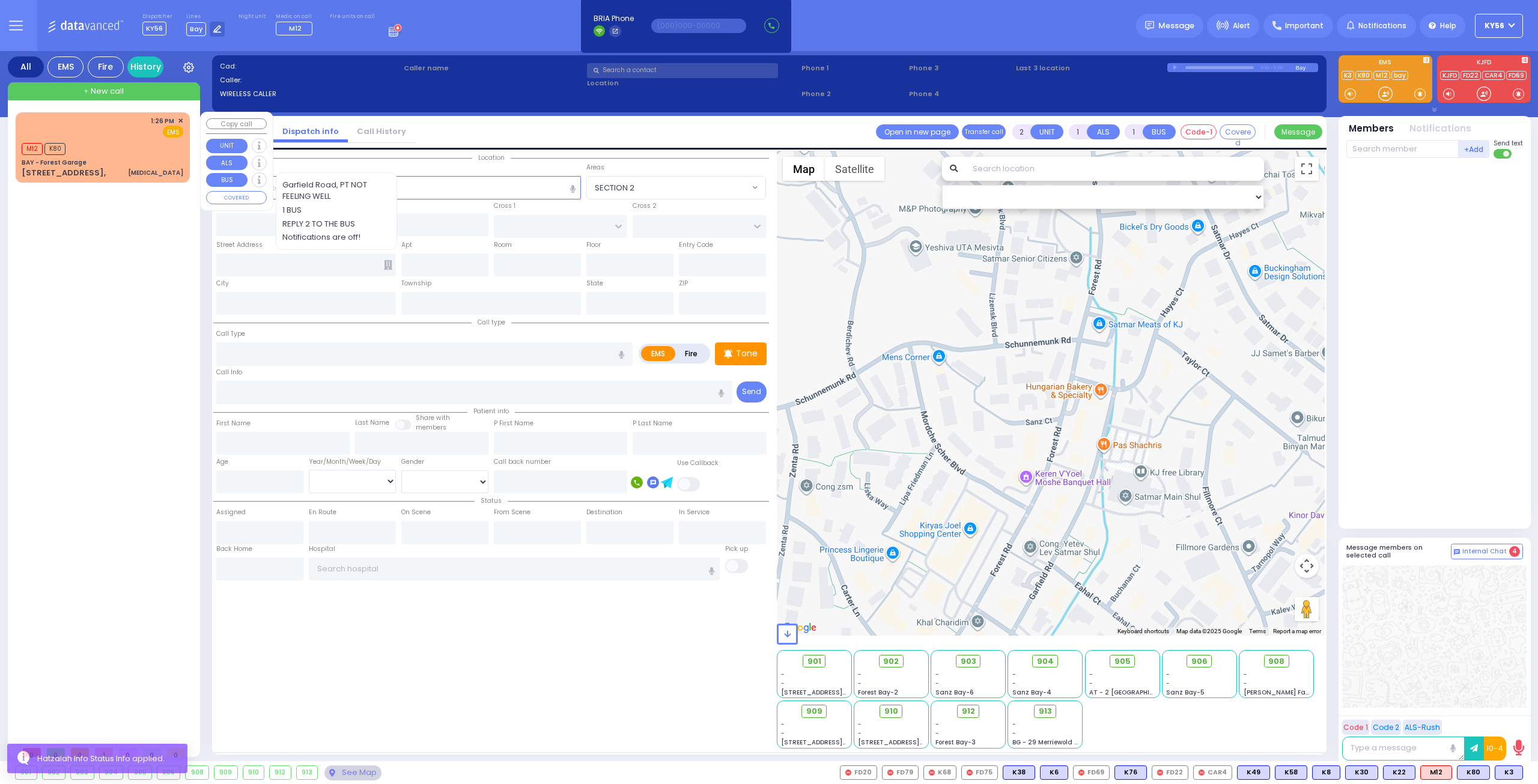
click at [90, 158] on div "BAY - Forest Garage" at bounding box center [103, 163] width 162 height 9
select select
type input "Chest Pain"
radio input "true"
select select
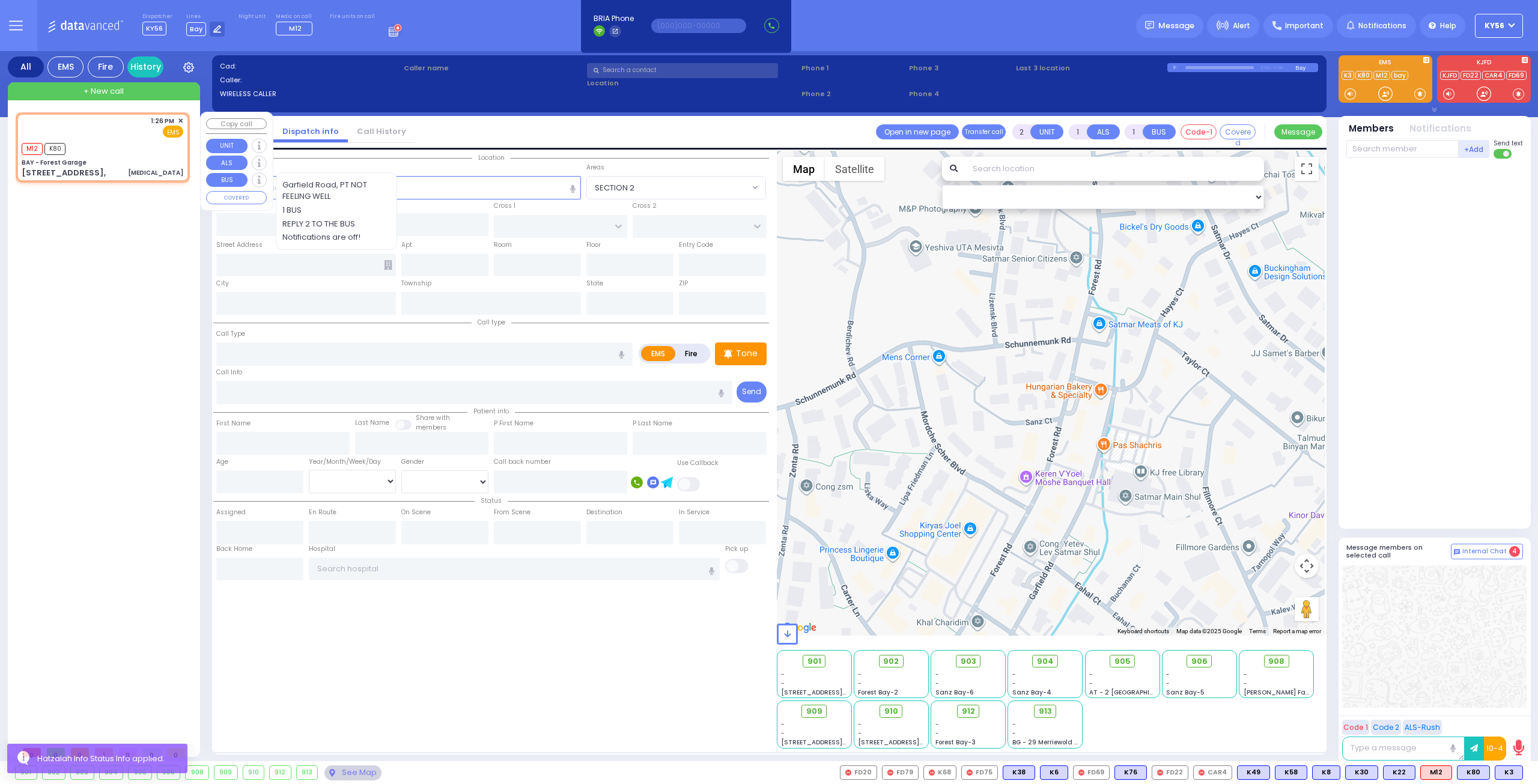
type input "13:26"
type input "13:27"
select select "Hatzalah Garages"
type input "BAY - Forest Garage"
type input "SANZ COURT"
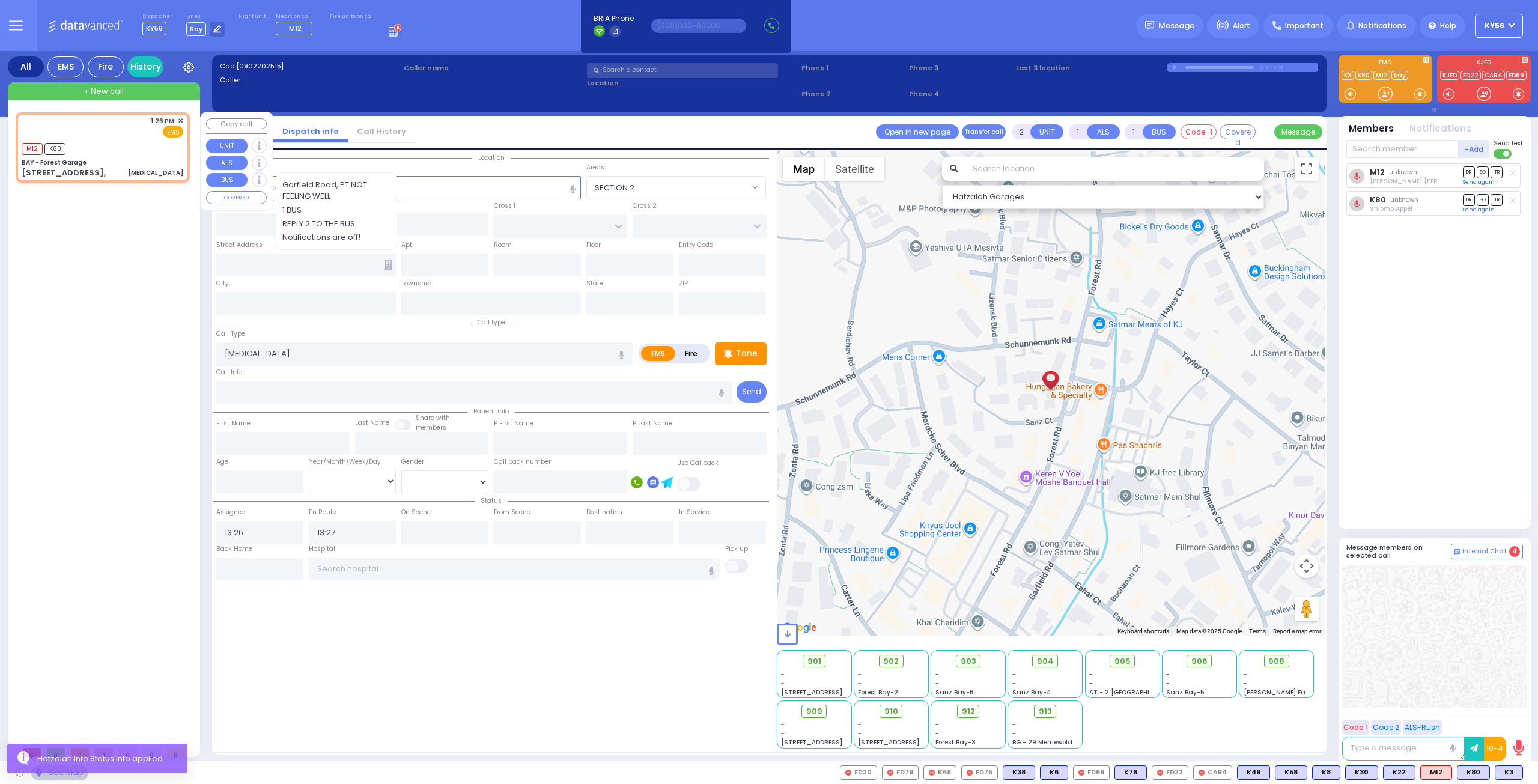
type input "HAYES COURT"
type input "63 Forest Rd,"
type input "Monroe"
type input "[US_STATE]"
type input "10950"
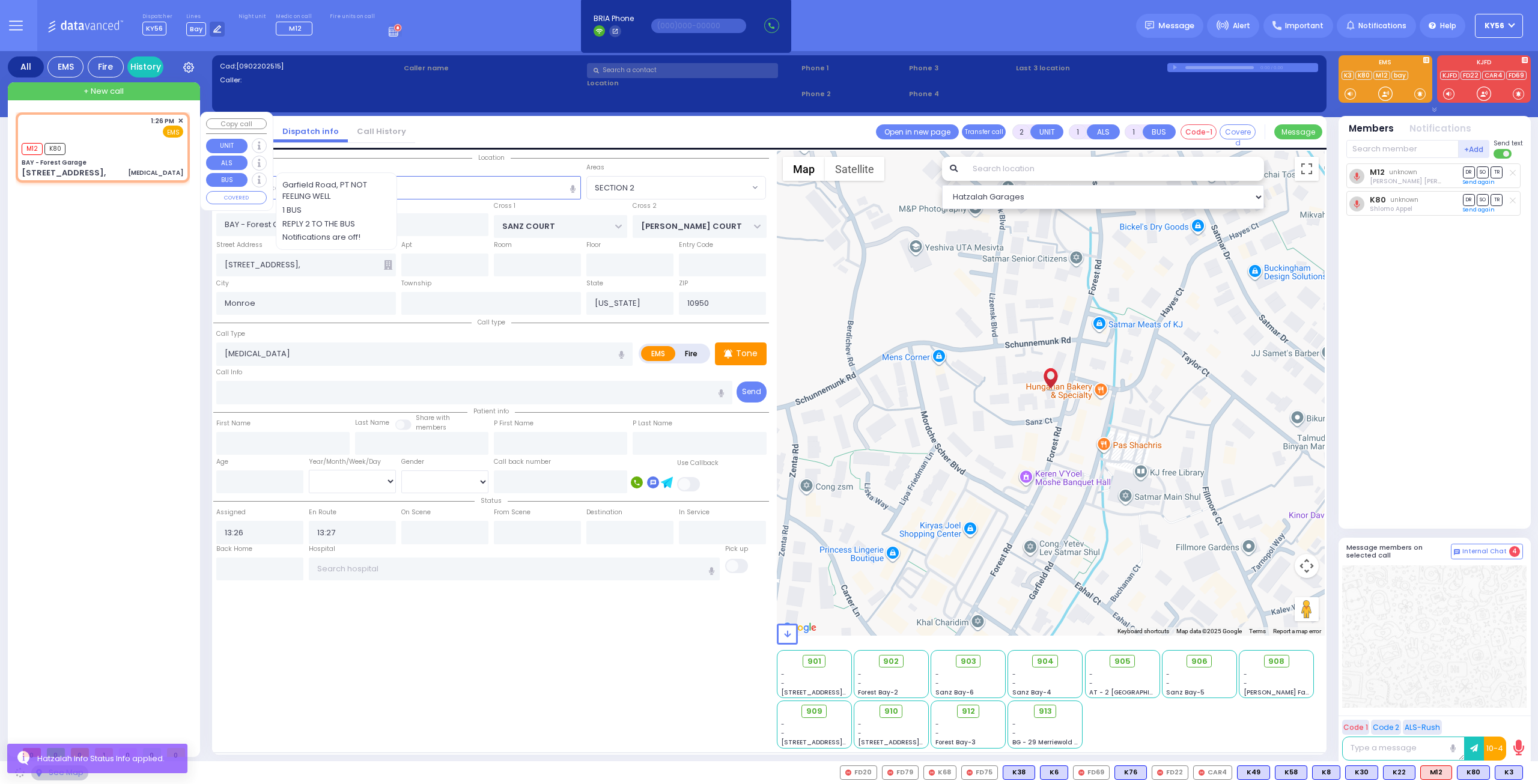
select select "SECTION 2"
